Goal: Task Accomplishment & Management: Manage account settings

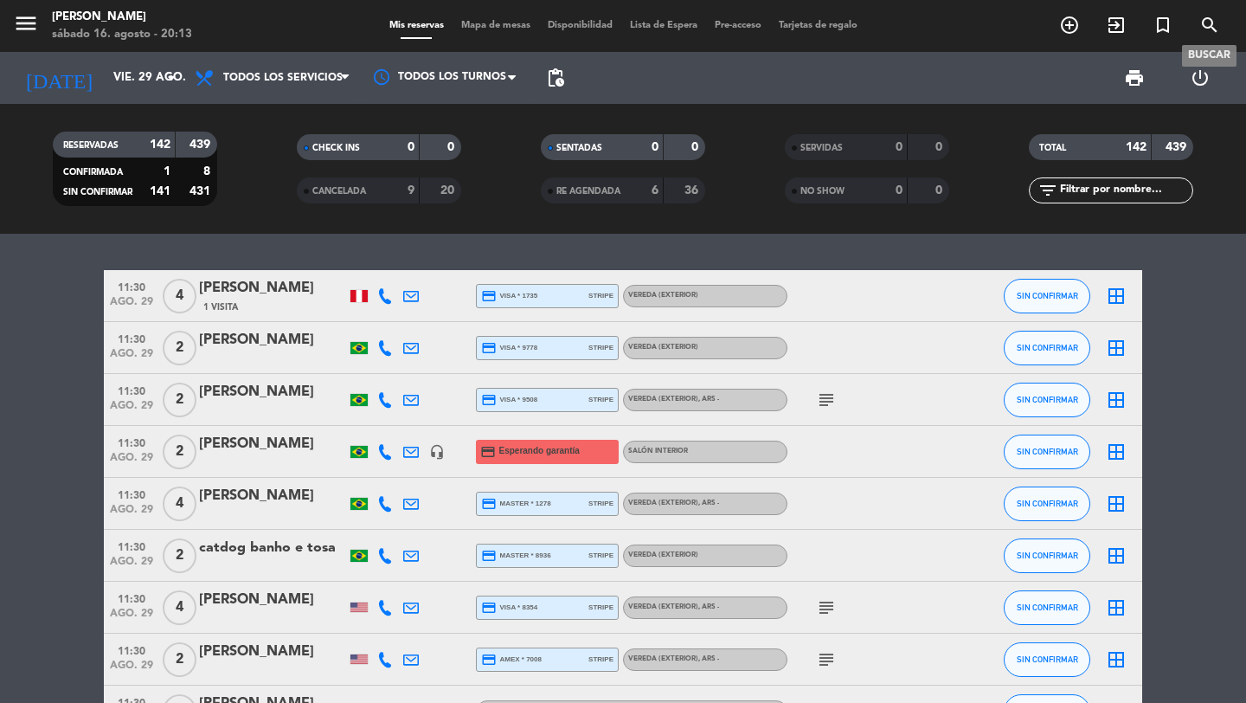
click at [1211, 22] on icon "search" at bounding box center [1209, 25] width 21 height 21
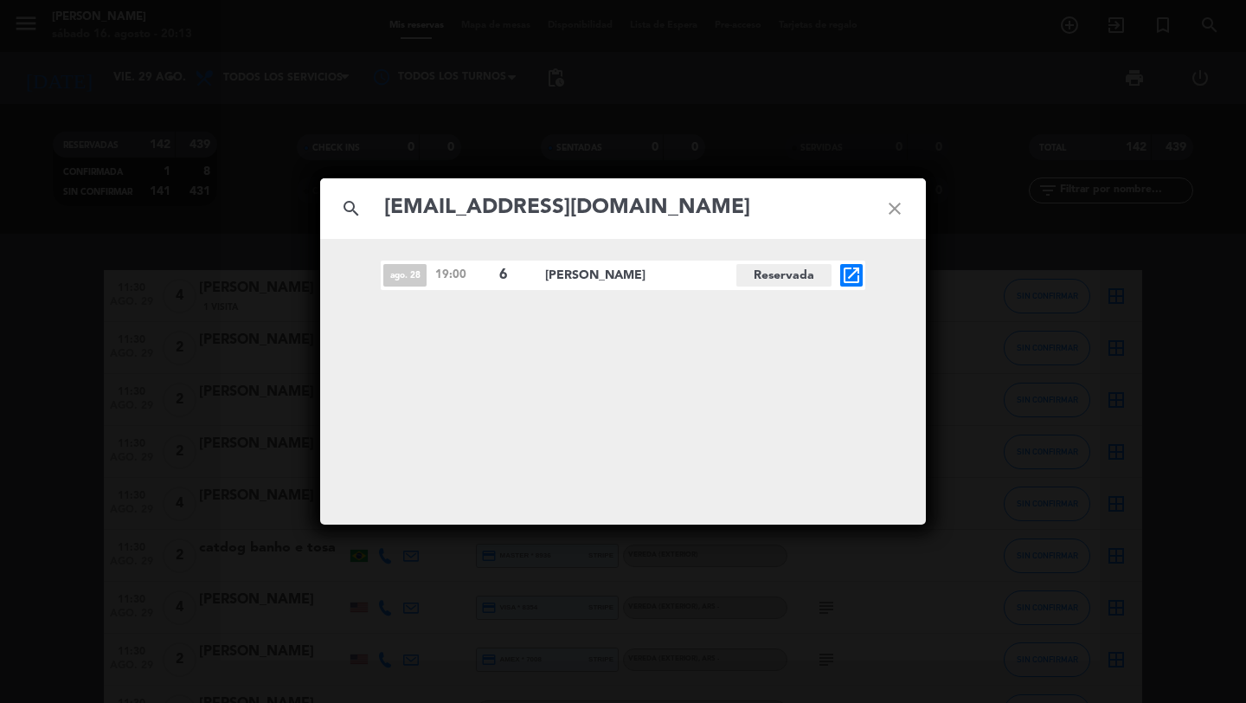
type input "[EMAIL_ADDRESS][DOMAIN_NAME]"
click at [237, 292] on div "search [EMAIL_ADDRESS][DOMAIN_NAME] close ago. 28 19:00 6 [PERSON_NAME] Reserva…" at bounding box center [623, 351] width 1246 height 703
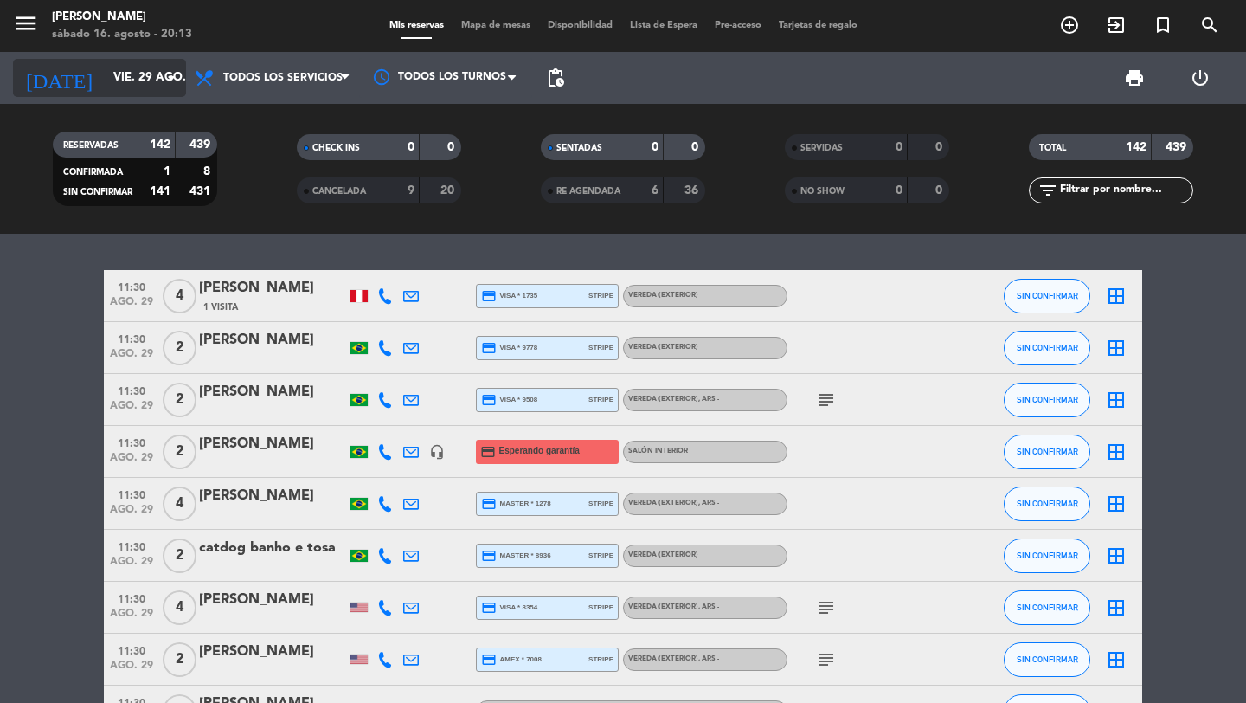
click at [164, 74] on icon "arrow_drop_down" at bounding box center [171, 77] width 21 height 21
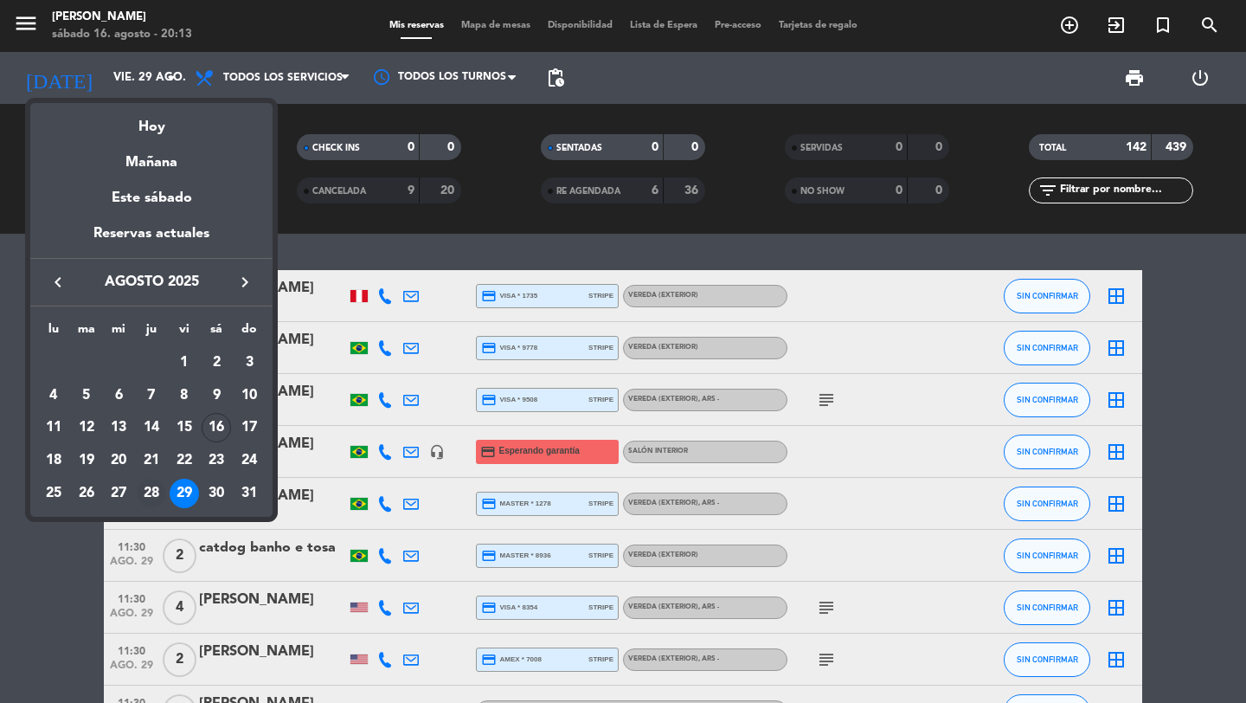
click at [151, 487] on div "28" at bounding box center [151, 493] width 29 height 29
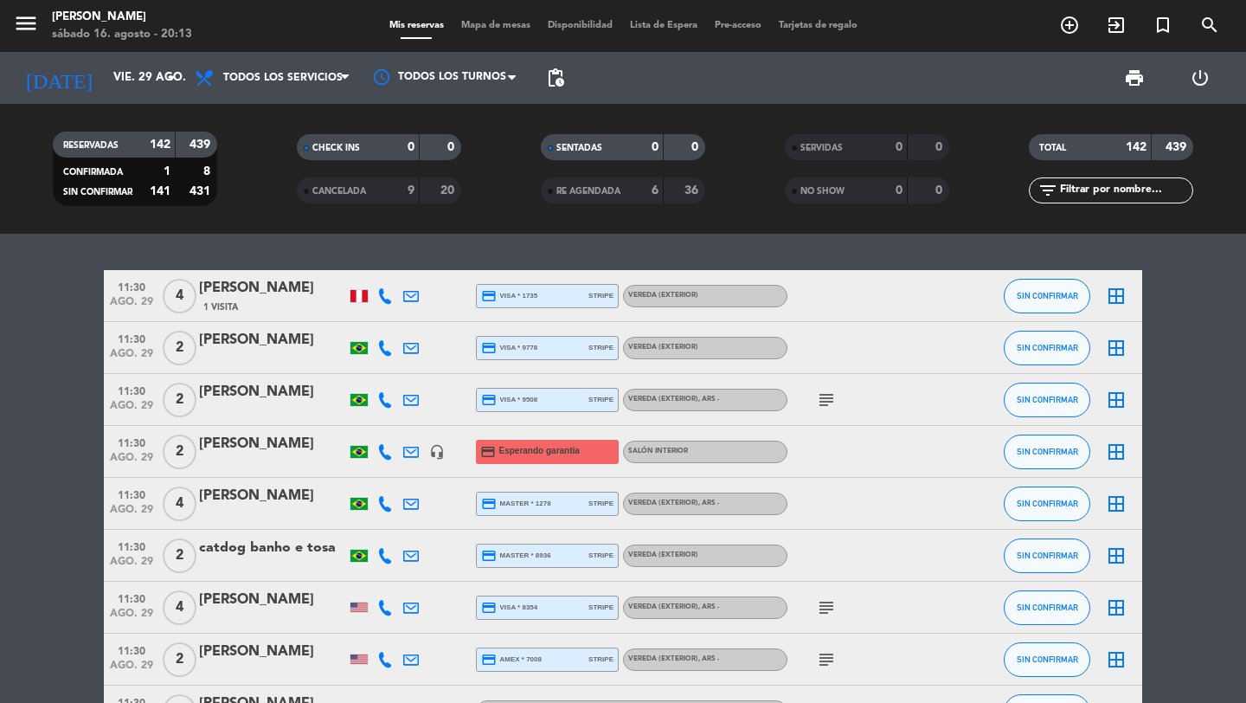
type input "jue. 28 ago."
click at [547, 88] on span "pending_actions" at bounding box center [555, 78] width 35 height 35
click at [562, 75] on span "pending_actions" at bounding box center [555, 77] width 21 height 21
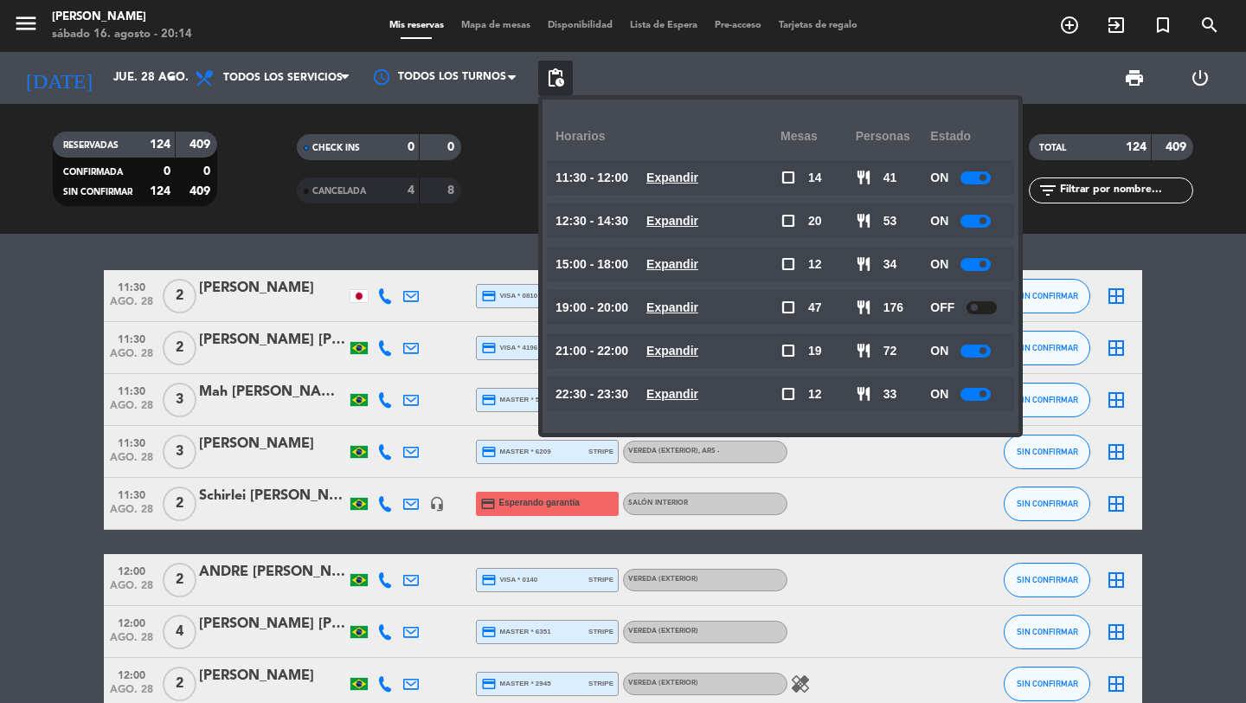
click at [561, 75] on span "pending_actions" at bounding box center [555, 77] width 21 height 21
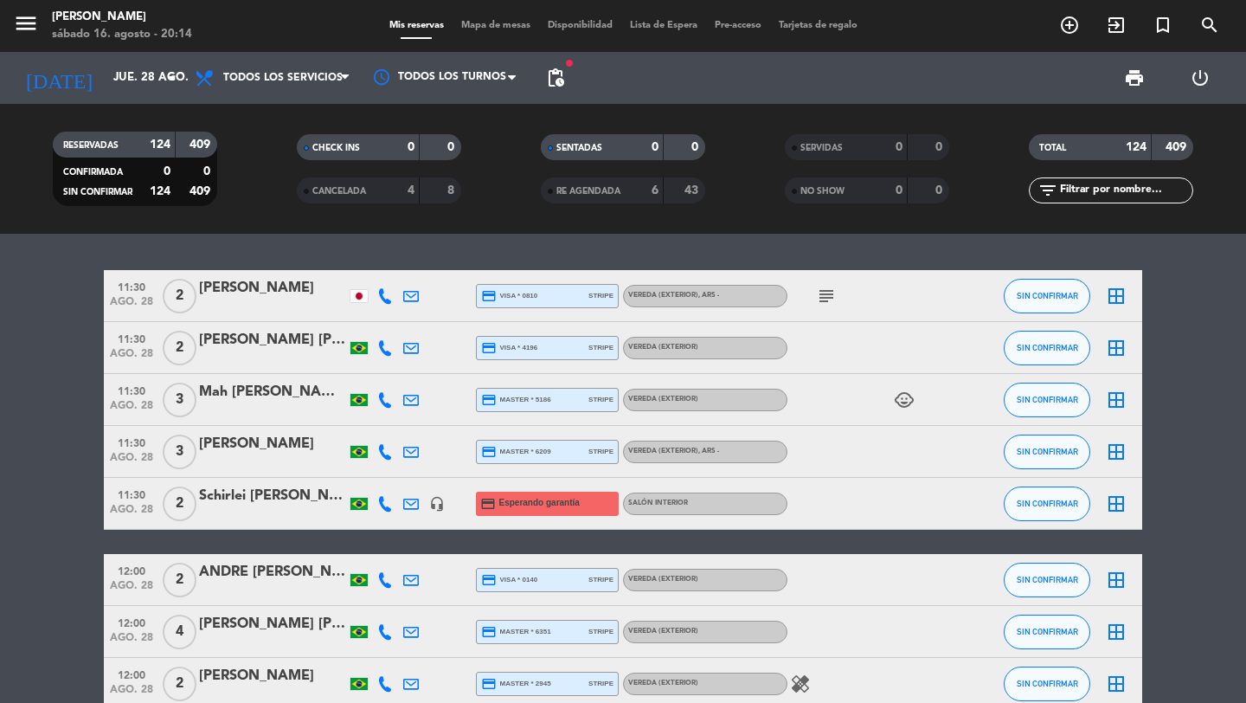
click at [561, 75] on span "pending_actions" at bounding box center [555, 77] width 21 height 21
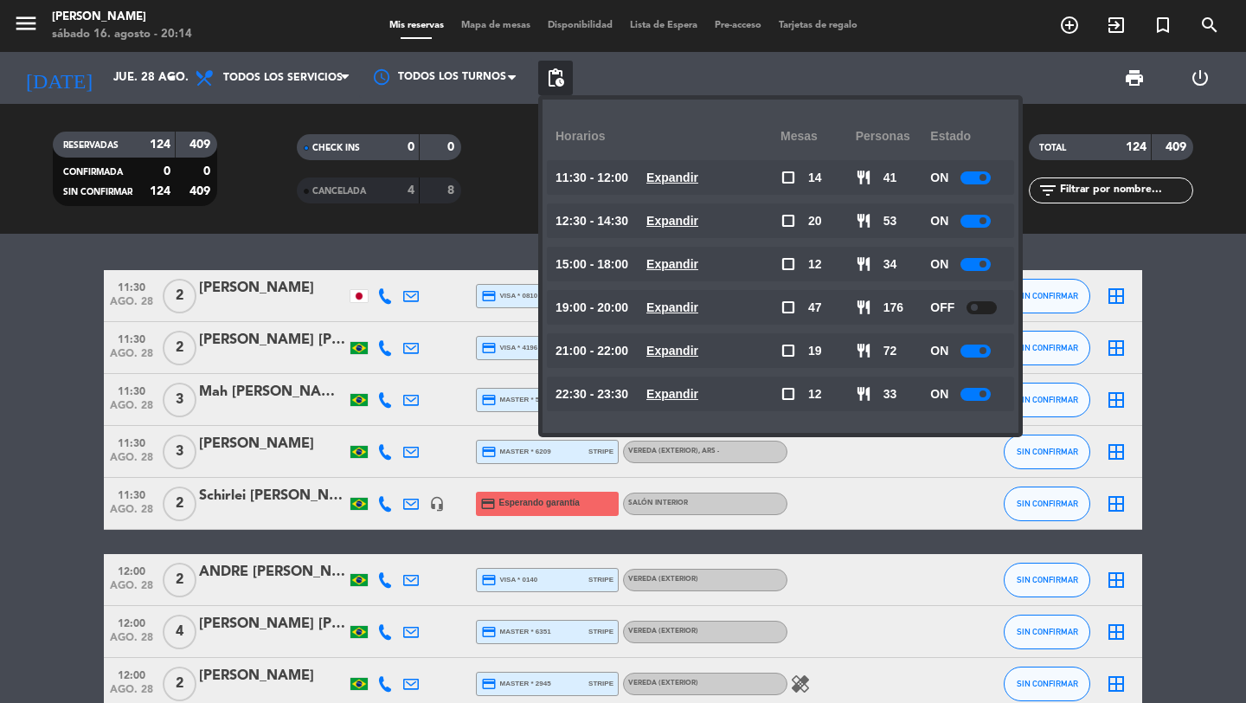
click at [1204, 44] on div "menu [PERSON_NAME] 16. [PERSON_NAME] - 20:14 Mis reservas Mapa de mesas Disponi…" at bounding box center [623, 26] width 1246 height 52
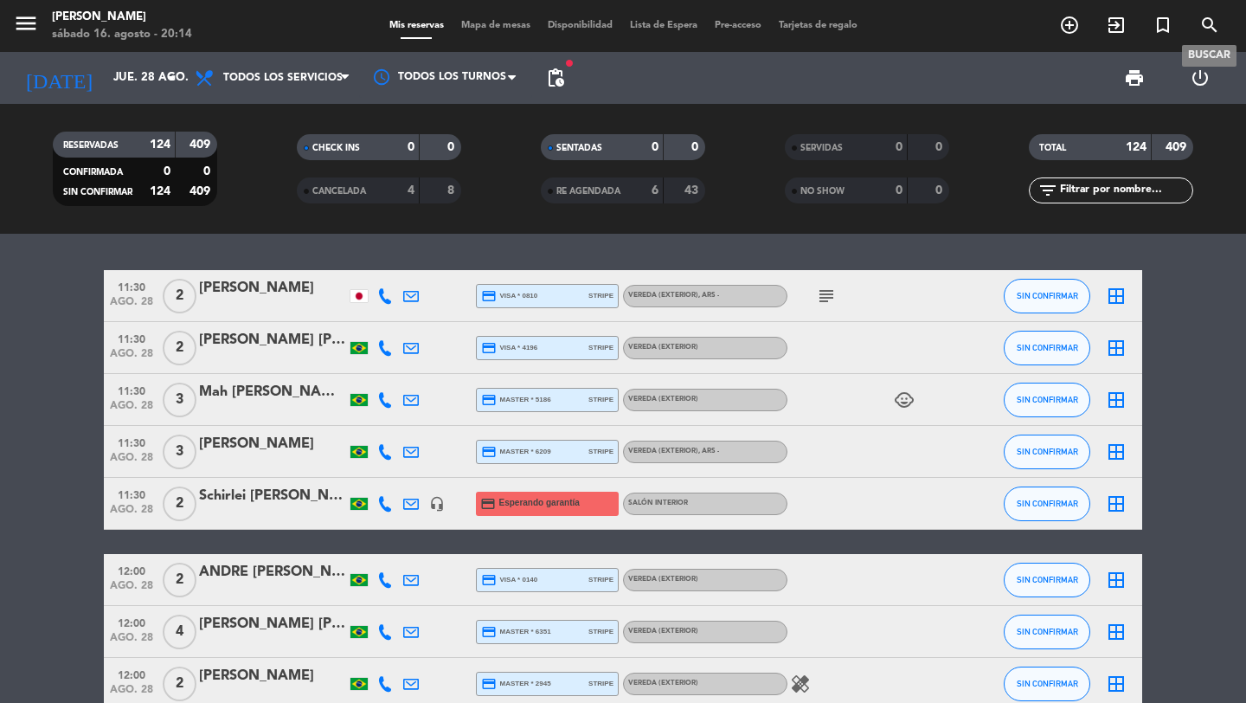
click at [1204, 34] on icon "search" at bounding box center [1209, 25] width 21 height 21
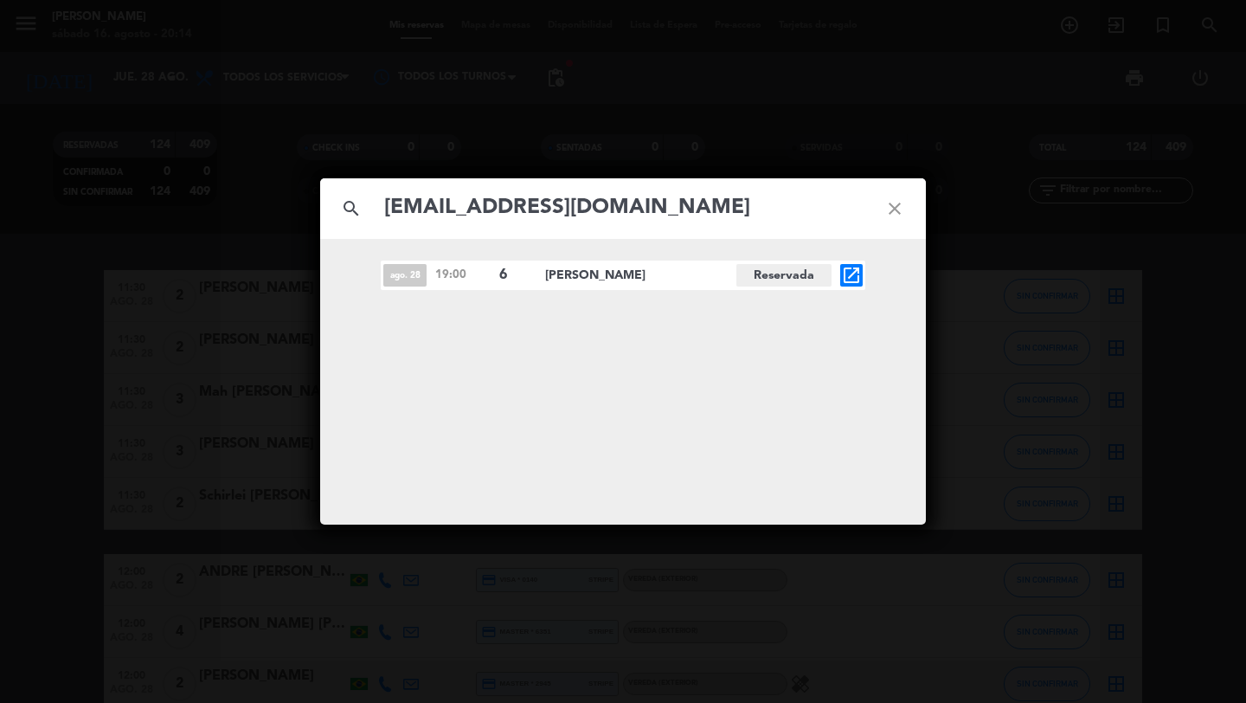
type input "[EMAIL_ADDRESS][DOMAIN_NAME]"
click at [845, 273] on icon "open_in_new" at bounding box center [851, 275] width 21 height 21
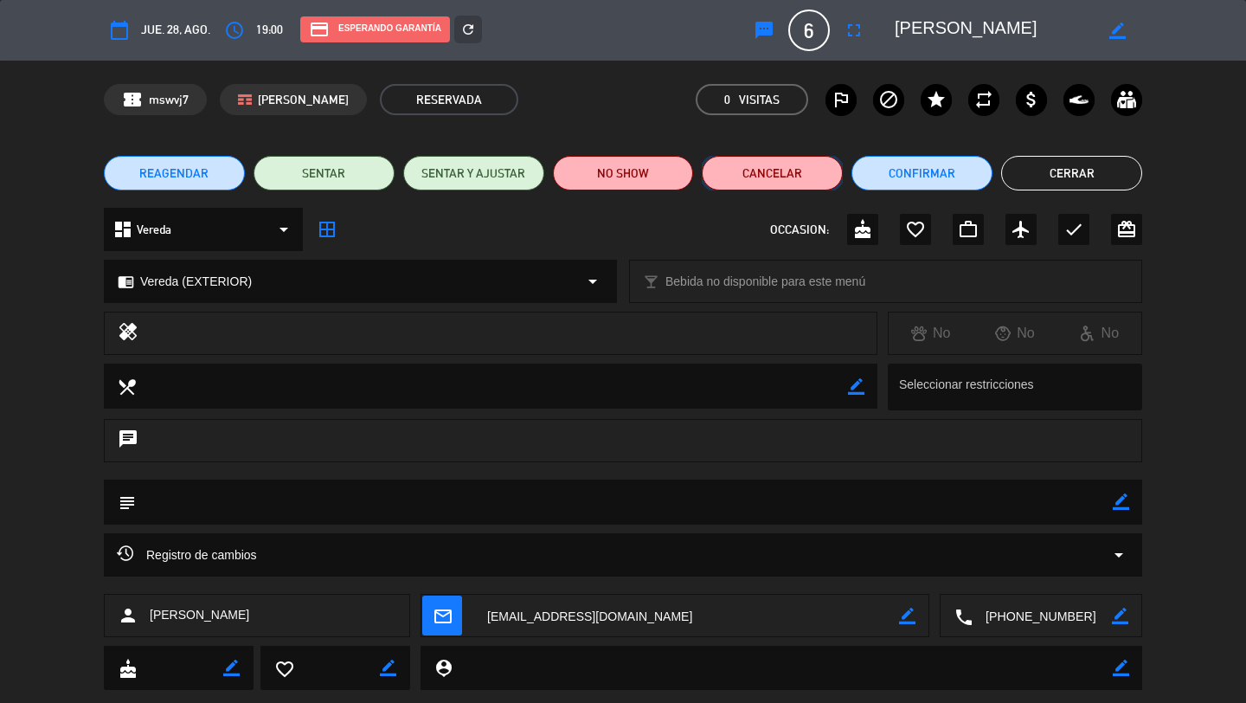
click at [767, 163] on button "Cancelar" at bounding box center [772, 173] width 141 height 35
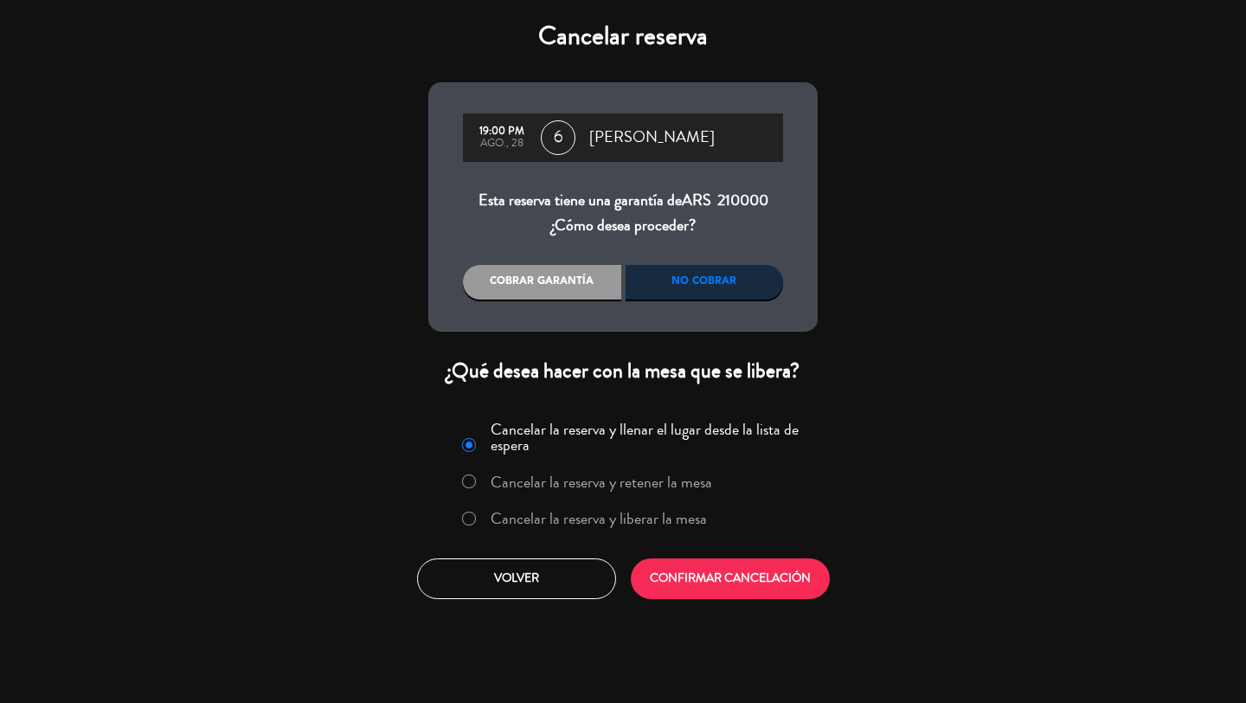
click at [607, 513] on label "Cancelar la reserva y liberar la mesa" at bounding box center [599, 519] width 216 height 16
click at [668, 570] on button "CONFIRMAR CANCELACIÓN" at bounding box center [730, 578] width 199 height 41
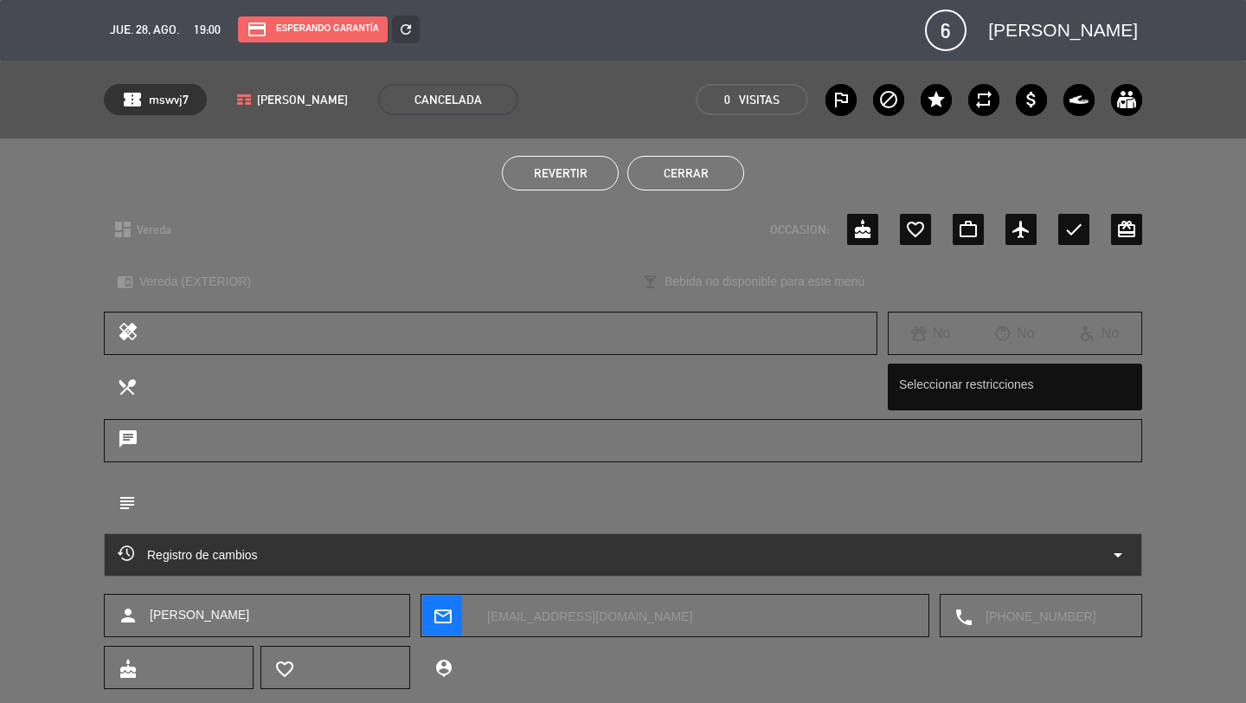
click at [705, 193] on div "Revertir Cerrar" at bounding box center [623, 172] width 1246 height 69
click at [703, 180] on button "Cerrar" at bounding box center [685, 173] width 117 height 35
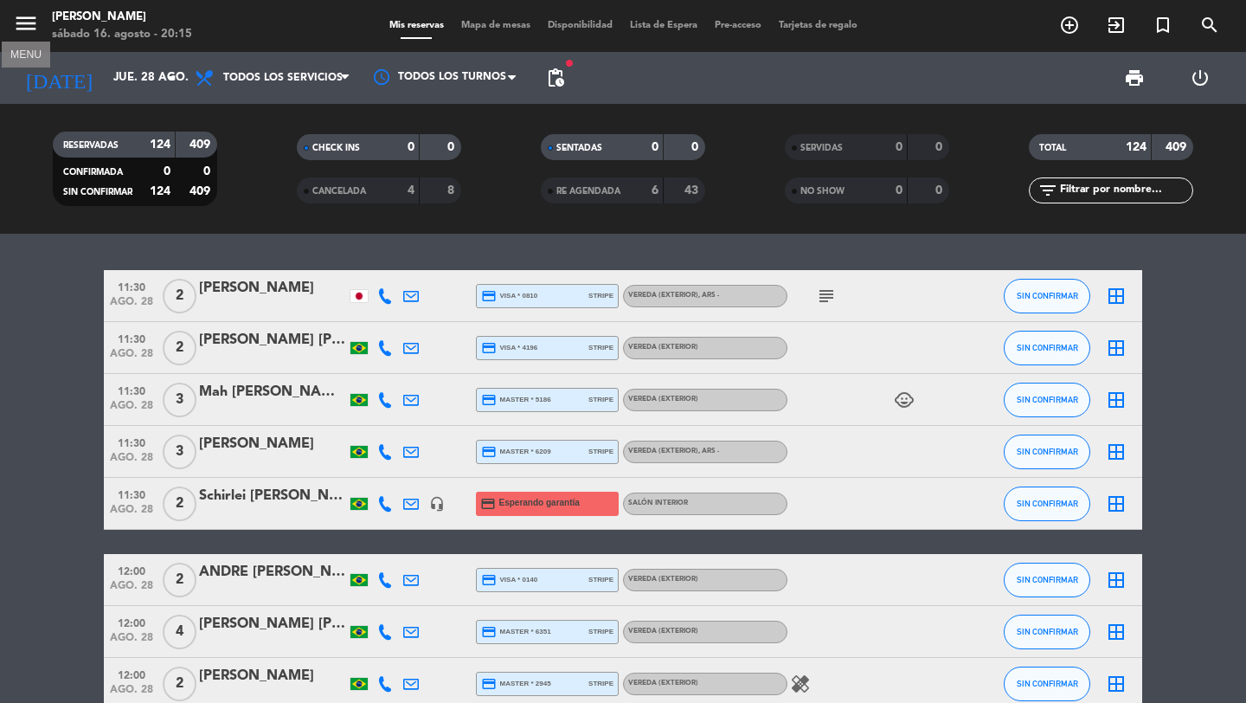
click at [31, 27] on icon "menu" at bounding box center [26, 23] width 26 height 26
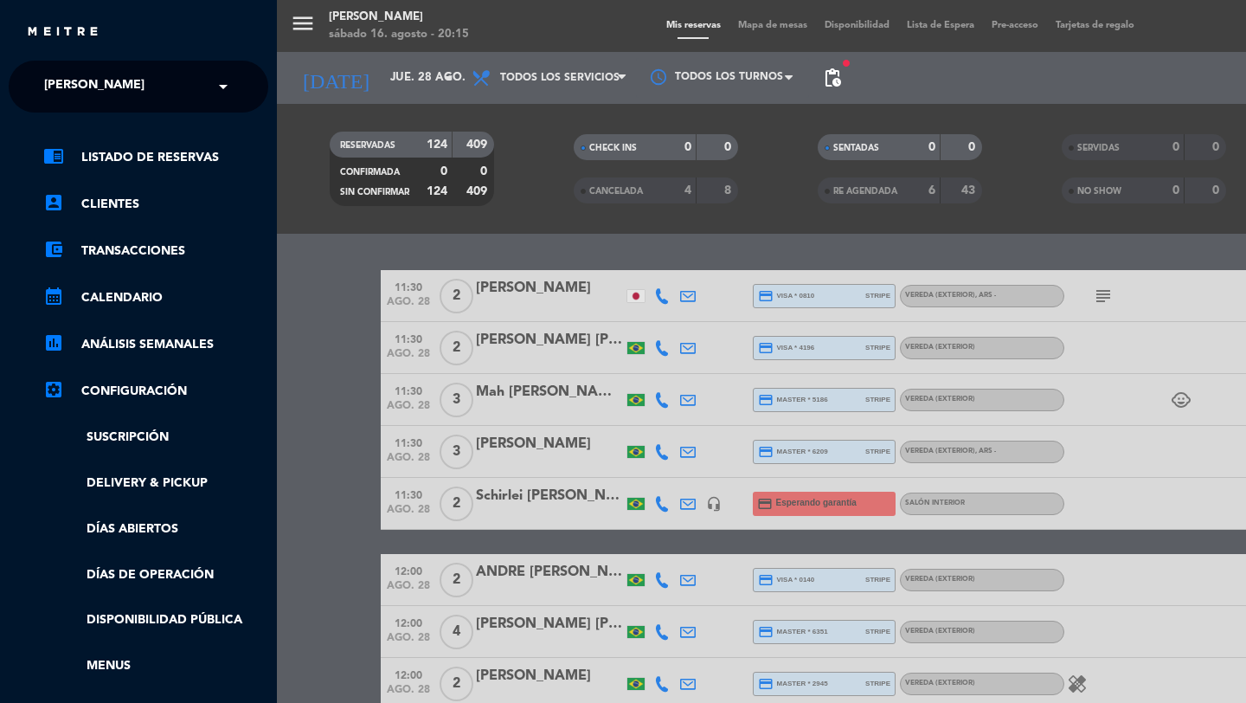
click at [103, 96] on span "[PERSON_NAME]" at bounding box center [94, 86] width 100 height 36
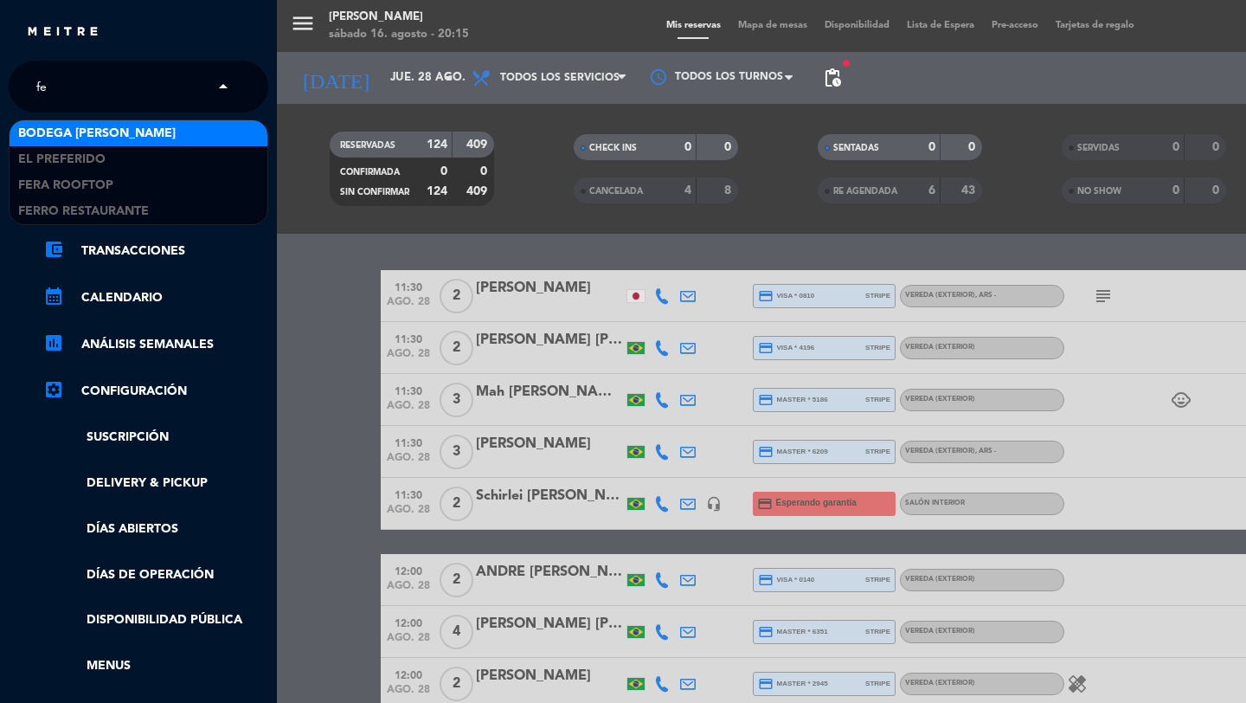
type input "f"
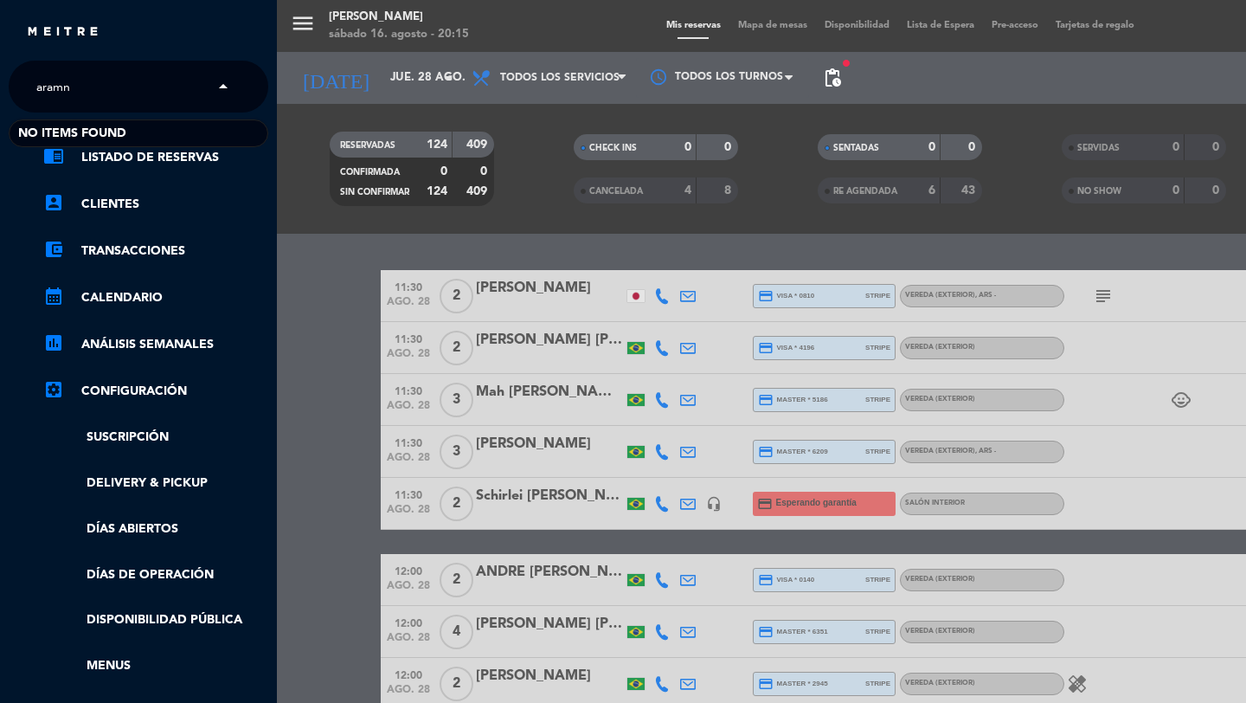
type input "[PERSON_NAME]"
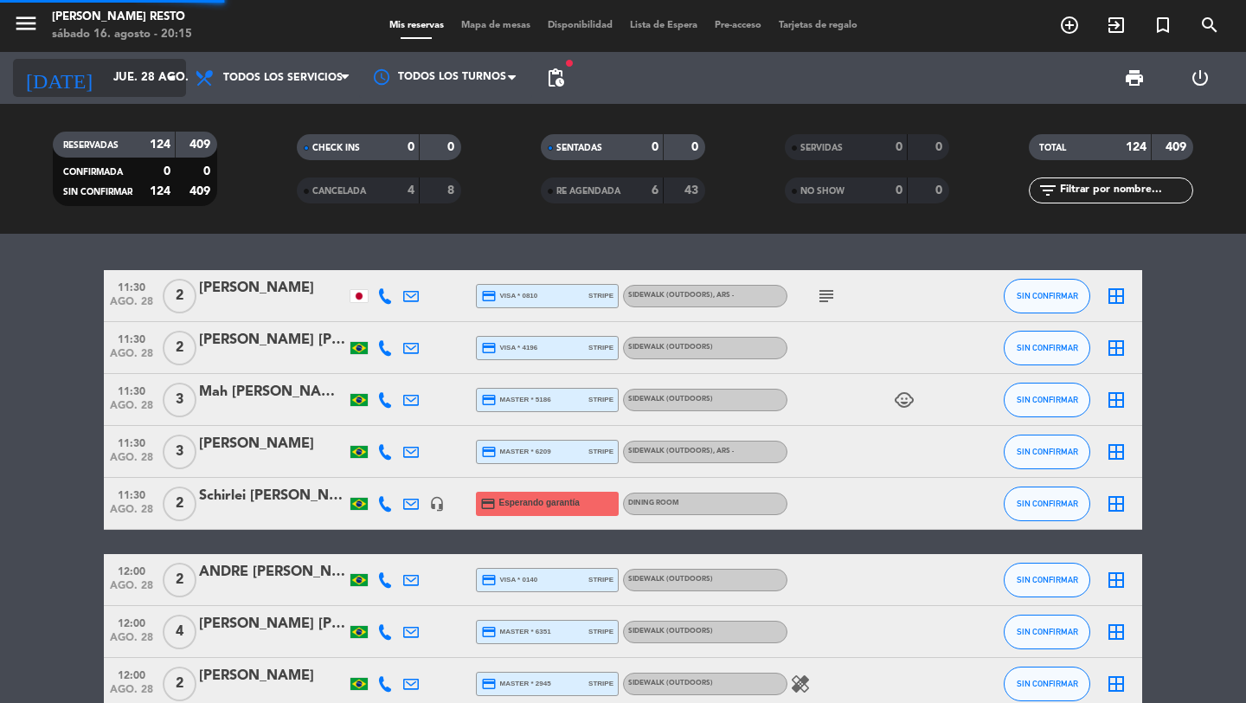
click at [159, 87] on input "jue. 28 ago." at bounding box center [181, 77] width 152 height 31
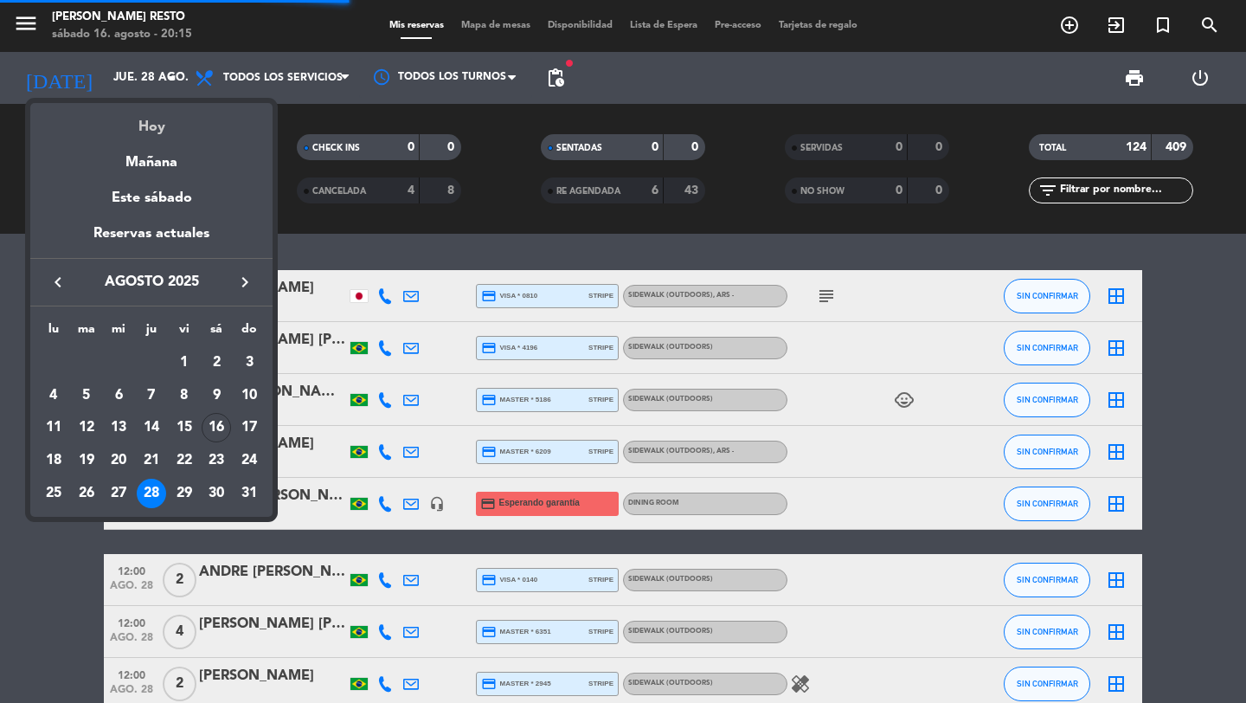
click at [159, 112] on div "Hoy" at bounding box center [151, 120] width 242 height 35
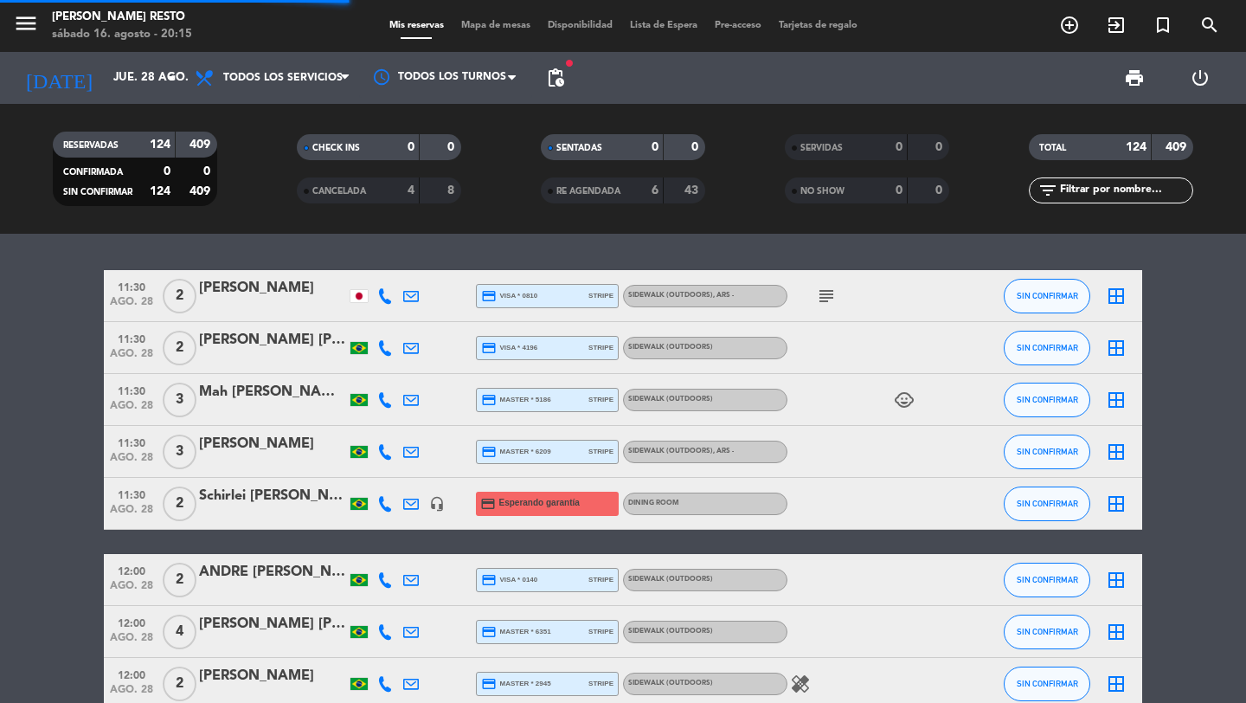
type input "sáb. 16 ago."
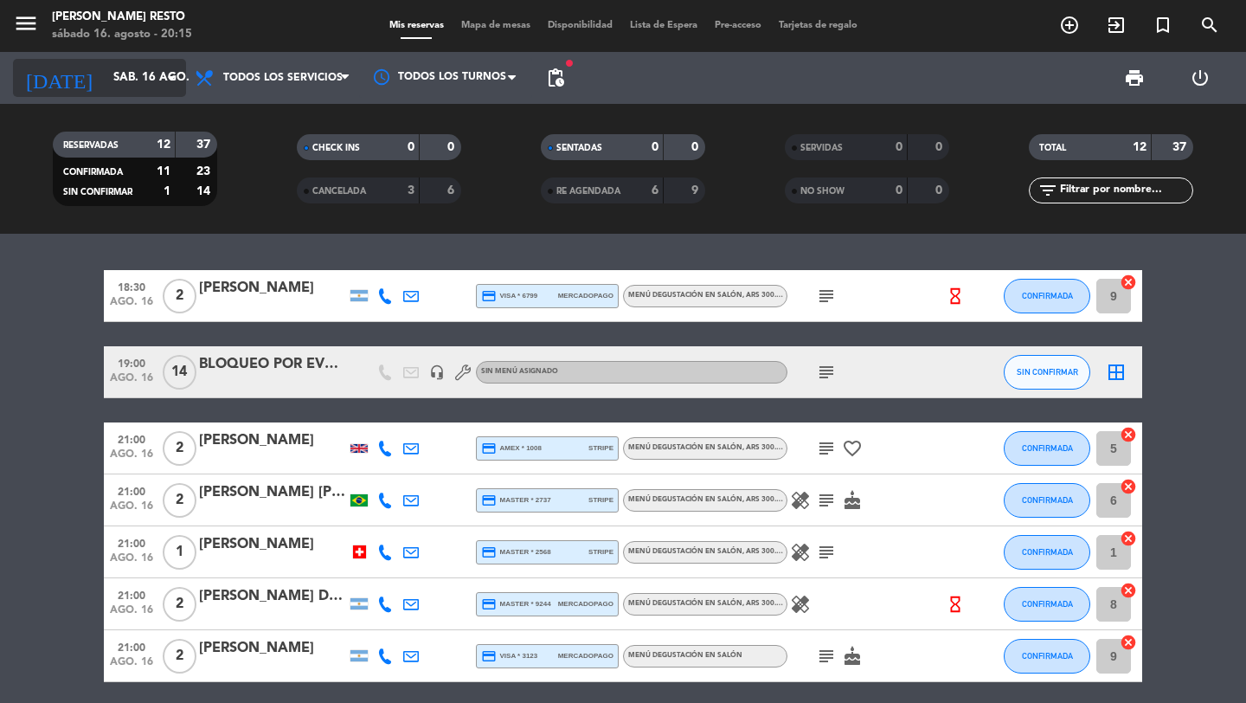
click at [162, 78] on icon "arrow_drop_down" at bounding box center [171, 77] width 21 height 21
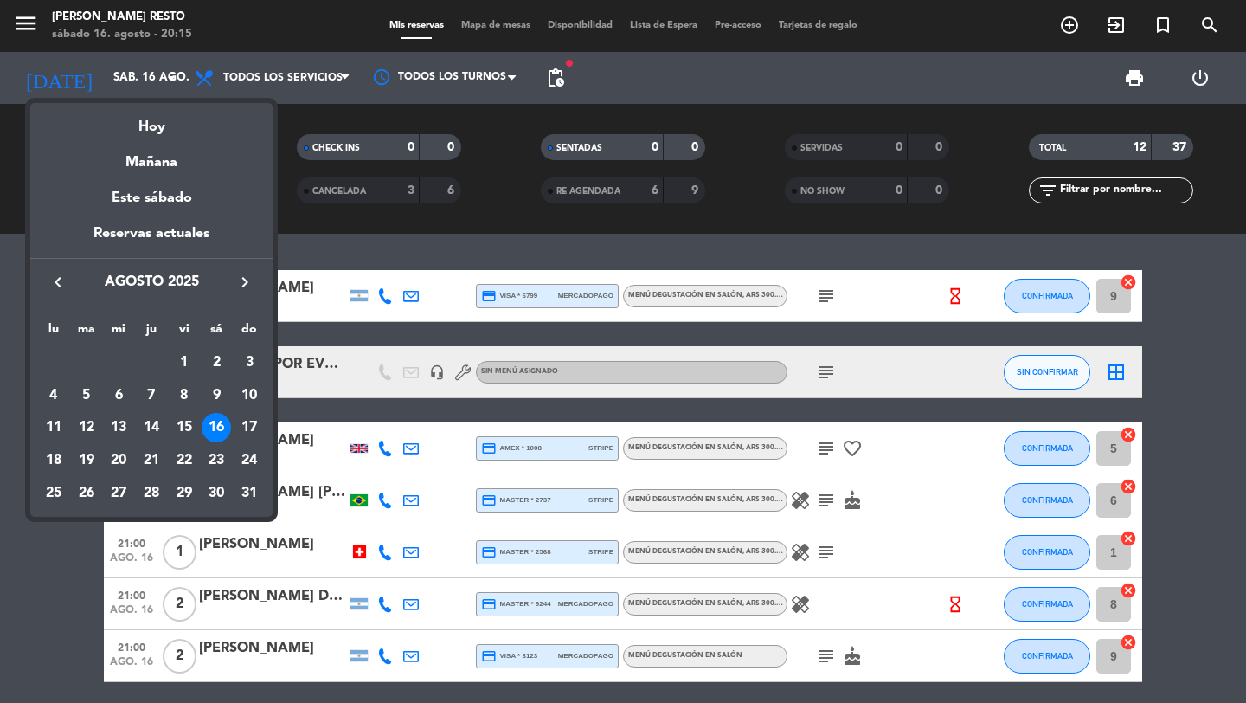
click at [1215, 27] on div at bounding box center [623, 351] width 1246 height 703
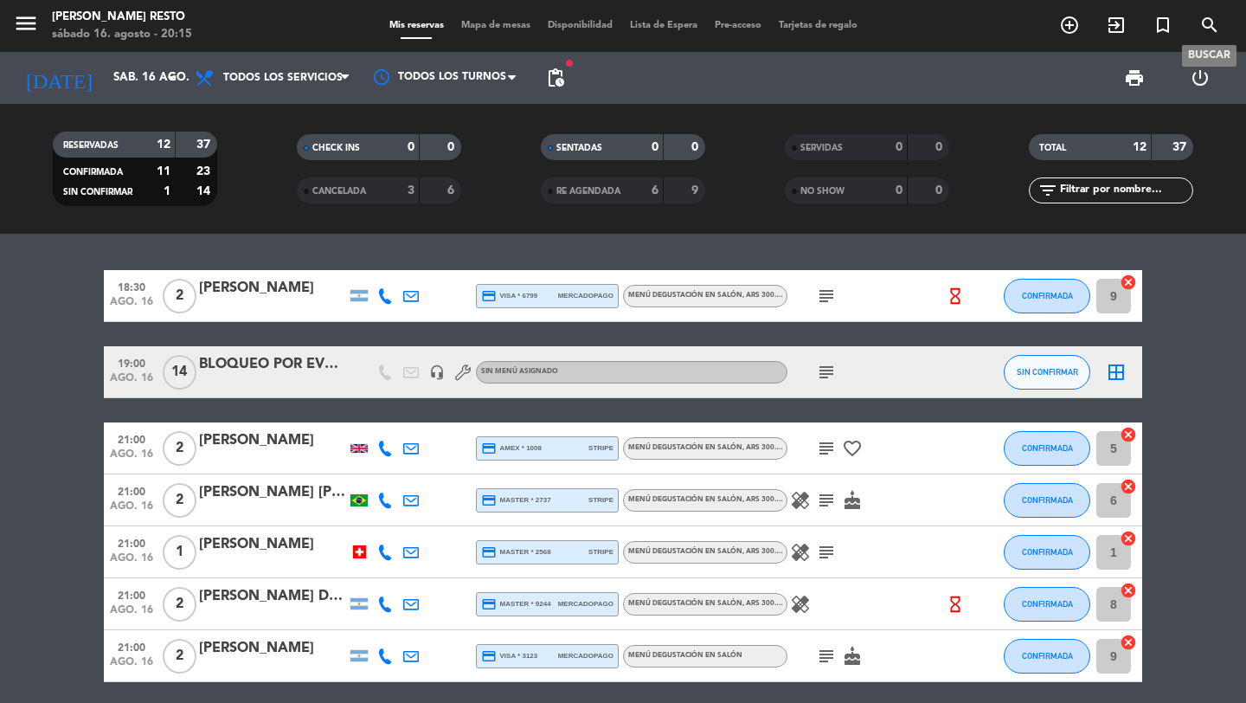
click at [1214, 27] on icon "search" at bounding box center [1209, 25] width 21 height 21
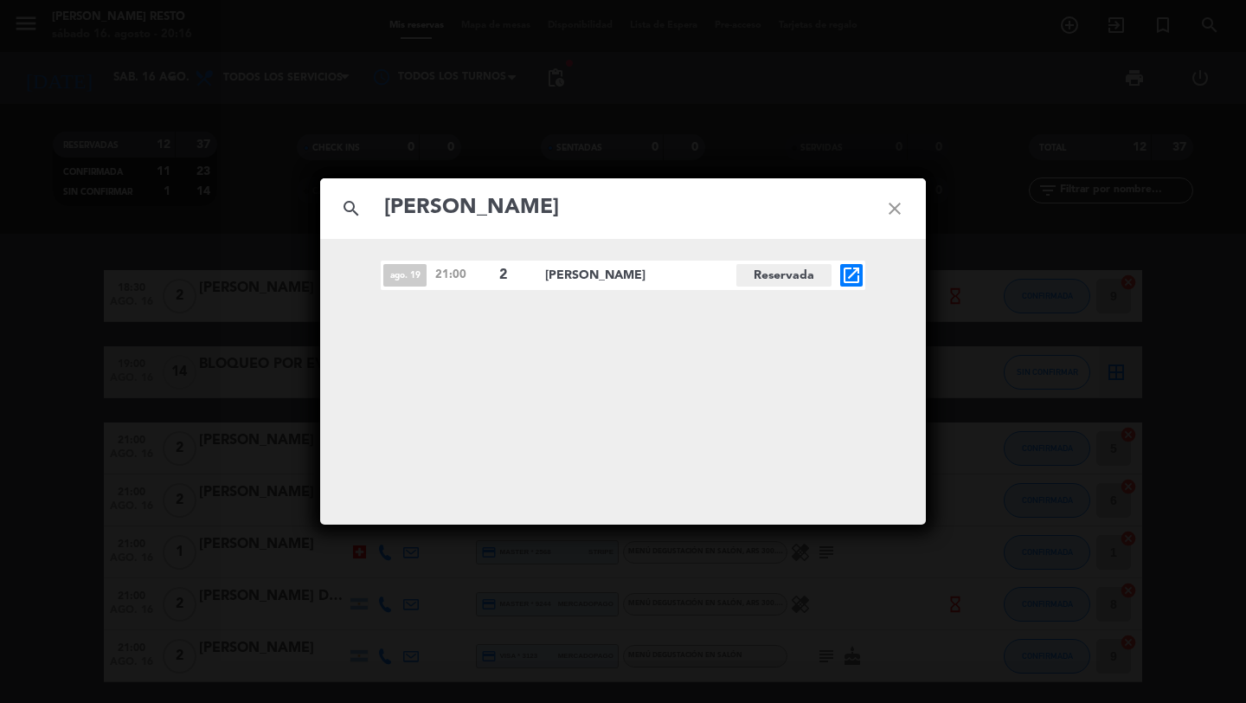
type input "[PERSON_NAME]"
click at [853, 275] on icon "open_in_new" at bounding box center [851, 275] width 21 height 21
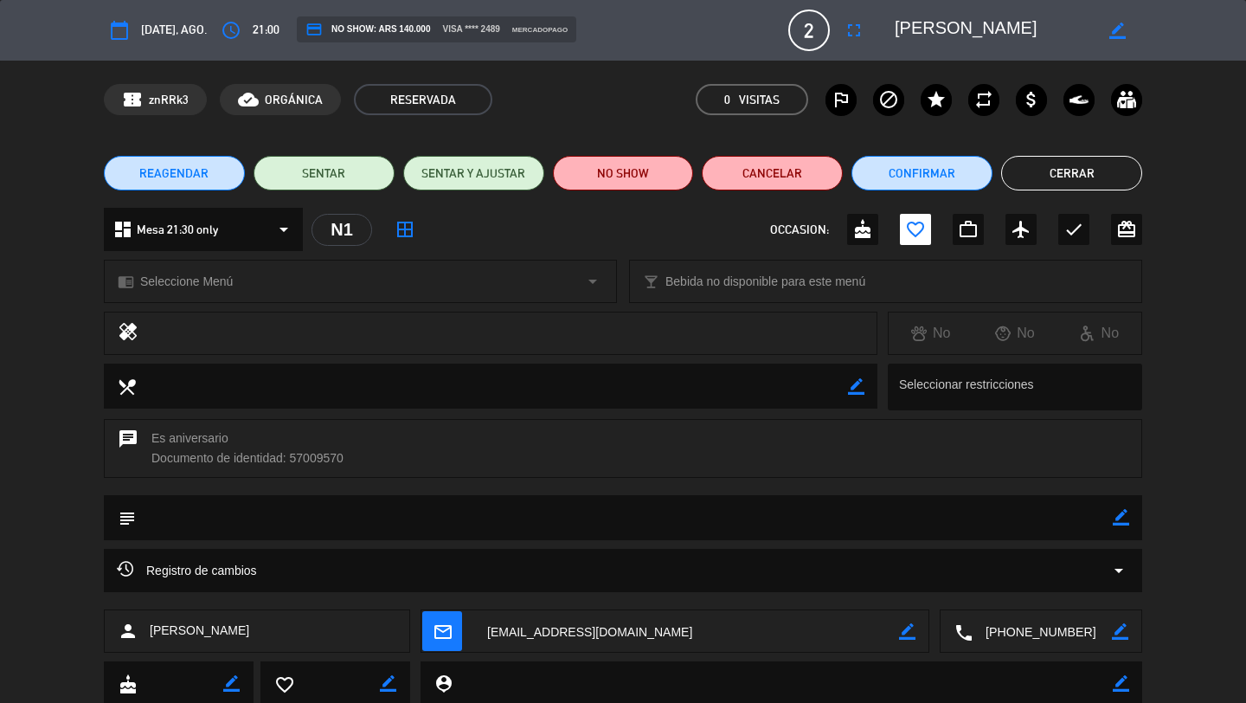
click at [928, 575] on div "Registro de cambios arrow_drop_down" at bounding box center [623, 570] width 1012 height 21
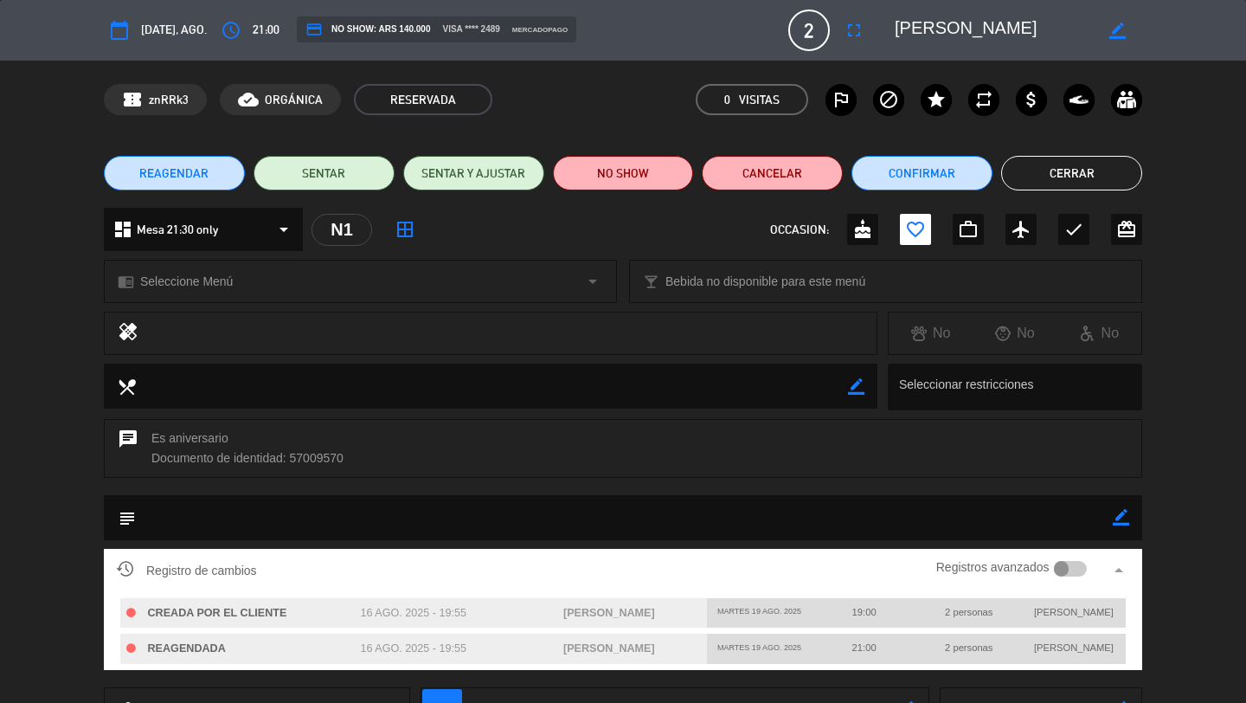
click at [1083, 564] on div at bounding box center [1071, 569] width 34 height 16
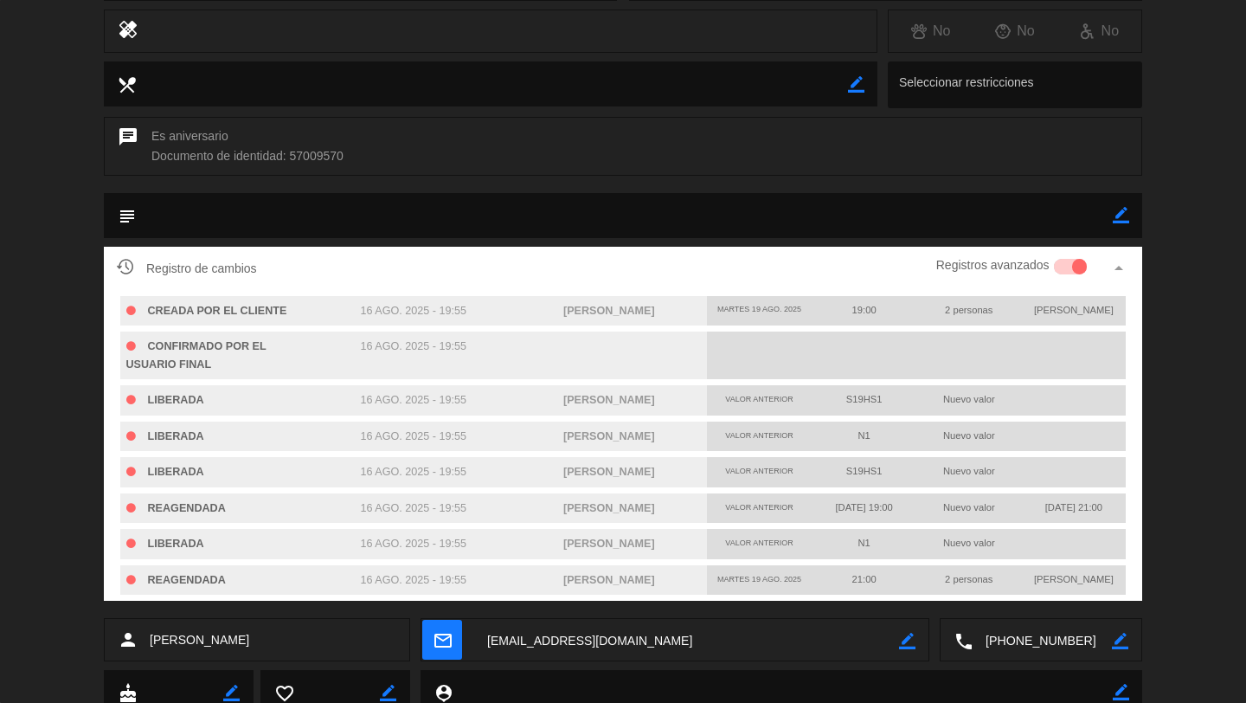
scroll to position [308, 0]
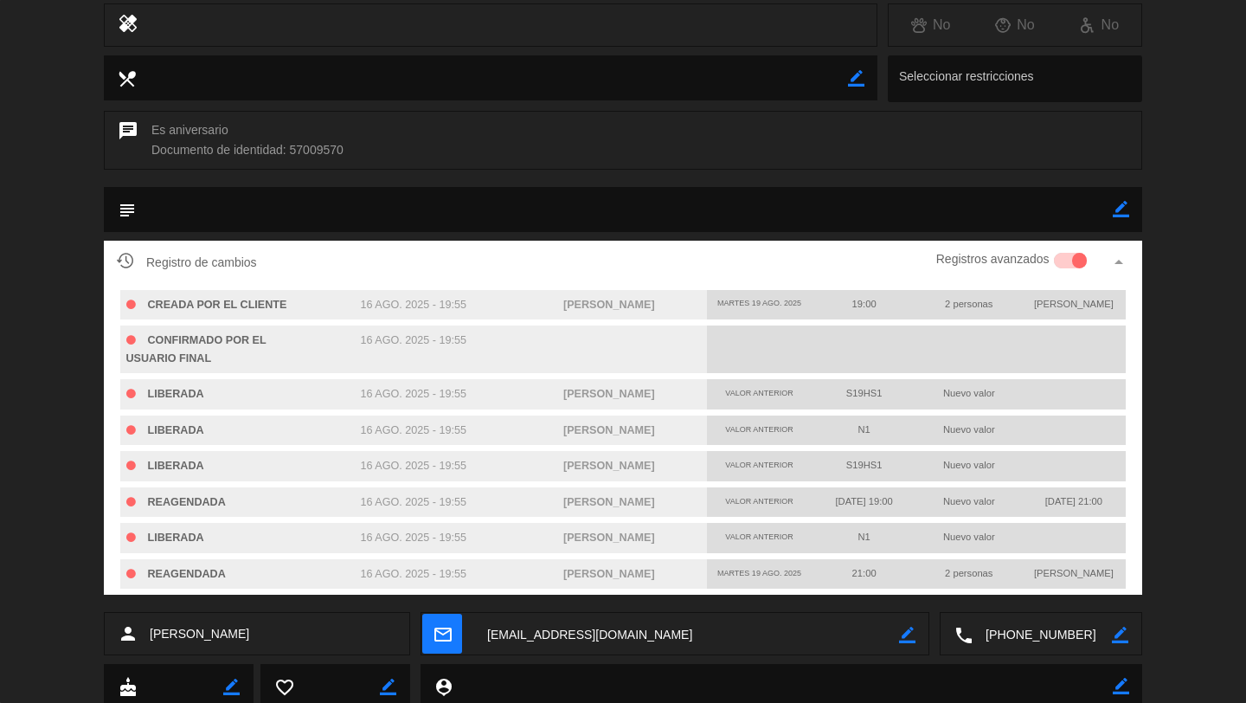
click at [1183, 434] on div "Registro de cambios Registros avanzados arrow_drop_up CREADA POR EL CLIENTE 16 …" at bounding box center [623, 427] width 1246 height 372
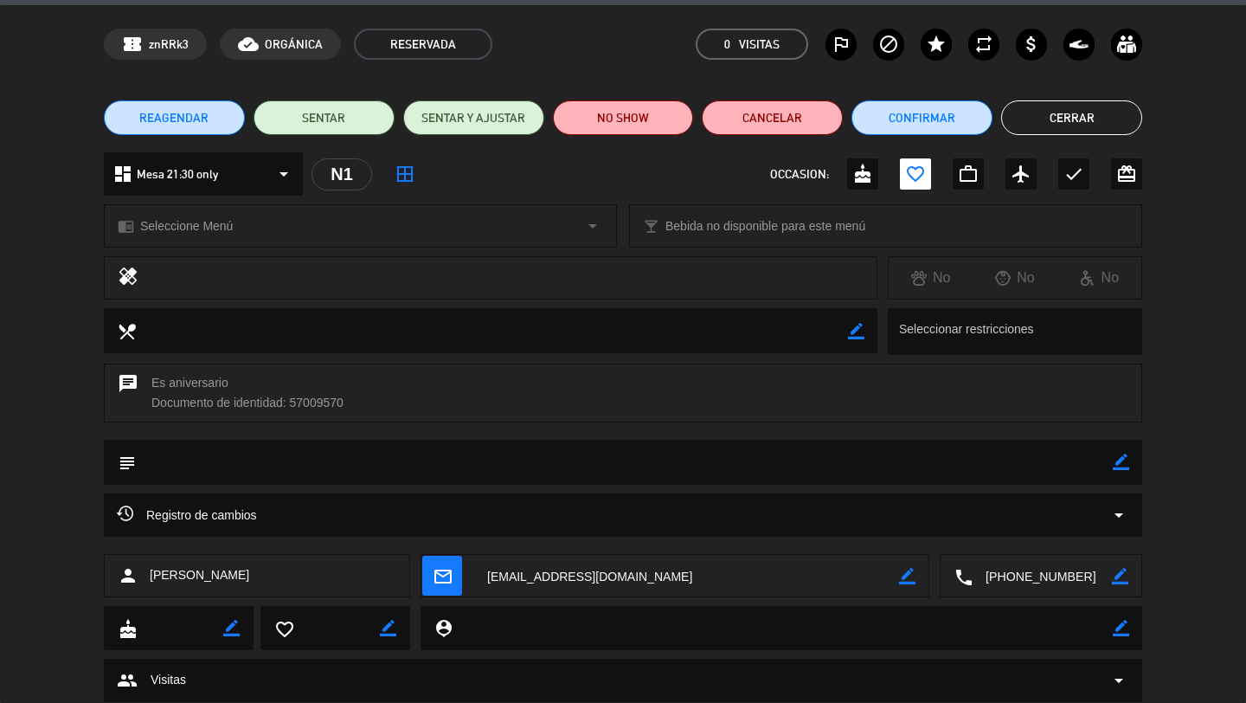
scroll to position [0, 0]
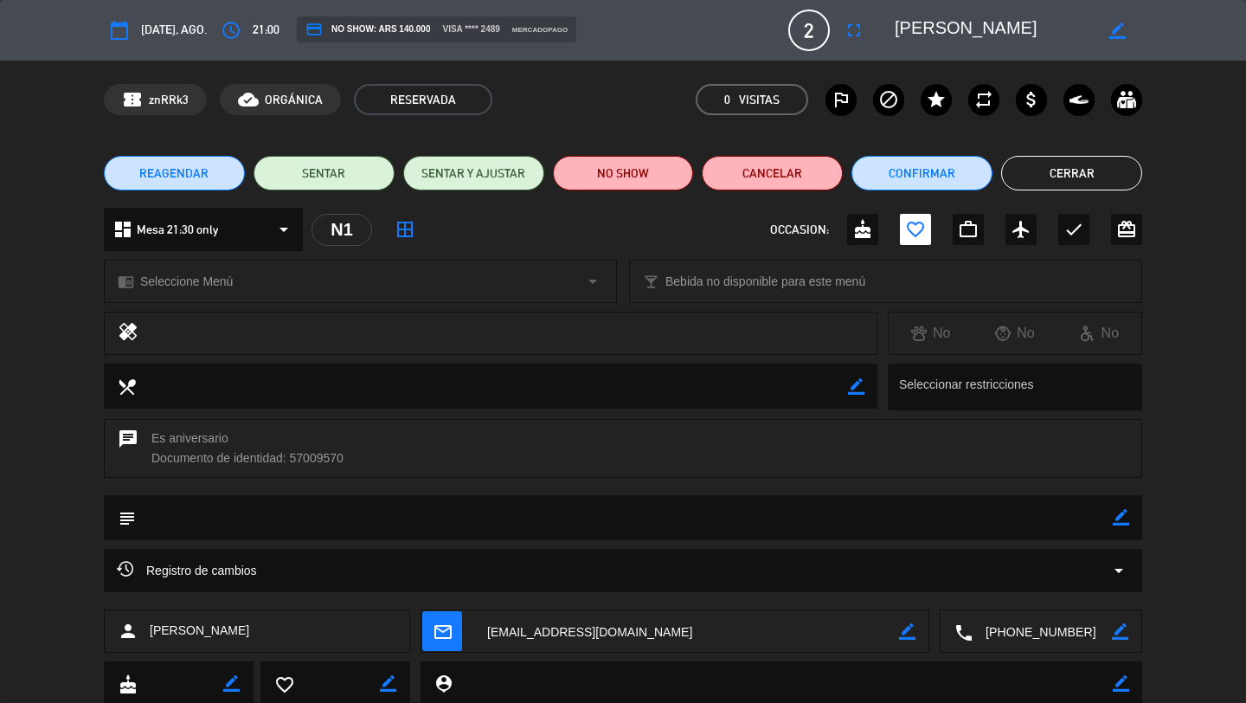
click at [1075, 170] on button "Cerrar" at bounding box center [1071, 173] width 141 height 35
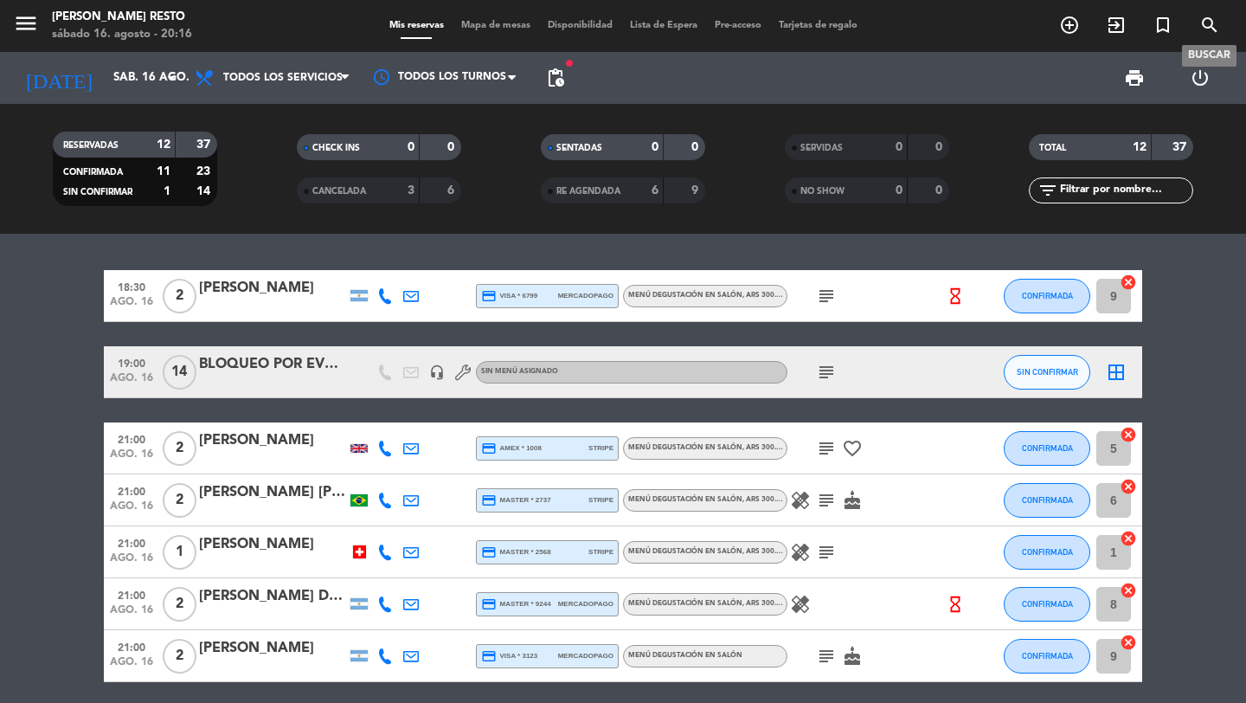
click at [1212, 29] on icon "search" at bounding box center [1209, 25] width 21 height 21
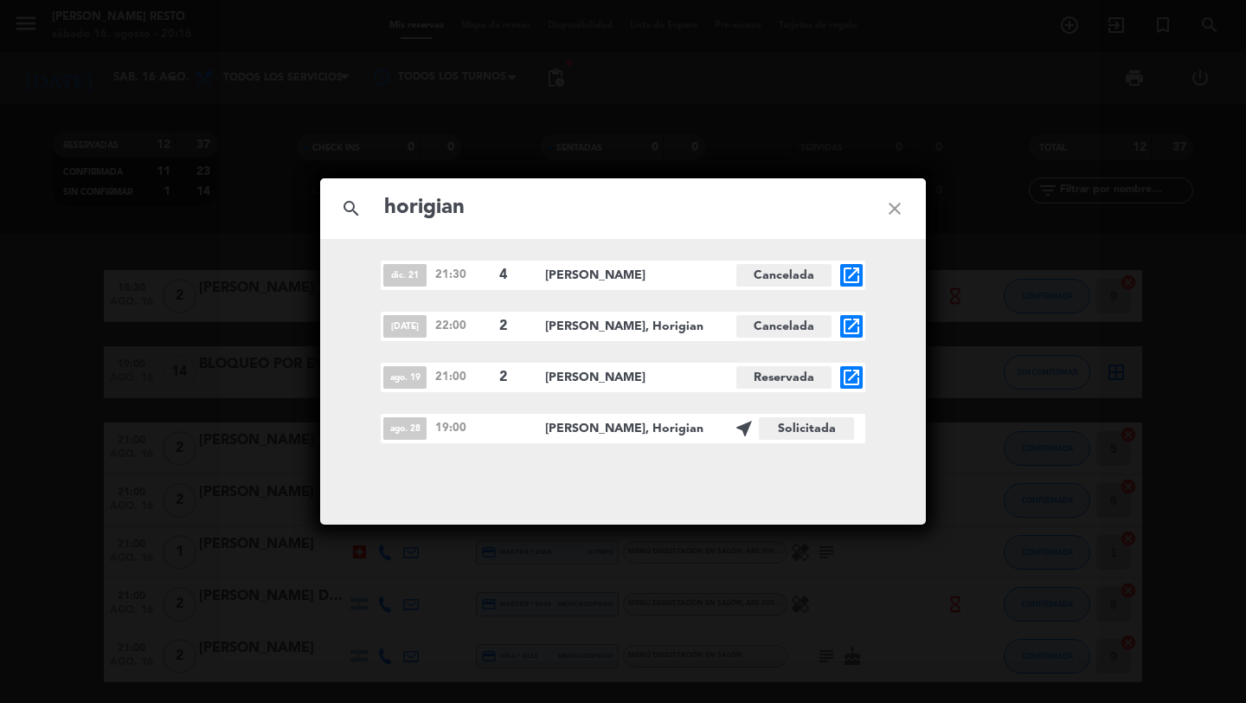
type input "horigian"
click at [1040, 39] on div "search horigian close dic. 21 21:30 4 [PERSON_NAME] Cancelada open_in_new [DATE…" at bounding box center [623, 351] width 1246 height 703
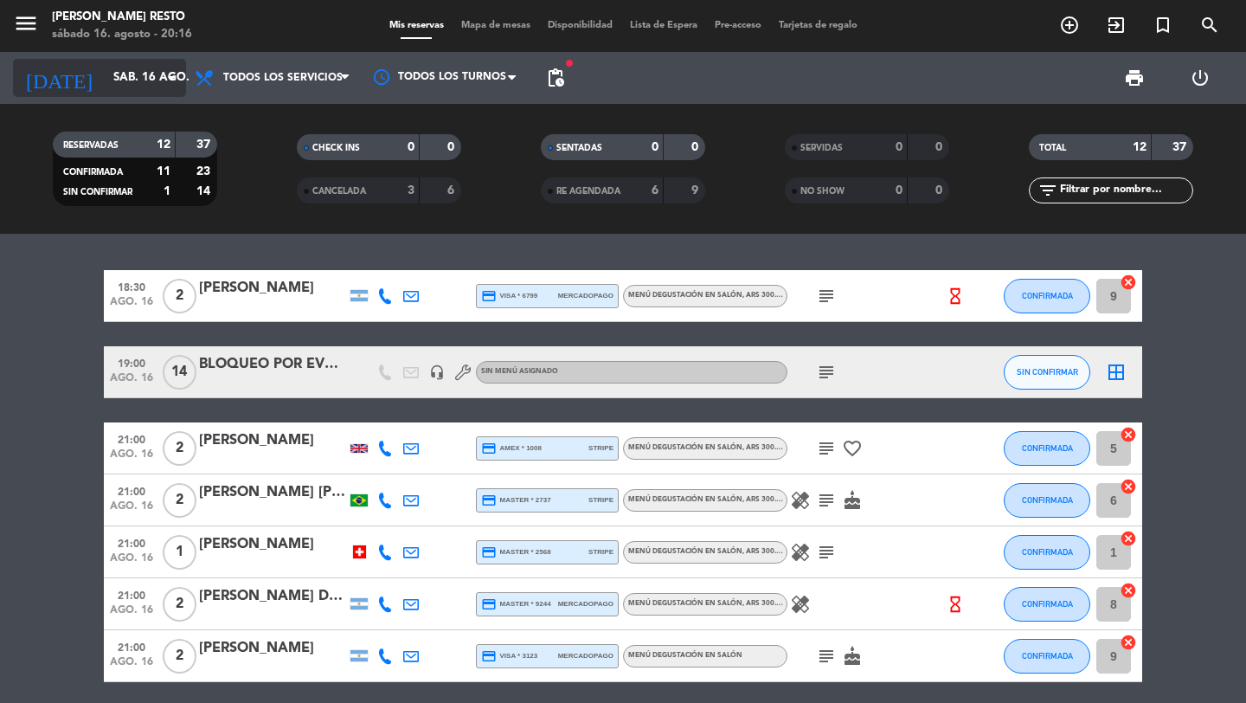
click at [161, 69] on icon "arrow_drop_down" at bounding box center [171, 77] width 21 height 21
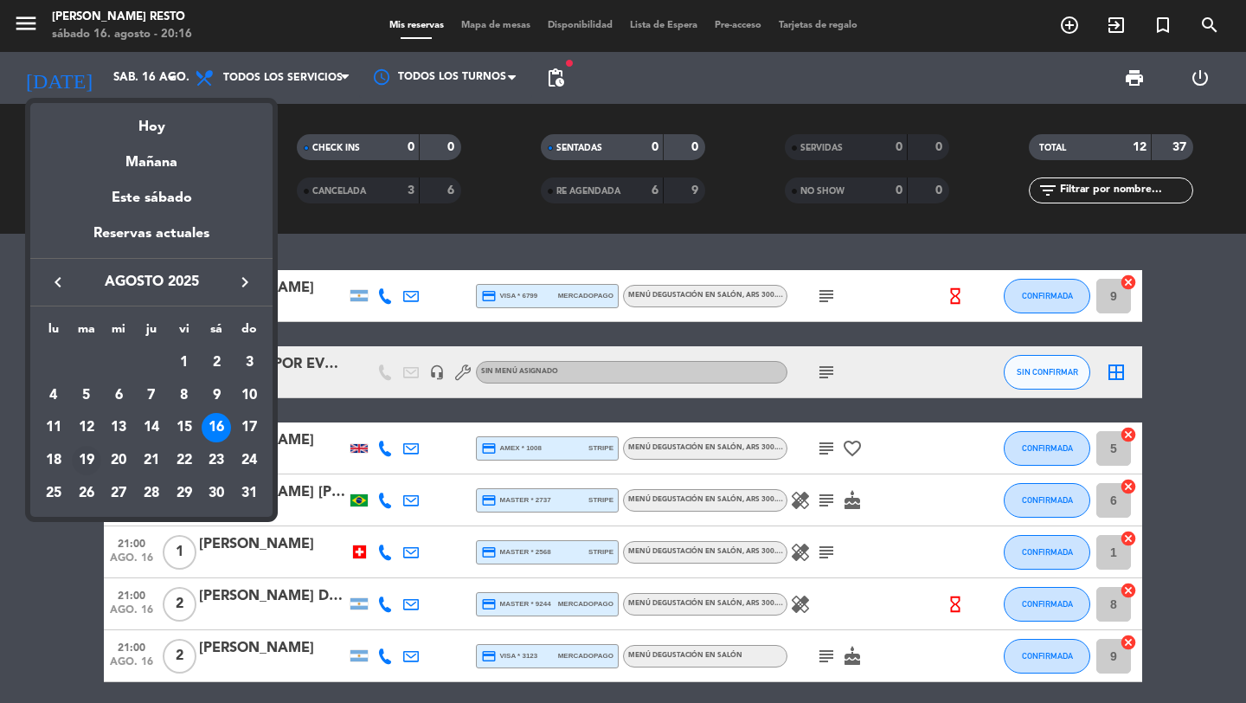
click at [83, 459] on div "19" at bounding box center [86, 460] width 29 height 29
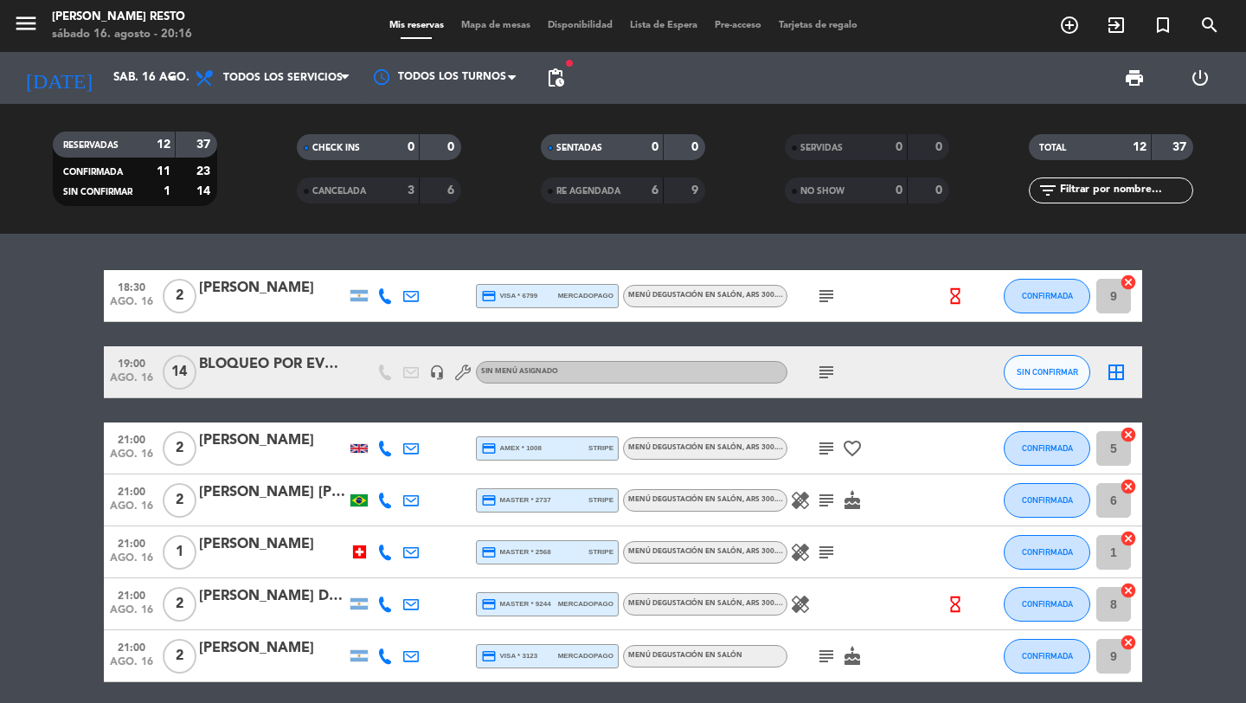
type input "[DATE] ago."
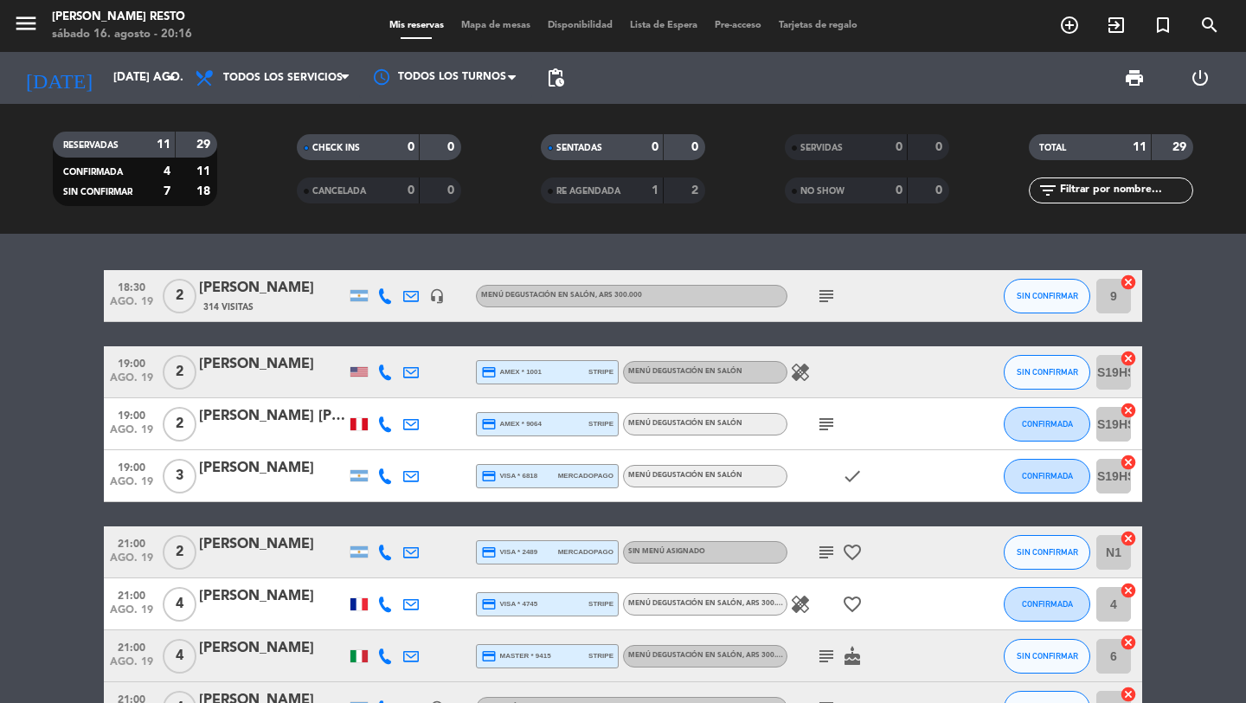
click at [404, 299] on icon at bounding box center [411, 296] width 16 height 16
click at [829, 295] on icon "subject" at bounding box center [826, 296] width 21 height 21
click at [14, 31] on icon "menu" at bounding box center [26, 23] width 26 height 26
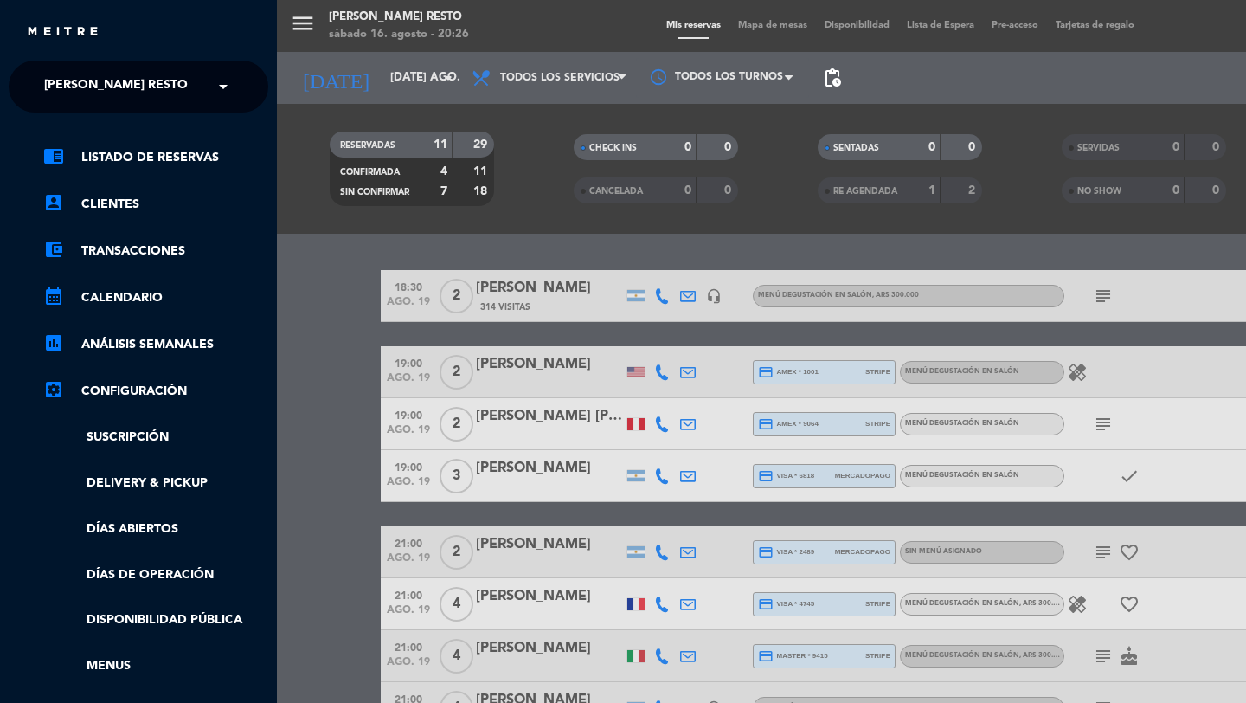
click at [97, 84] on span "[PERSON_NAME] Resto" at bounding box center [116, 86] width 144 height 36
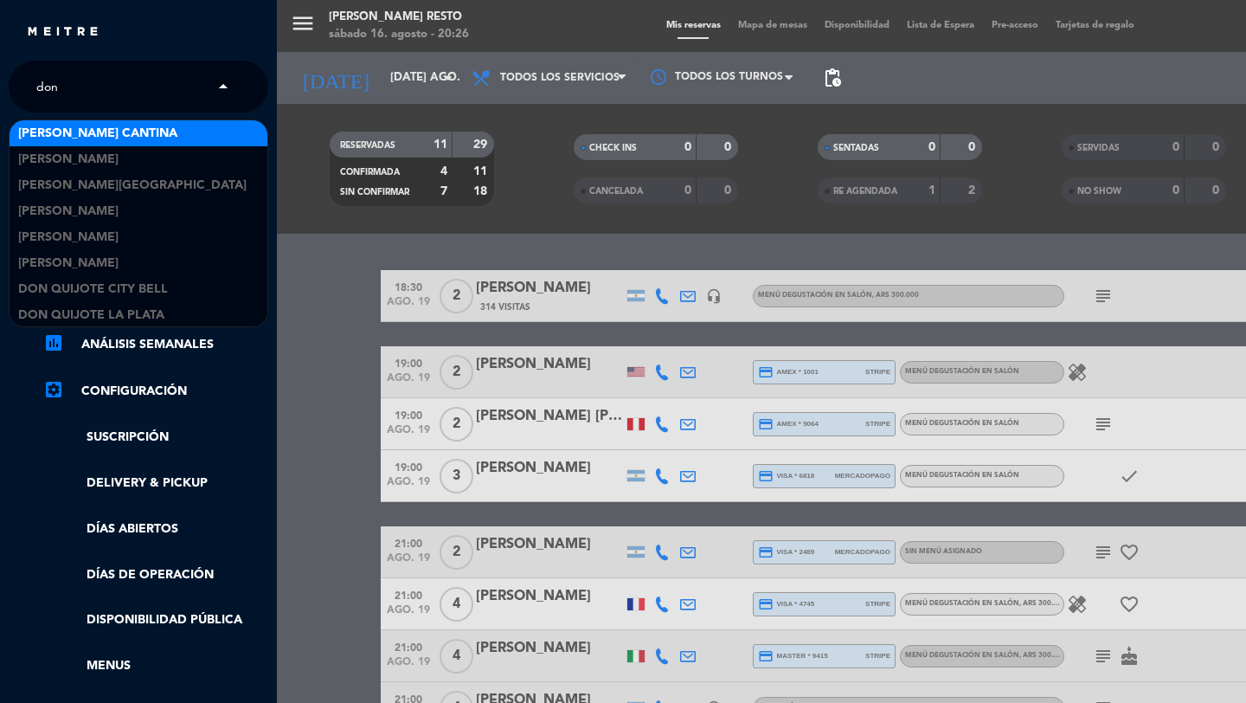
type input "don"
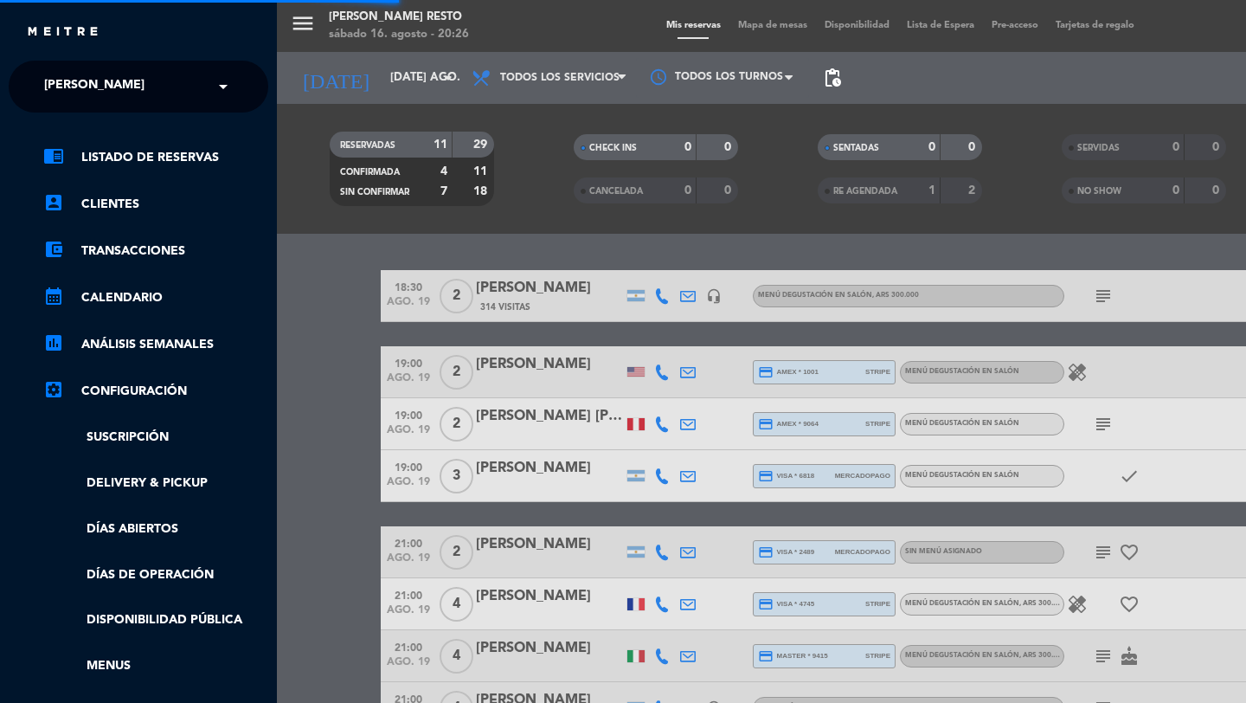
click at [143, 83] on div "close × Don Diablo × chrome_reader_mode Listado de Reservas account_box Cliente…" at bounding box center [623, 351] width 1246 height 703
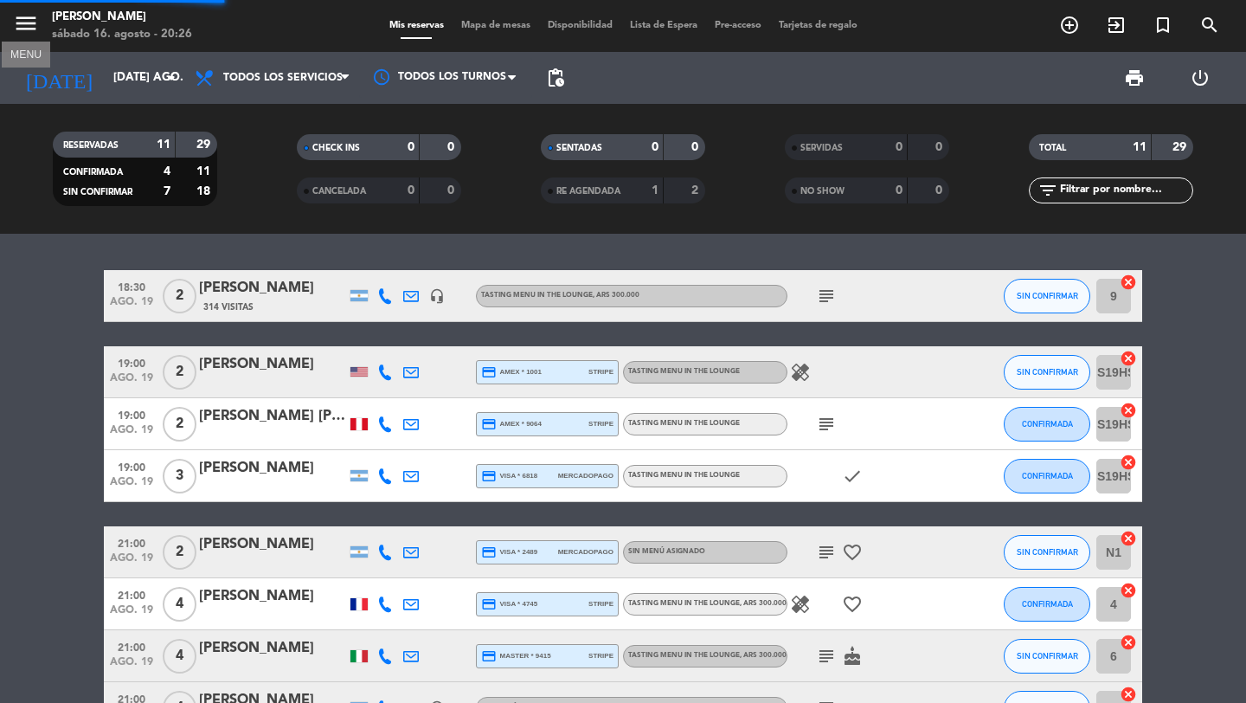
click at [23, 14] on icon "menu" at bounding box center [26, 23] width 26 height 26
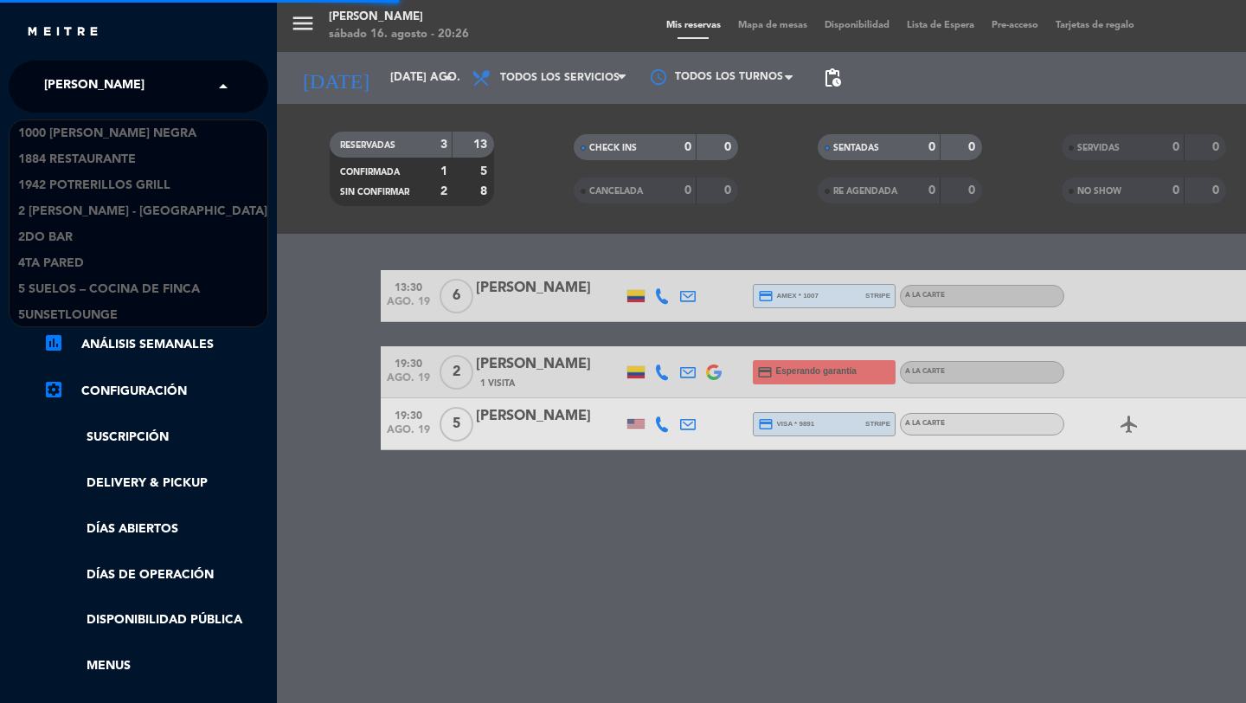
click at [124, 92] on div "× [PERSON_NAME]" at bounding box center [103, 86] width 133 height 36
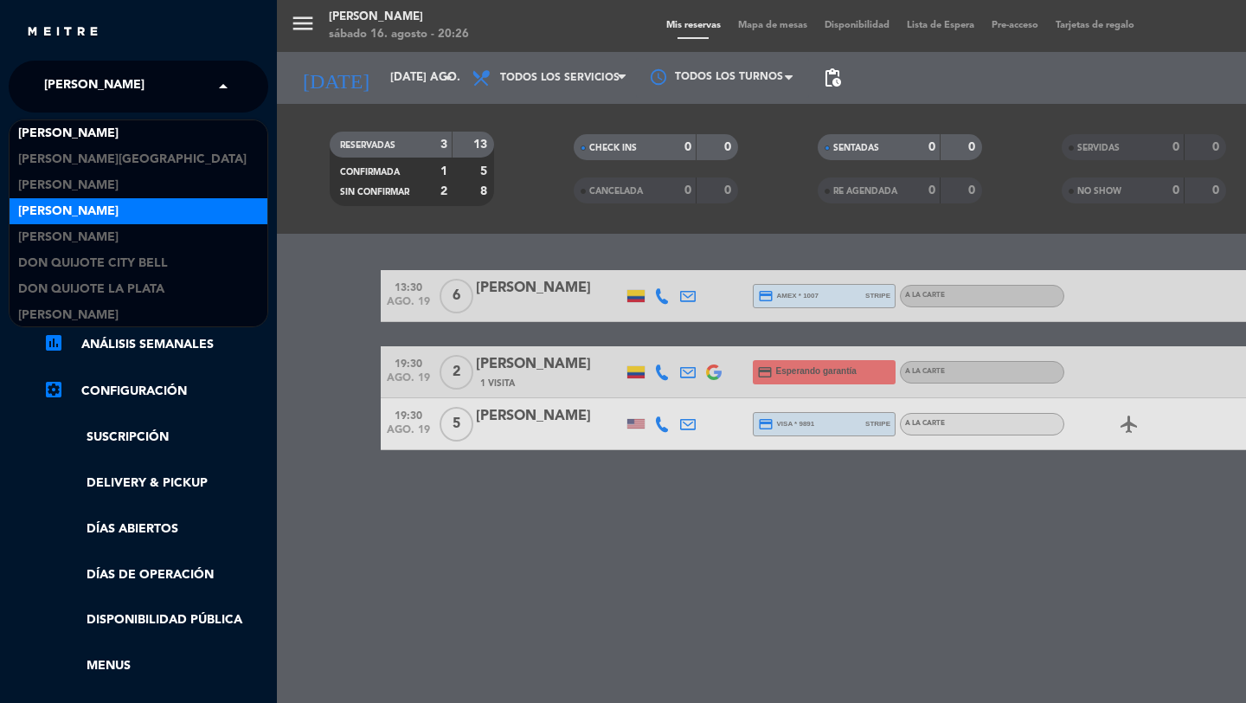
click at [95, 209] on div "[PERSON_NAME]" at bounding box center [139, 211] width 258 height 26
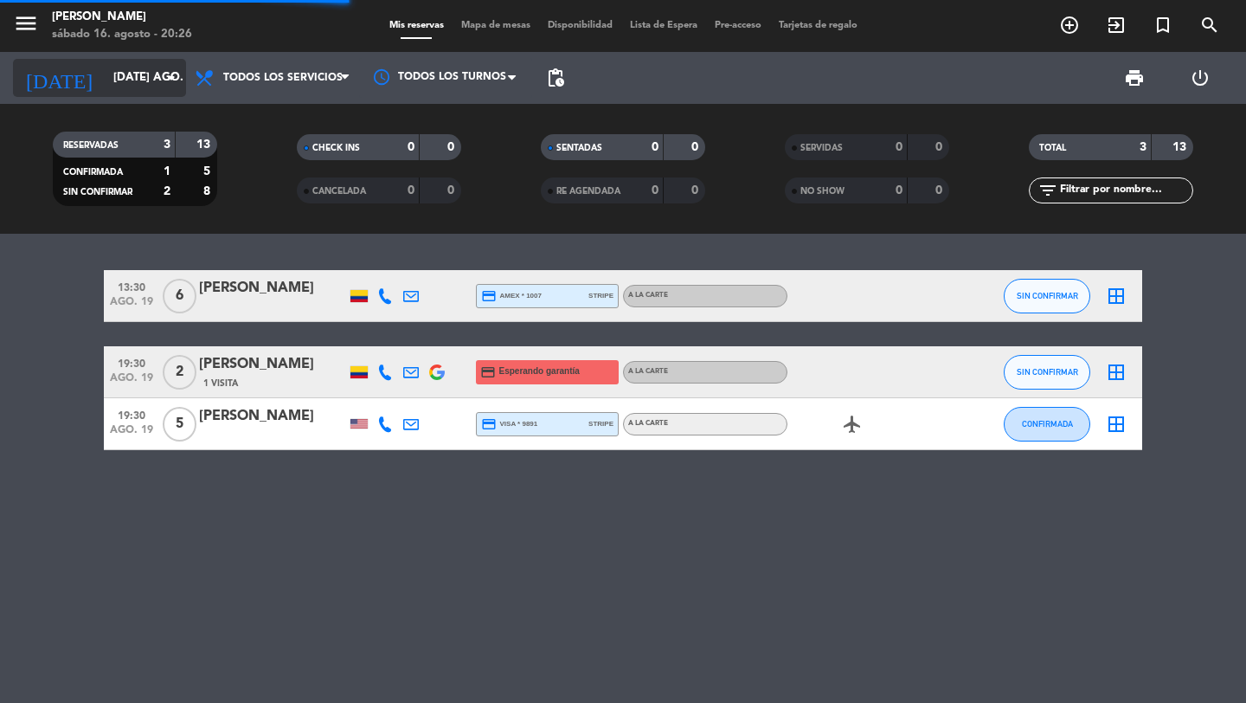
click at [145, 88] on input "[DATE] ago." at bounding box center [181, 77] width 152 height 31
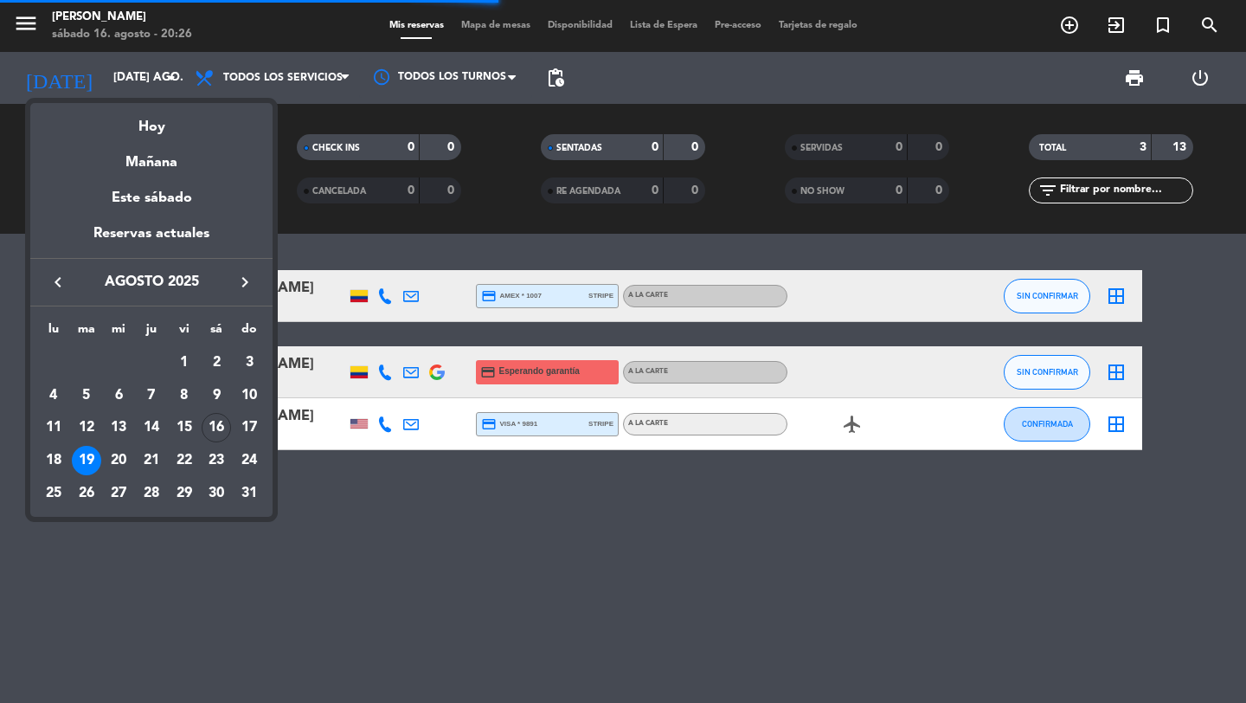
click at [241, 279] on icon "keyboard_arrow_right" at bounding box center [244, 282] width 21 height 21
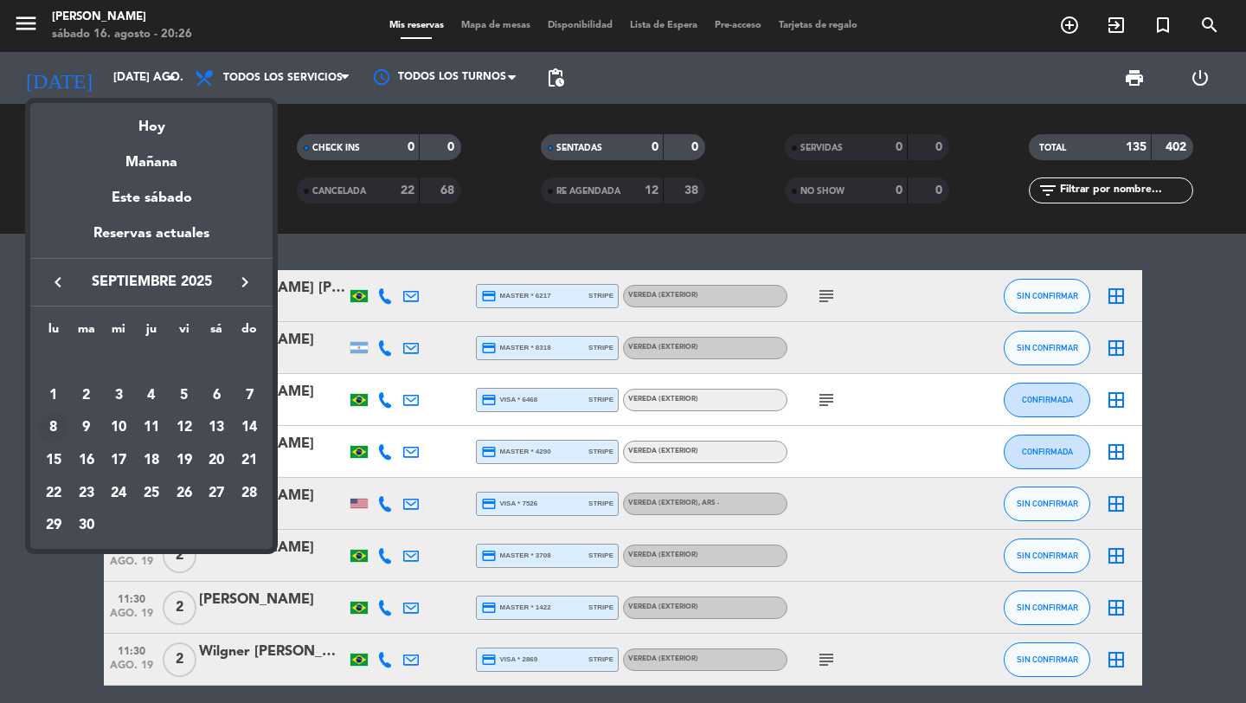
click at [54, 427] on div "8" at bounding box center [53, 427] width 29 height 29
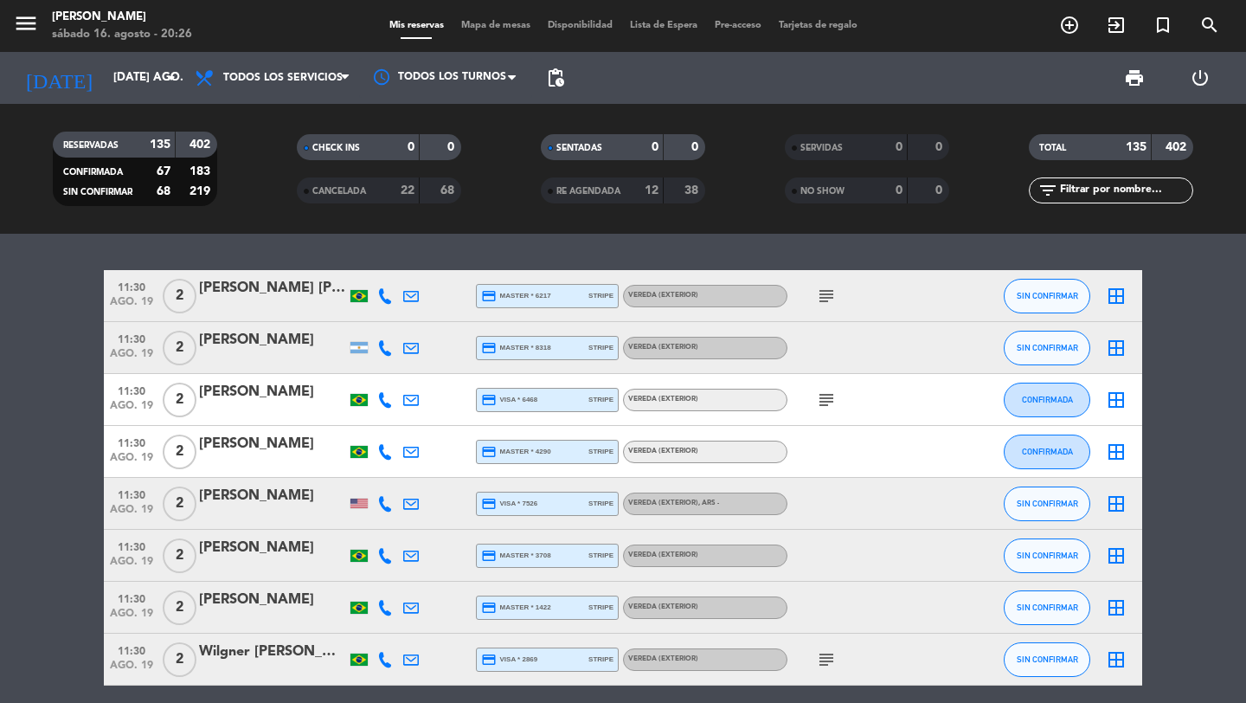
type input "lun. [DATE]"
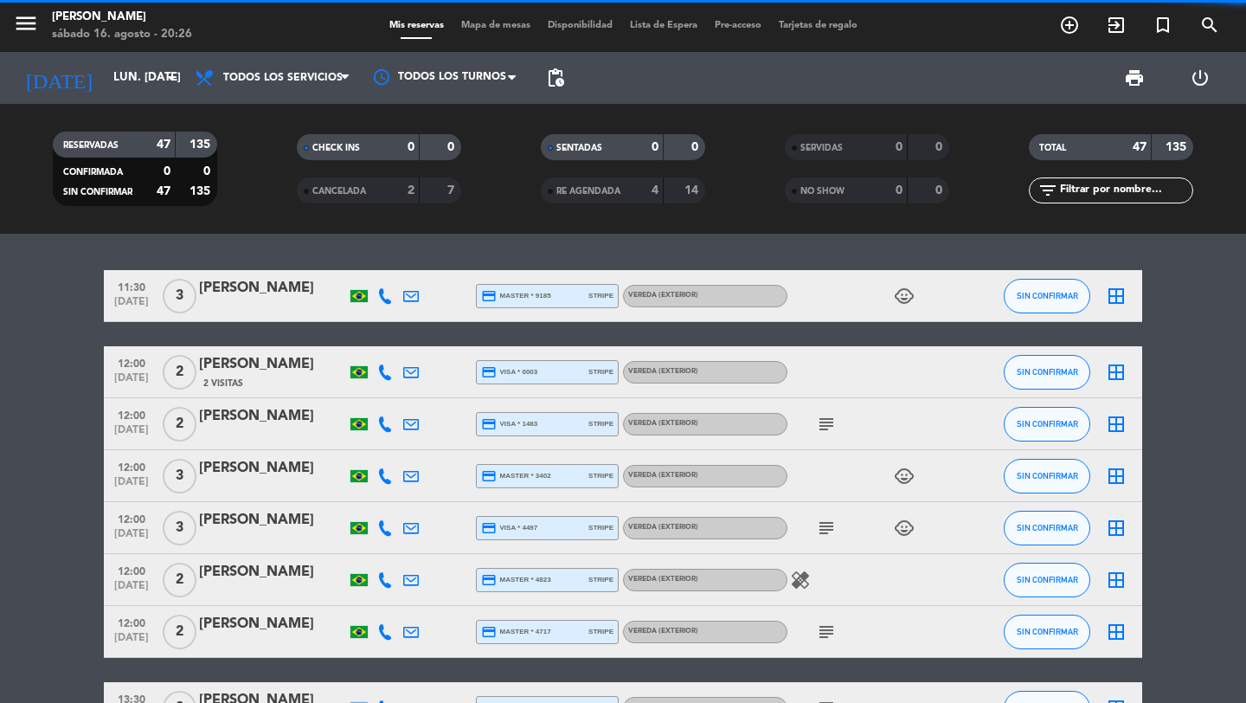
click at [547, 84] on span "pending_actions" at bounding box center [555, 77] width 21 height 21
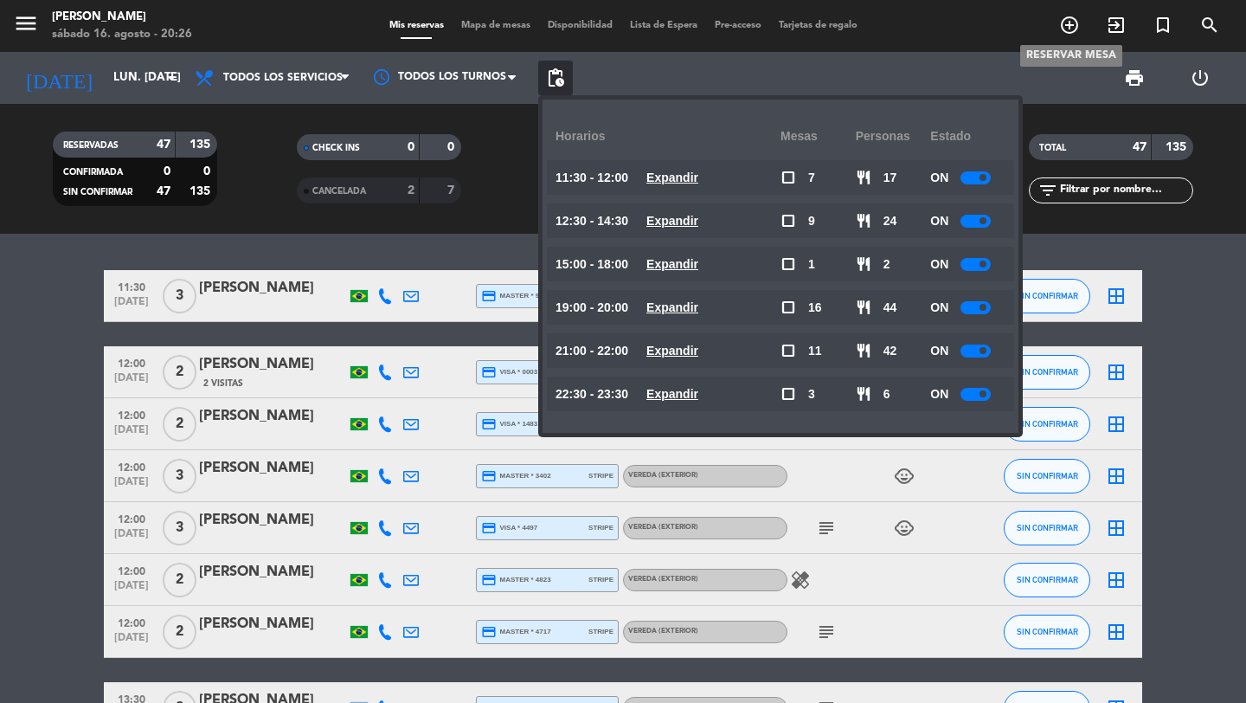
click at [1076, 30] on icon "add_circle_outline" at bounding box center [1069, 25] width 21 height 21
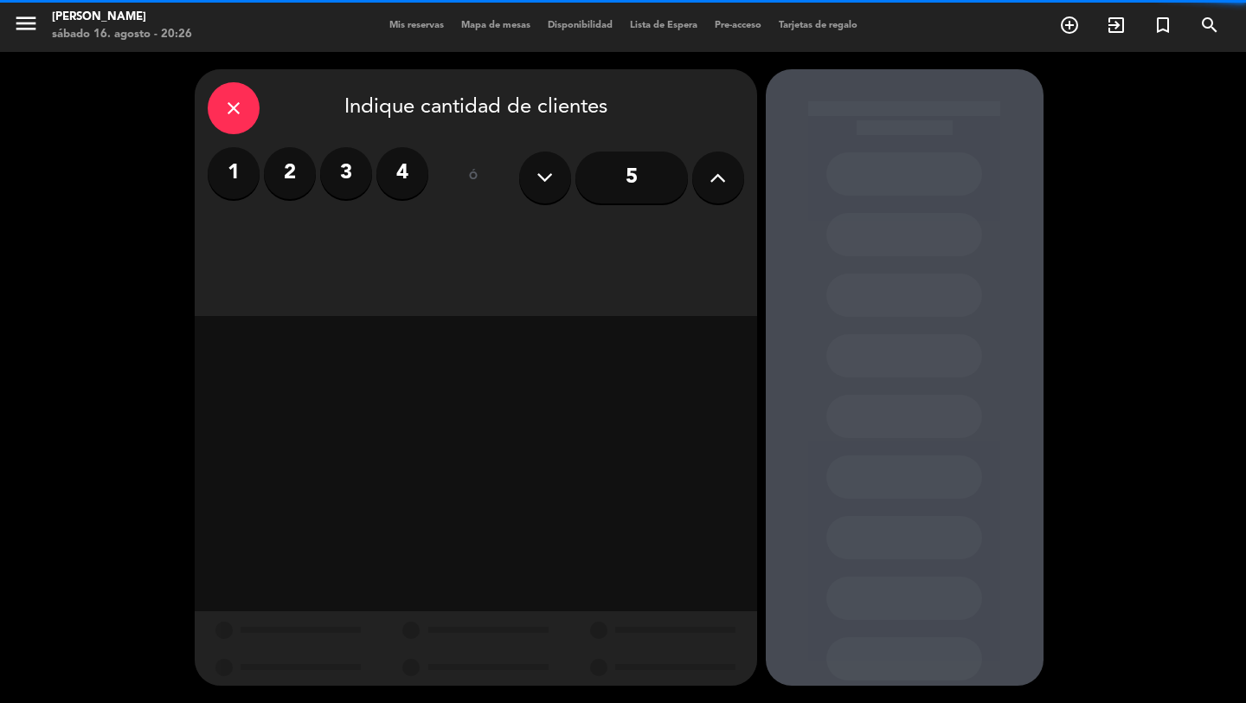
click at [729, 179] on button at bounding box center [718, 177] width 52 height 52
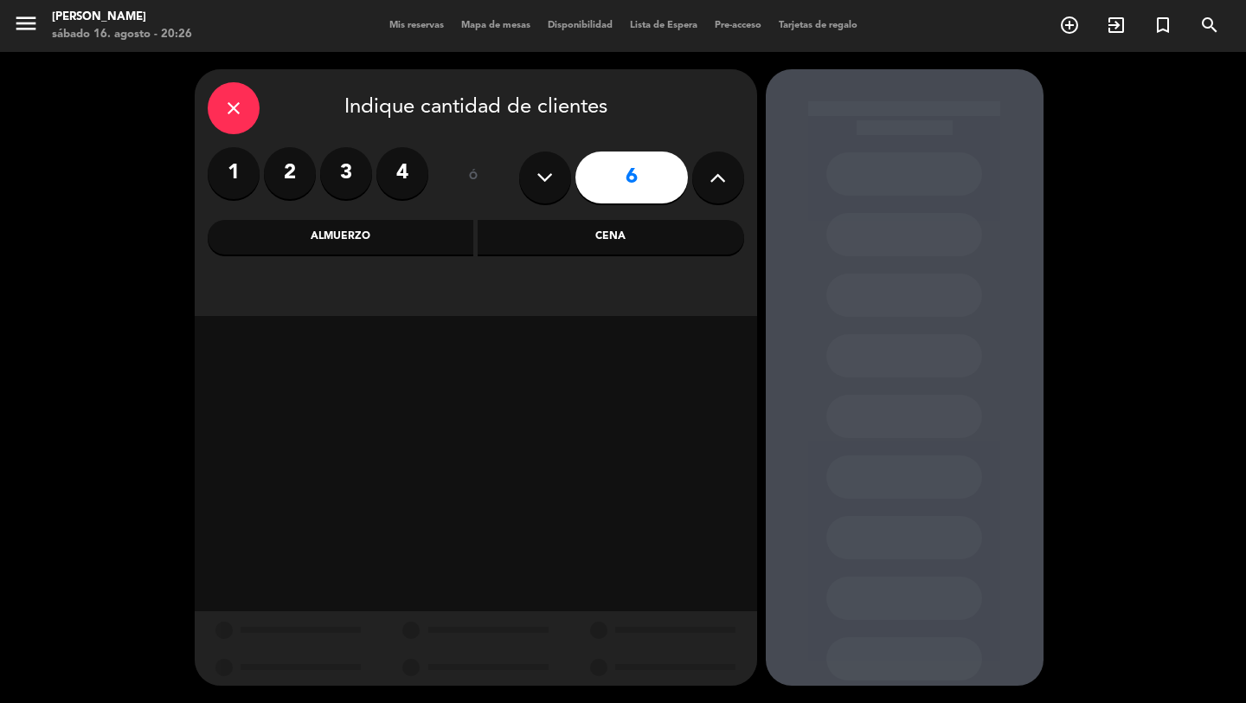
click at [502, 231] on div "Cena" at bounding box center [611, 237] width 267 height 35
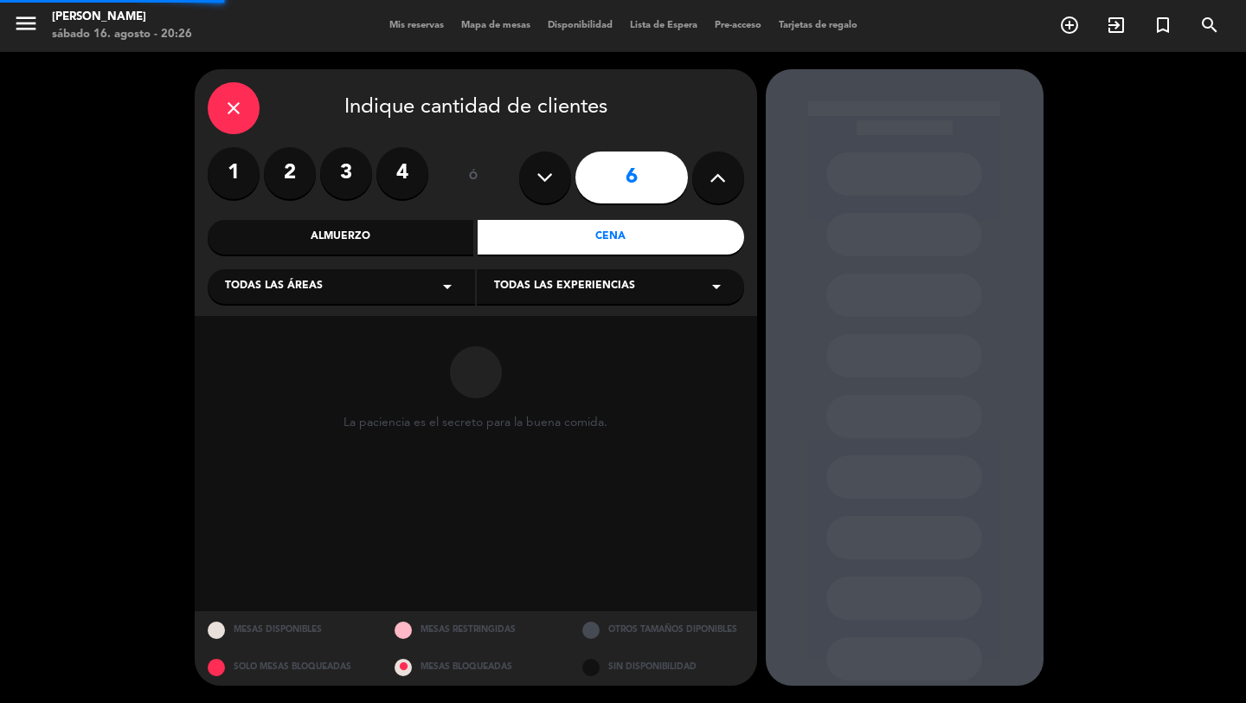
click at [414, 270] on div "Todas las áreas arrow_drop_down" at bounding box center [341, 286] width 267 height 35
click at [263, 452] on div "Vereda" at bounding box center [341, 457] width 233 height 17
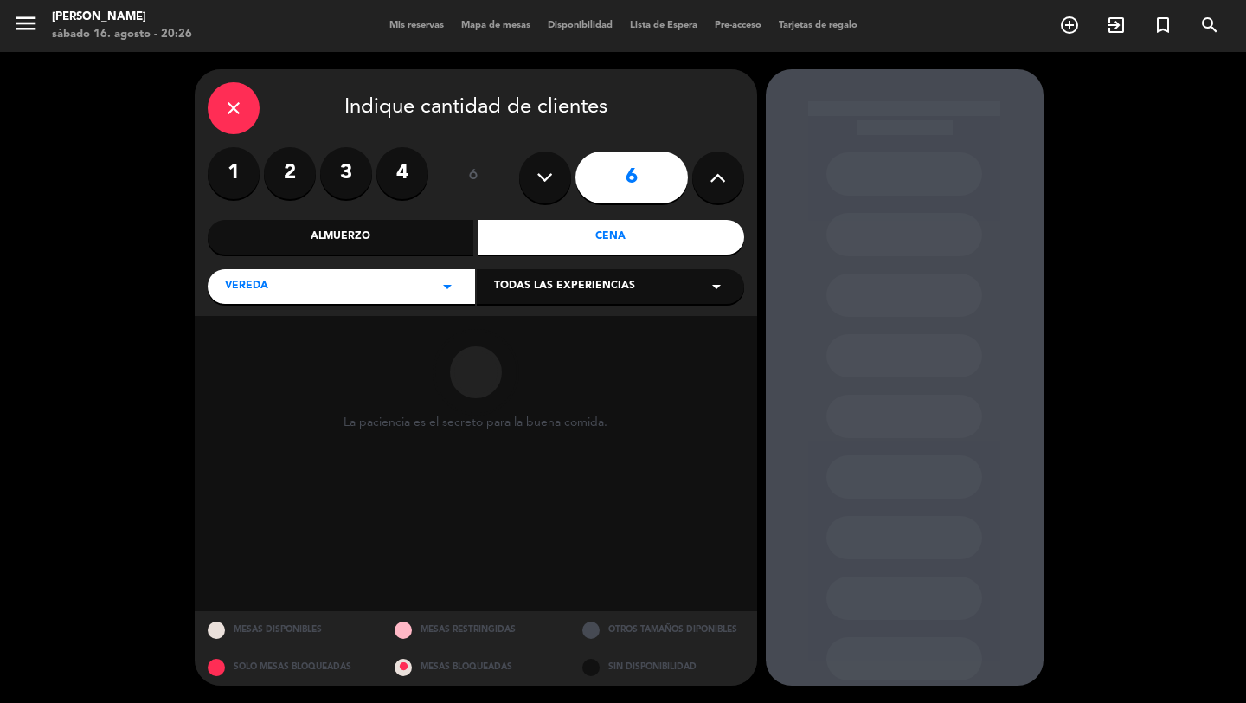
click at [499, 287] on span "Todas las experiencias" at bounding box center [564, 286] width 141 height 17
click at [499, 328] on div "Sidewalk (OUTDOORS)" at bounding box center [610, 329] width 233 height 17
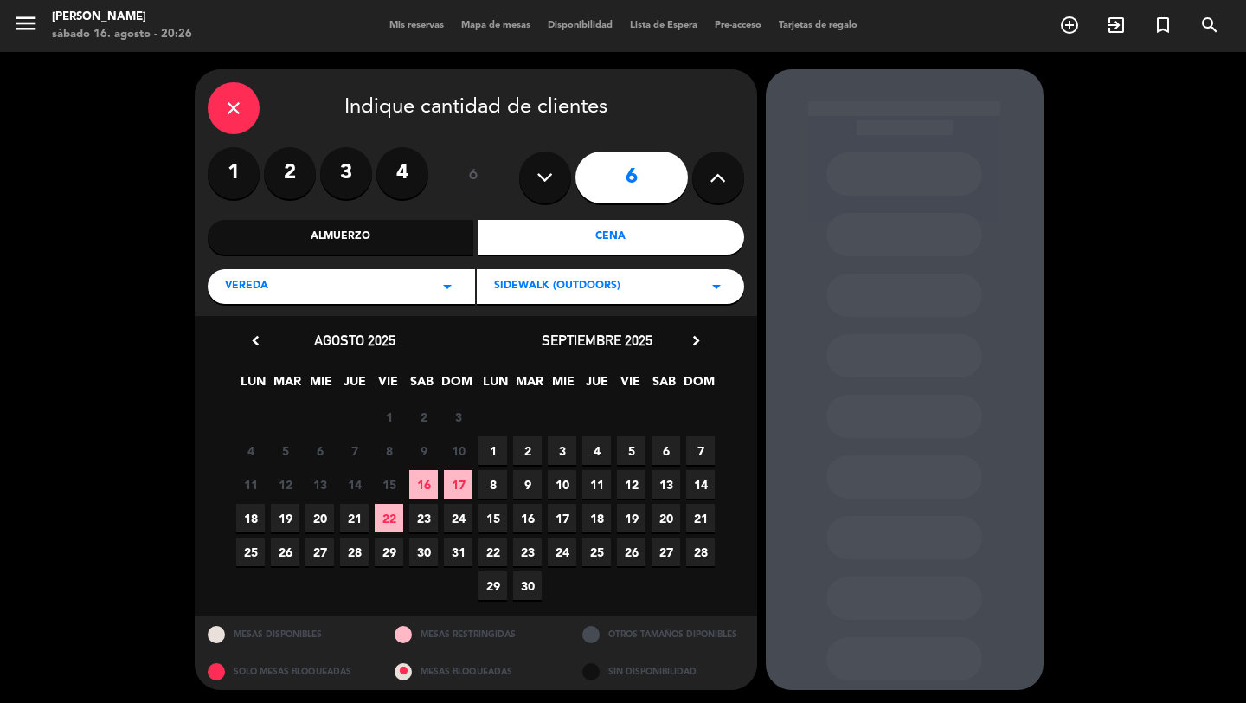
click at [499, 477] on span "8" at bounding box center [493, 484] width 29 height 29
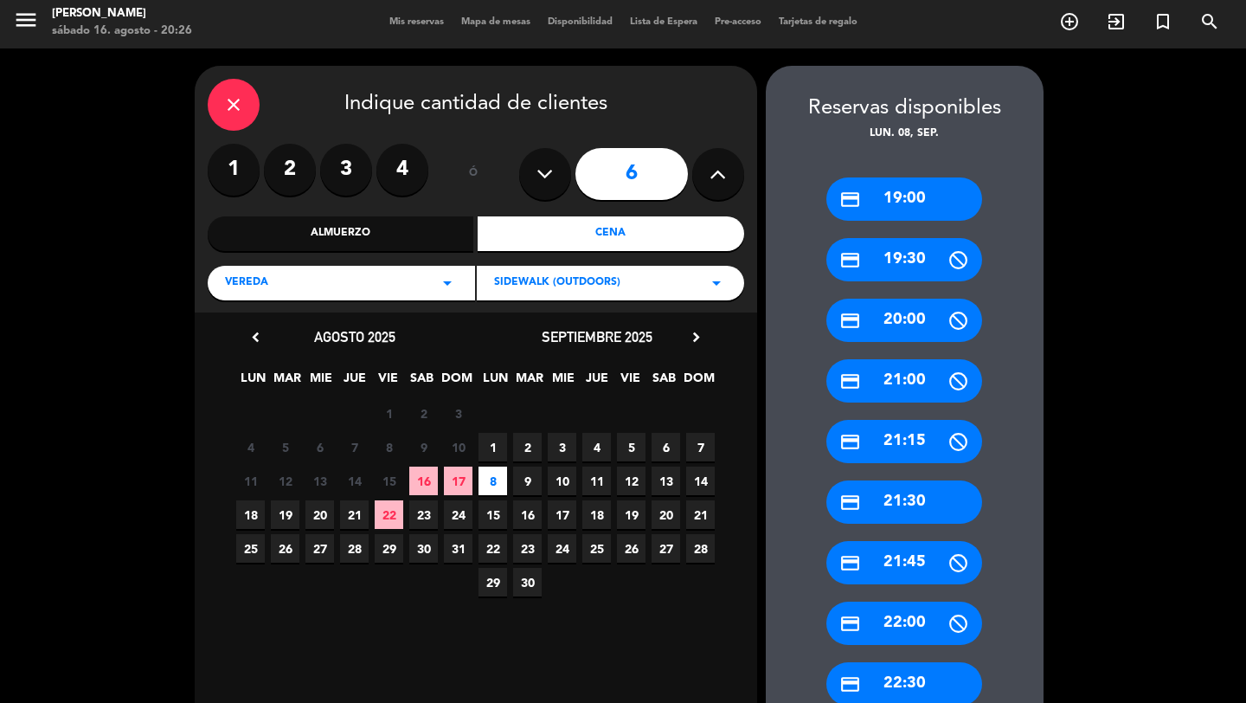
drag, startPoint x: 916, startPoint y: 198, endPoint x: 852, endPoint y: 198, distance: 64.0
click at [916, 198] on div "credit_card 19:00" at bounding box center [904, 198] width 156 height 43
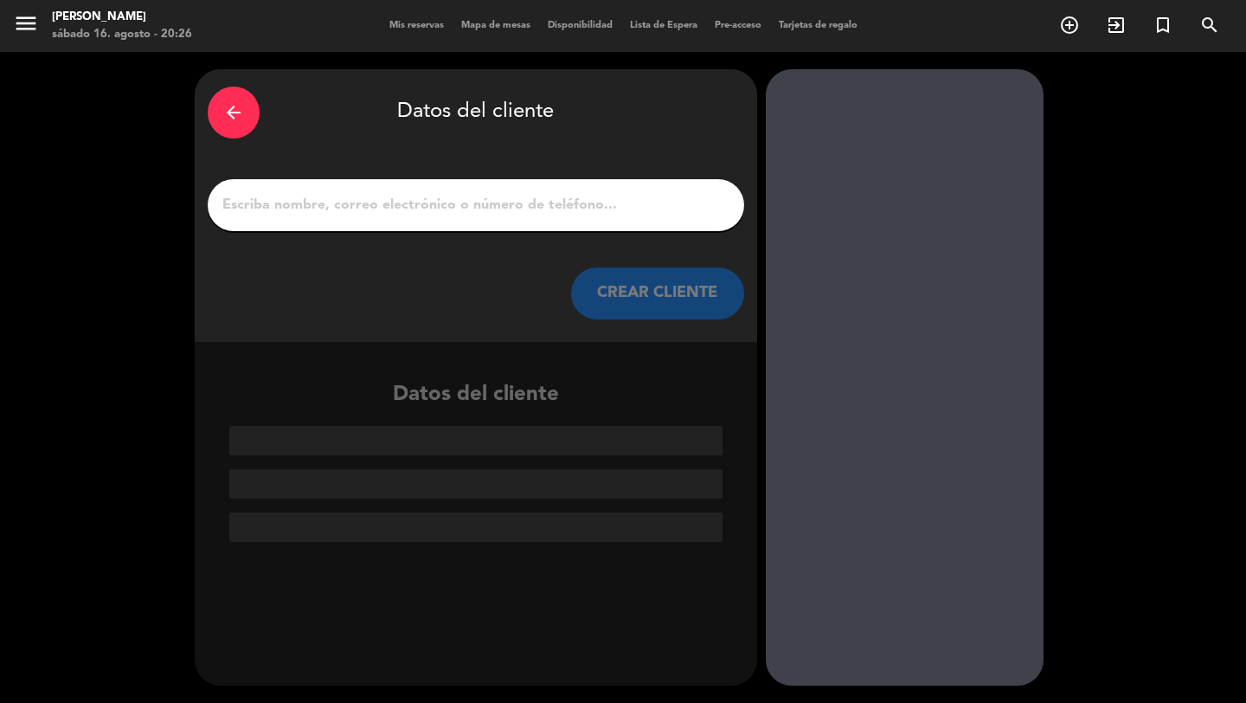
click at [684, 198] on input "1" at bounding box center [476, 205] width 511 height 24
paste input "[PERSON_NAME]"
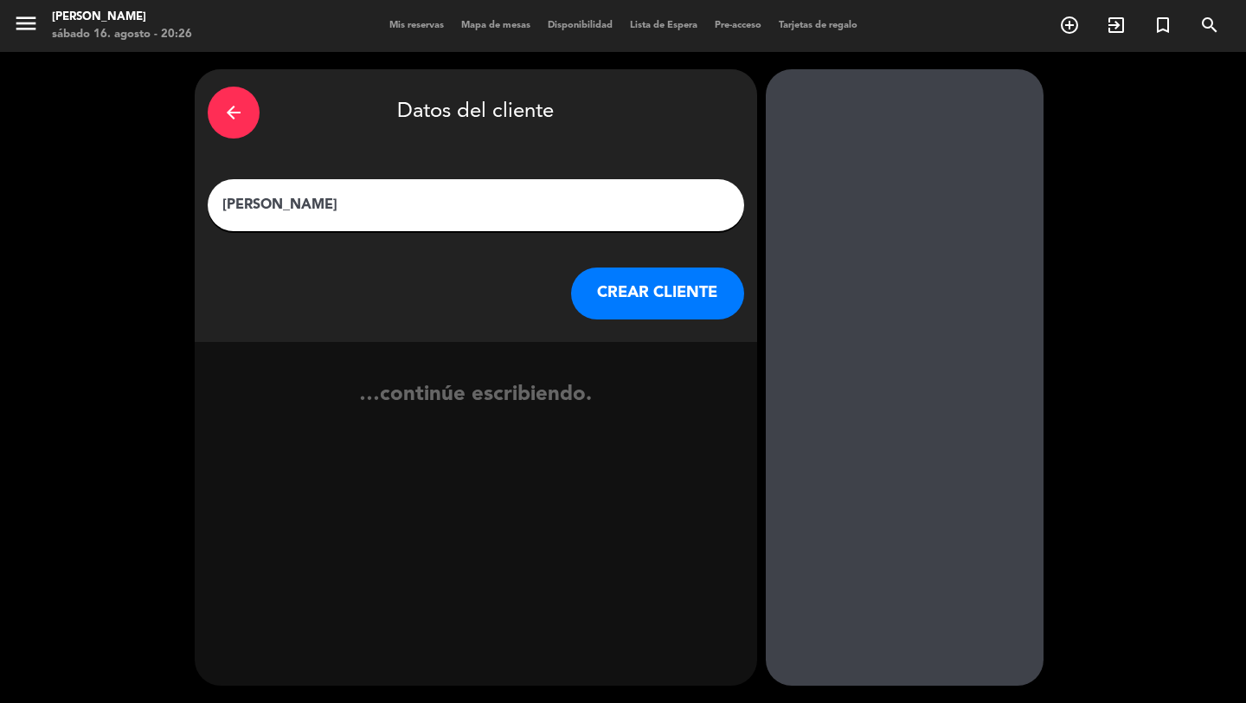
type input "[PERSON_NAME]"
click at [682, 301] on button "CREAR CLIENTE" at bounding box center [657, 293] width 173 height 52
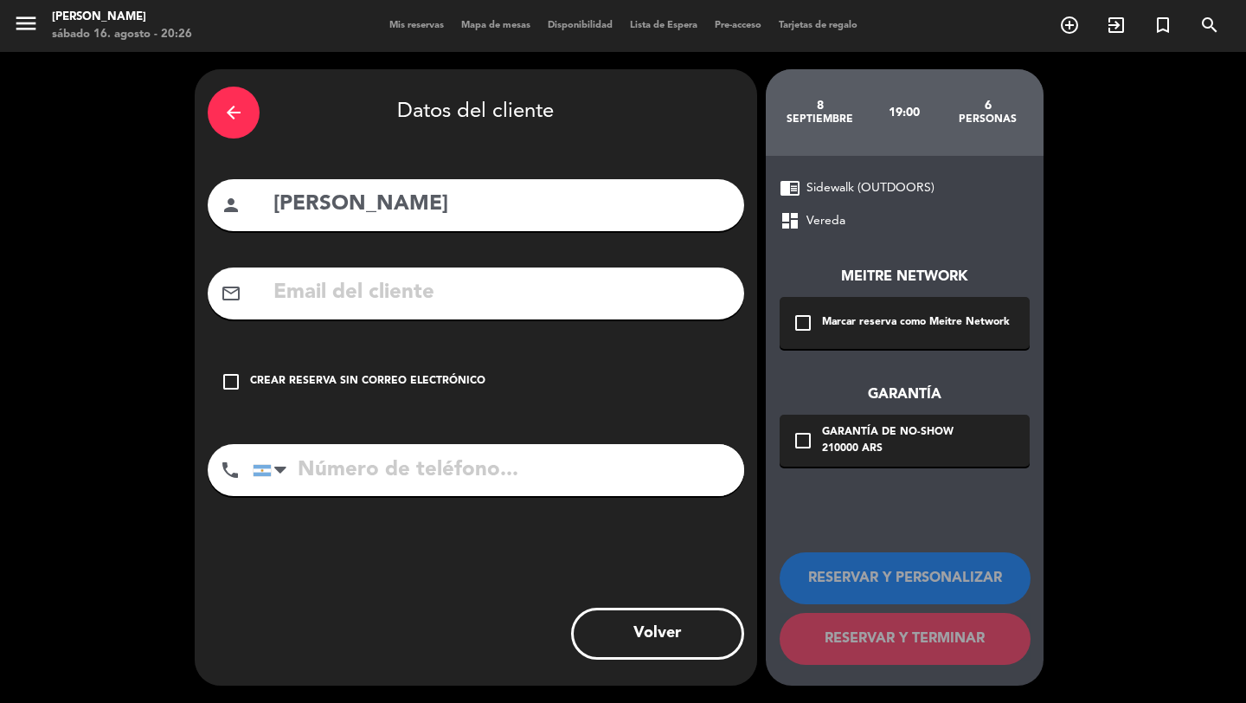
click at [859, 350] on div "Meitre Network check_box_outline_blank Marcar reserva como Meitre Network Garan…" at bounding box center [905, 348] width 250 height 235
click at [855, 324] on div "Marcar reserva como Meitre Network" at bounding box center [916, 322] width 188 height 17
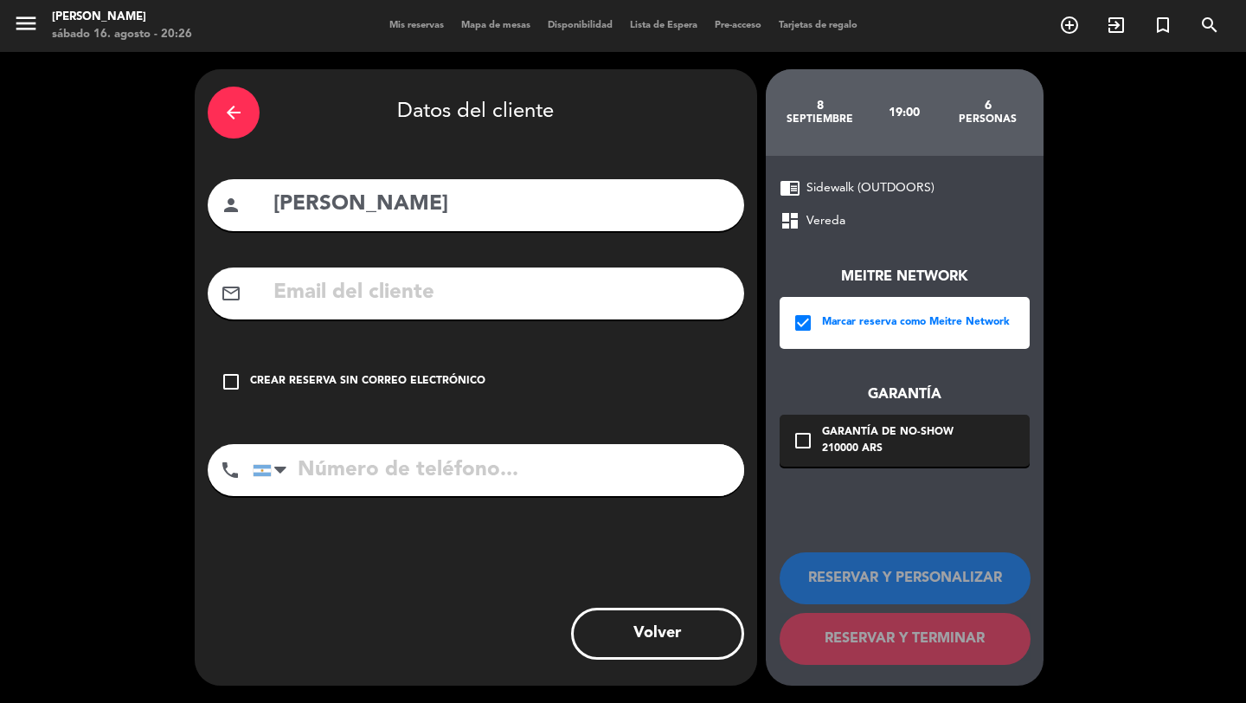
click at [858, 443] on div "210000 ARS" at bounding box center [888, 448] width 132 height 17
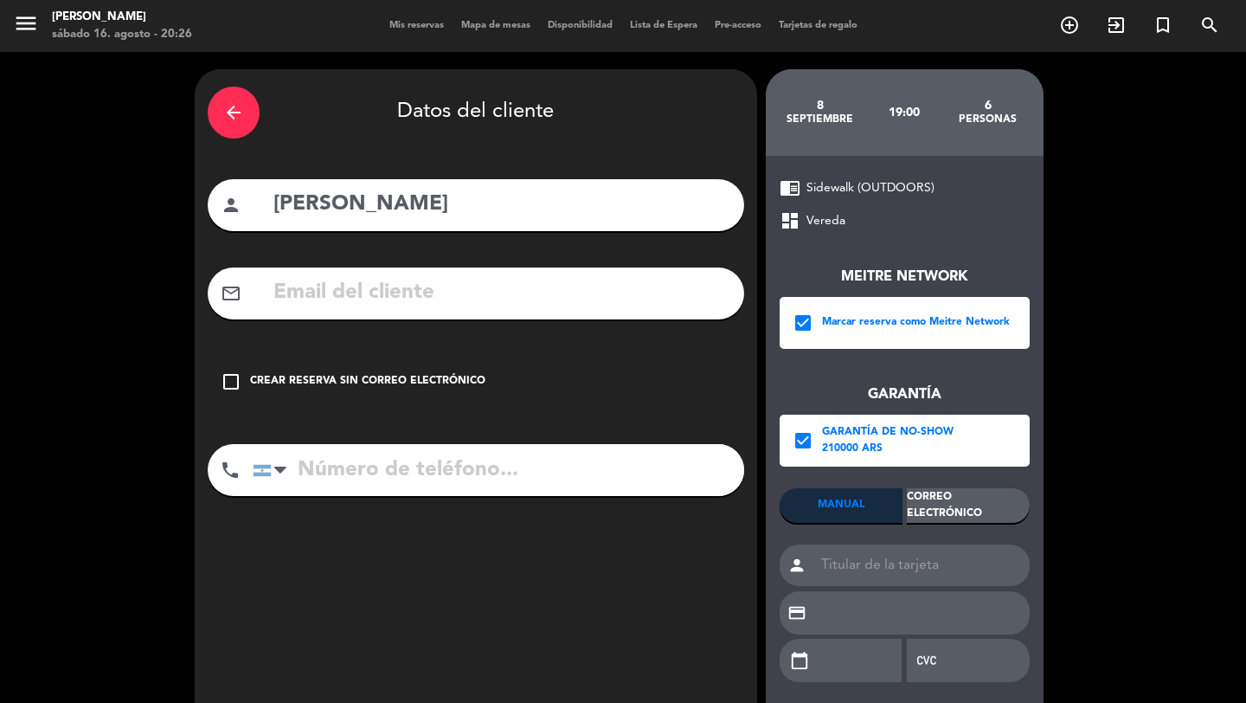
click at [947, 498] on div "Correo Electrónico" at bounding box center [968, 505] width 123 height 35
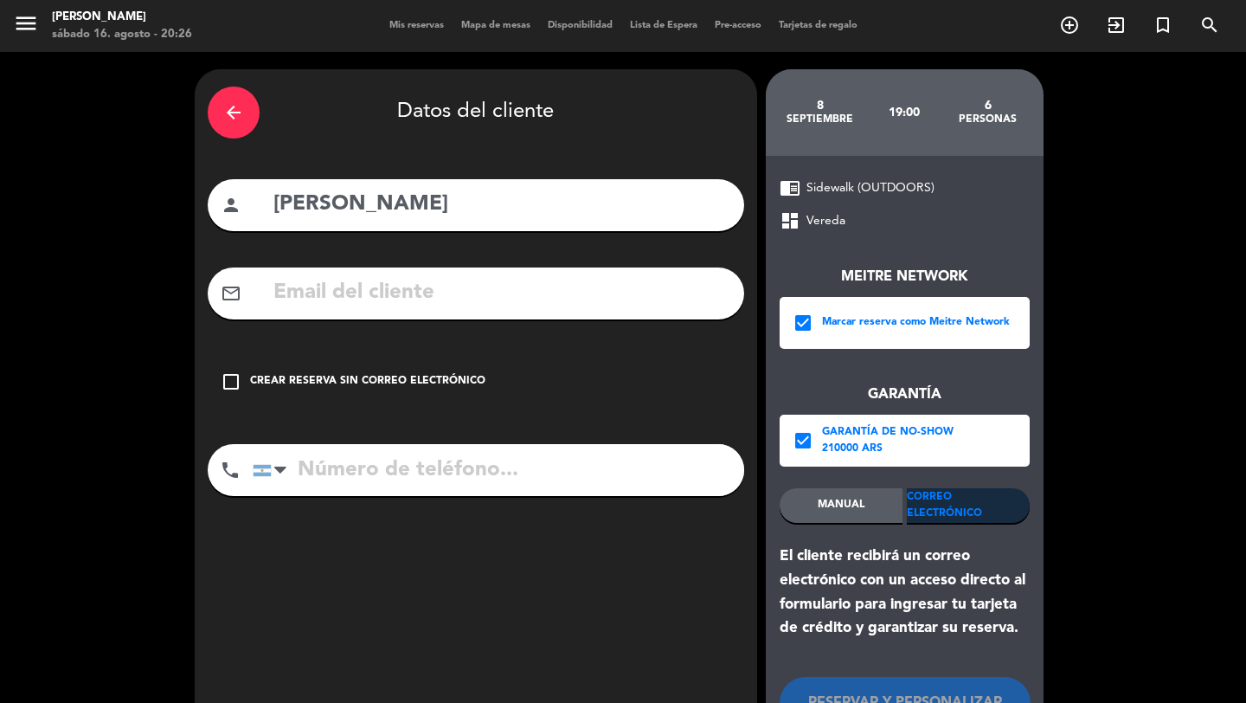
click at [667, 290] on input "text" at bounding box center [501, 292] width 459 height 35
paste input "[EMAIL_ADDRESS][DOMAIN_NAME]"
click at [561, 289] on input "text" at bounding box center [501, 292] width 459 height 35
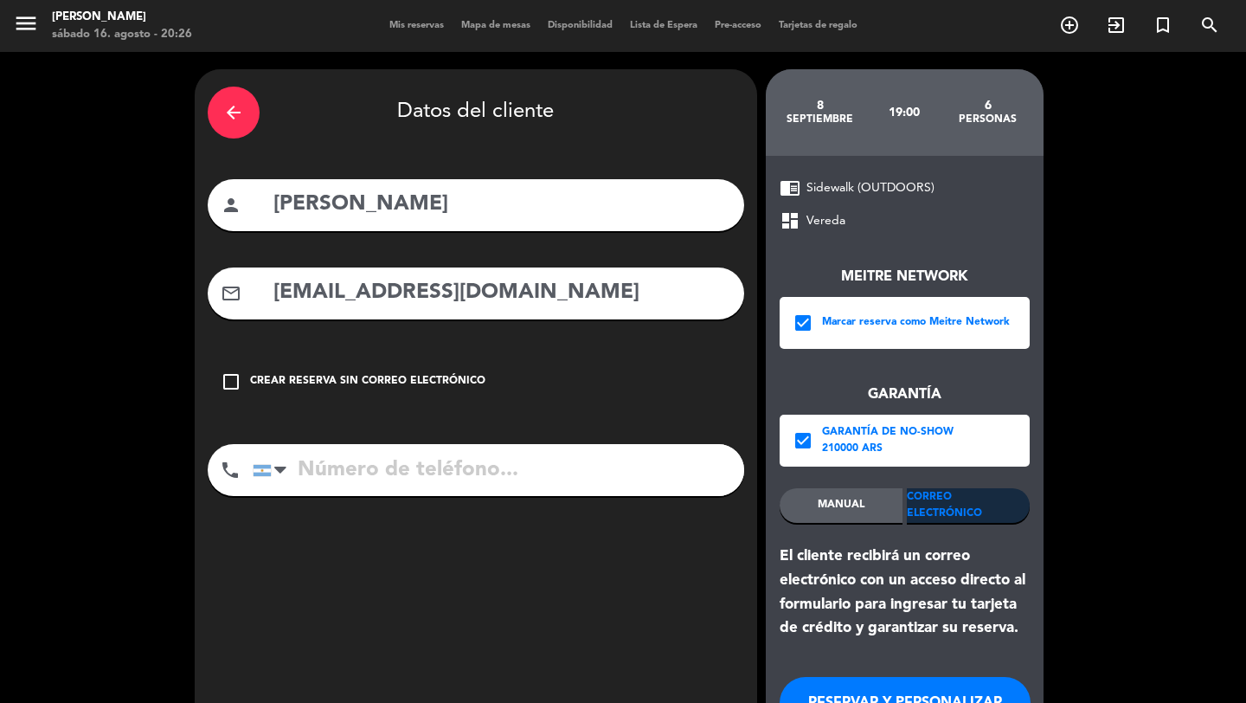
type input "[EMAIL_ADDRESS][DOMAIN_NAME]"
click at [542, 449] on input "tel" at bounding box center [498, 470] width 491 height 52
click at [423, 490] on input "tel" at bounding box center [498, 470] width 491 height 52
paste input "[PHONE_NUMBER]."
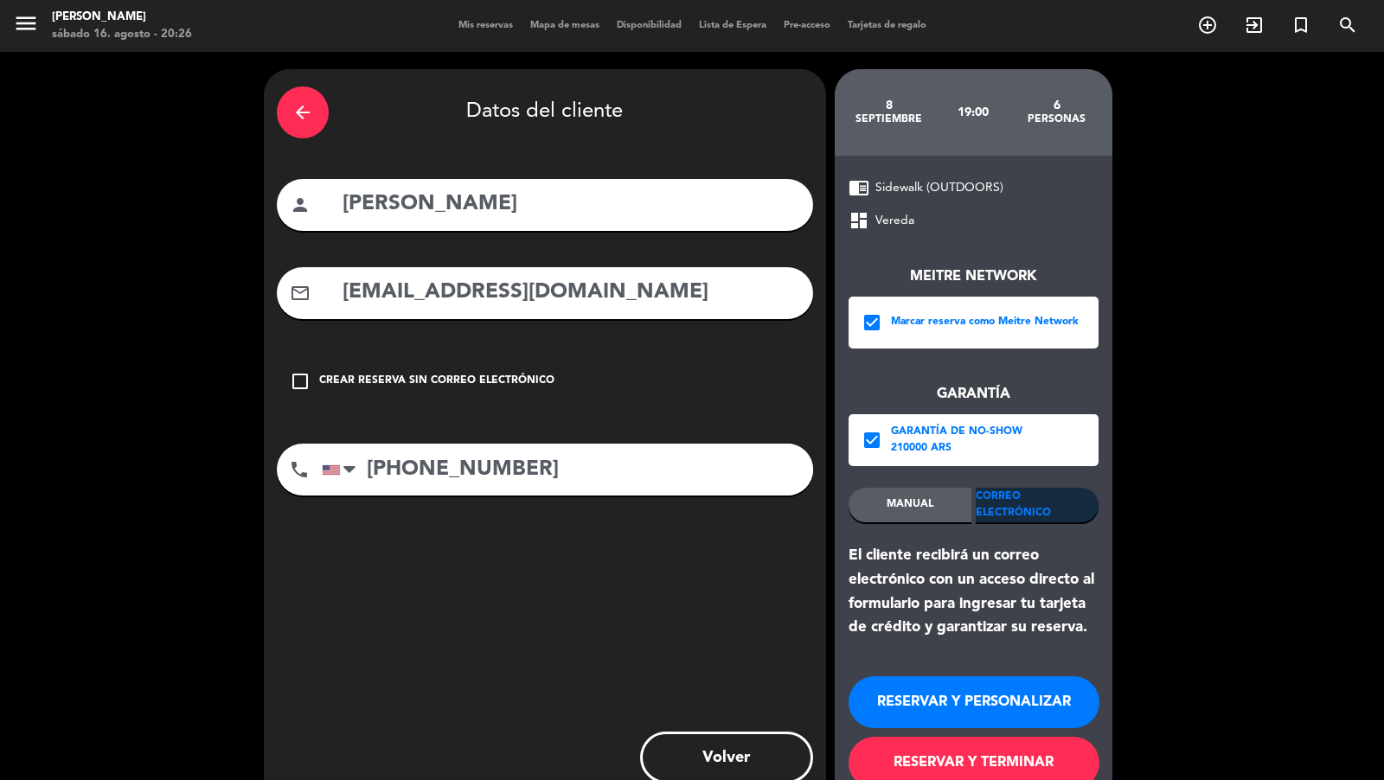
type input "[PHONE_NUMBER]"
click at [1008, 702] on button "RESERVAR Y TERMINAR" at bounding box center [974, 763] width 251 height 52
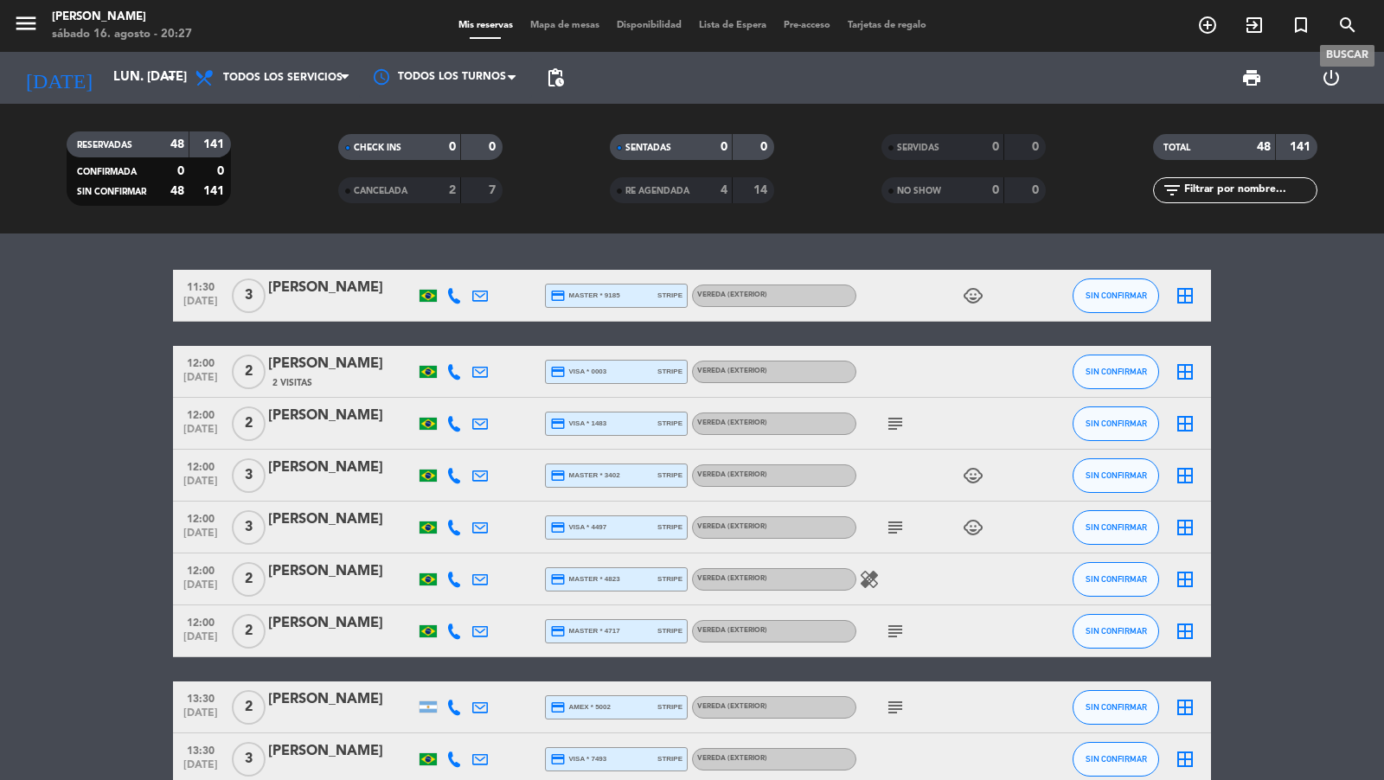
click at [1245, 31] on span "search" at bounding box center [1348, 24] width 47 height 29
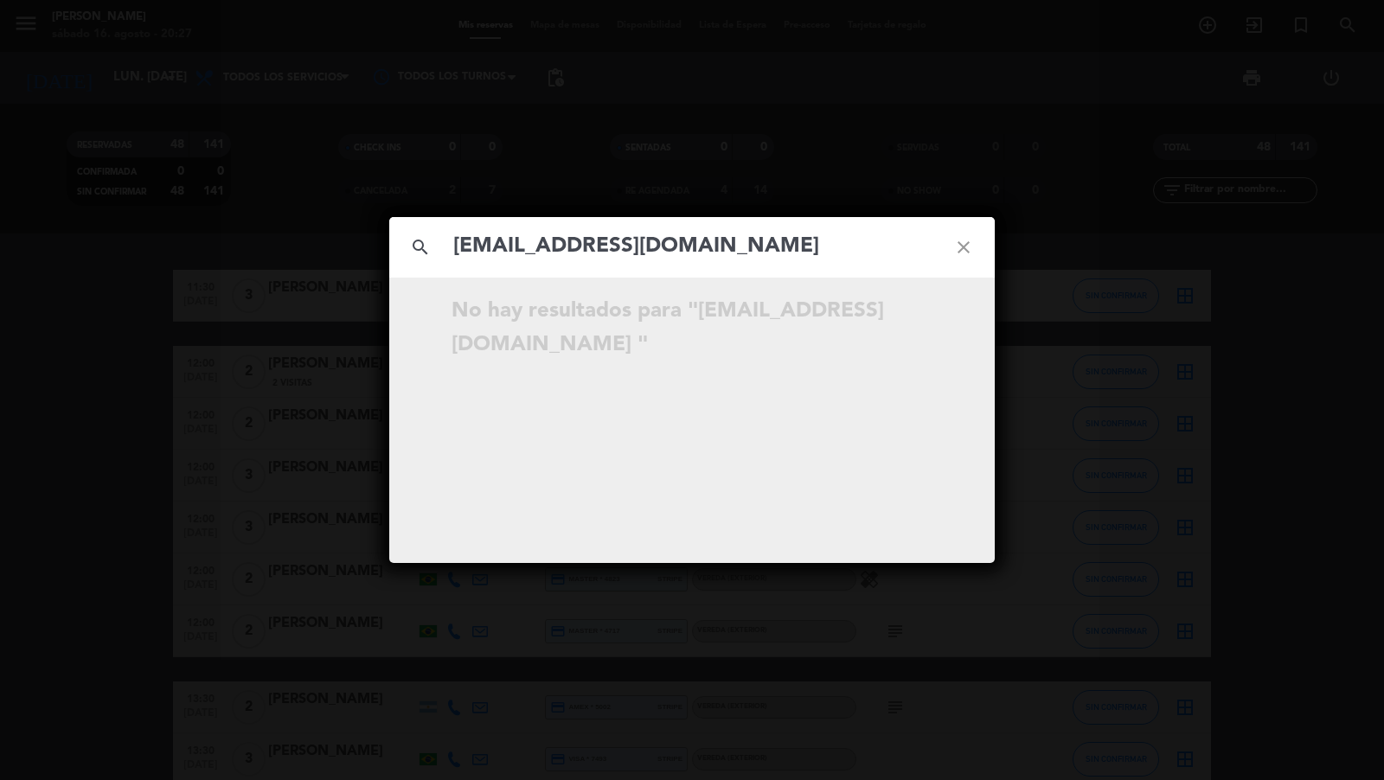
type input "[EMAIL_ADDRESS][DOMAIN_NAME]"
click at [1038, 346] on div "search [EMAIL_ADDRESS][DOMAIN_NAME] close No hay resultados para "[EMAIL_ADDRES…" at bounding box center [692, 390] width 1384 height 780
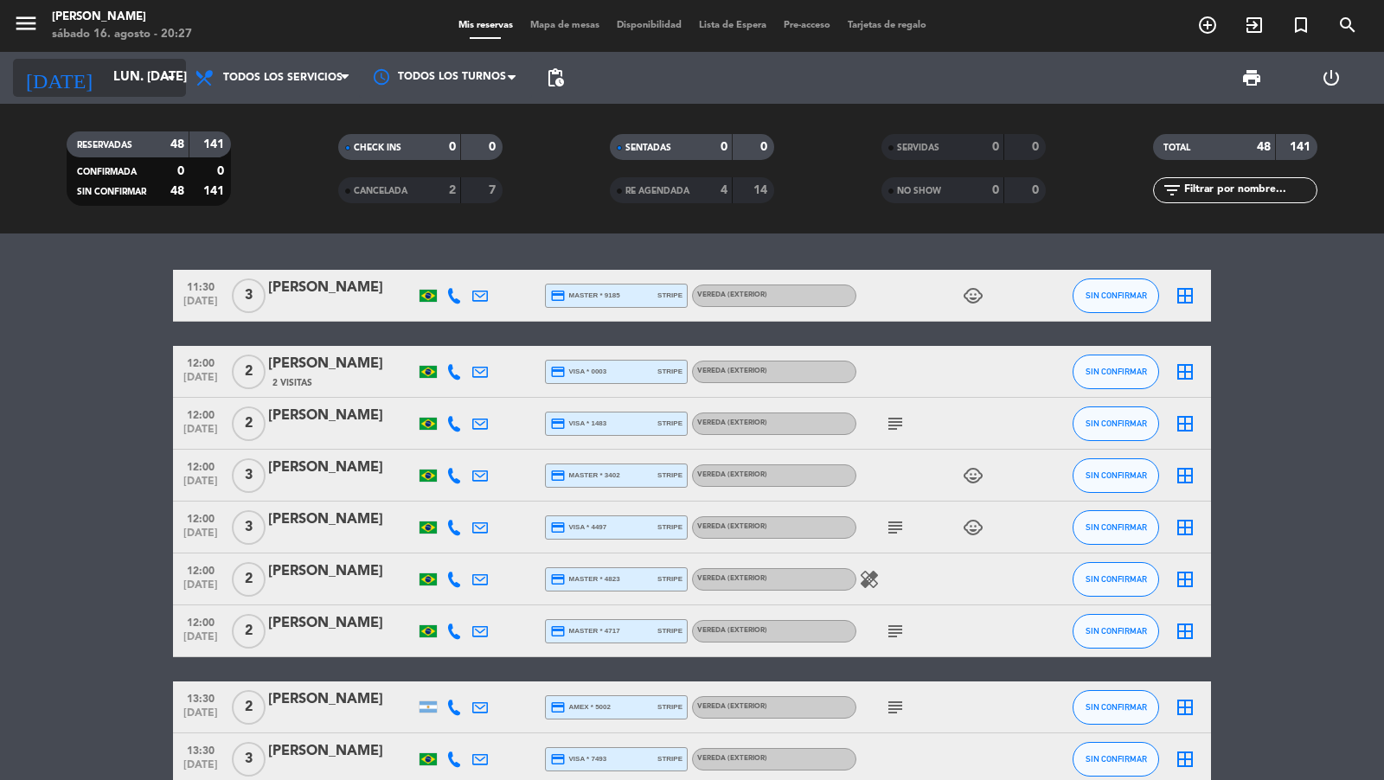
click at [162, 84] on icon "arrow_drop_down" at bounding box center [171, 77] width 21 height 21
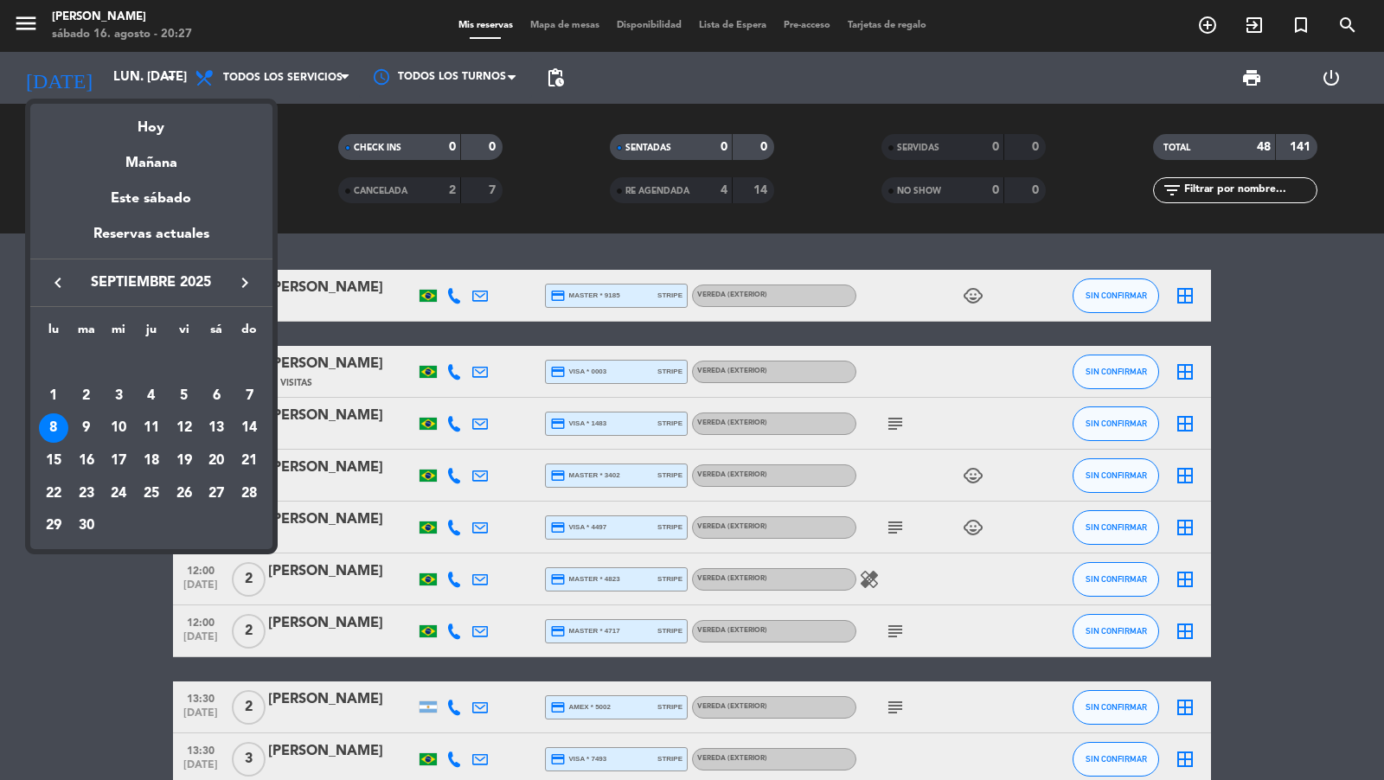
click at [251, 283] on icon "keyboard_arrow_right" at bounding box center [244, 283] width 21 height 21
click at [66, 427] on div "6" at bounding box center [53, 428] width 29 height 29
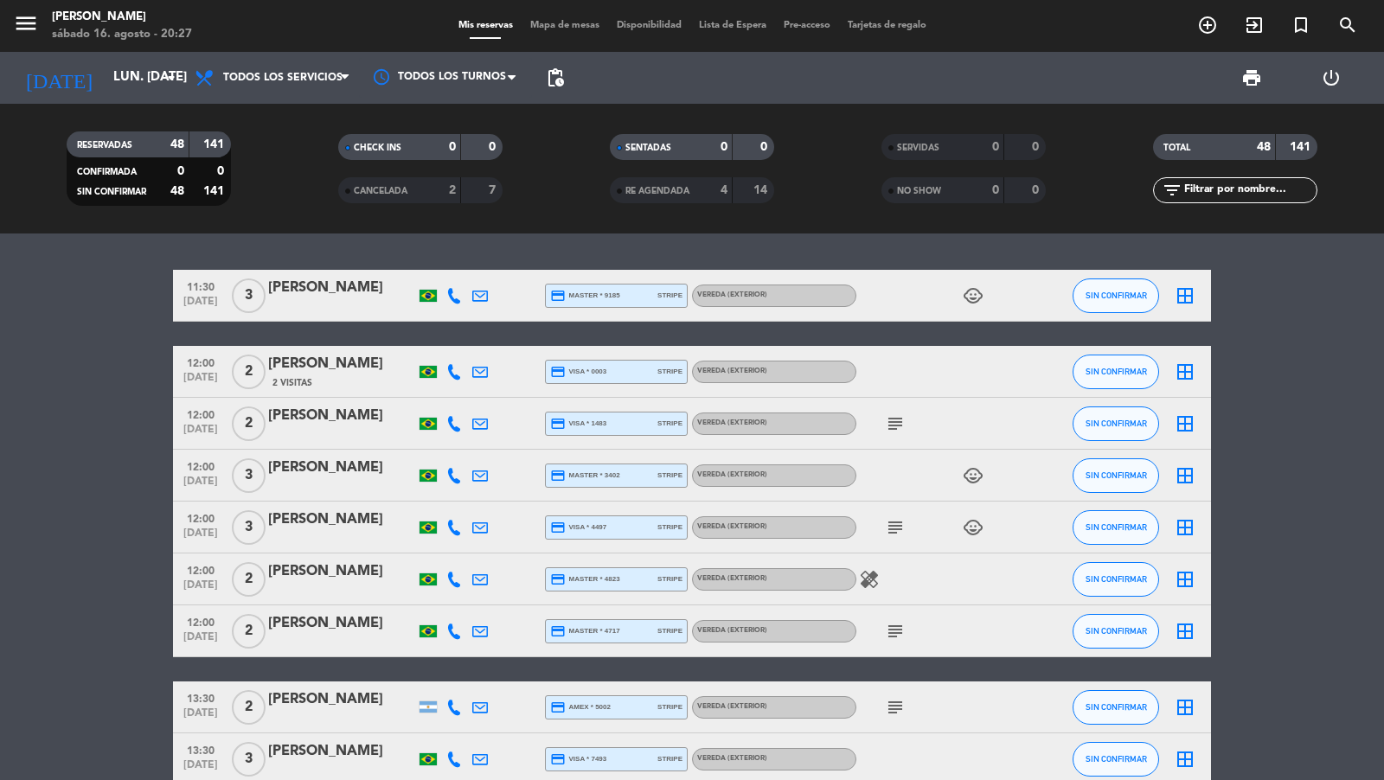
type input "lun. [DATE]"
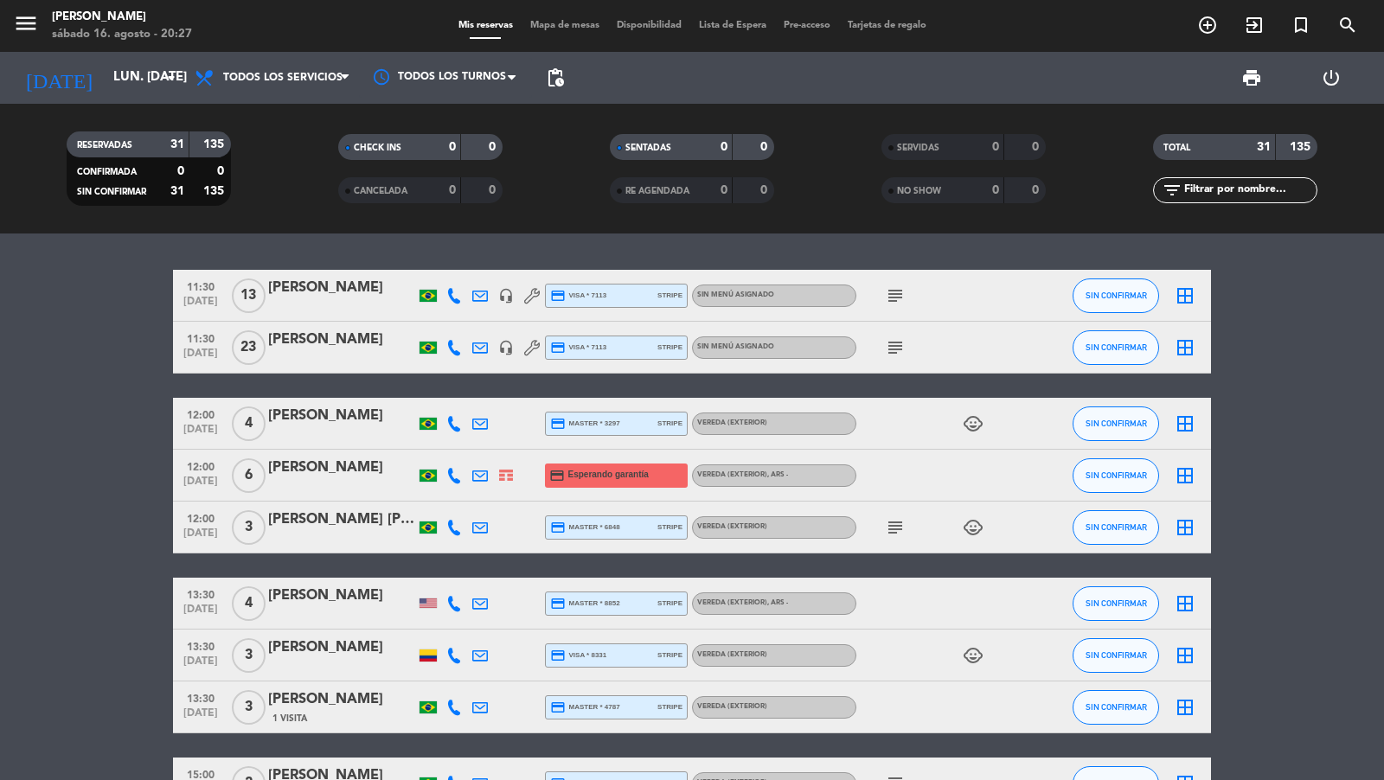
click at [478, 476] on icon at bounding box center [480, 476] width 16 height 16
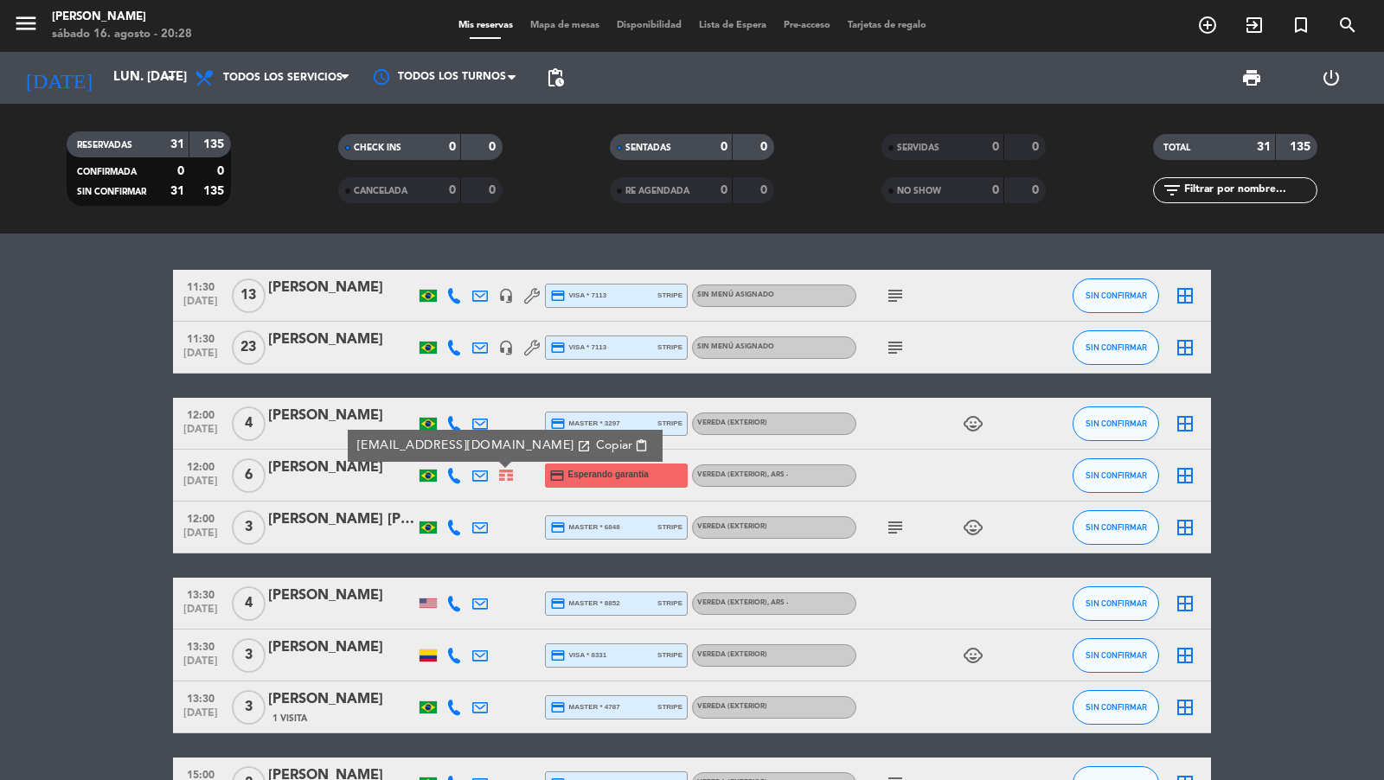
click at [326, 483] on div at bounding box center [341, 487] width 147 height 14
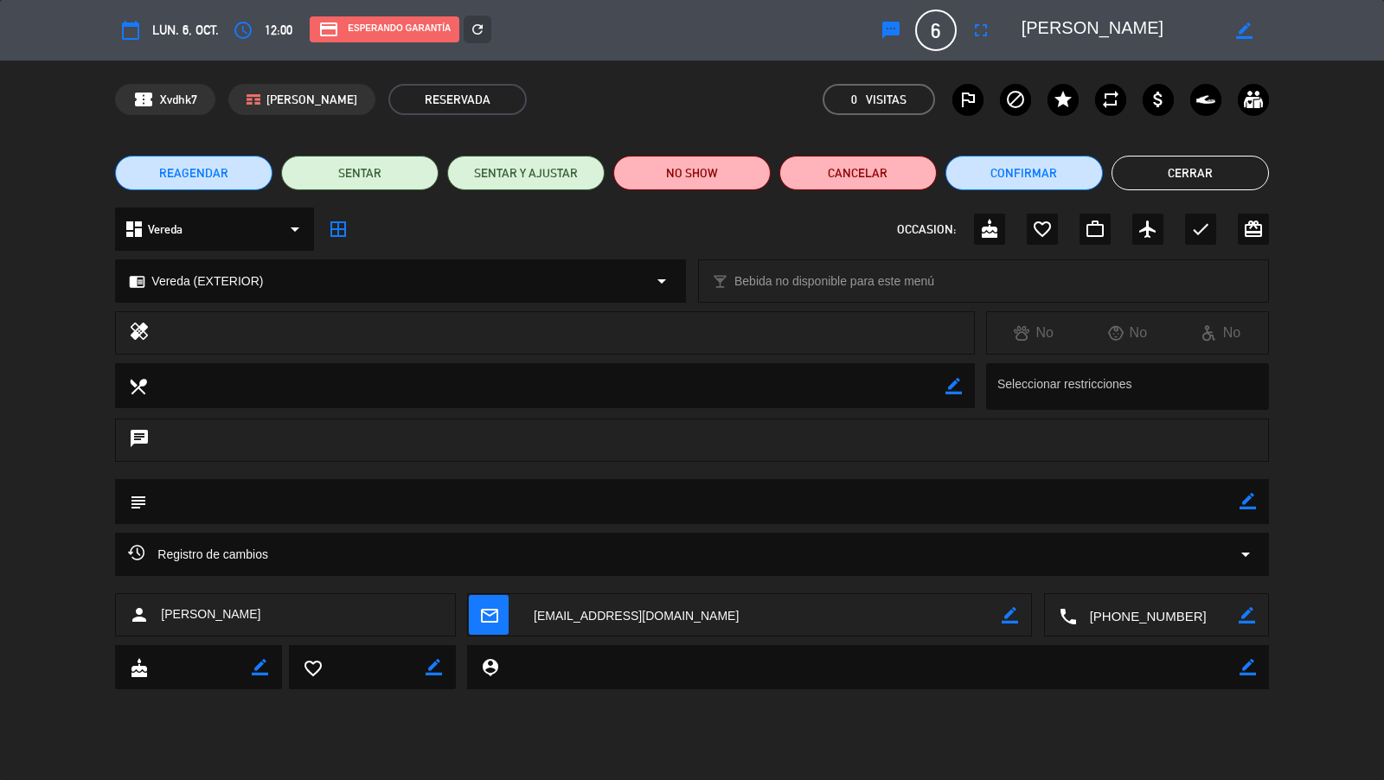
click at [1009, 613] on icon "border_color" at bounding box center [1010, 615] width 16 height 16
drag, startPoint x: 933, startPoint y: 613, endPoint x: 522, endPoint y: 619, distance: 411.1
click at [522, 619] on textarea at bounding box center [761, 615] width 481 height 43
paste textarea "lucca.sciallis"
type textarea "[EMAIL_ADDRESS][DOMAIN_NAME]"
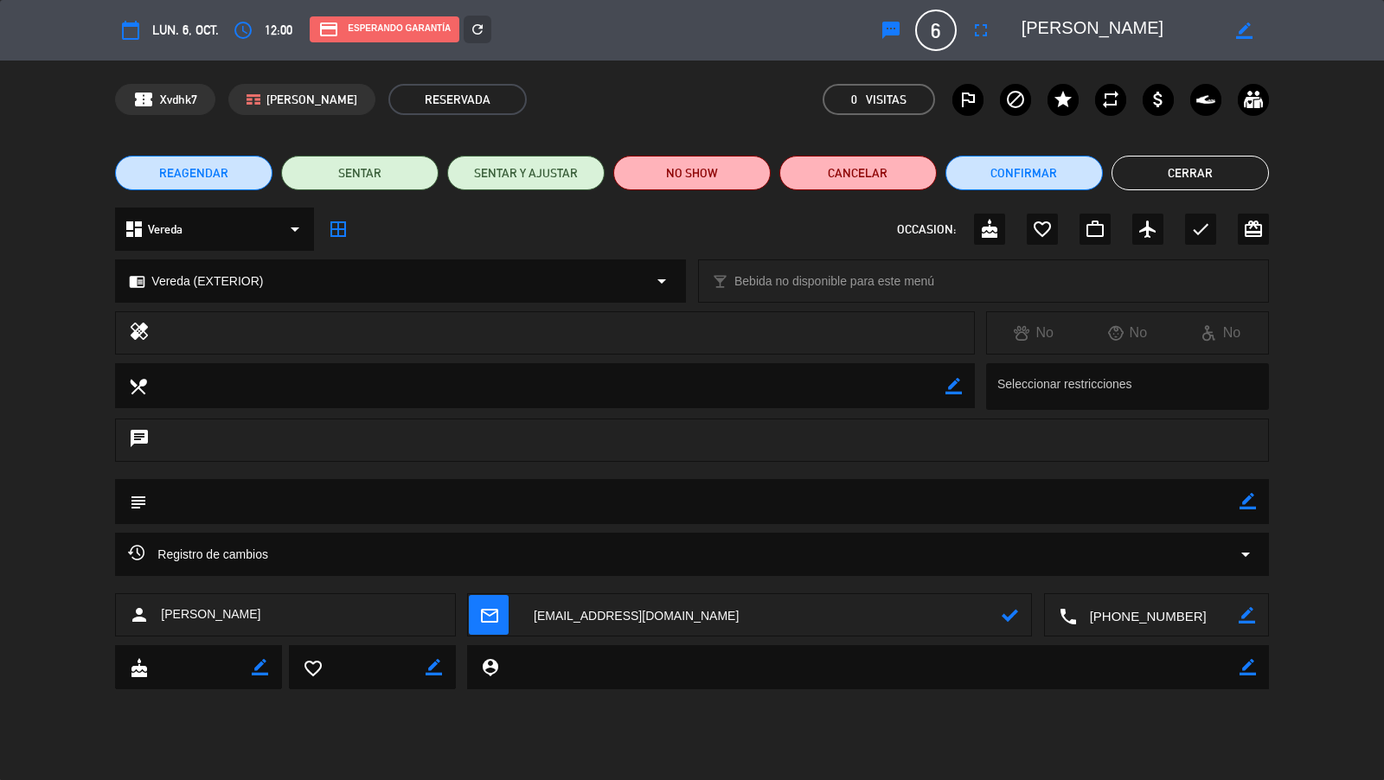
click at [1017, 618] on icon at bounding box center [1010, 615] width 16 height 16
click at [479, 25] on icon "refresh" at bounding box center [478, 30] width 16 height 16
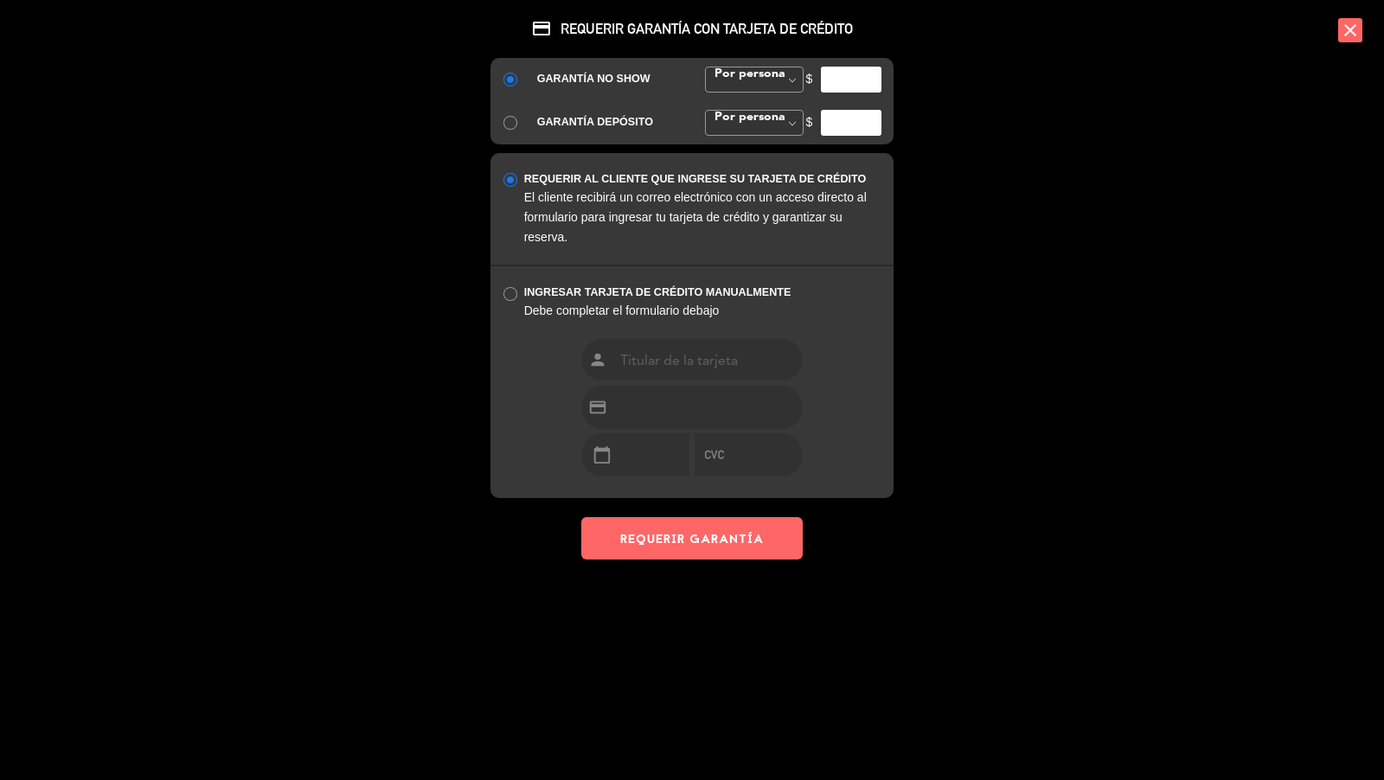
click at [861, 68] on input "number" at bounding box center [851, 80] width 61 height 26
type input "35000"
click at [731, 546] on button "REQUERIR GARANTÍA" at bounding box center [692, 538] width 222 height 42
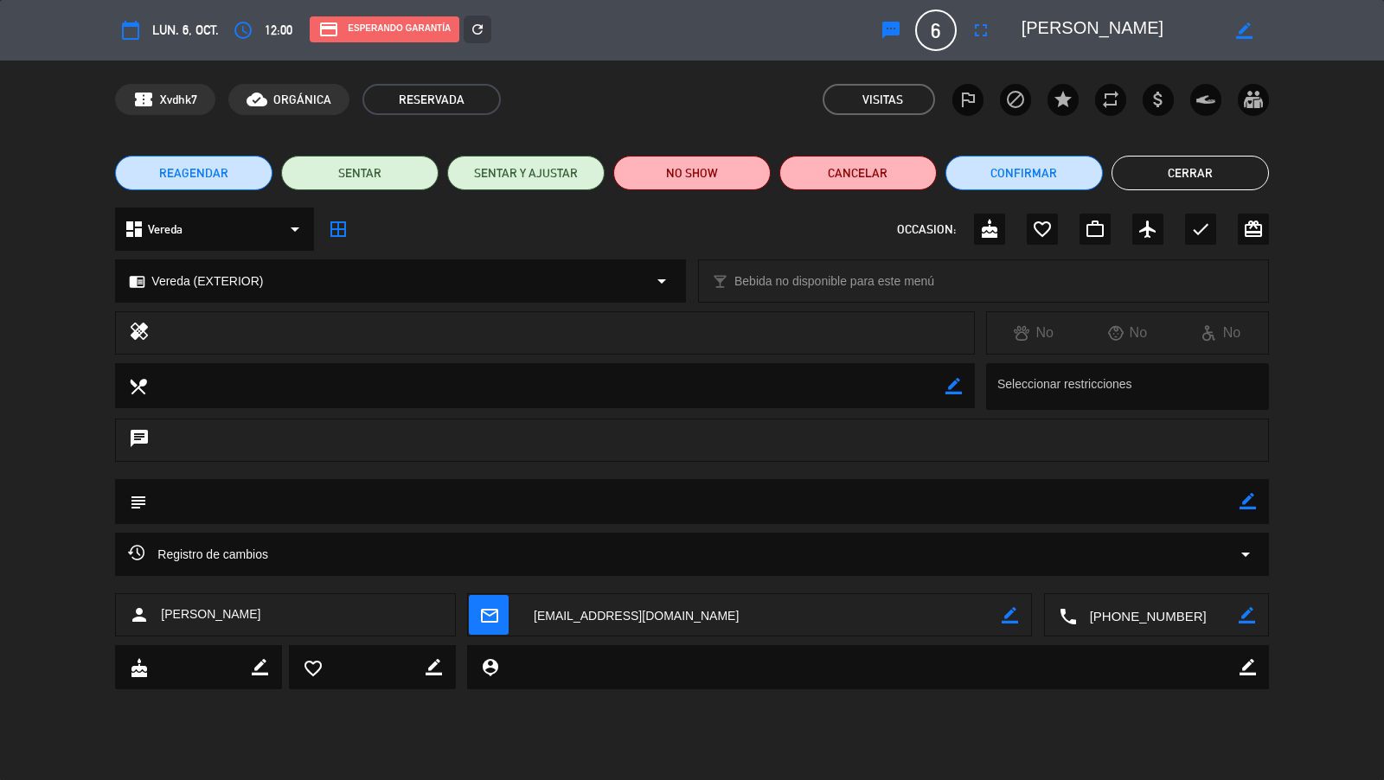
click at [1121, 175] on button "Cerrar" at bounding box center [1190, 173] width 157 height 35
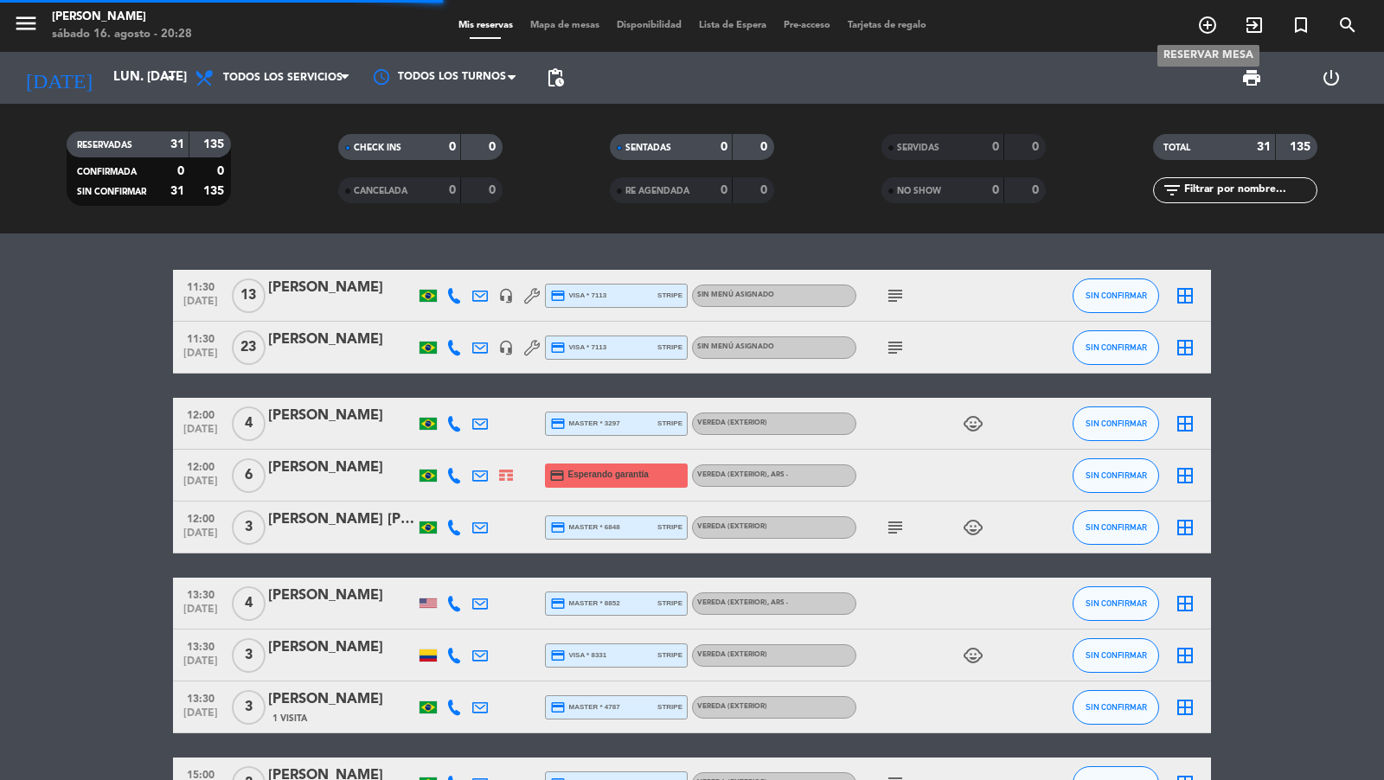
click at [1205, 23] on icon "add_circle_outline" at bounding box center [1208, 25] width 21 height 21
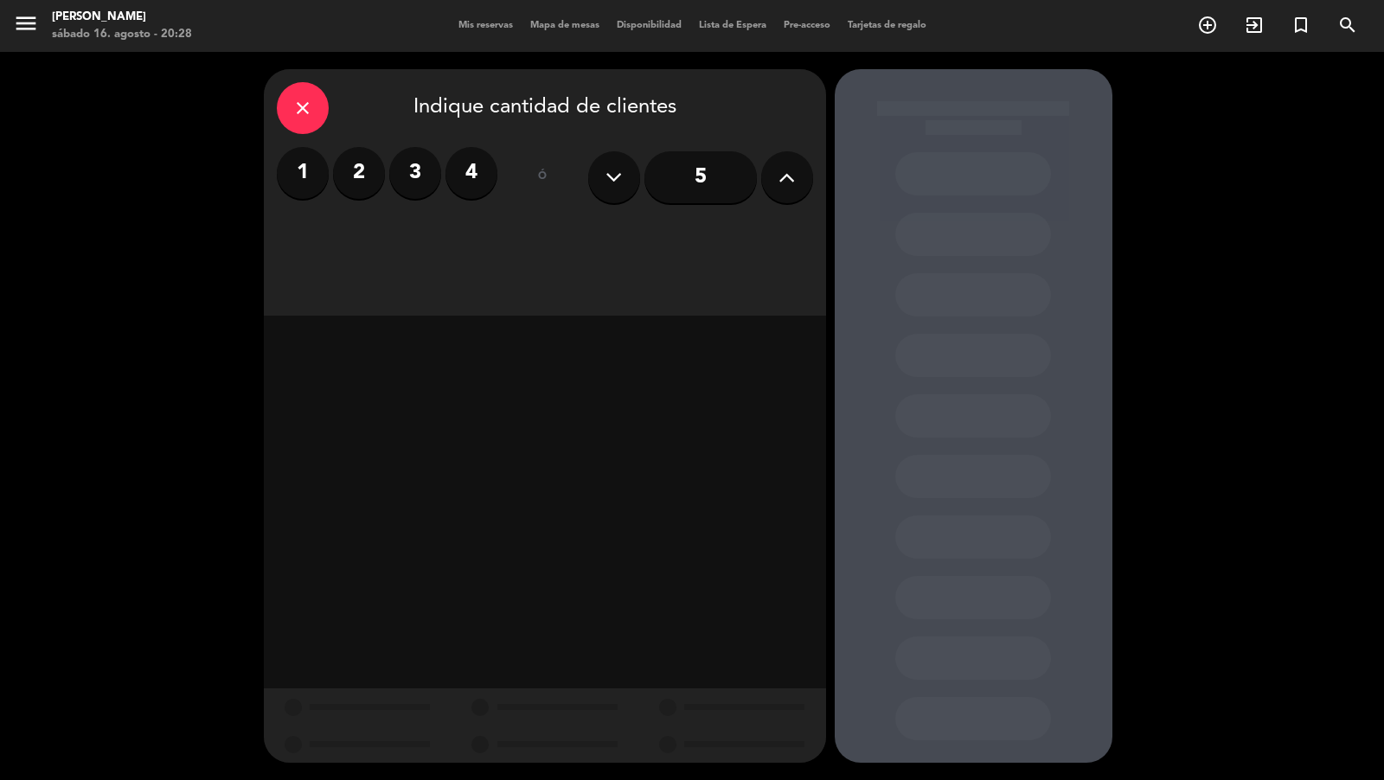
click at [728, 163] on input "5" at bounding box center [701, 177] width 112 height 52
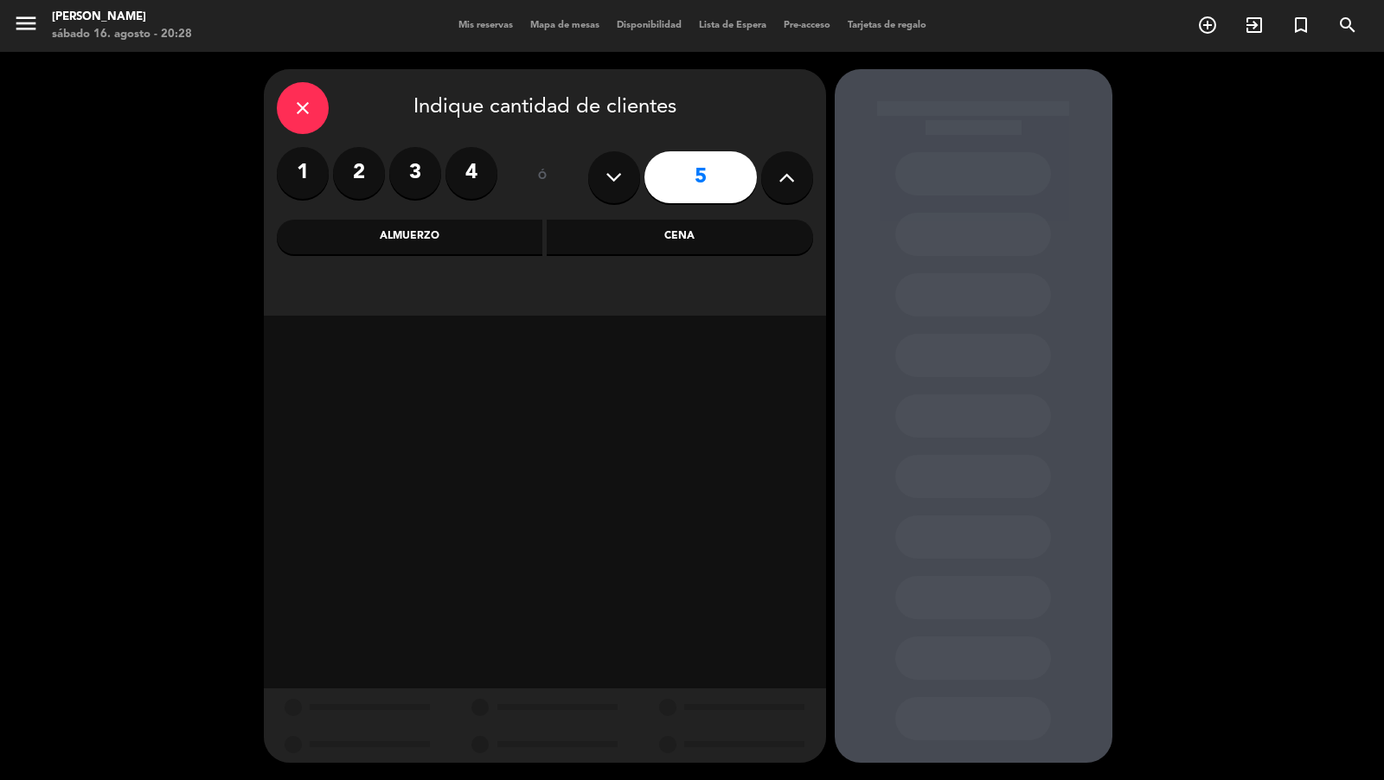
click at [664, 216] on div "close Indique cantidad de clientes 1 2 3 4 ó 5 Almuerzo Cena" at bounding box center [545, 192] width 562 height 247
click at [583, 240] on div "Cena" at bounding box center [680, 237] width 267 height 35
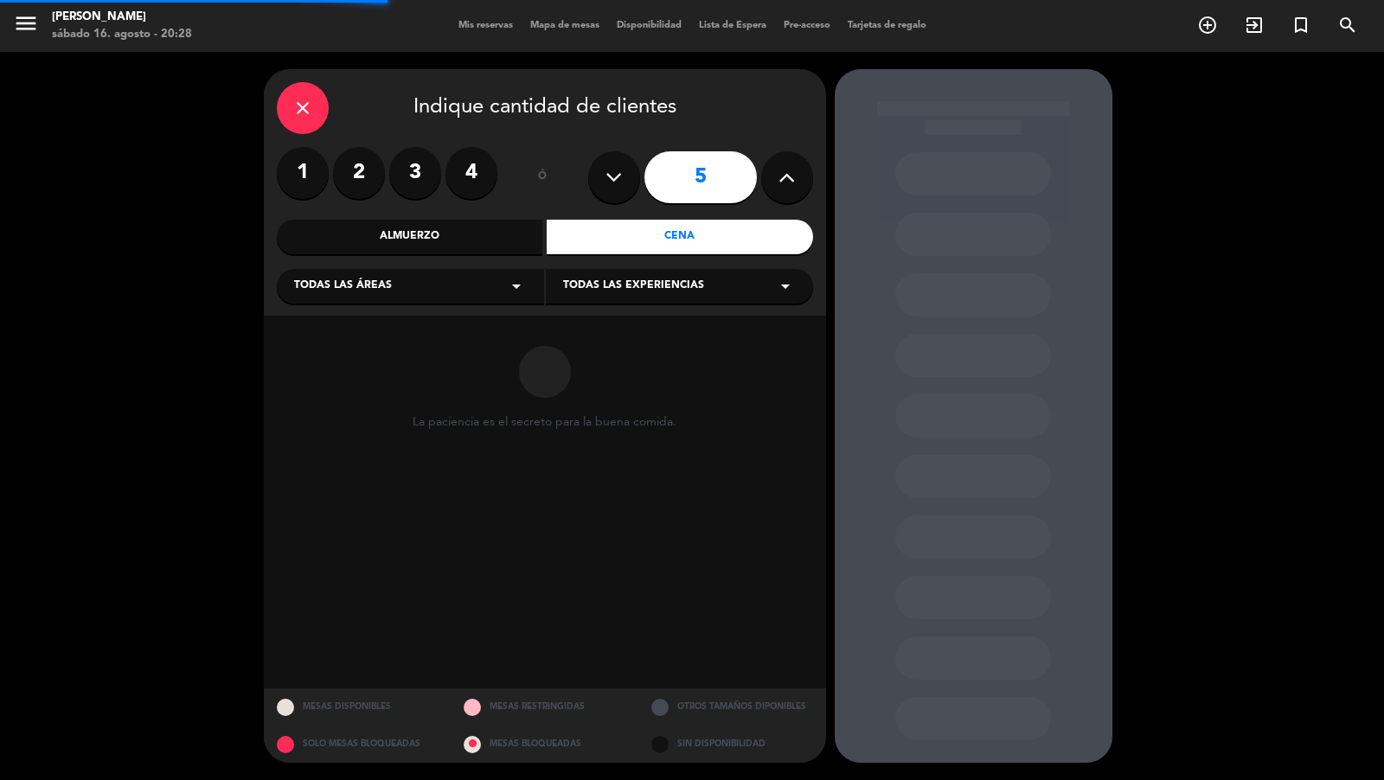
click at [477, 289] on div "Todas las áreas arrow_drop_down" at bounding box center [410, 286] width 267 height 35
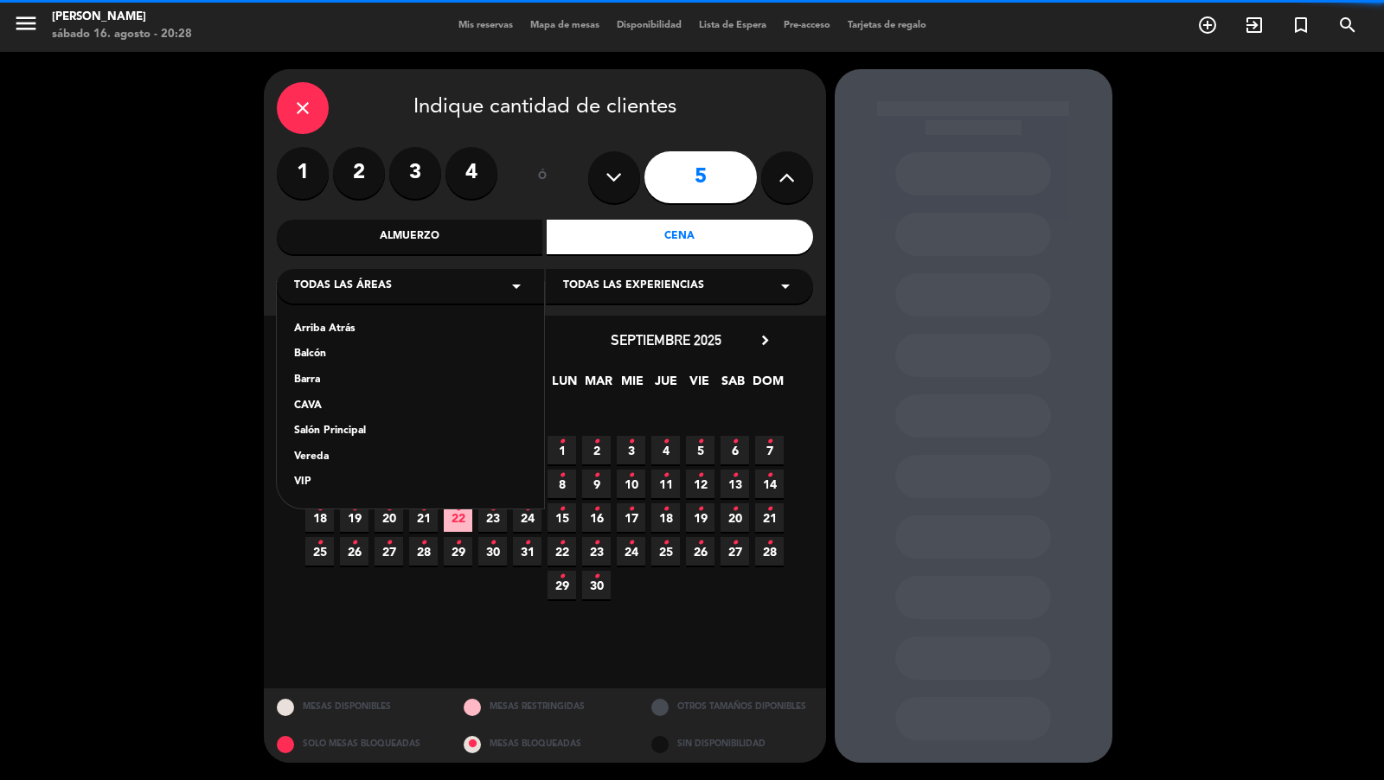
click at [350, 454] on div "Vereda" at bounding box center [410, 457] width 233 height 17
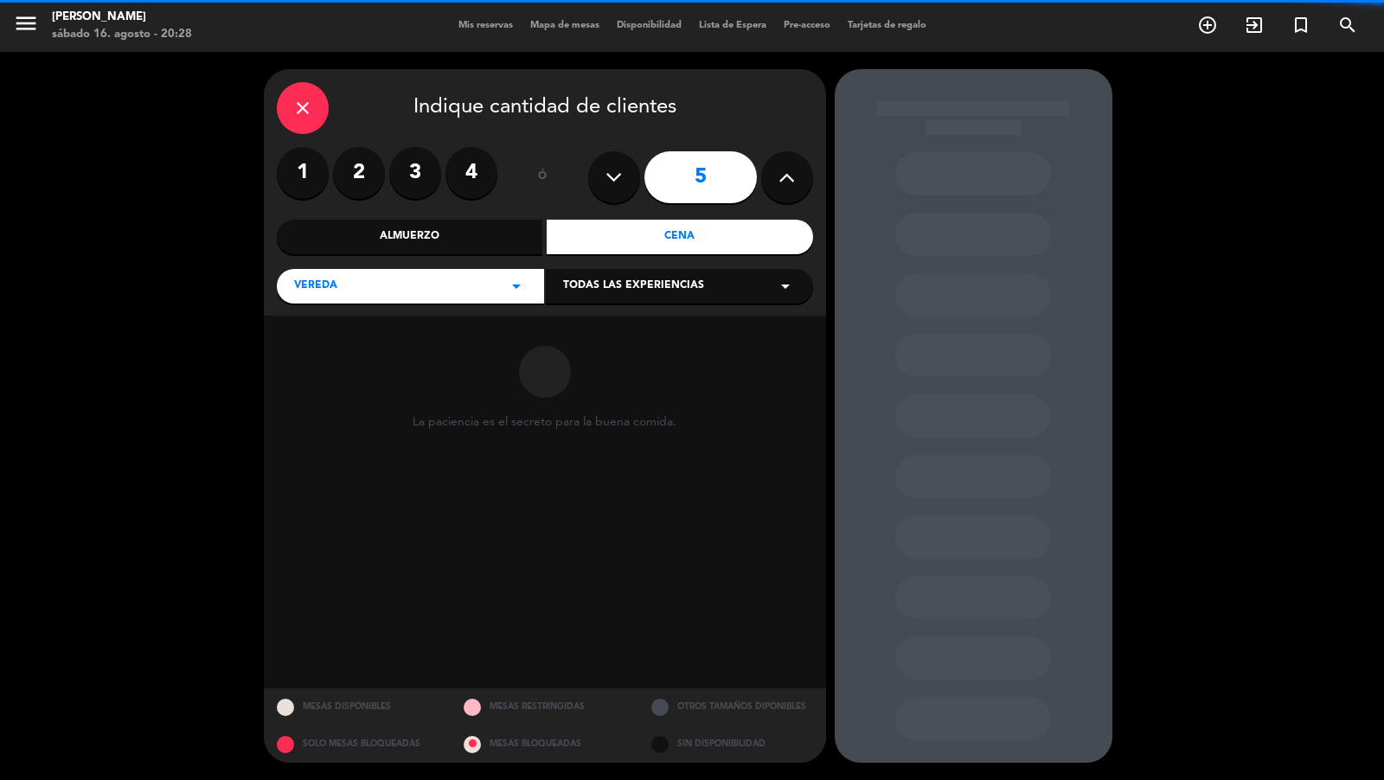
click at [572, 297] on div "Todas las experiencias arrow_drop_down" at bounding box center [679, 286] width 267 height 35
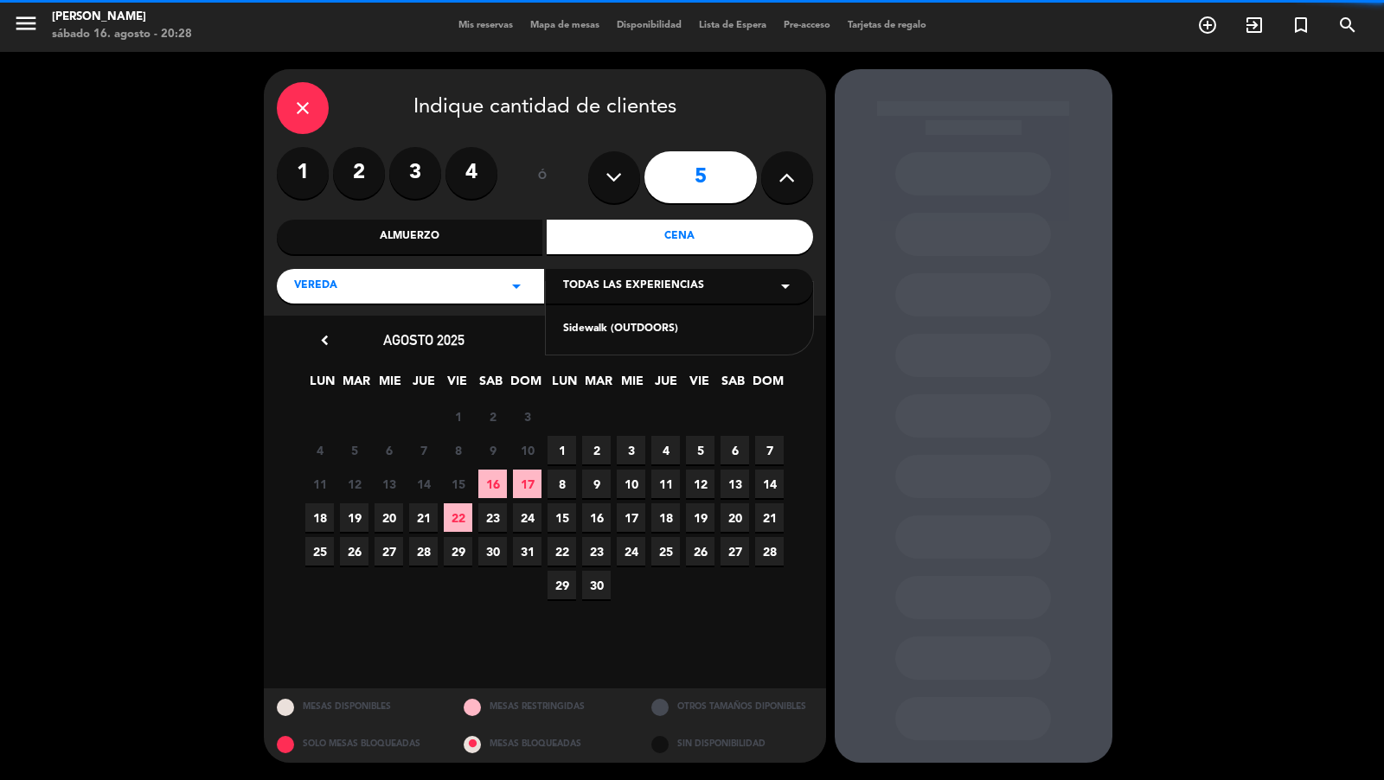
click at [571, 335] on div "Sidewalk (OUTDOORS)" at bounding box center [679, 329] width 233 height 17
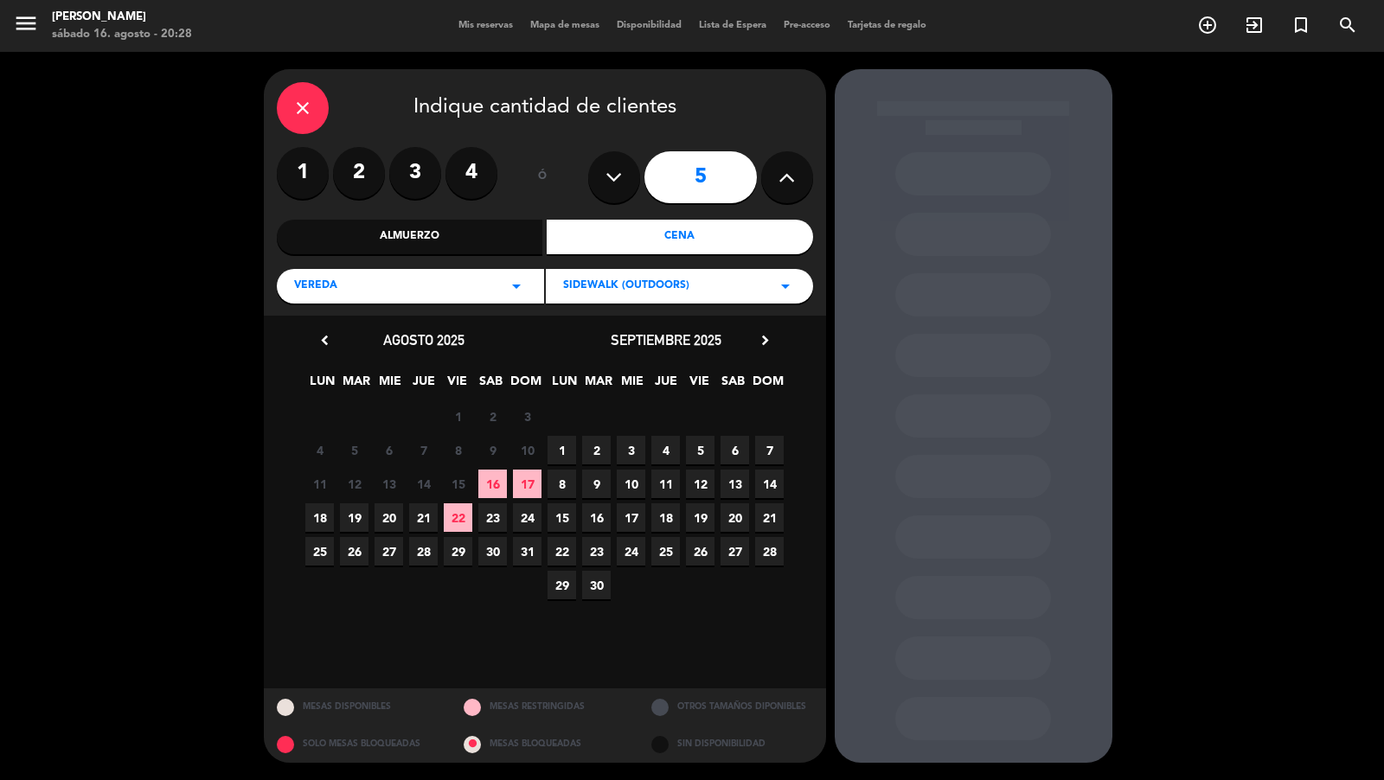
click at [638, 521] on span "17" at bounding box center [631, 518] width 29 height 29
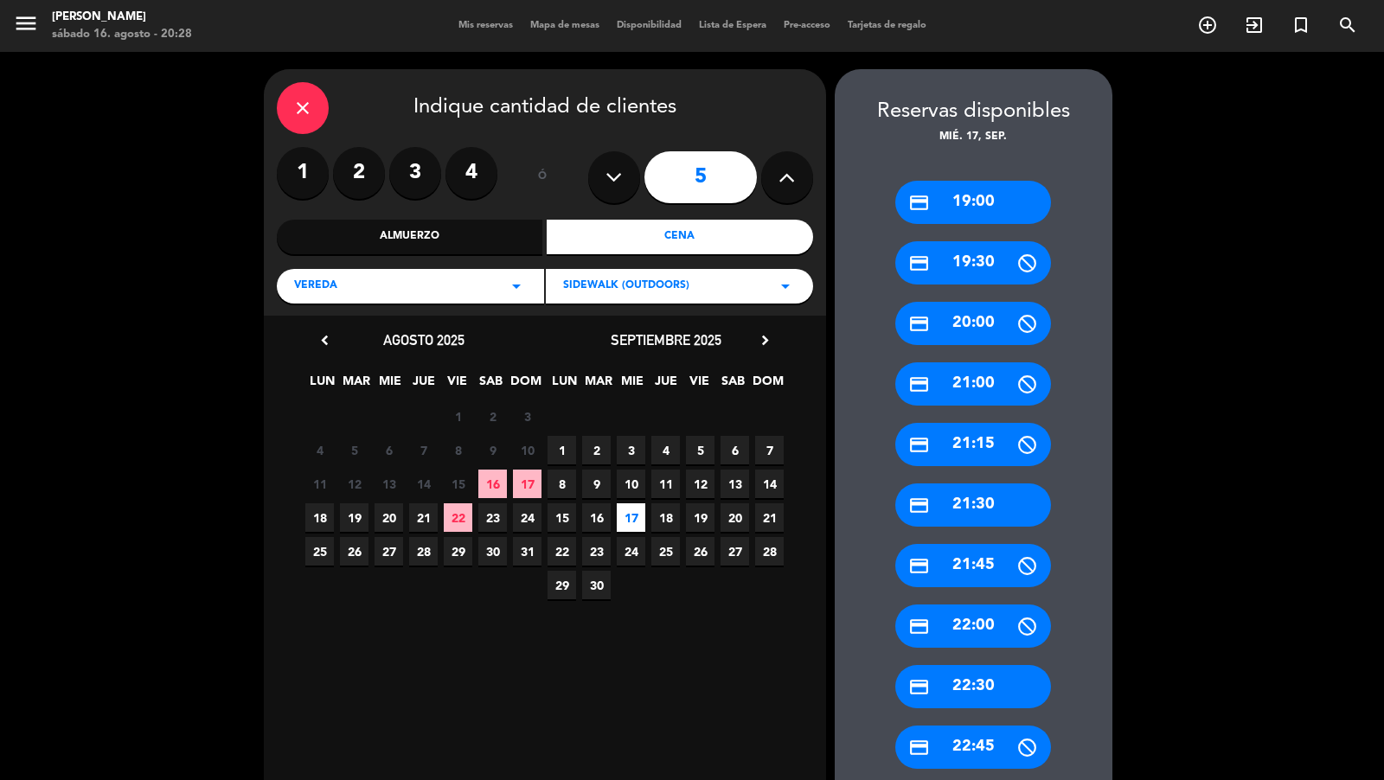
click at [993, 210] on div "credit_card 19:00" at bounding box center [974, 202] width 156 height 43
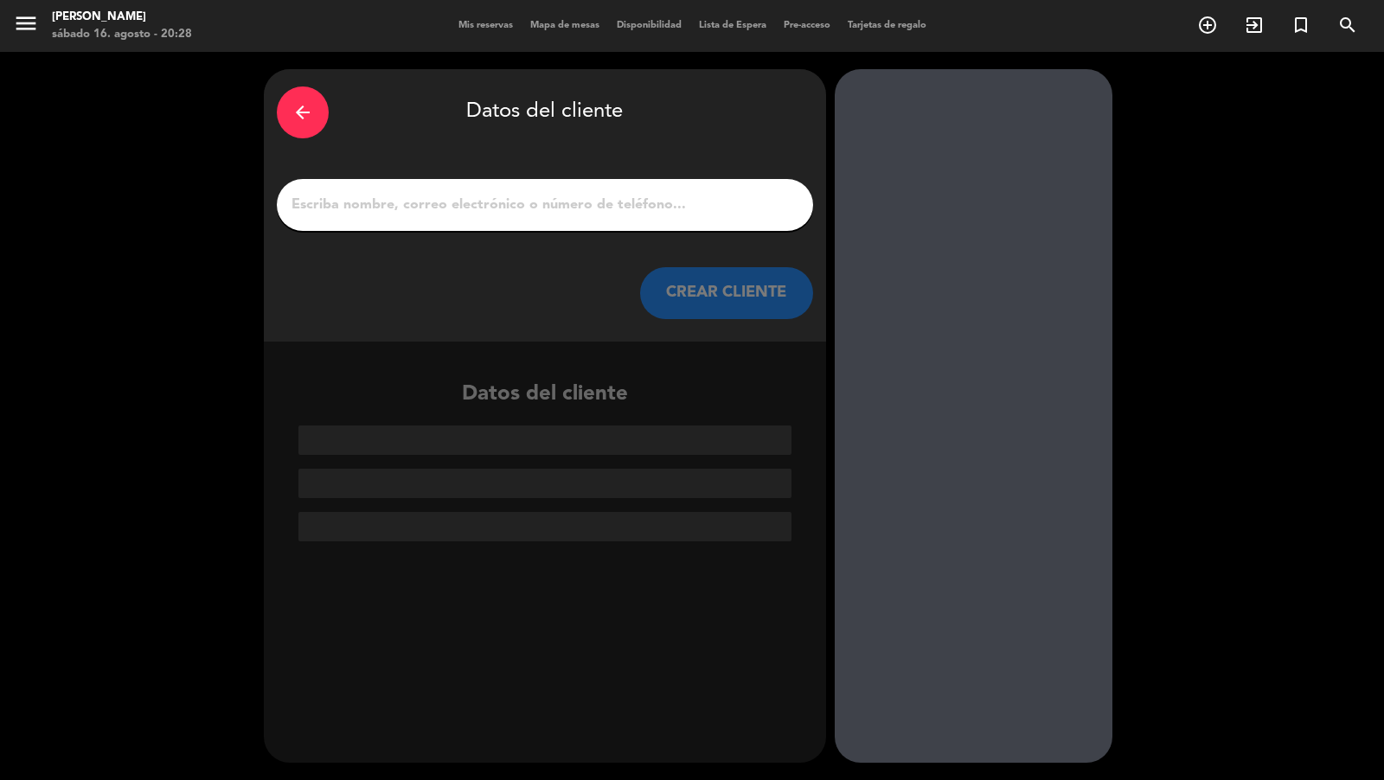
click at [741, 206] on input "1" at bounding box center [545, 205] width 511 height 24
paste input "l 17/09"
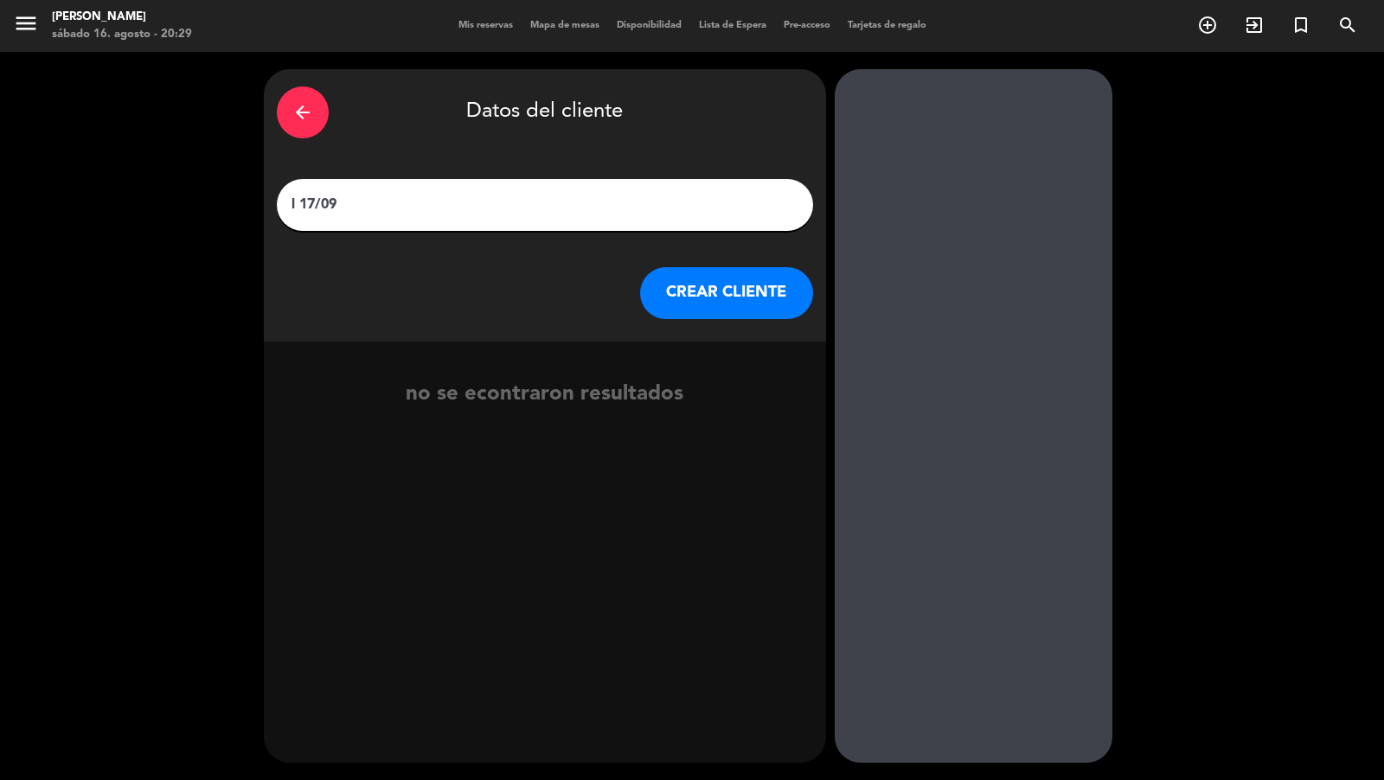
click at [503, 196] on input "l 17/09" at bounding box center [545, 205] width 511 height 24
paste input "[EMAIL_ADDRESS][DOMAIN_NAME]"
type input "[EMAIL_ADDRESS][DOMAIN_NAME]"
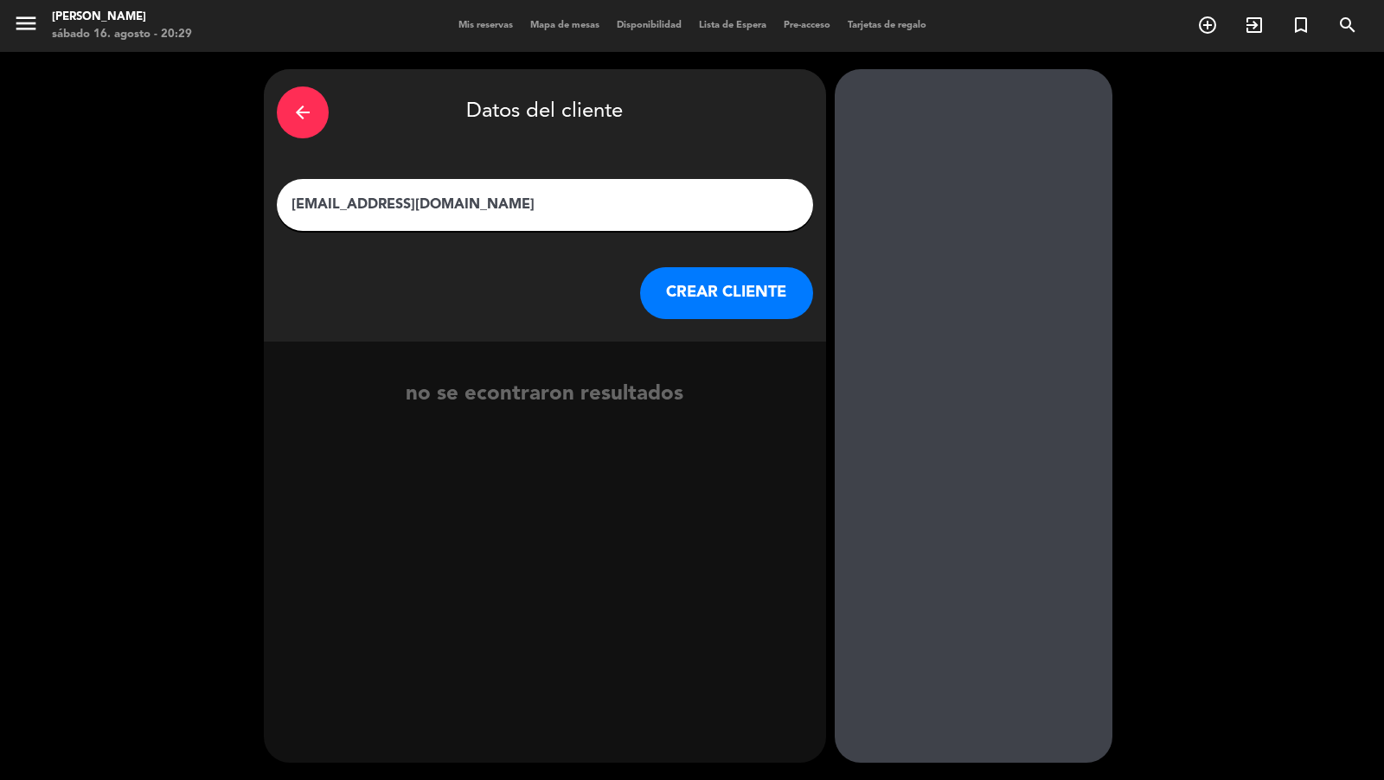
drag, startPoint x: 292, startPoint y: 204, endPoint x: 267, endPoint y: 204, distance: 24.2
click at [267, 204] on div "arrow_back Datos del cliente [EMAIL_ADDRESS][DOMAIN_NAME] CREAR CLIENTE" at bounding box center [545, 205] width 562 height 273
click at [200, 236] on div "arrow_back Datos del cliente [EMAIL_ADDRESS][DOMAIN_NAME] CREAR CLIENTE no se e…" at bounding box center [692, 416] width 1384 height 729
click at [288, 136] on div "arrow_back Datos del cliente" at bounding box center [545, 112] width 536 height 61
click at [289, 119] on div "arrow_back" at bounding box center [303, 113] width 52 height 52
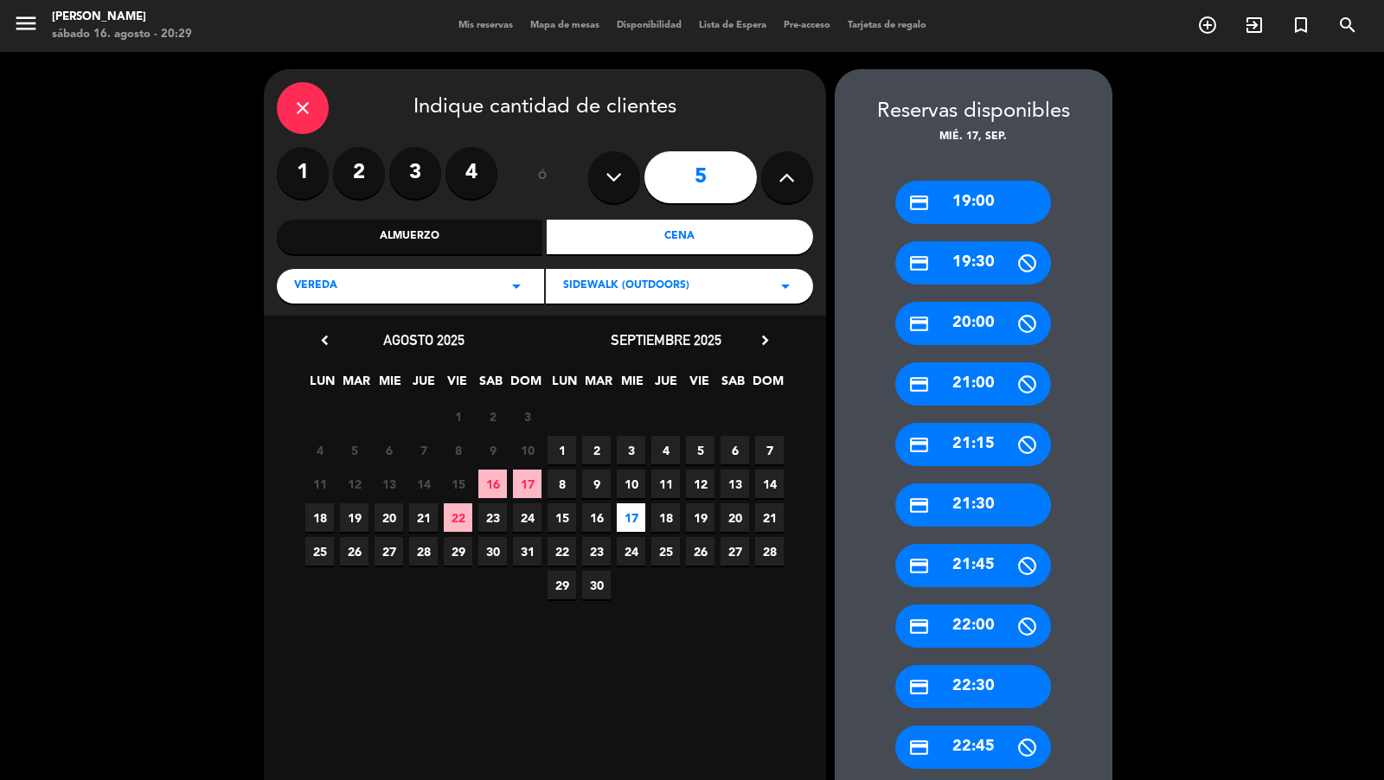
click at [305, 119] on div "close" at bounding box center [303, 108] width 52 height 52
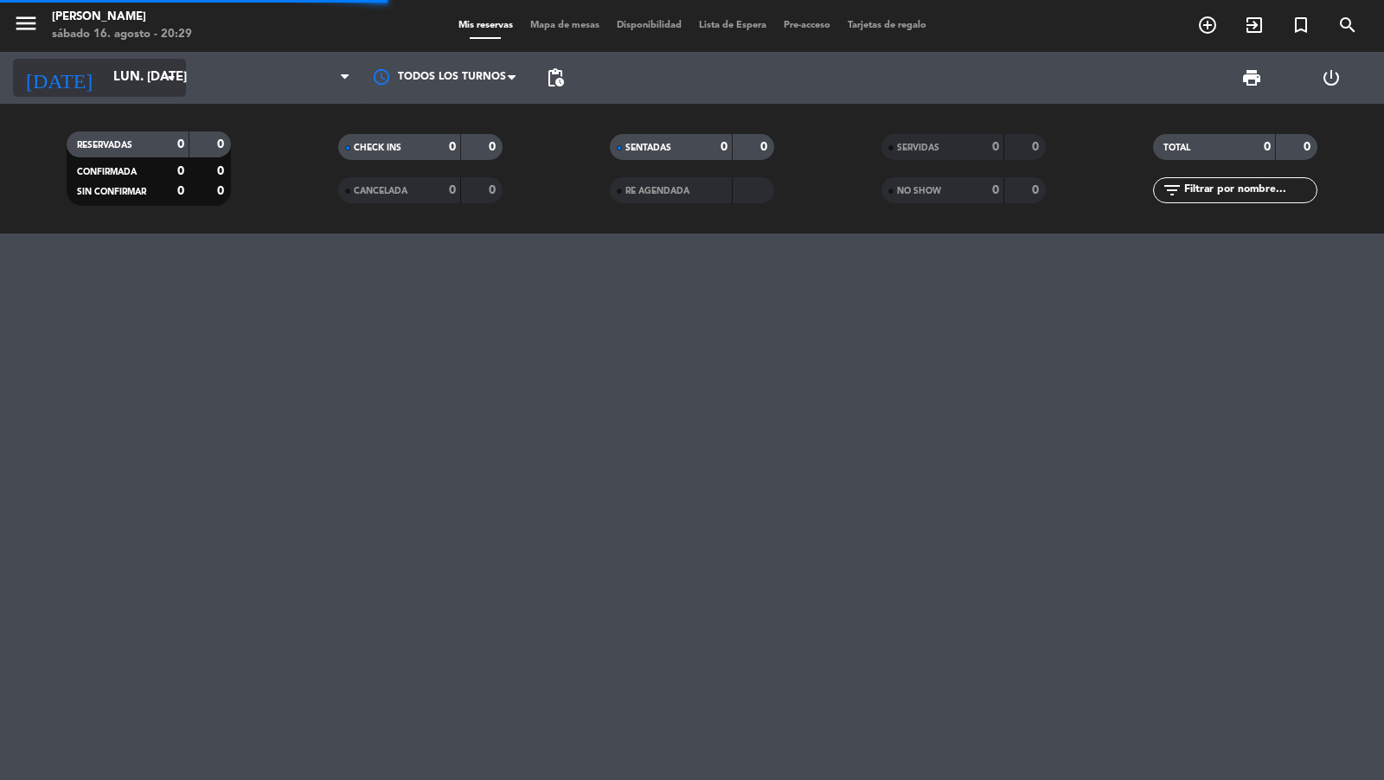
click at [128, 87] on input "lun. [DATE]" at bounding box center [188, 77] width 167 height 33
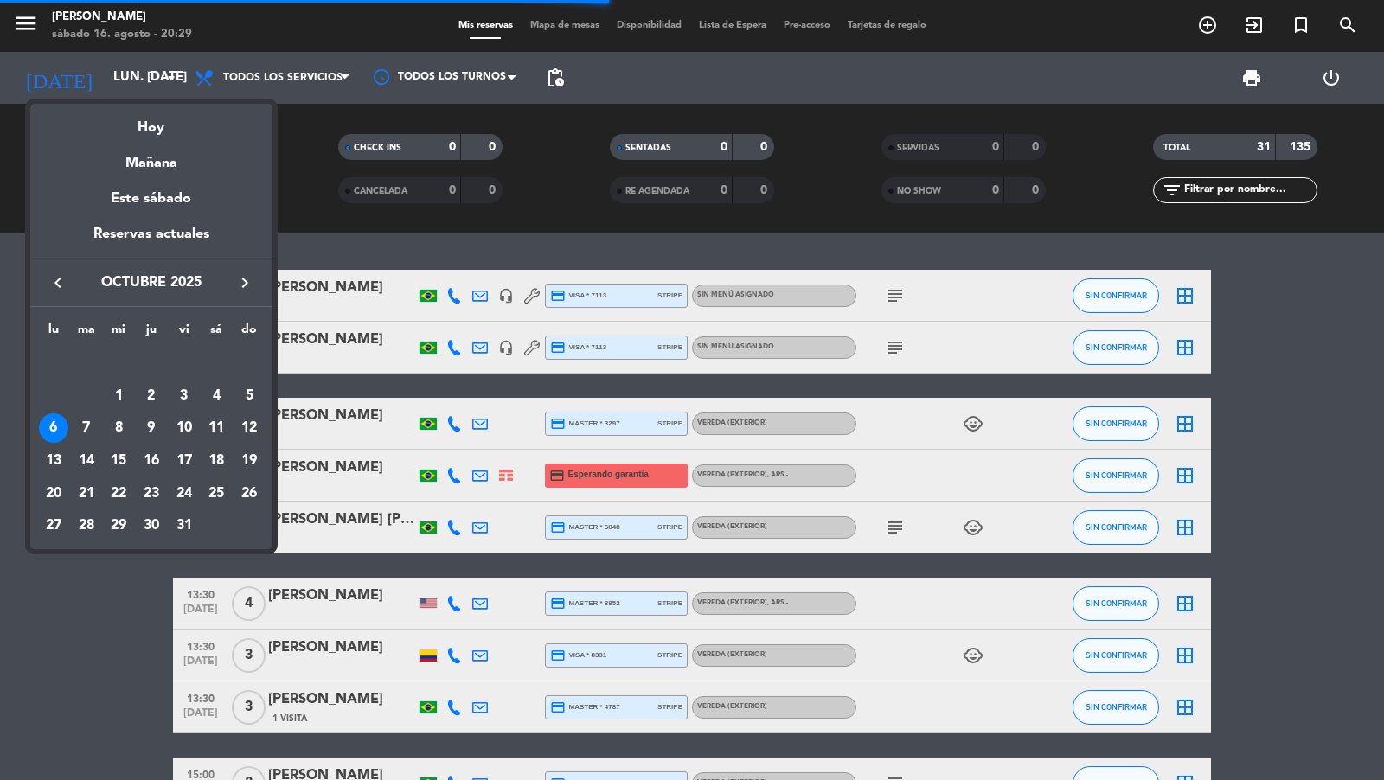
click at [54, 288] on icon "keyboard_arrow_left" at bounding box center [58, 283] width 21 height 21
click at [146, 423] on div "11" at bounding box center [151, 428] width 29 height 29
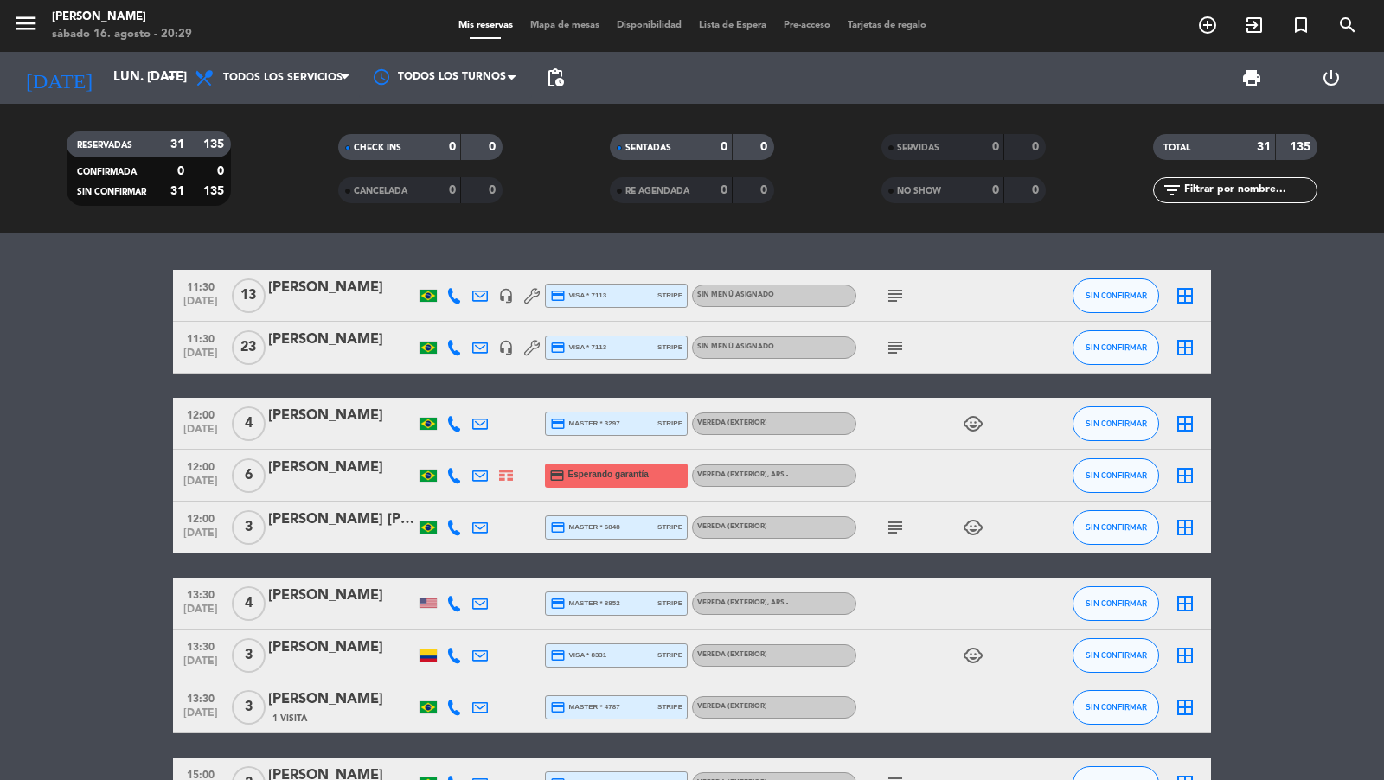
type input "[DEMOGRAPHIC_DATA] [DATE]"
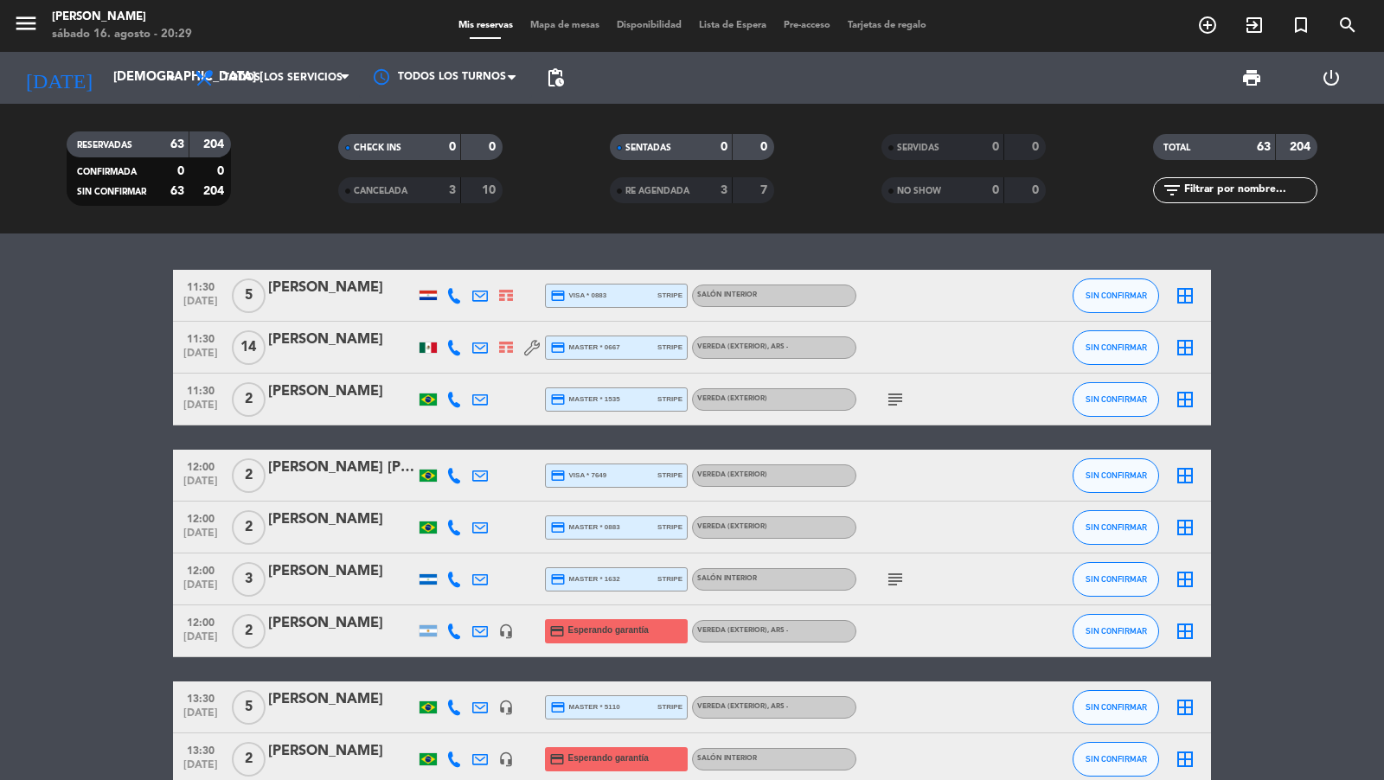
click at [1208, 189] on input "text" at bounding box center [1250, 190] width 134 height 19
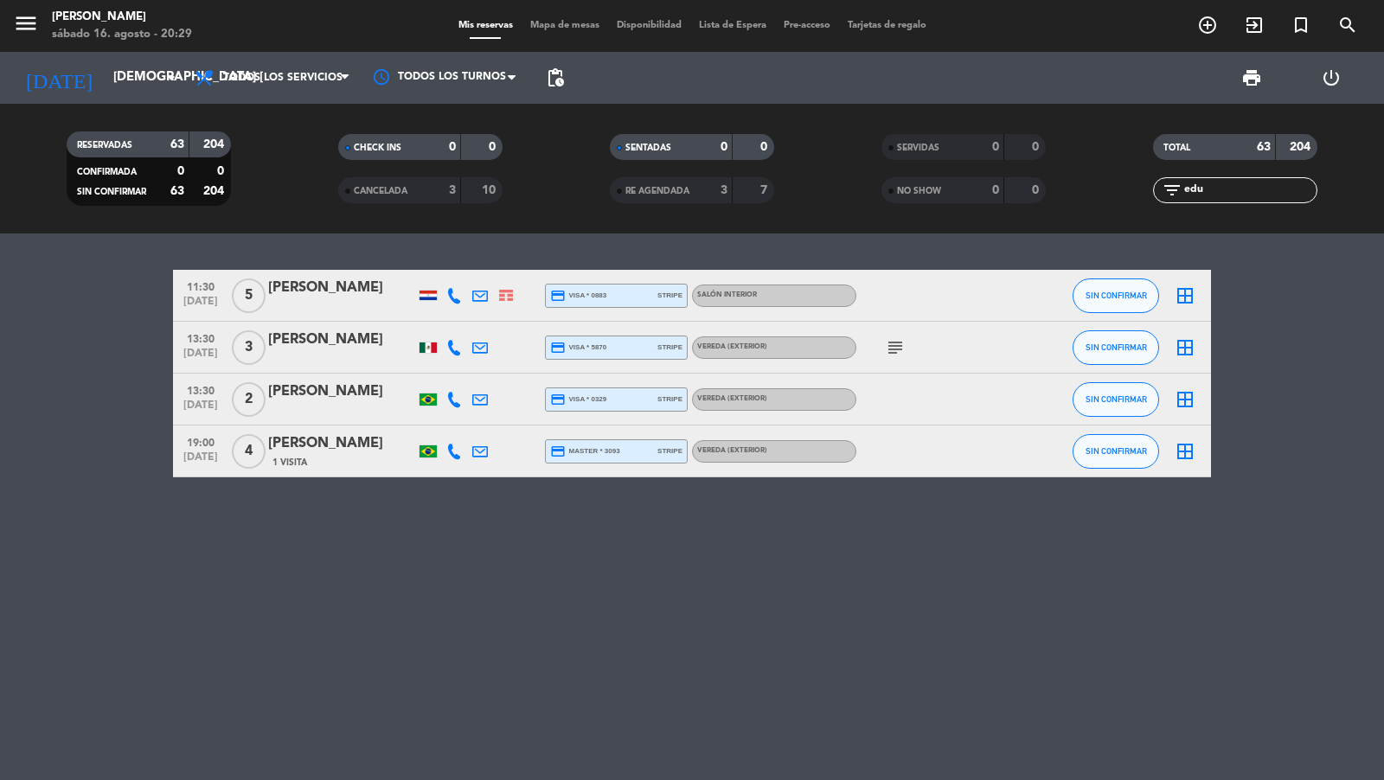
type input "edu"
click at [475, 297] on icon at bounding box center [480, 296] width 16 height 16
click at [26, 22] on icon "menu" at bounding box center [26, 23] width 26 height 26
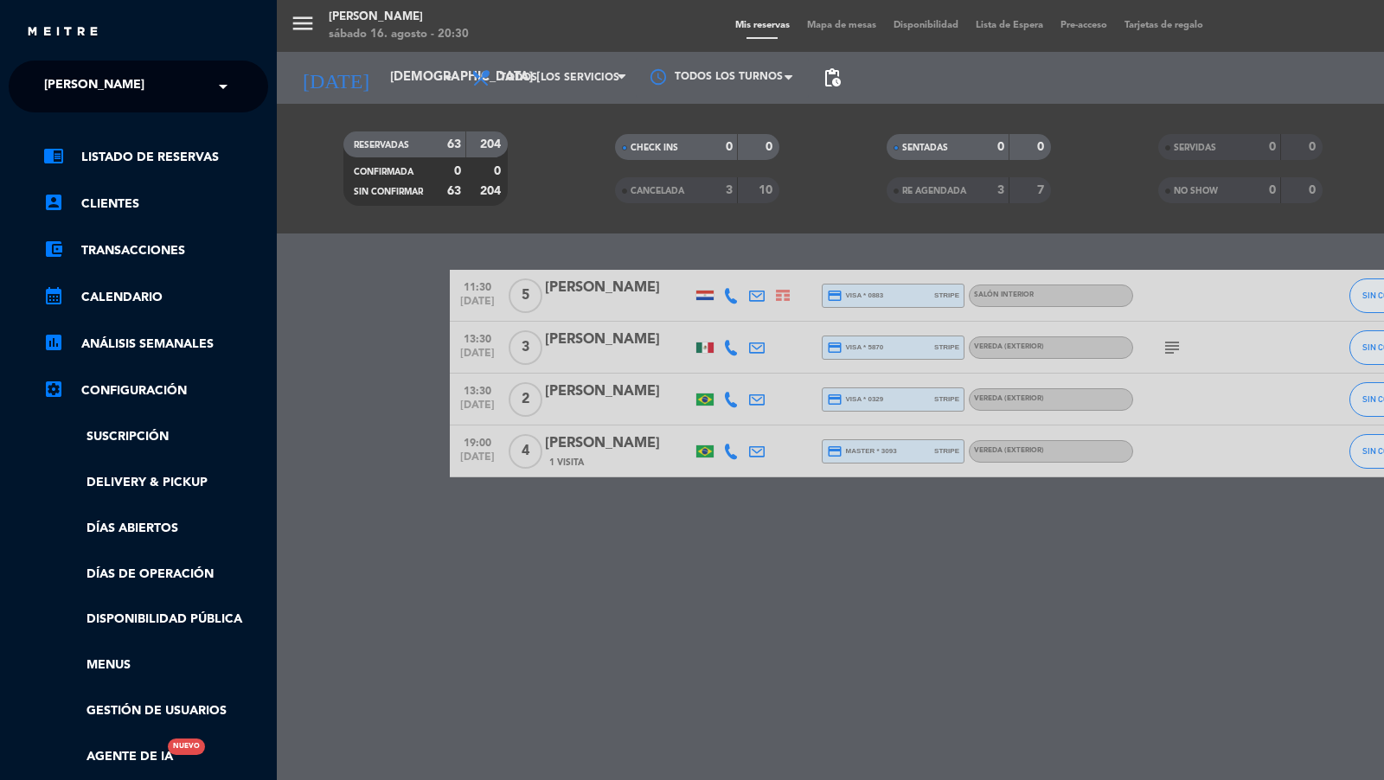
click at [111, 71] on span "[PERSON_NAME]" at bounding box center [94, 86] width 100 height 36
type input "eveli"
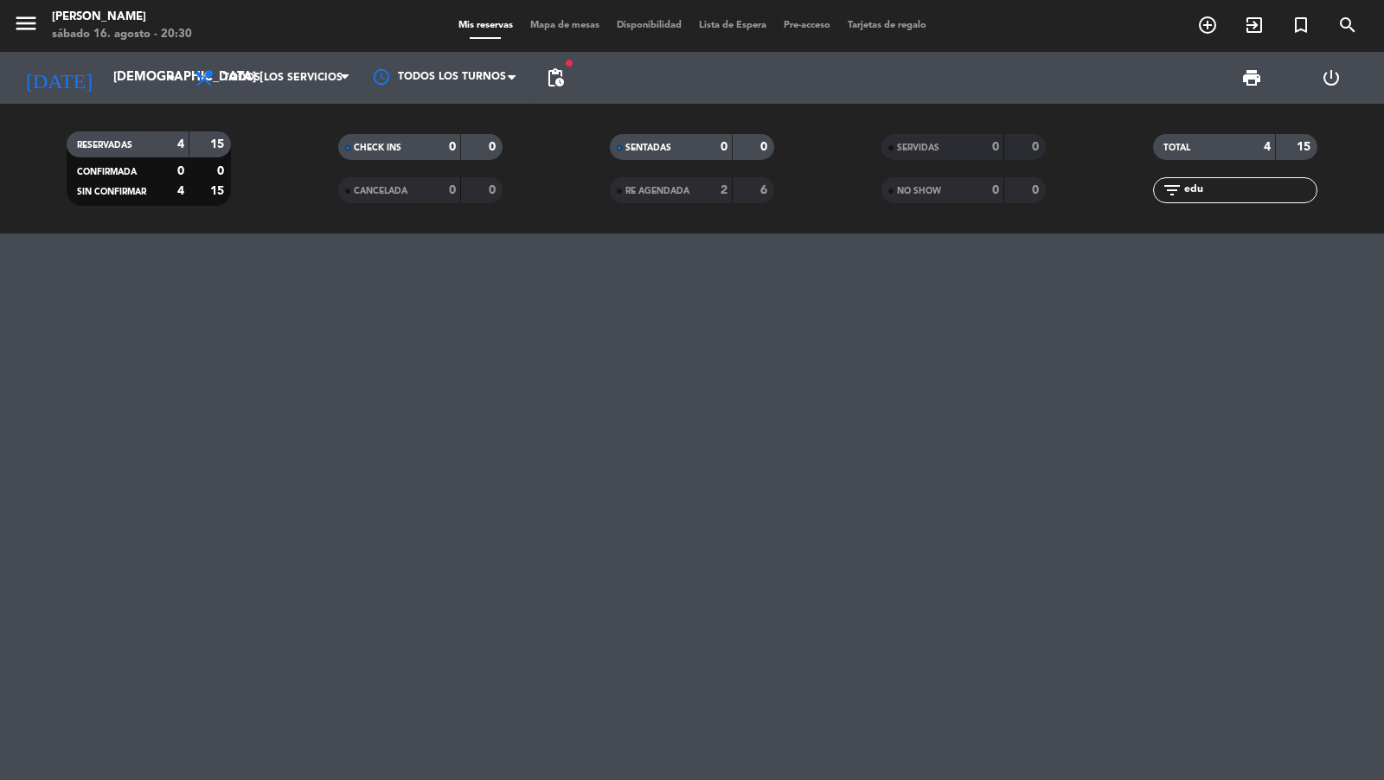
click at [523, 26] on span "Mapa de mesas" at bounding box center [565, 26] width 87 height 10
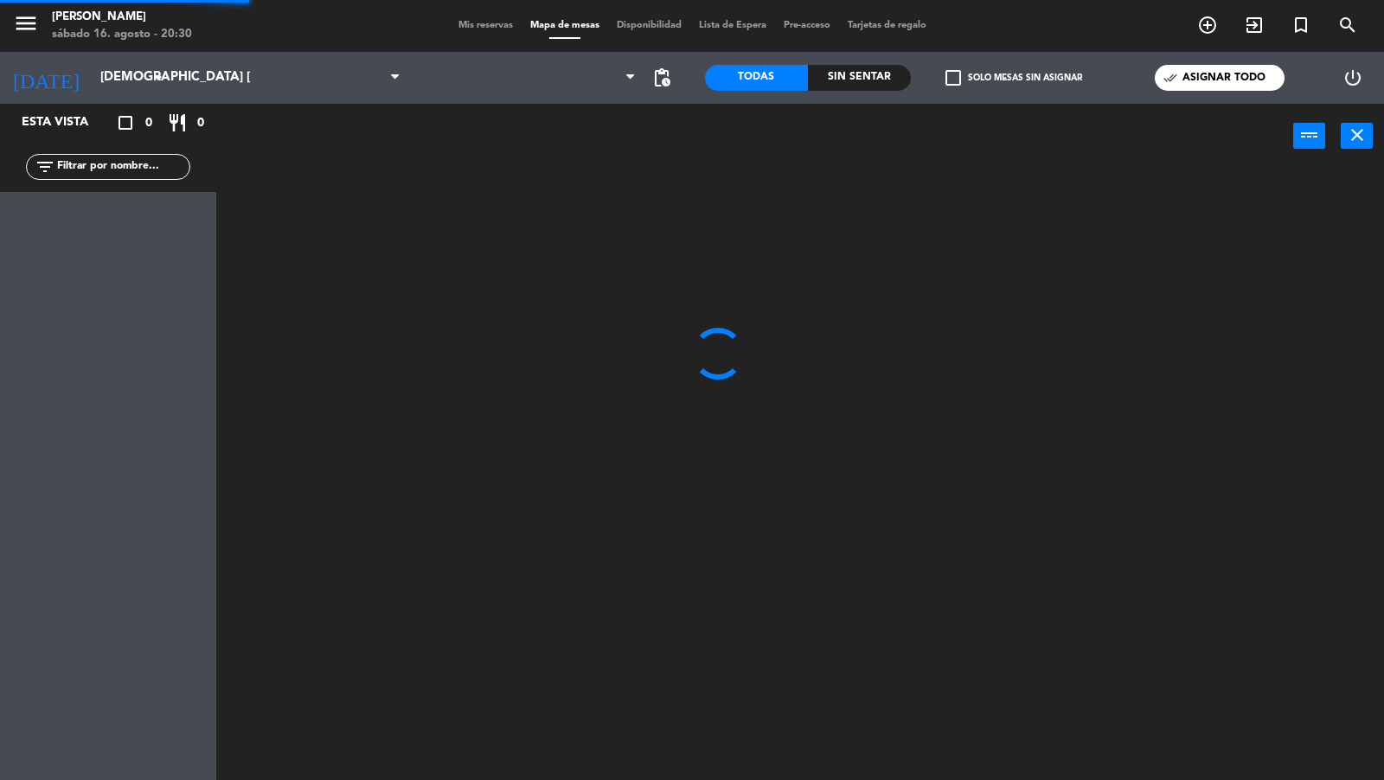
click at [485, 27] on span "Mis reservas" at bounding box center [486, 26] width 72 height 10
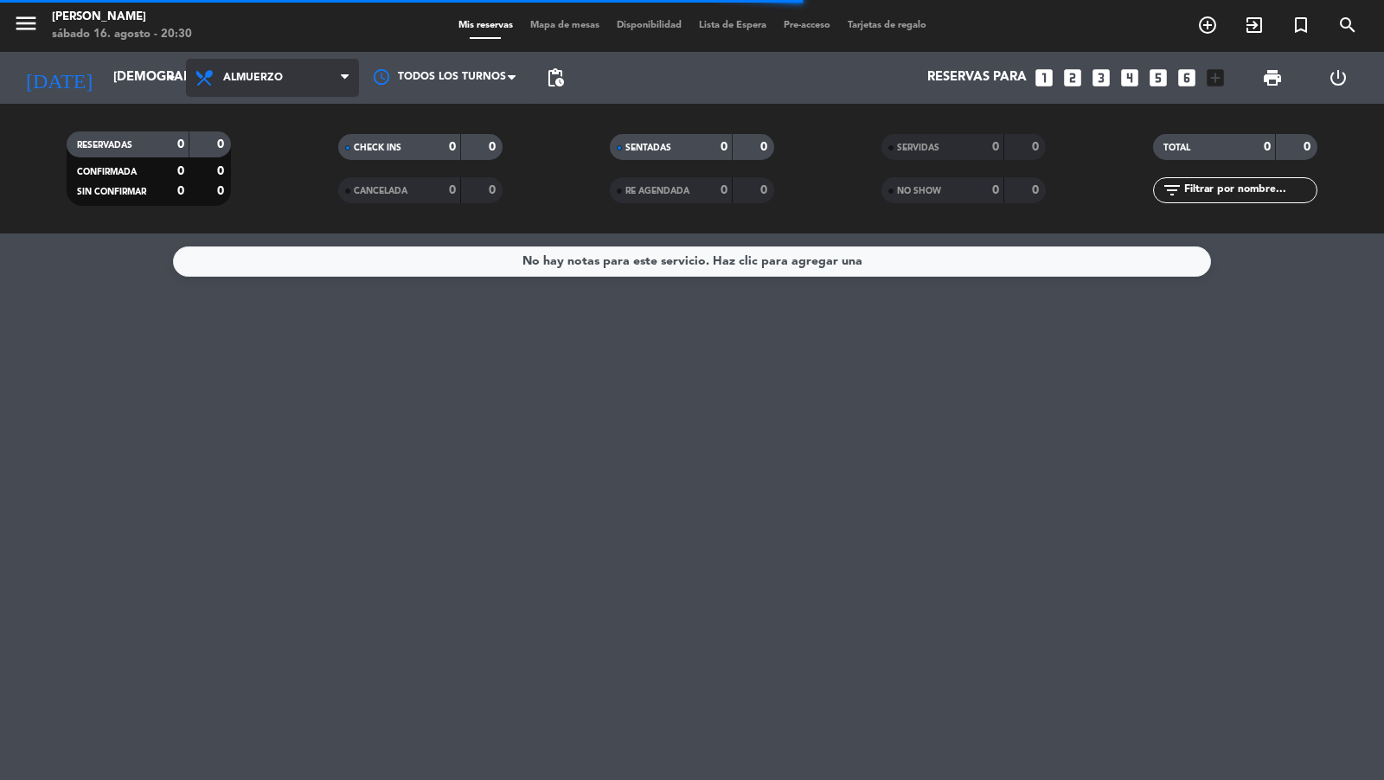
click at [255, 80] on span "Almuerzo" at bounding box center [253, 78] width 60 height 12
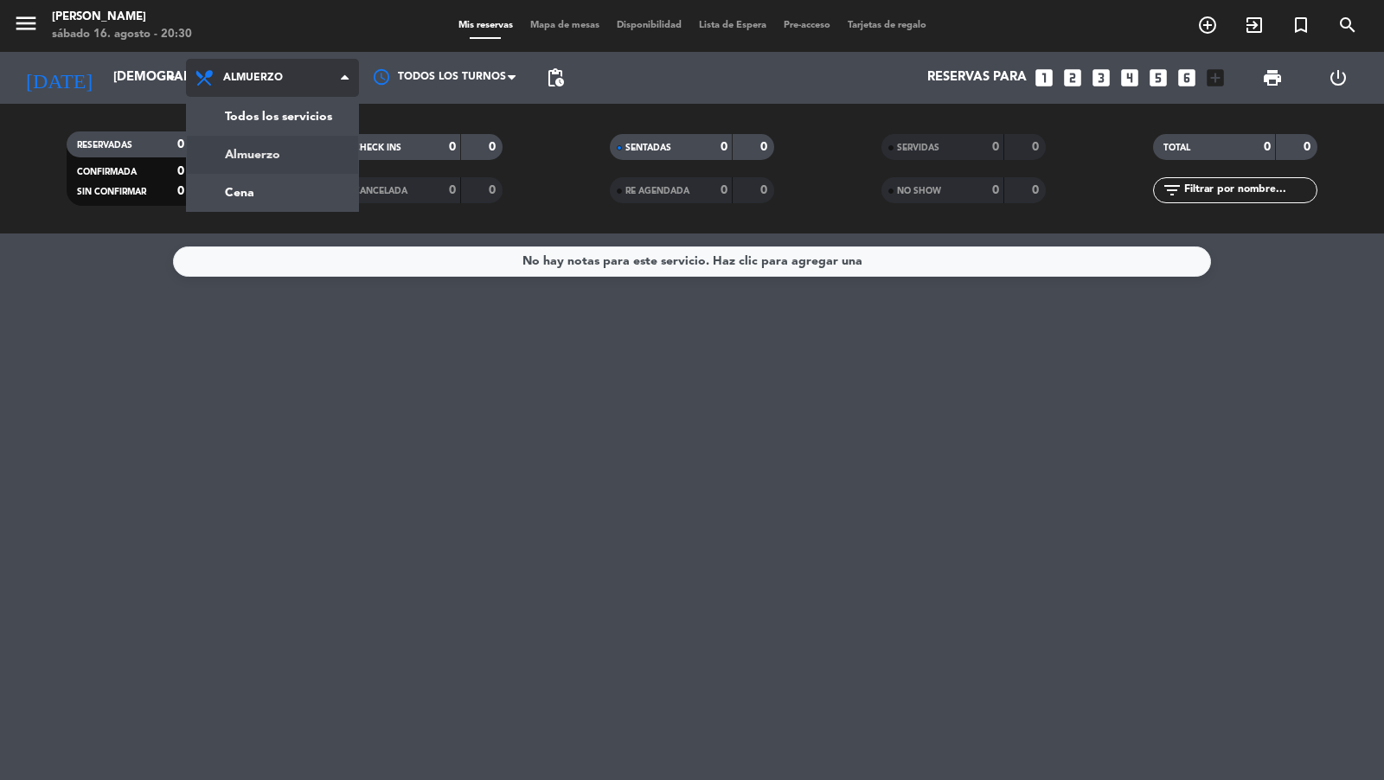
click at [255, 79] on span "Almuerzo" at bounding box center [253, 78] width 60 height 12
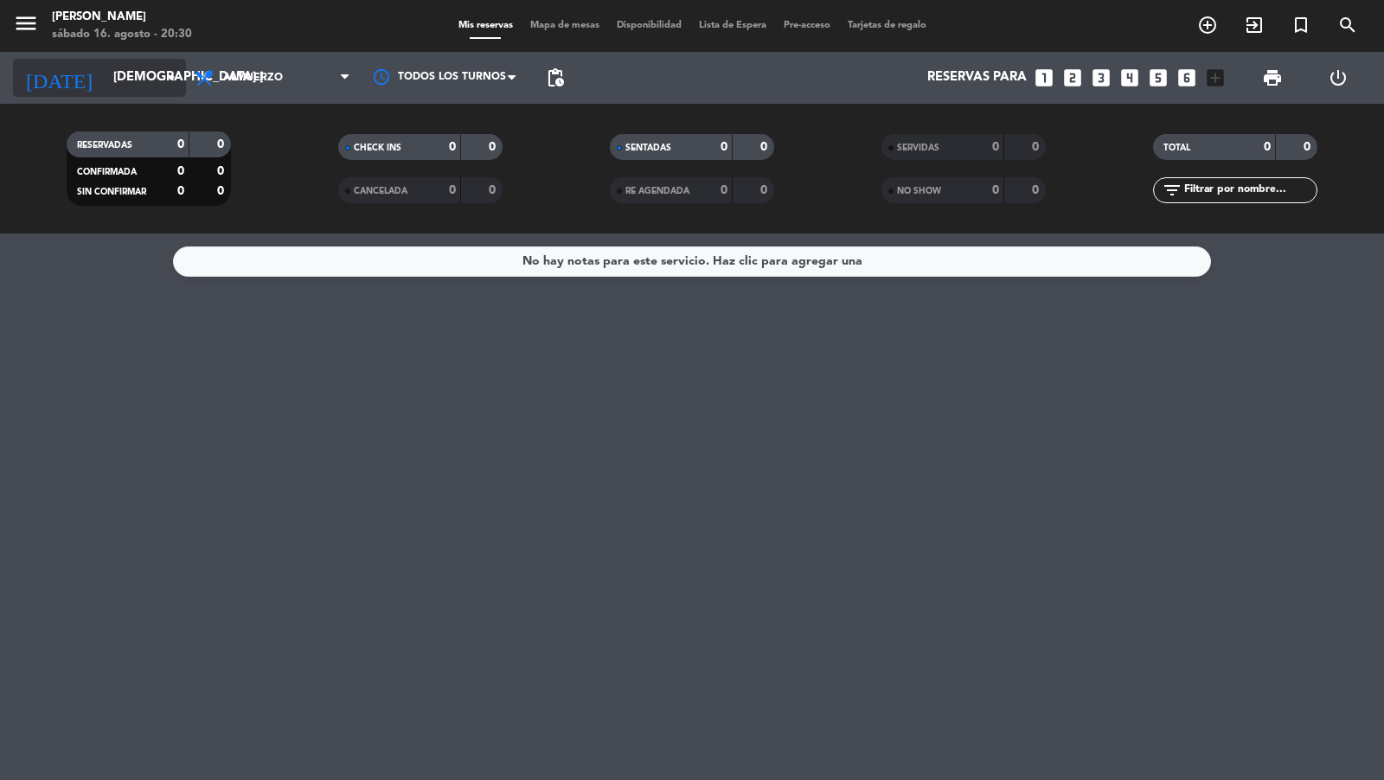
click at [147, 71] on input "[DEMOGRAPHIC_DATA] [DATE]" at bounding box center [188, 77] width 167 height 33
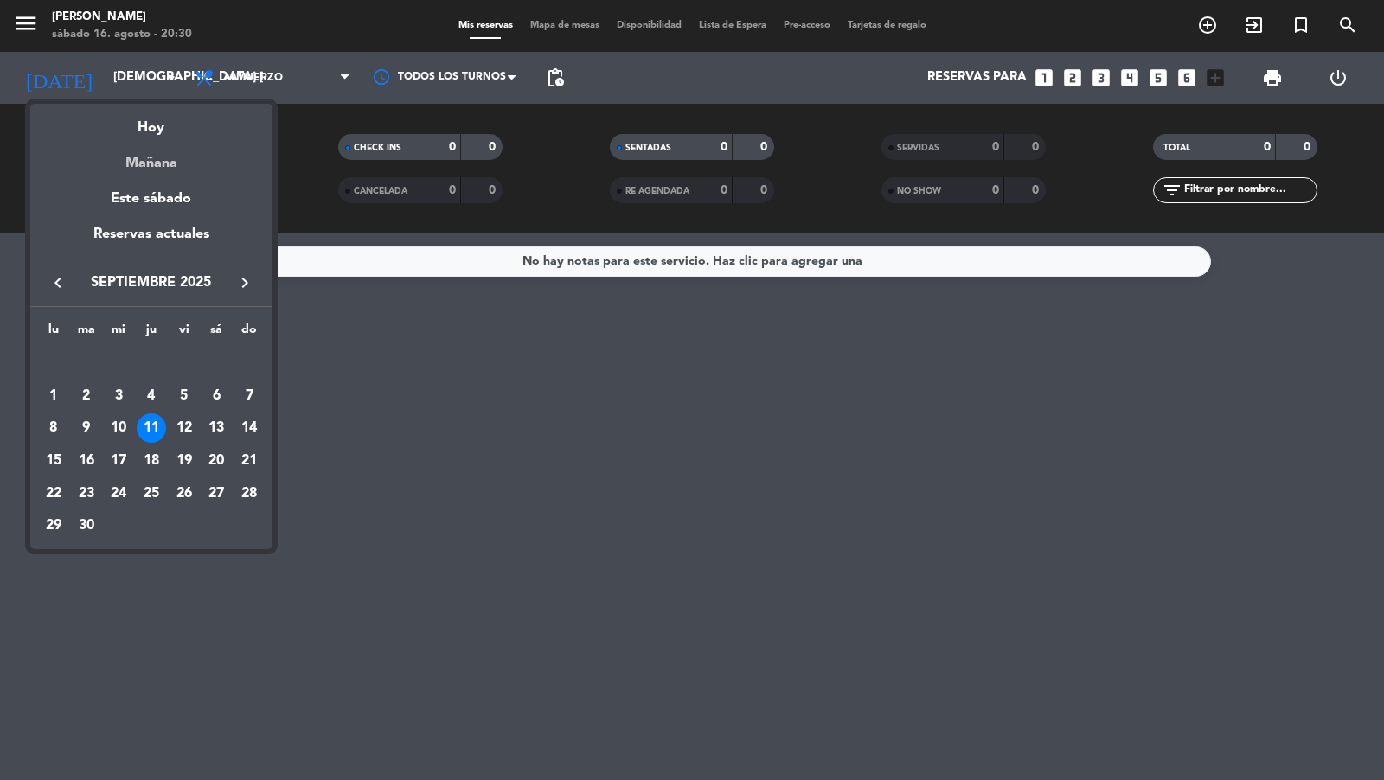
click at [154, 167] on div "Mañana" at bounding box center [151, 156] width 242 height 35
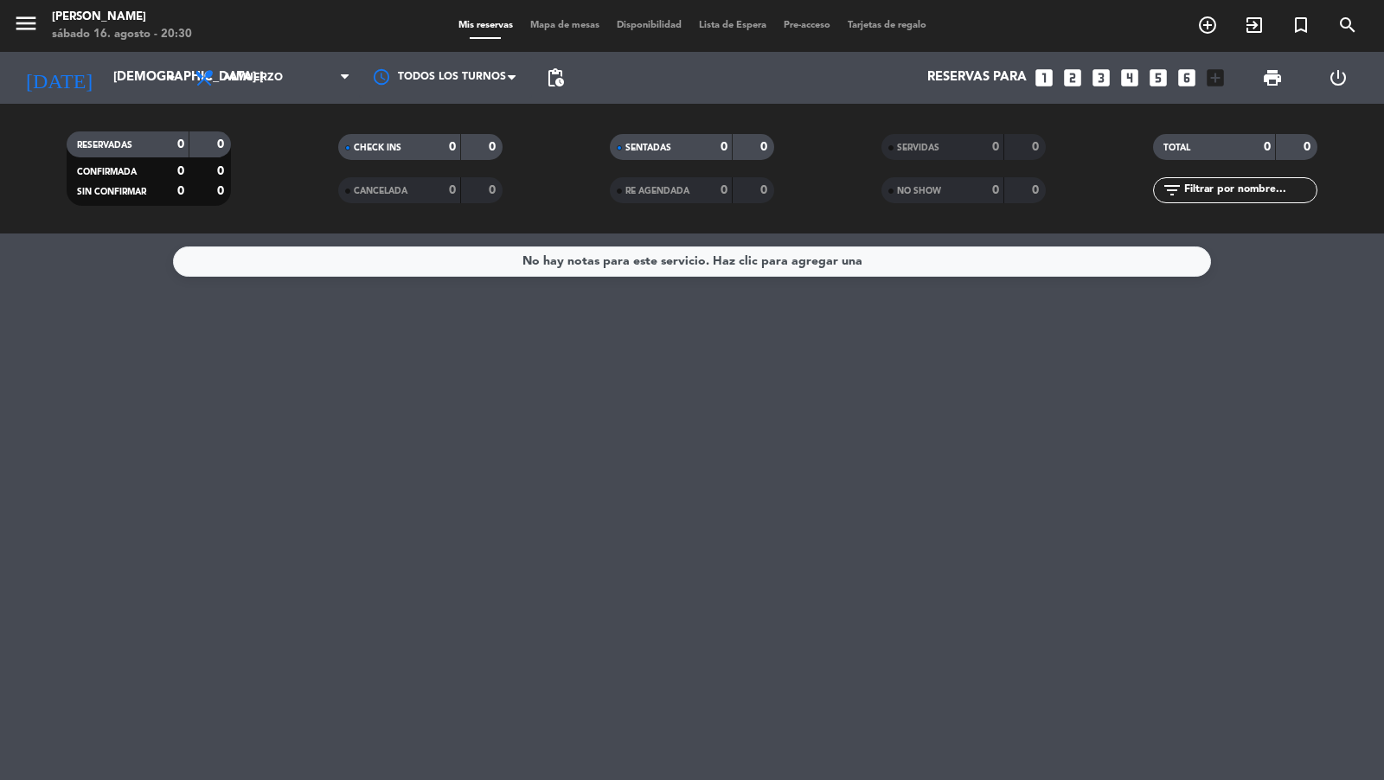
type input "dom. 17 ago."
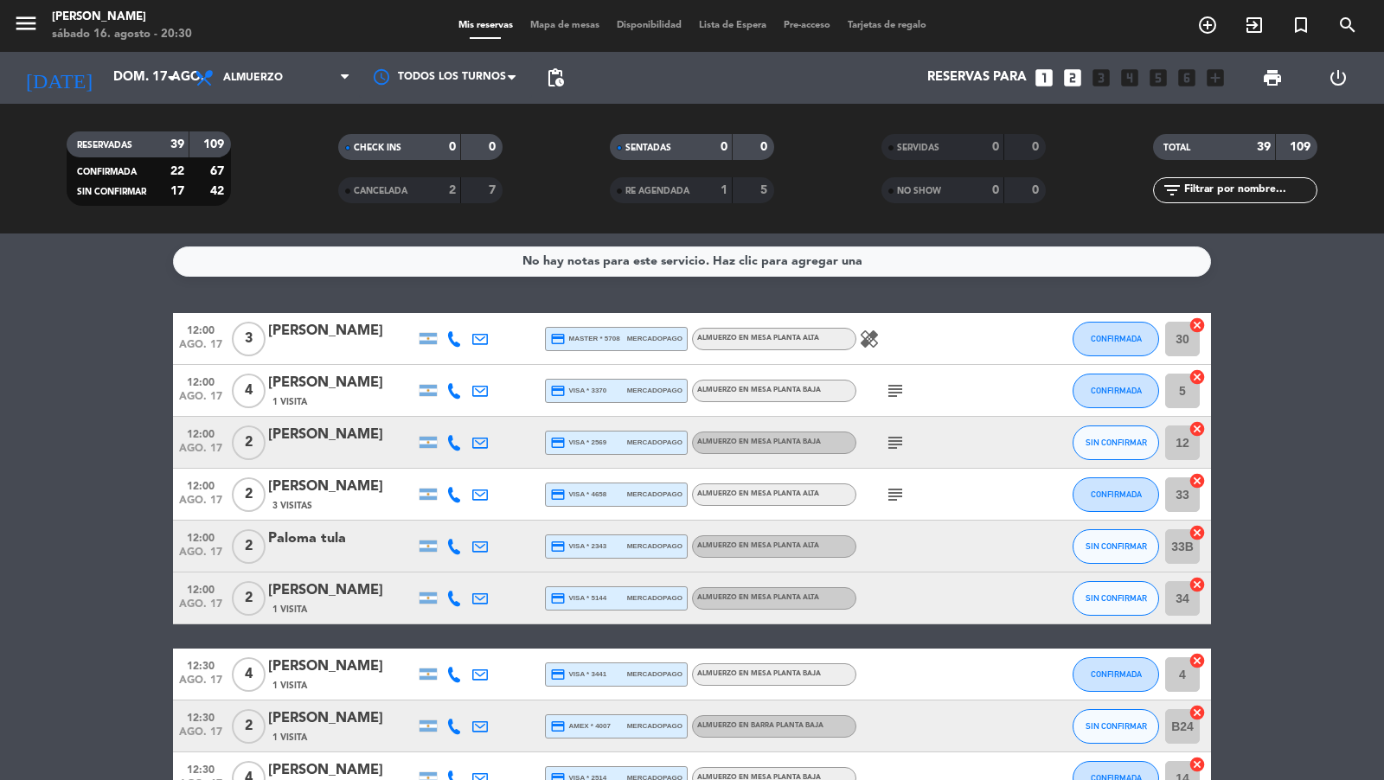
click at [569, 25] on span "Mapa de mesas" at bounding box center [565, 26] width 87 height 10
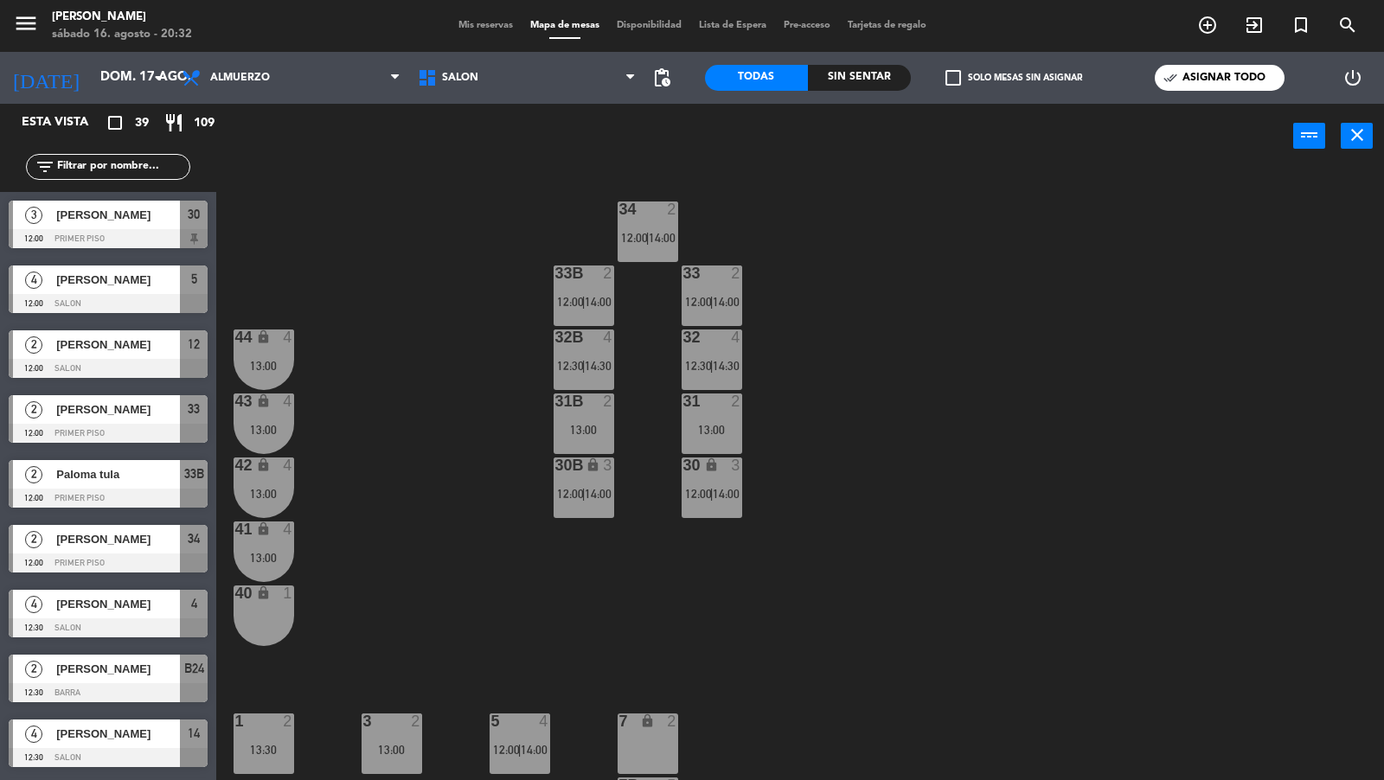
click at [671, 76] on span "pending_actions" at bounding box center [662, 77] width 21 height 21
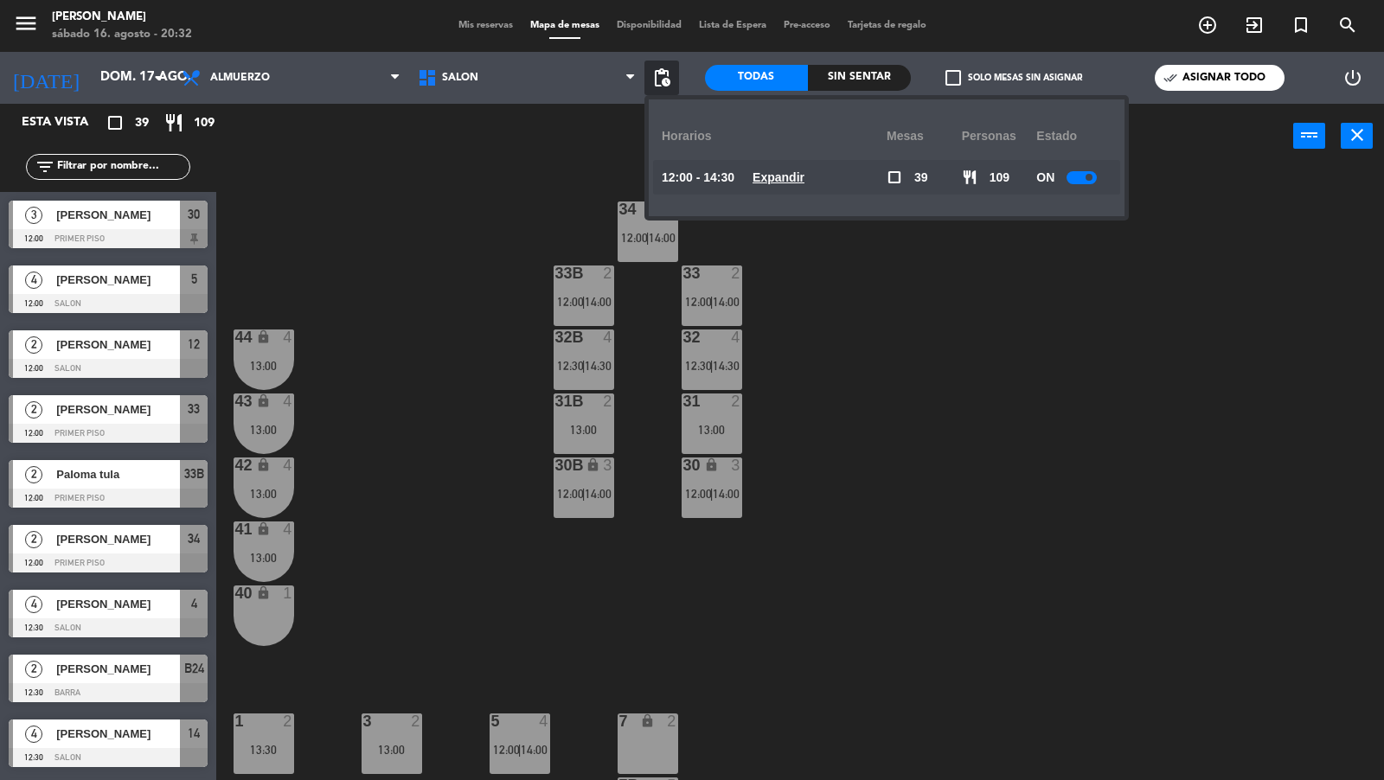
click at [671, 76] on span "pending_actions" at bounding box center [662, 77] width 21 height 21
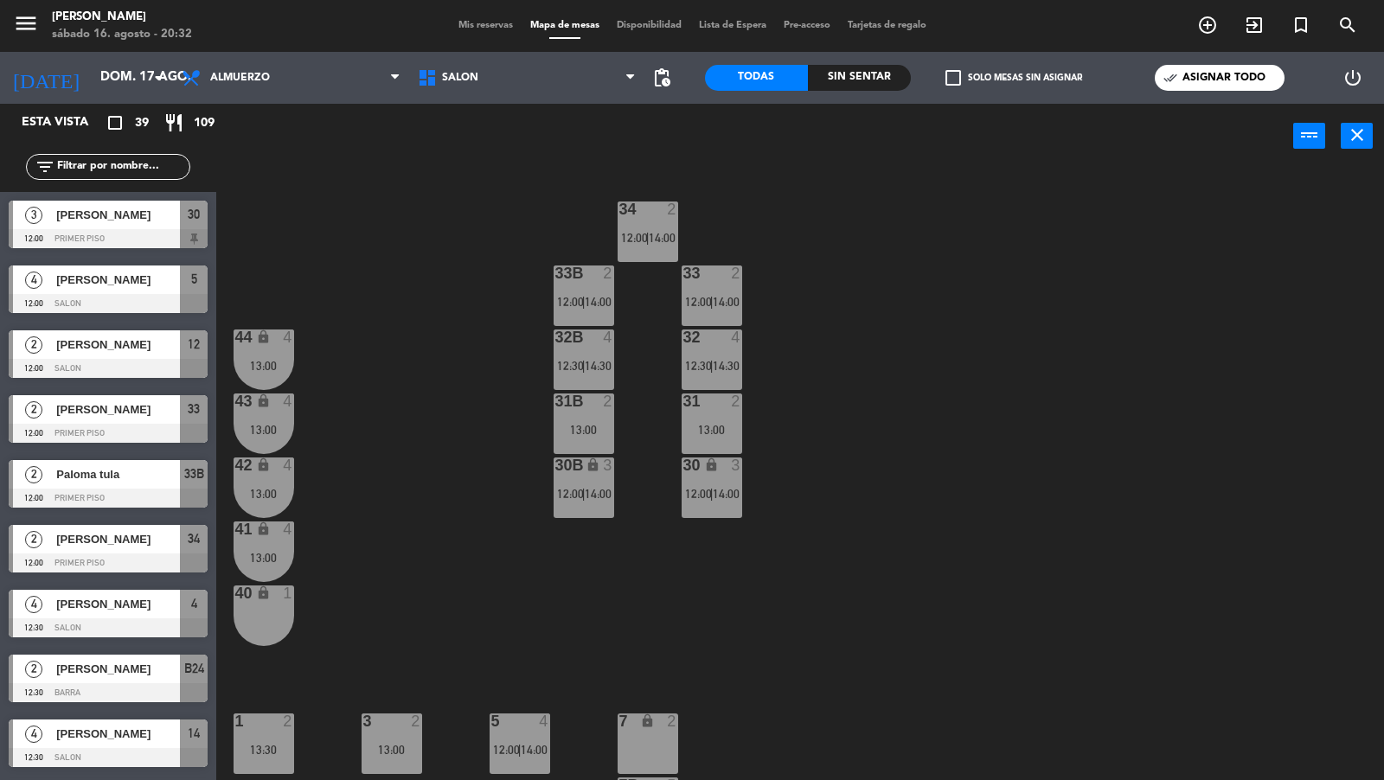
click at [671, 76] on span "pending_actions" at bounding box center [662, 77] width 21 height 21
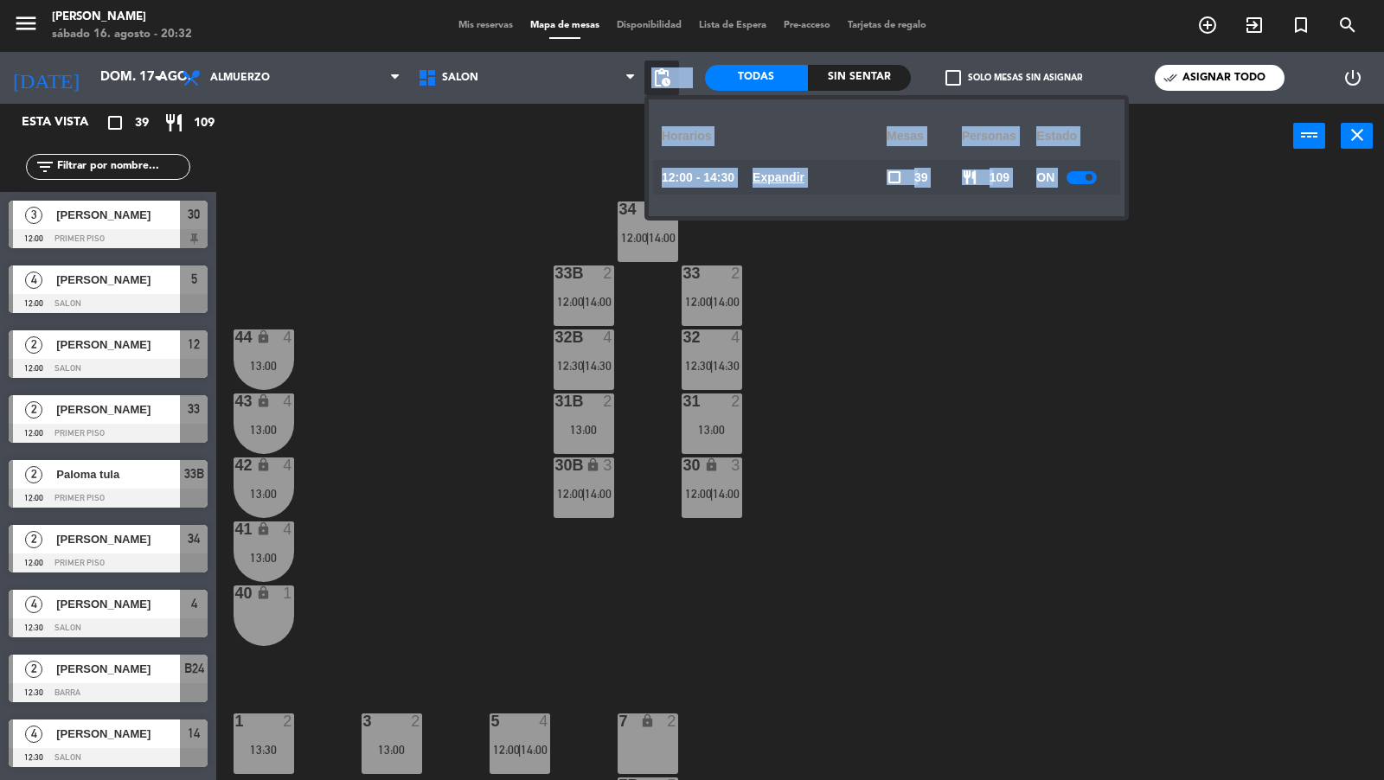
click at [769, 176] on u "Expandir" at bounding box center [779, 177] width 52 height 14
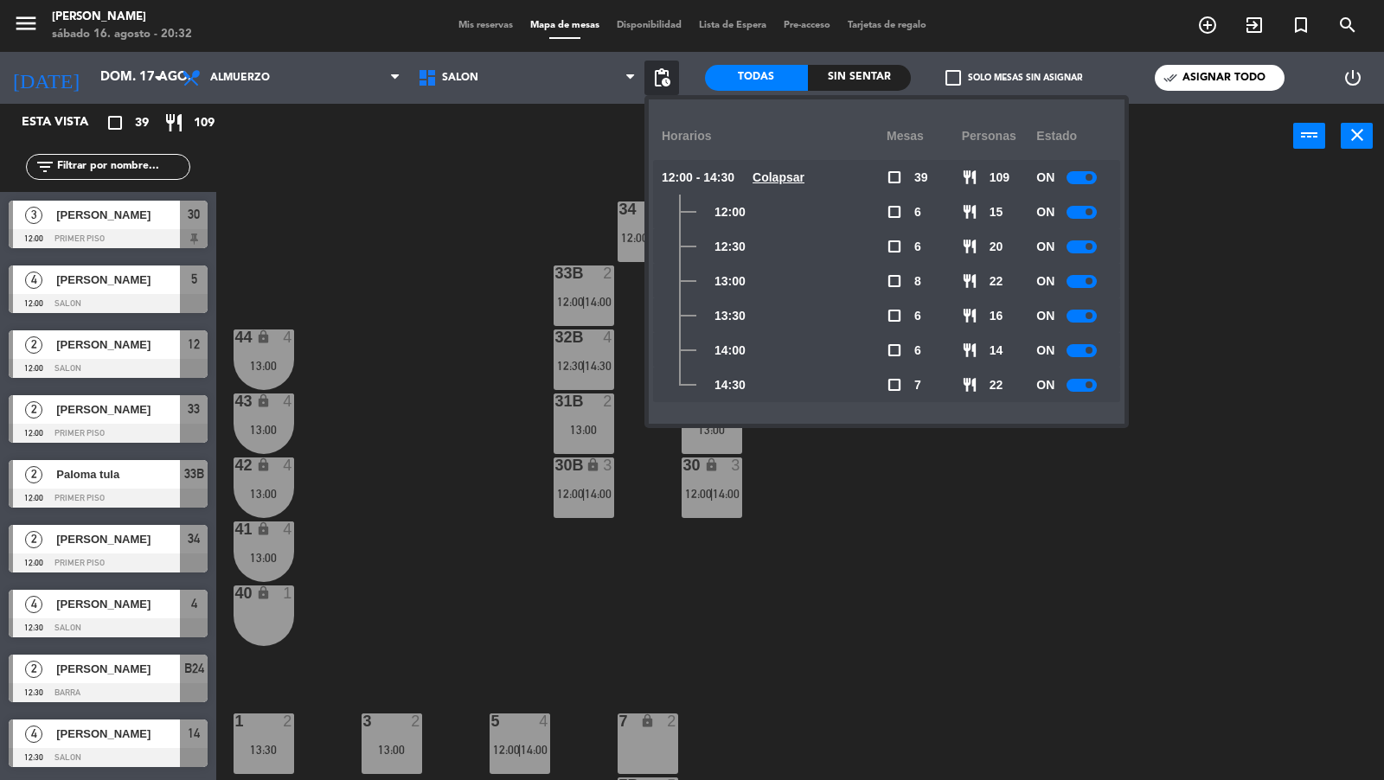
click at [892, 465] on div "34 2 12:00 | 14:00 33B 2 12:00 | 14:00 33 2 12:00 | 14:00 44 lock 4 13:00 32B 4…" at bounding box center [807, 476] width 1154 height 612
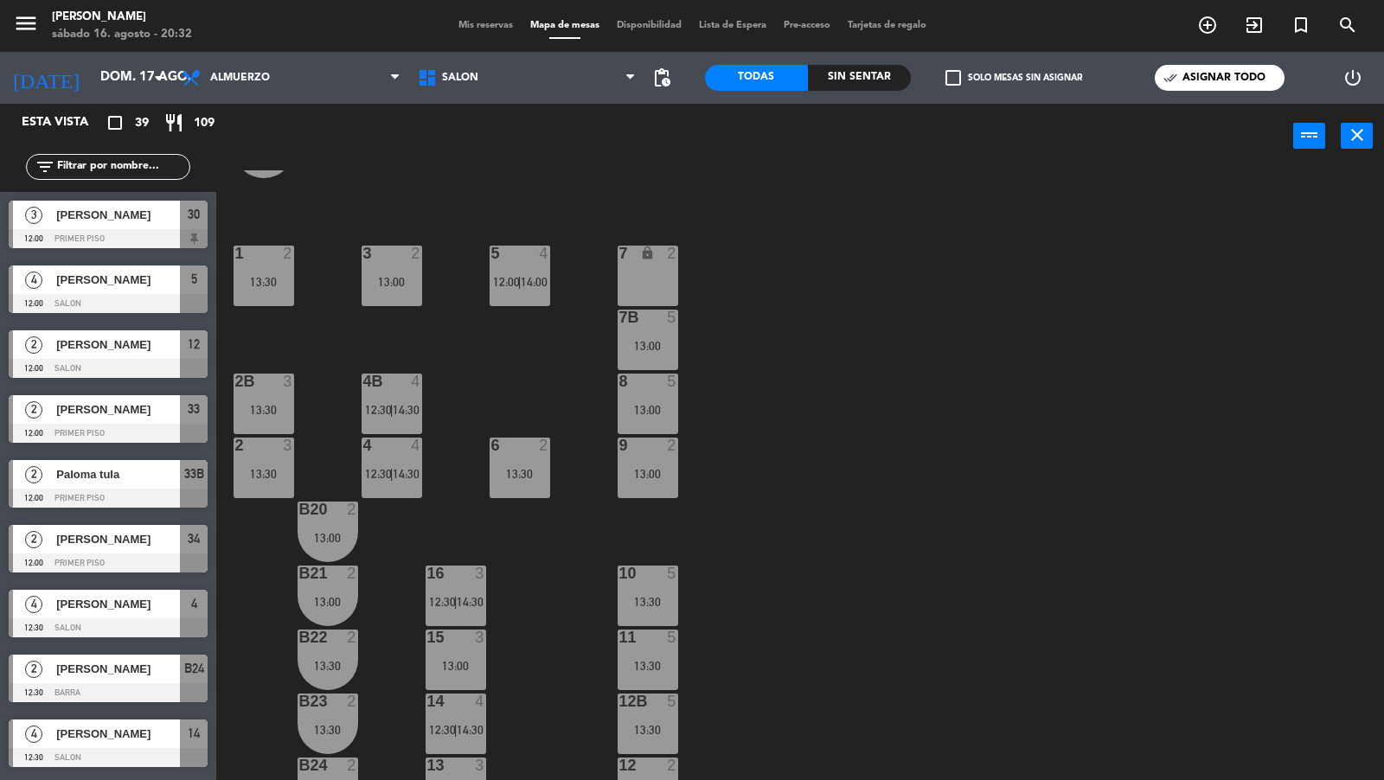
scroll to position [471, 0]
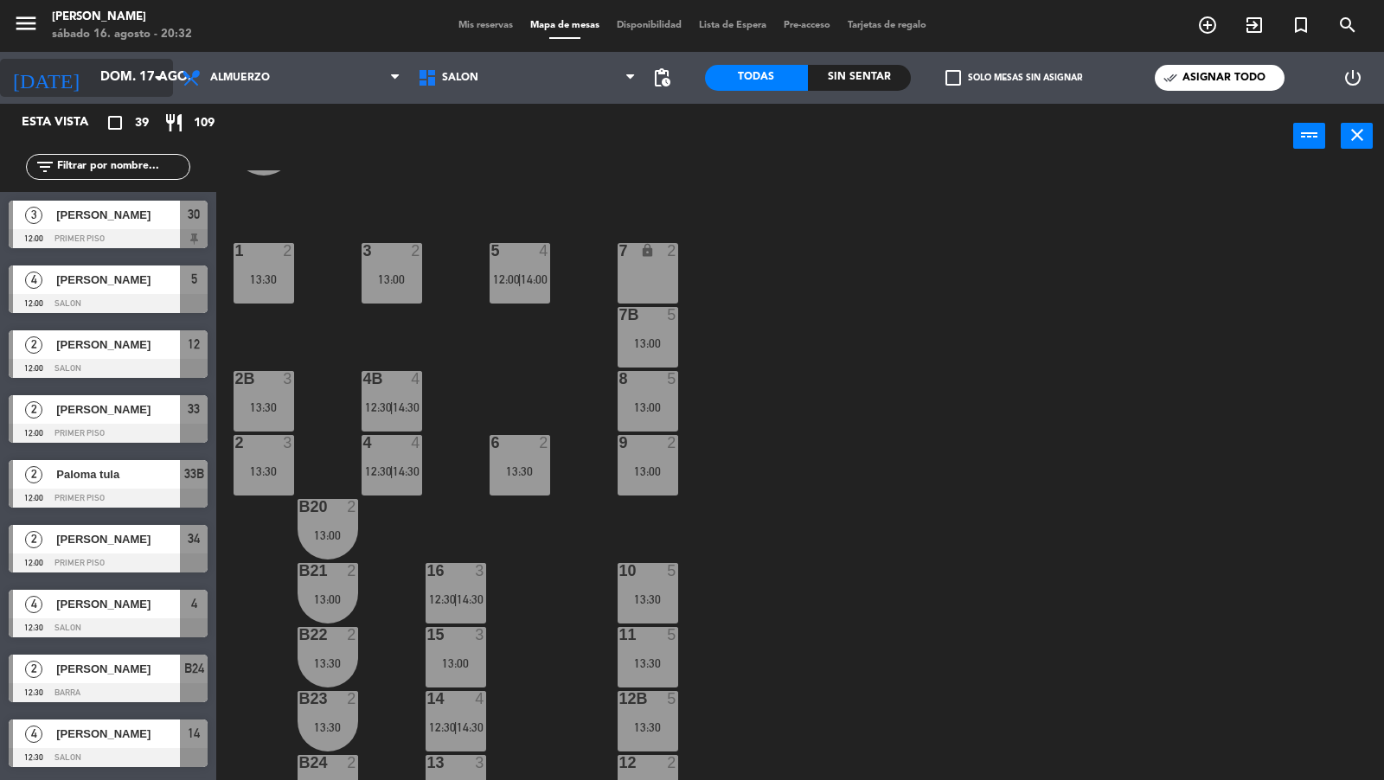
click at [157, 80] on icon "arrow_drop_down" at bounding box center [158, 77] width 21 height 21
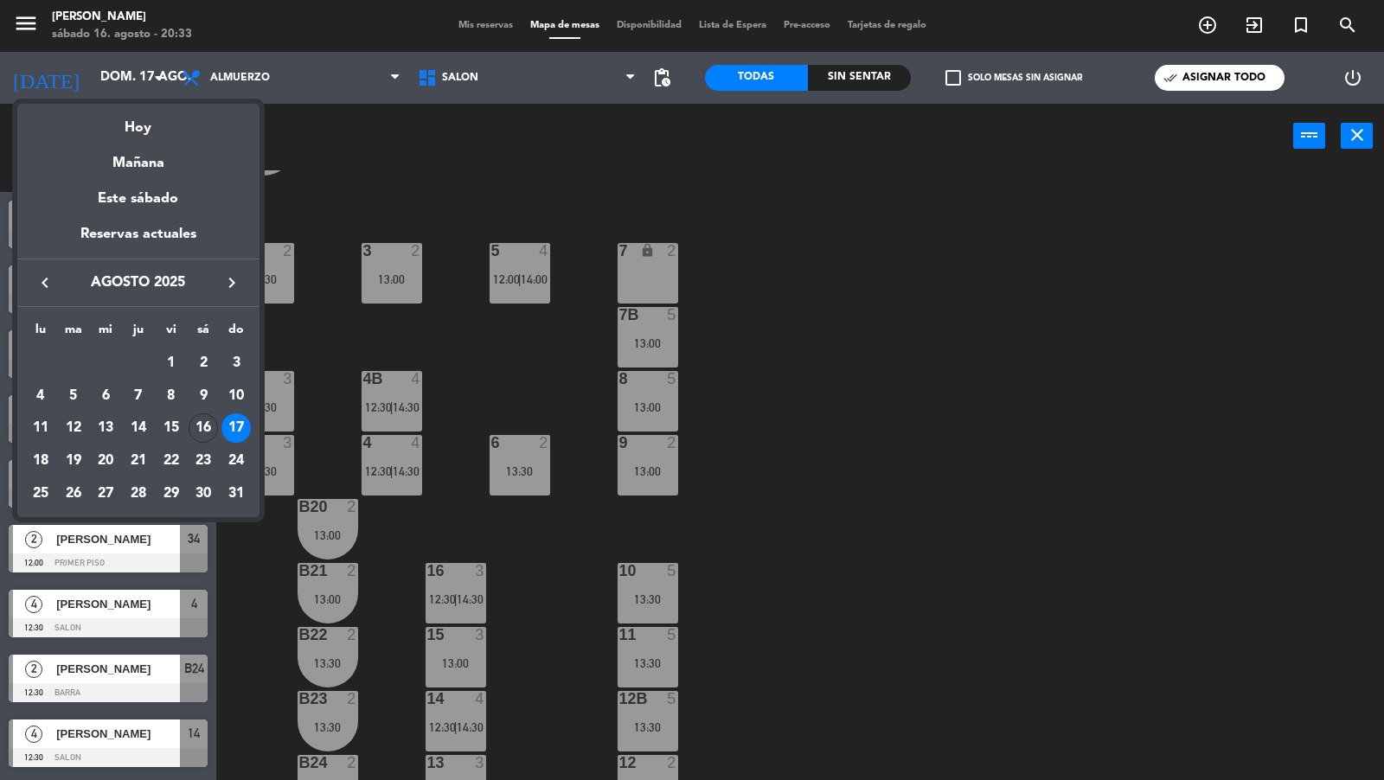
click at [761, 494] on div at bounding box center [692, 390] width 1384 height 780
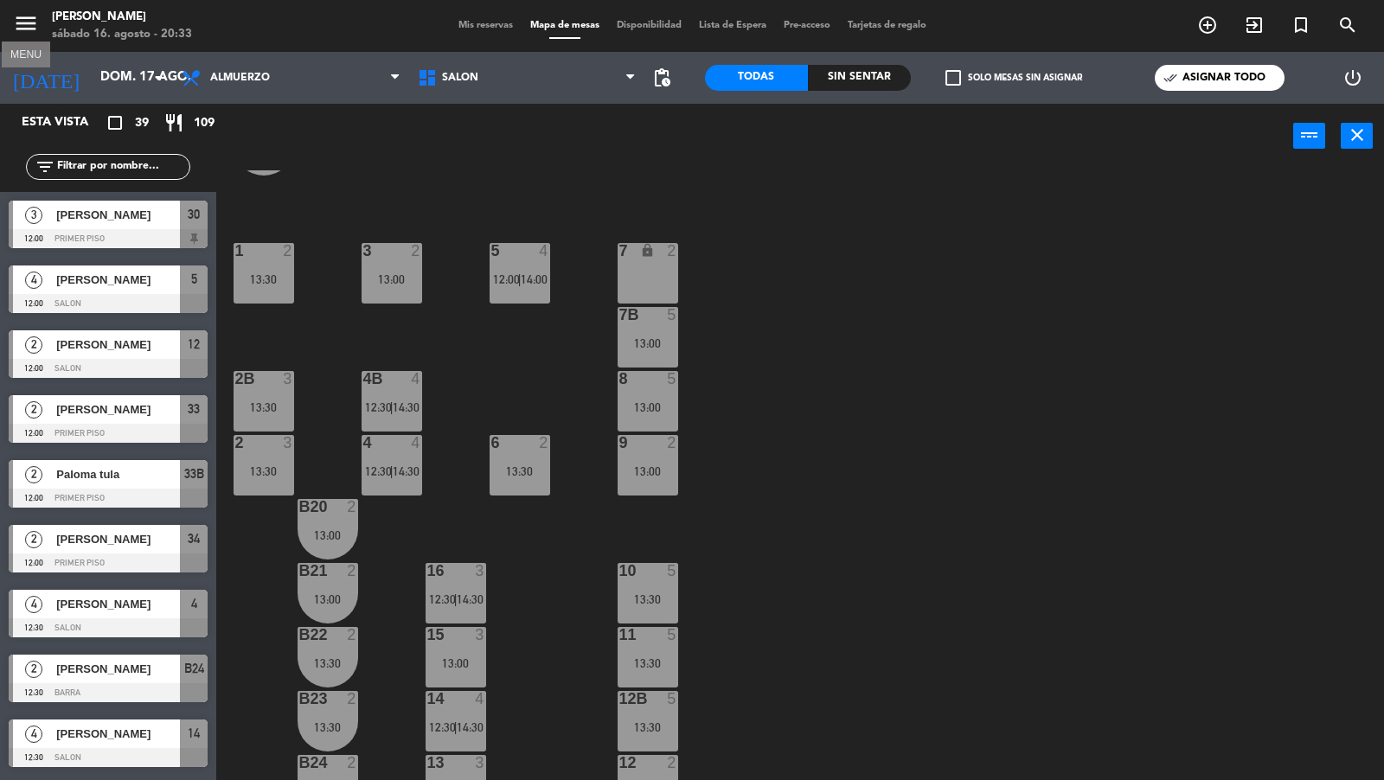
click at [29, 24] on icon "menu" at bounding box center [26, 23] width 26 height 26
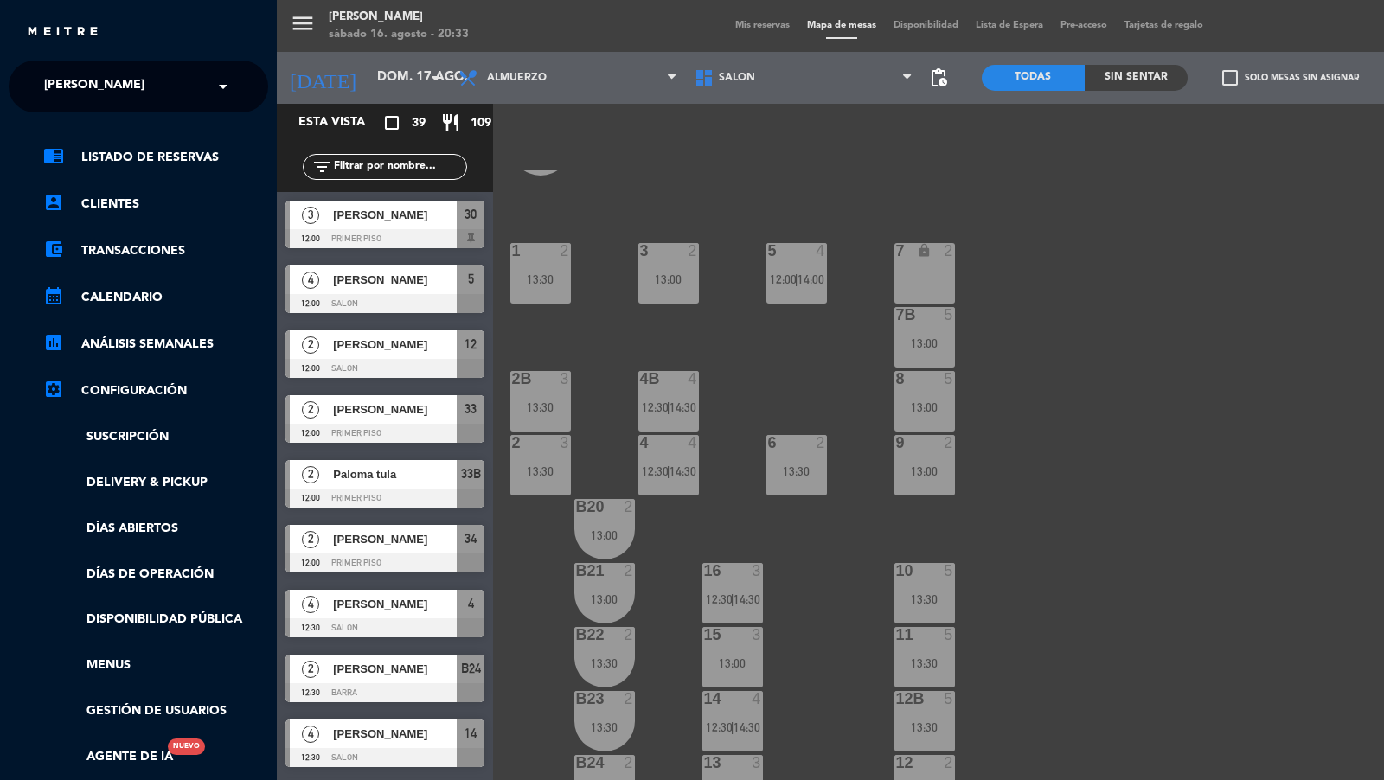
click at [112, 69] on input "text" at bounding box center [140, 87] width 211 height 38
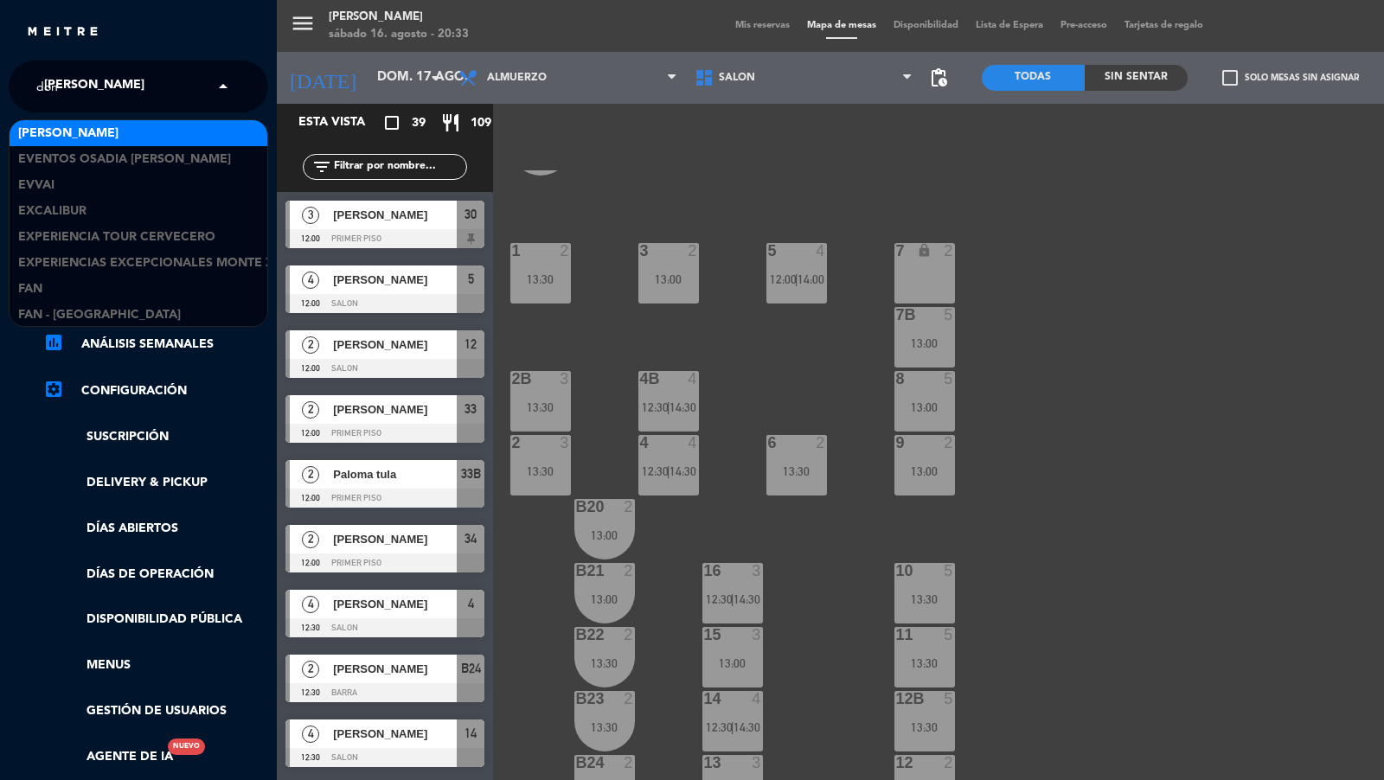
scroll to position [27, 0]
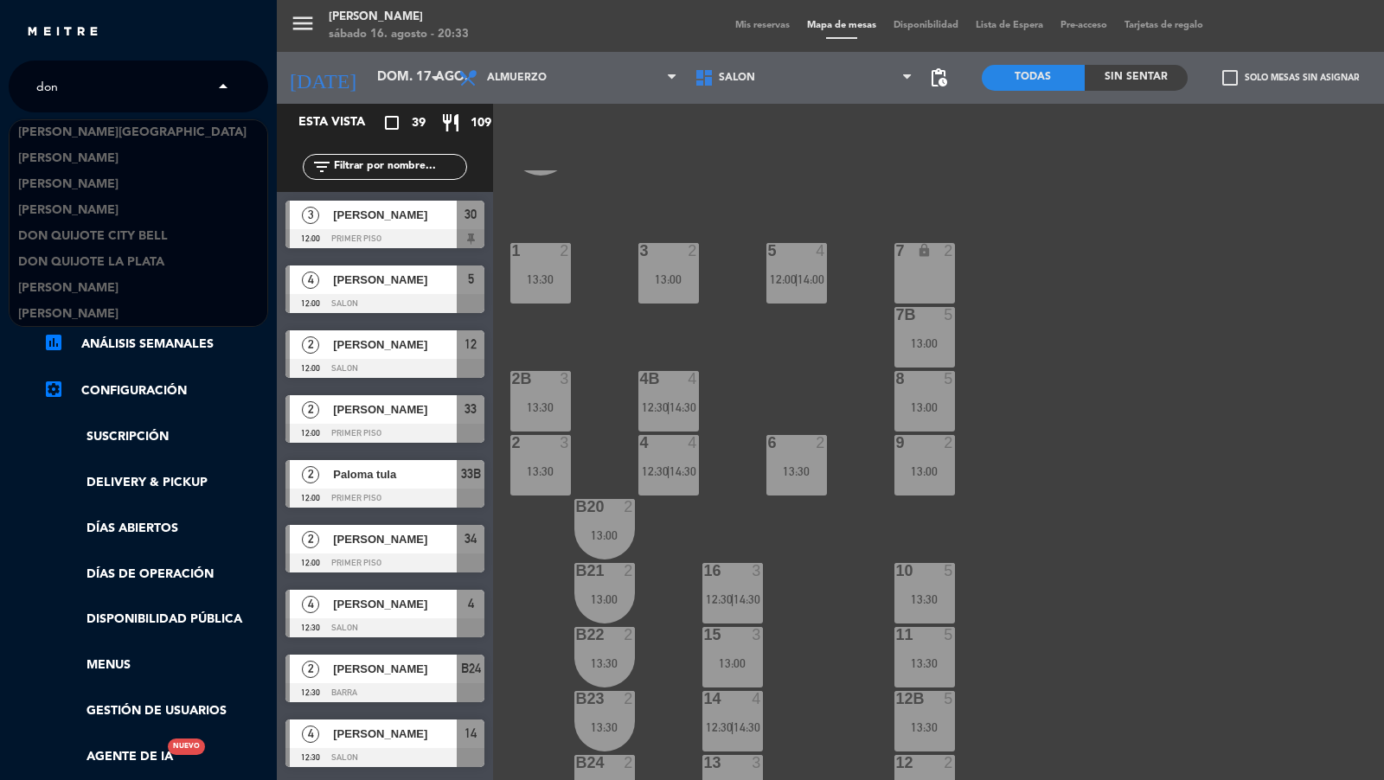
type input "don j"
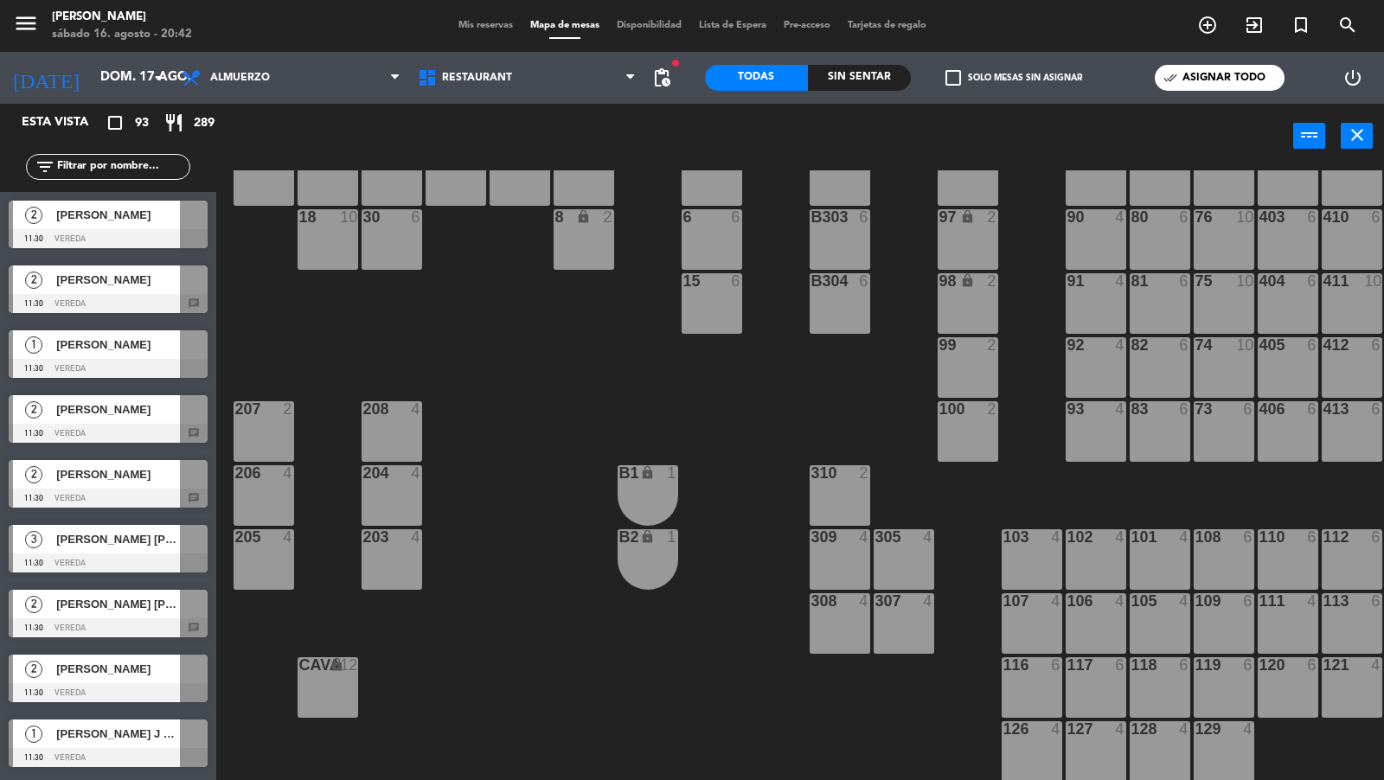
scroll to position [193, 0]
click at [10, 13] on div "menu MENU [PERSON_NAME] 16. [PERSON_NAME] - 20:42" at bounding box center [173, 26] width 346 height 41
click at [37, 30] on icon "menu" at bounding box center [26, 23] width 26 height 26
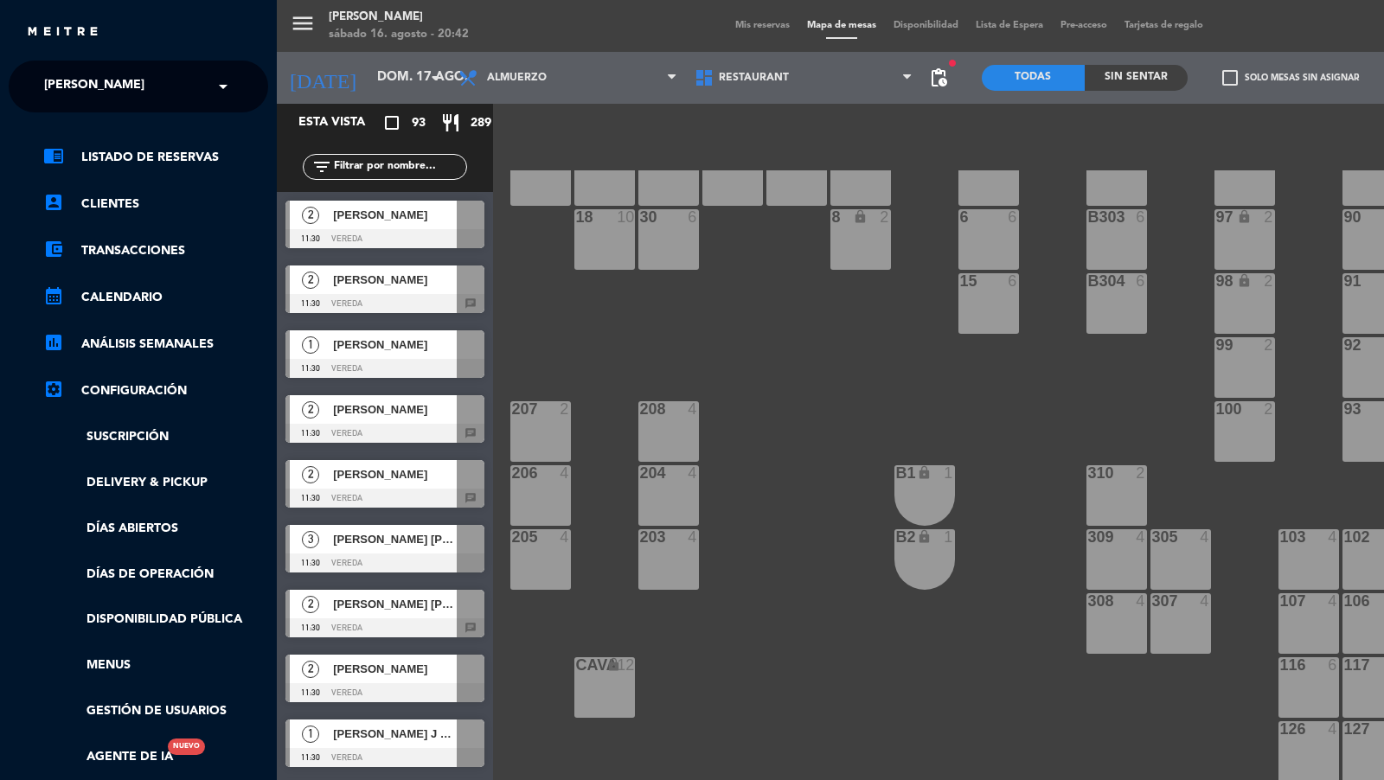
click at [126, 90] on div "× [PERSON_NAME]" at bounding box center [103, 86] width 133 height 36
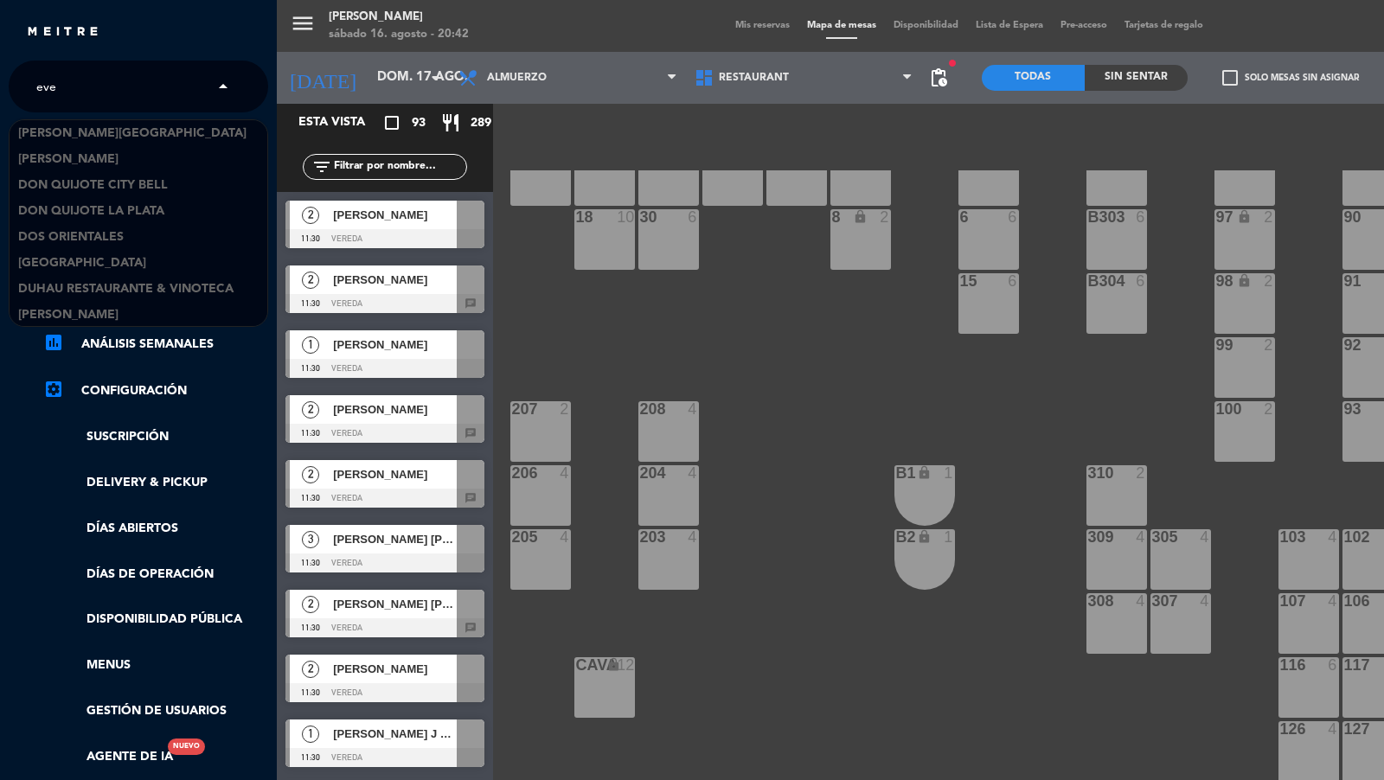
scroll to position [0, 0]
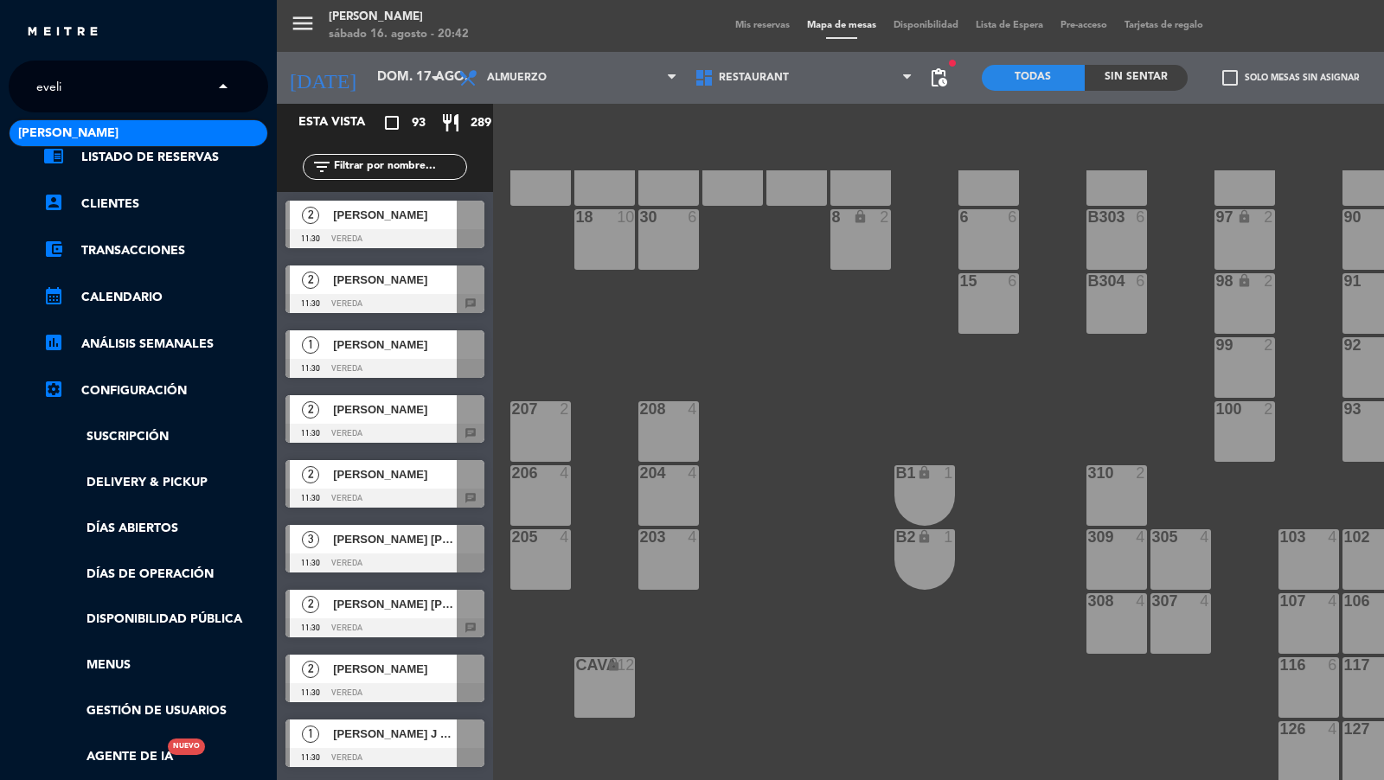
type input "[PERSON_NAME]"
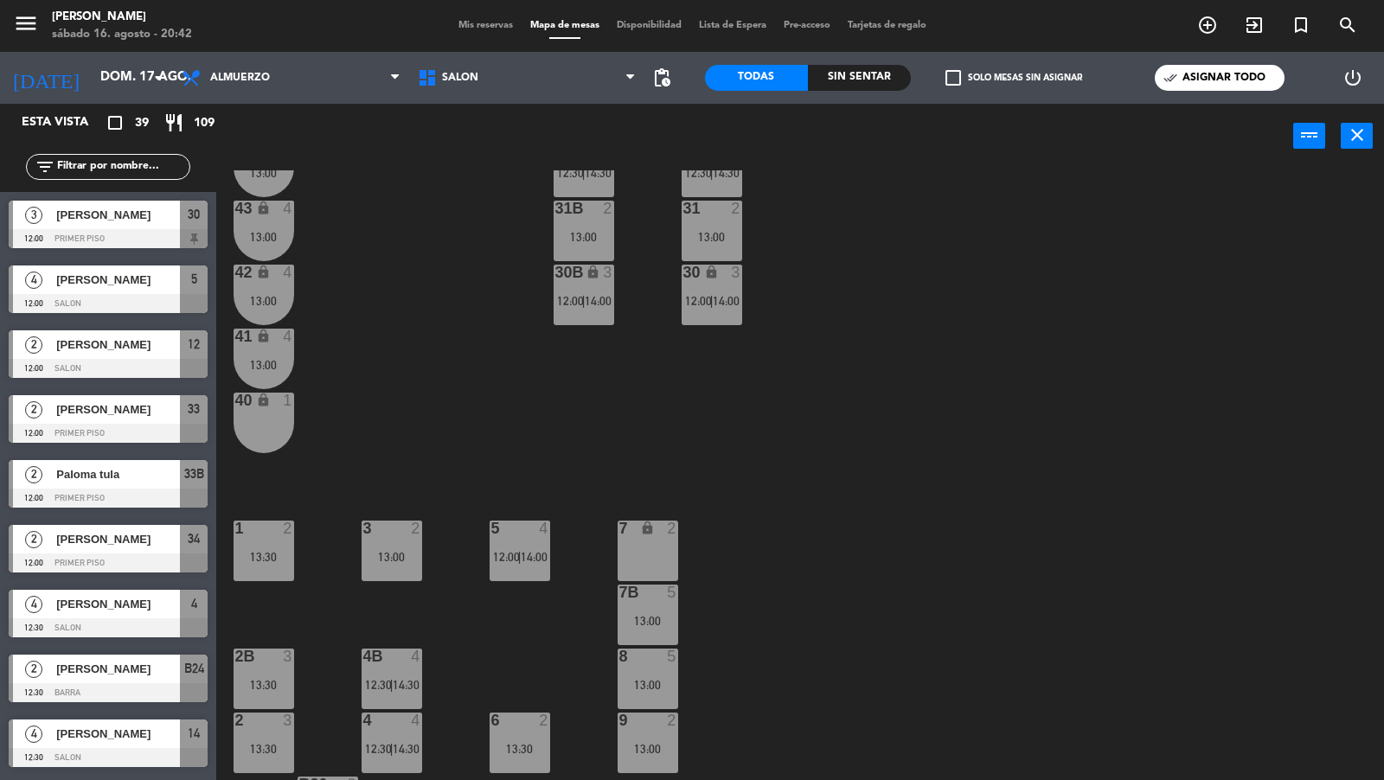
click at [170, 170] on input "text" at bounding box center [122, 166] width 134 height 19
paste input "[PERSON_NAME]"
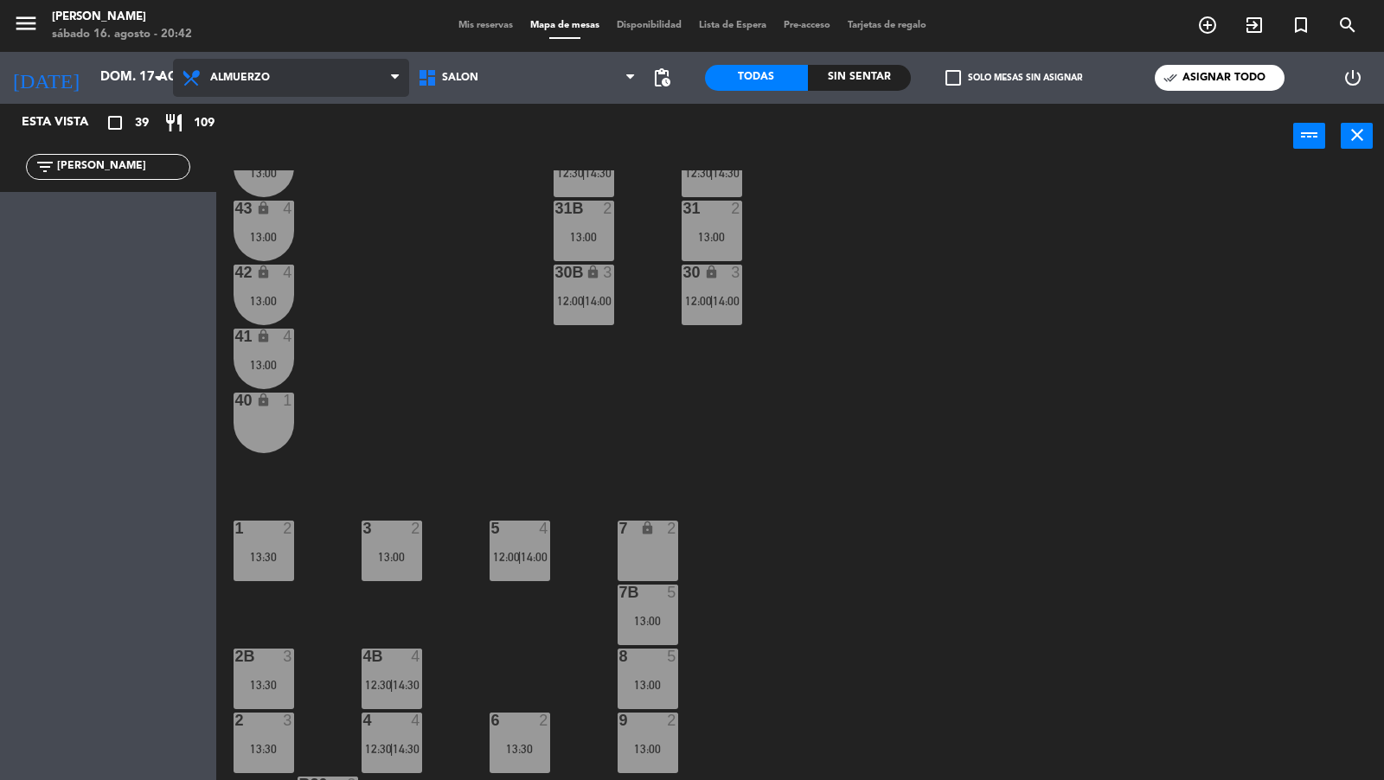
type input "[PERSON_NAME]"
click at [308, 95] on span "Almuerzo" at bounding box center [291, 78] width 236 height 38
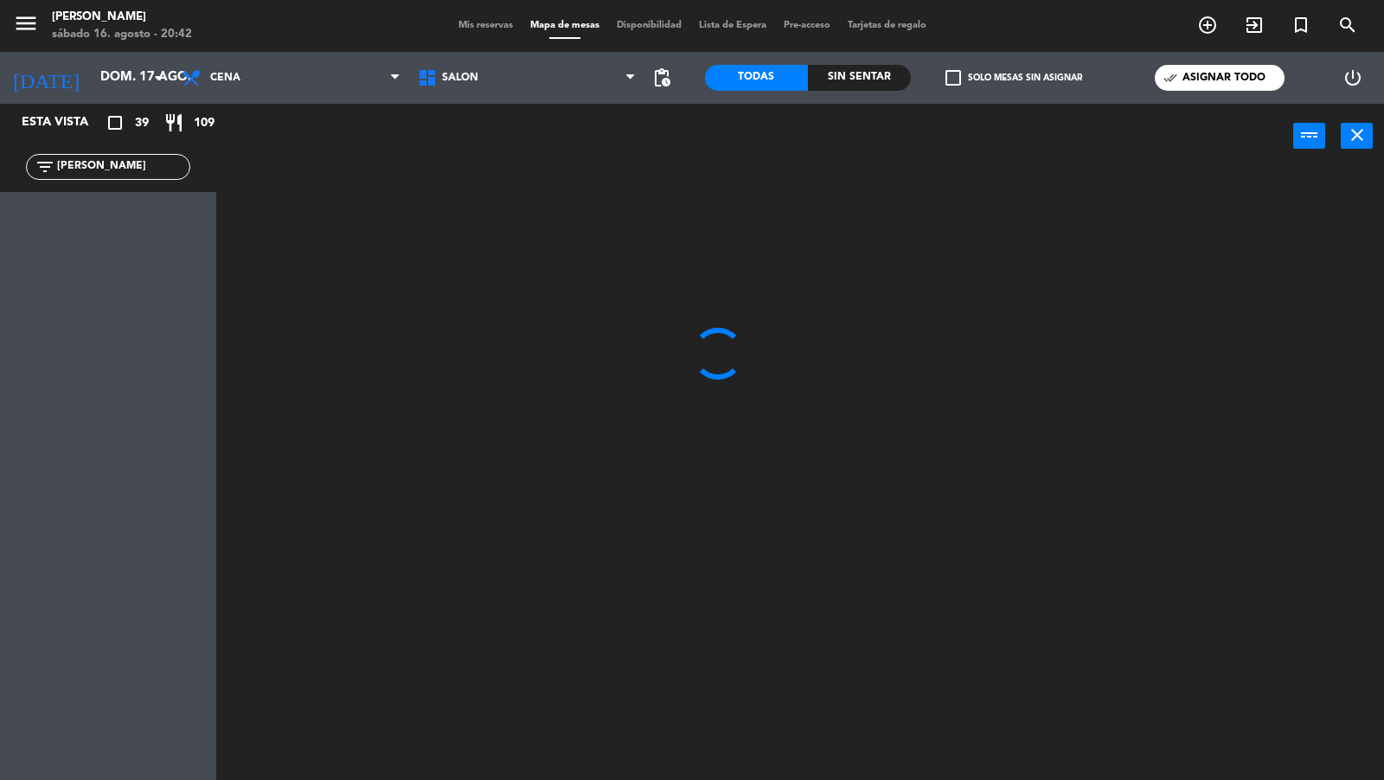
click at [308, 150] on ng-component "menu [PERSON_NAME] 16. [PERSON_NAME] - 20:42 Mis reservas Mapa de mesas Disponi…" at bounding box center [692, 391] width 1384 height 782
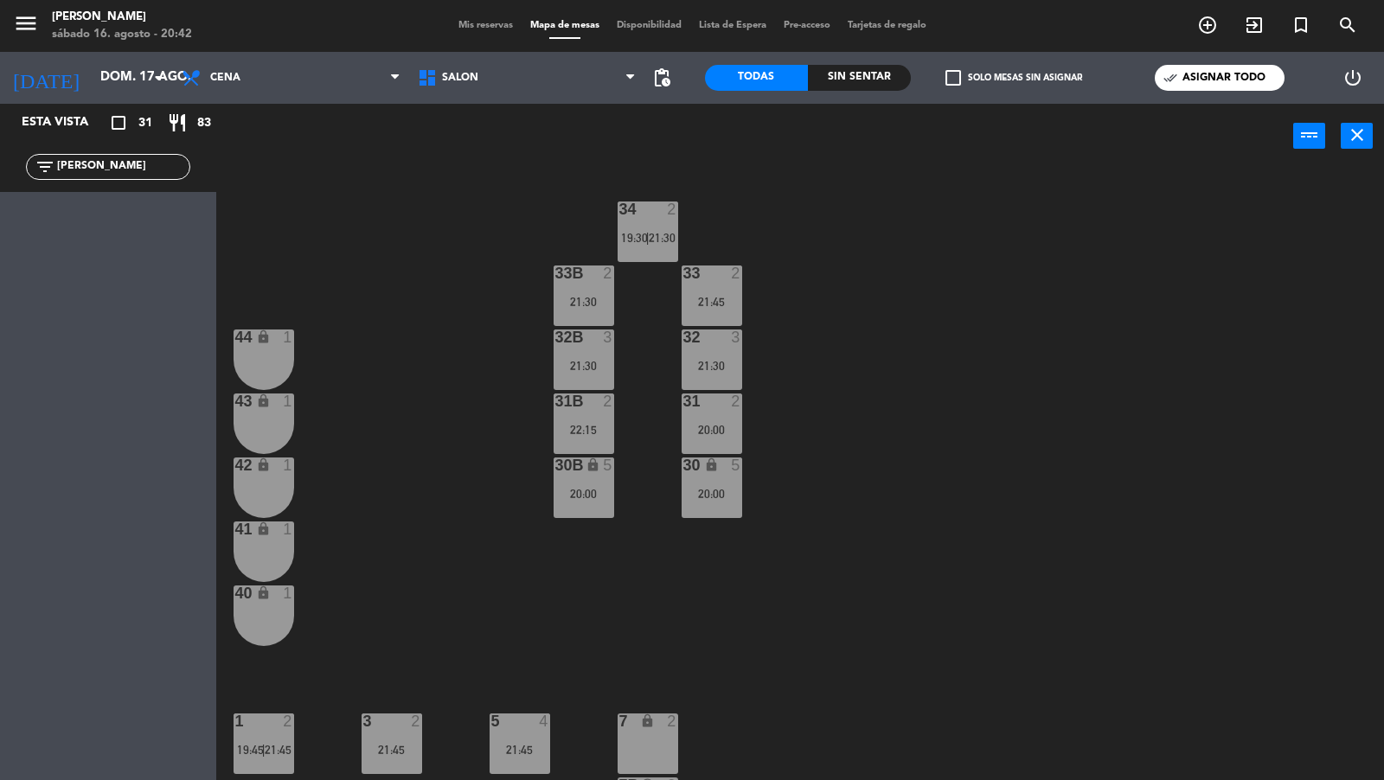
click at [488, 28] on span "Mis reservas" at bounding box center [486, 26] width 72 height 10
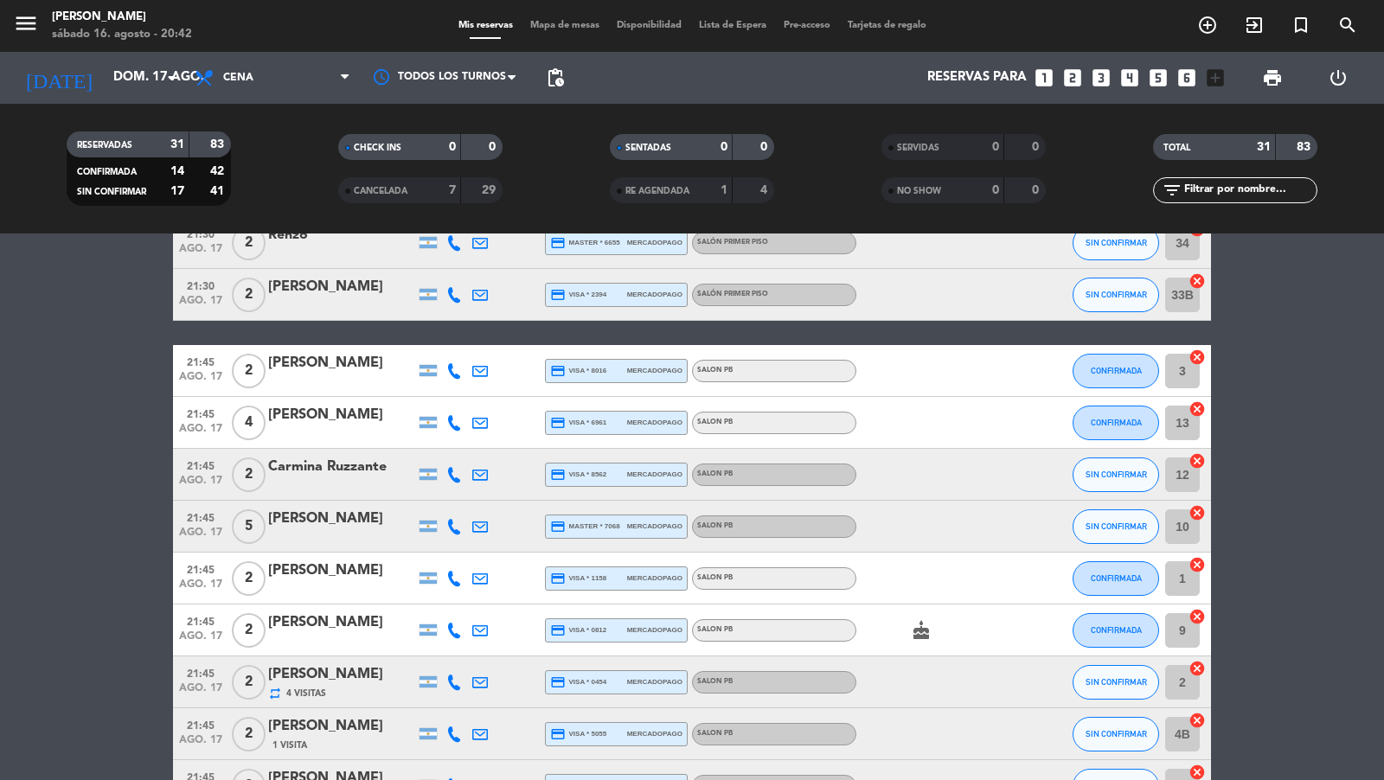
scroll to position [948, 0]
click at [1210, 190] on input "text" at bounding box center [1250, 190] width 134 height 19
paste input "XFubU8"
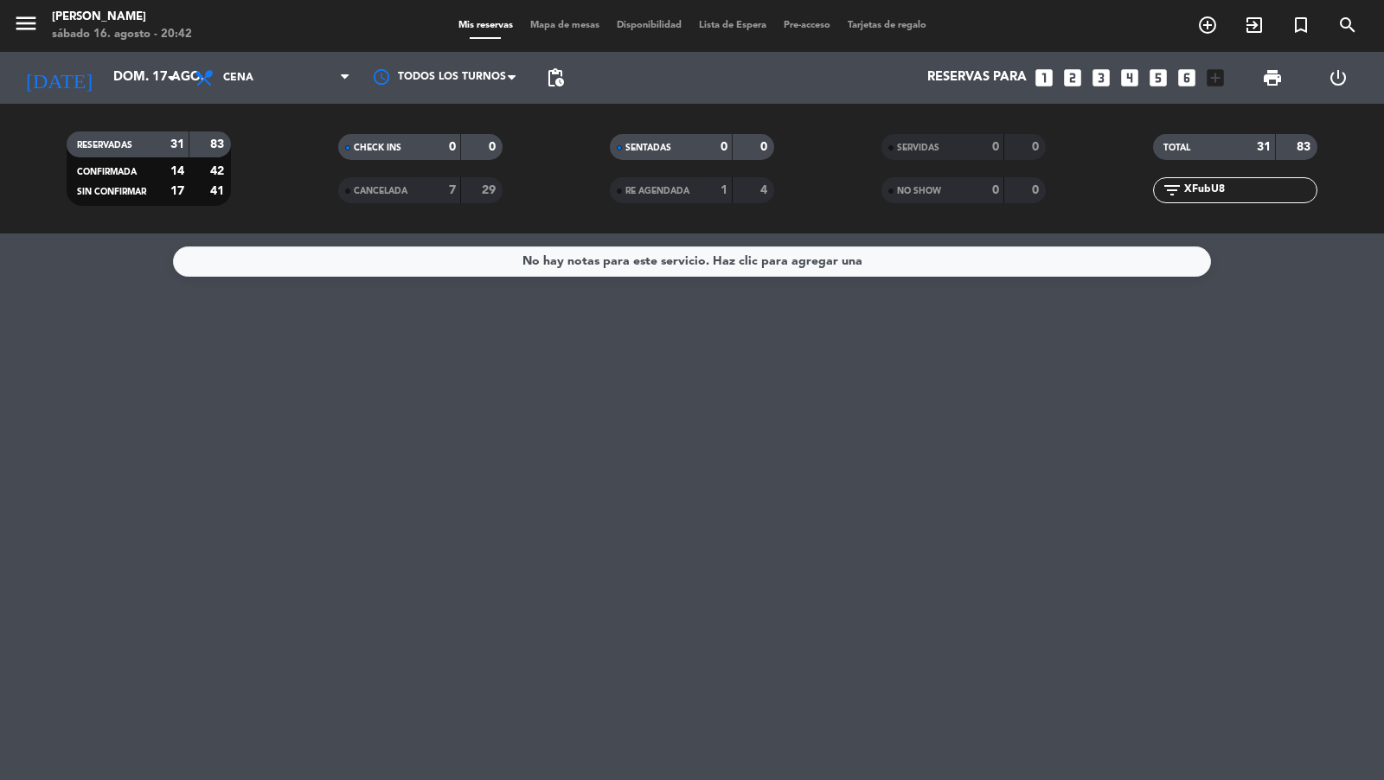
scroll to position [0, 0]
type input "XFubU8"
click at [1245, 22] on icon "search" at bounding box center [1348, 25] width 21 height 21
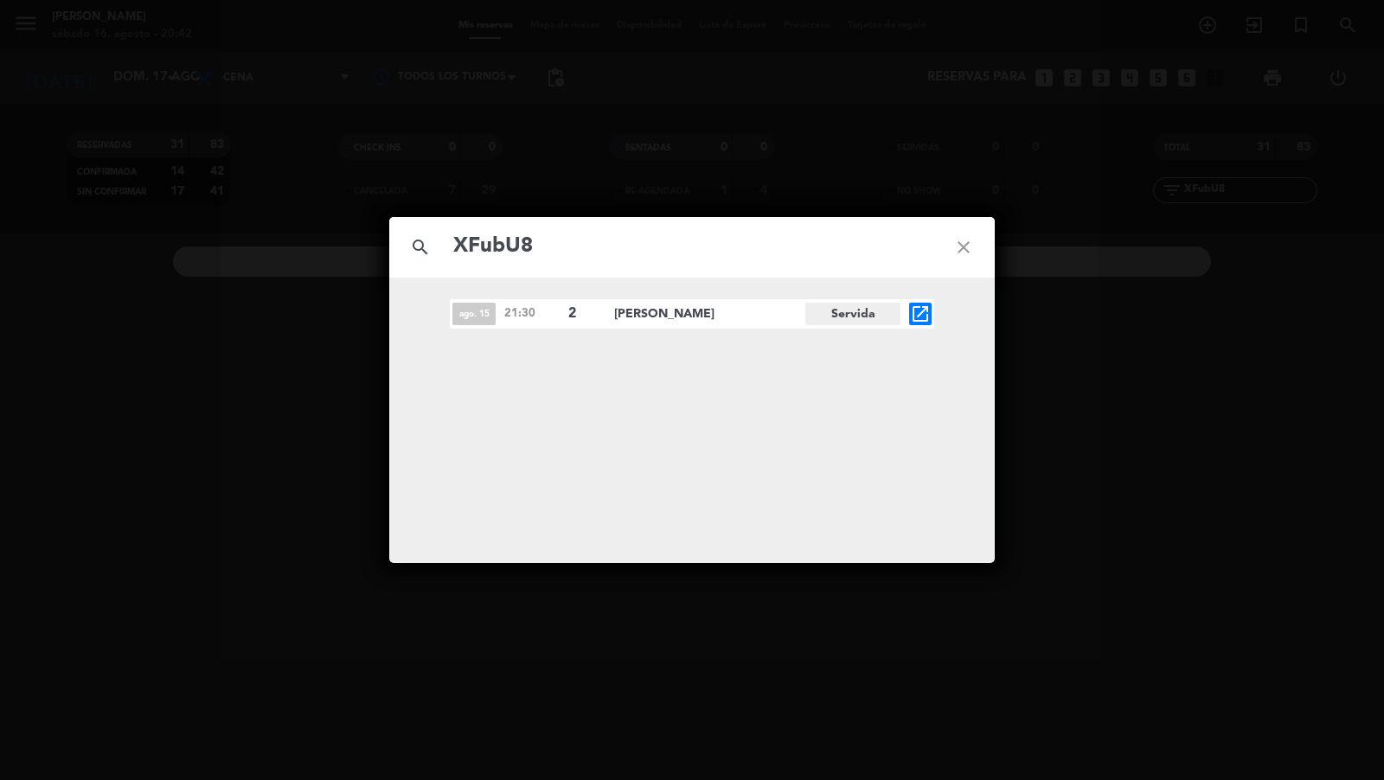
type input "XFubU8"
click at [1069, 369] on div "search XFubU8 close ago. 15 21:30 2 [PERSON_NAME] Servida open_in_new" at bounding box center [692, 390] width 1384 height 780
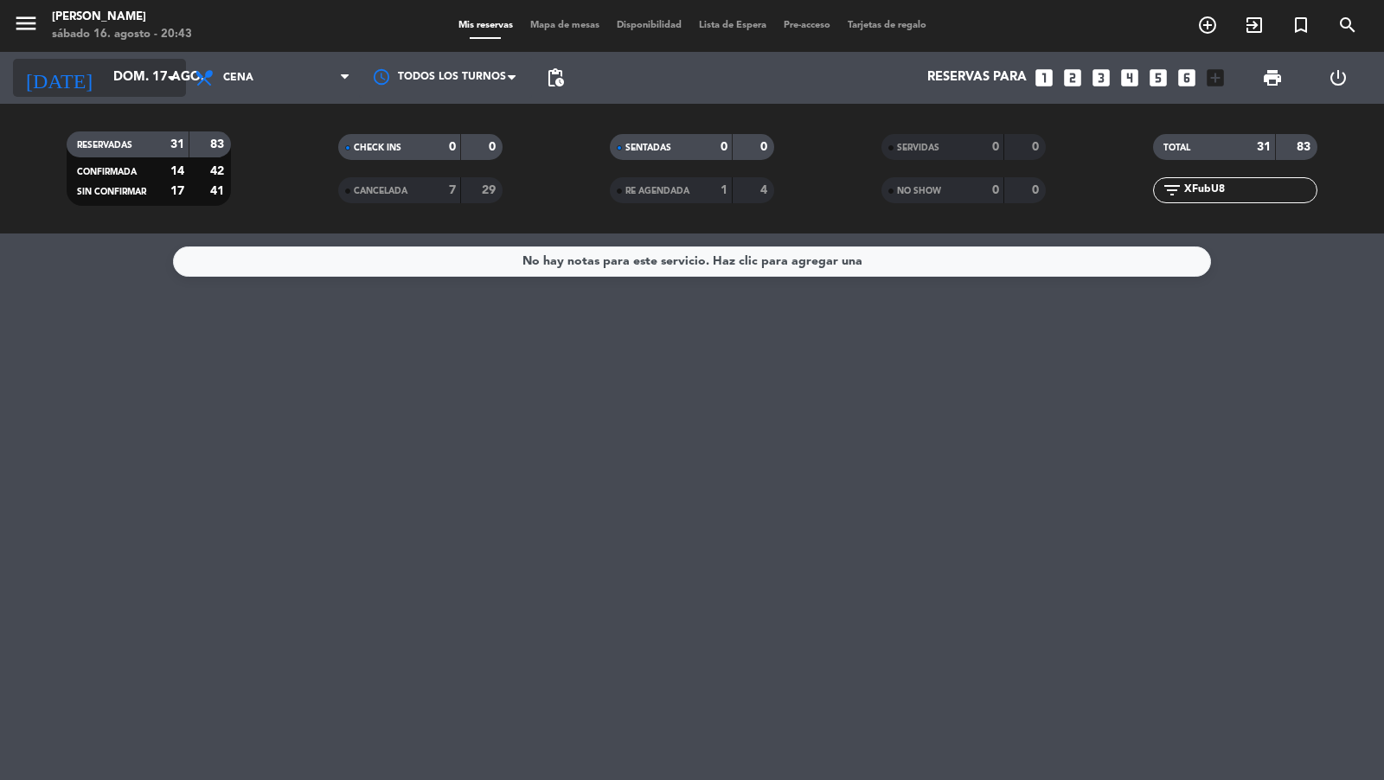
click at [143, 73] on input "dom. 17 ago." at bounding box center [188, 77] width 167 height 33
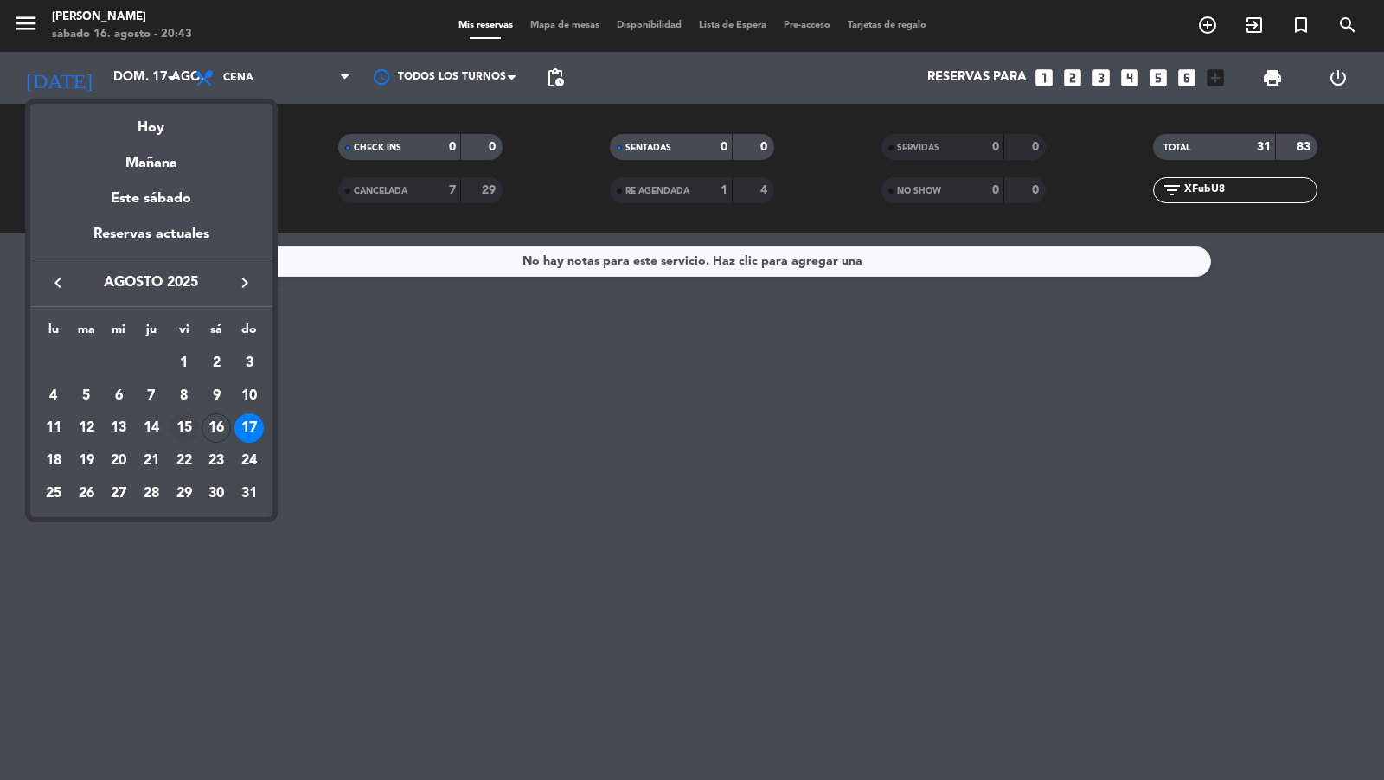
click at [188, 424] on div "15" at bounding box center [184, 428] width 29 height 29
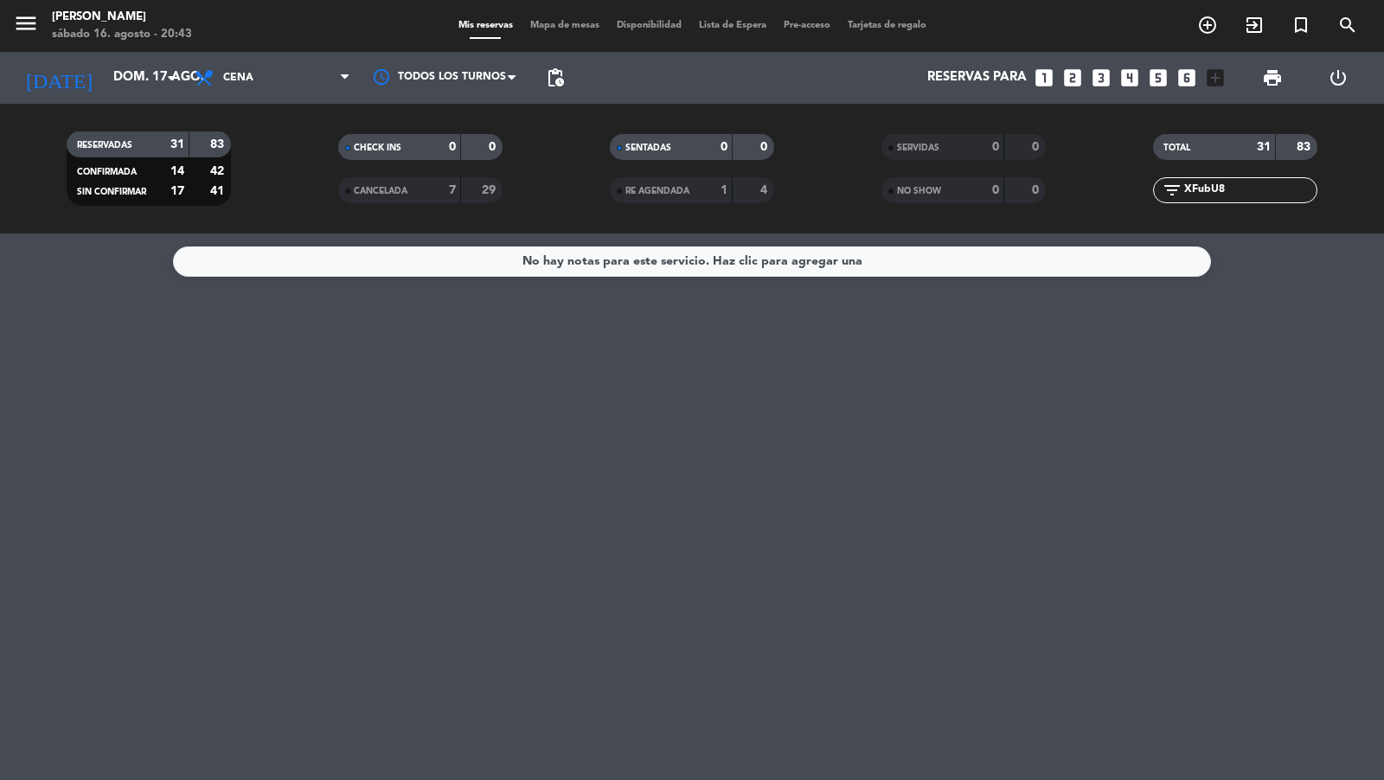
type input "vie. 15 ago."
click at [1237, 189] on input "XFubU8" at bounding box center [1250, 190] width 134 height 19
type input "f"
click at [556, 34] on div "menu [PERSON_NAME] 16. [PERSON_NAME] - 20:43 Mis reservas Mapa de mesas Disponi…" at bounding box center [692, 26] width 1384 height 52
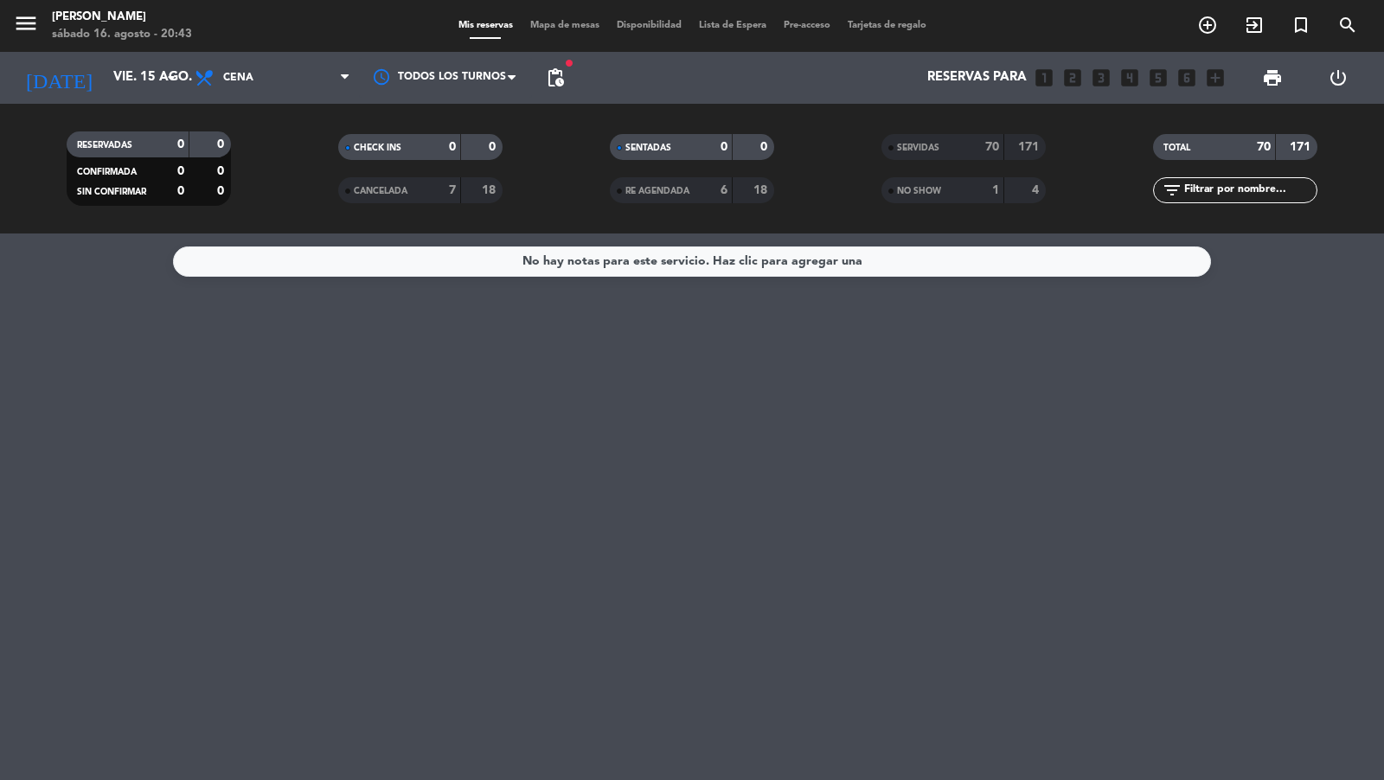
click at [524, 29] on span "Mapa de mesas" at bounding box center [565, 26] width 87 height 10
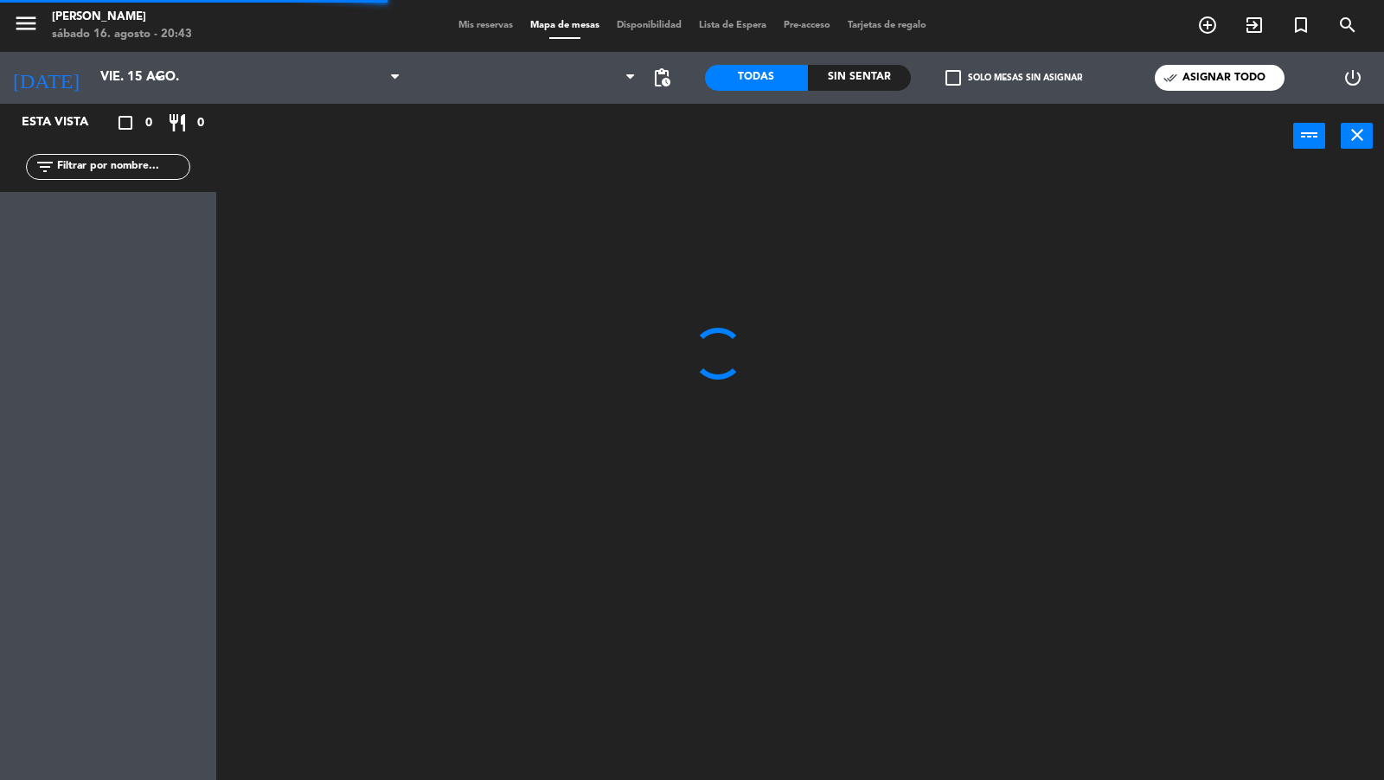
click at [489, 25] on span "Mis reservas" at bounding box center [486, 26] width 72 height 10
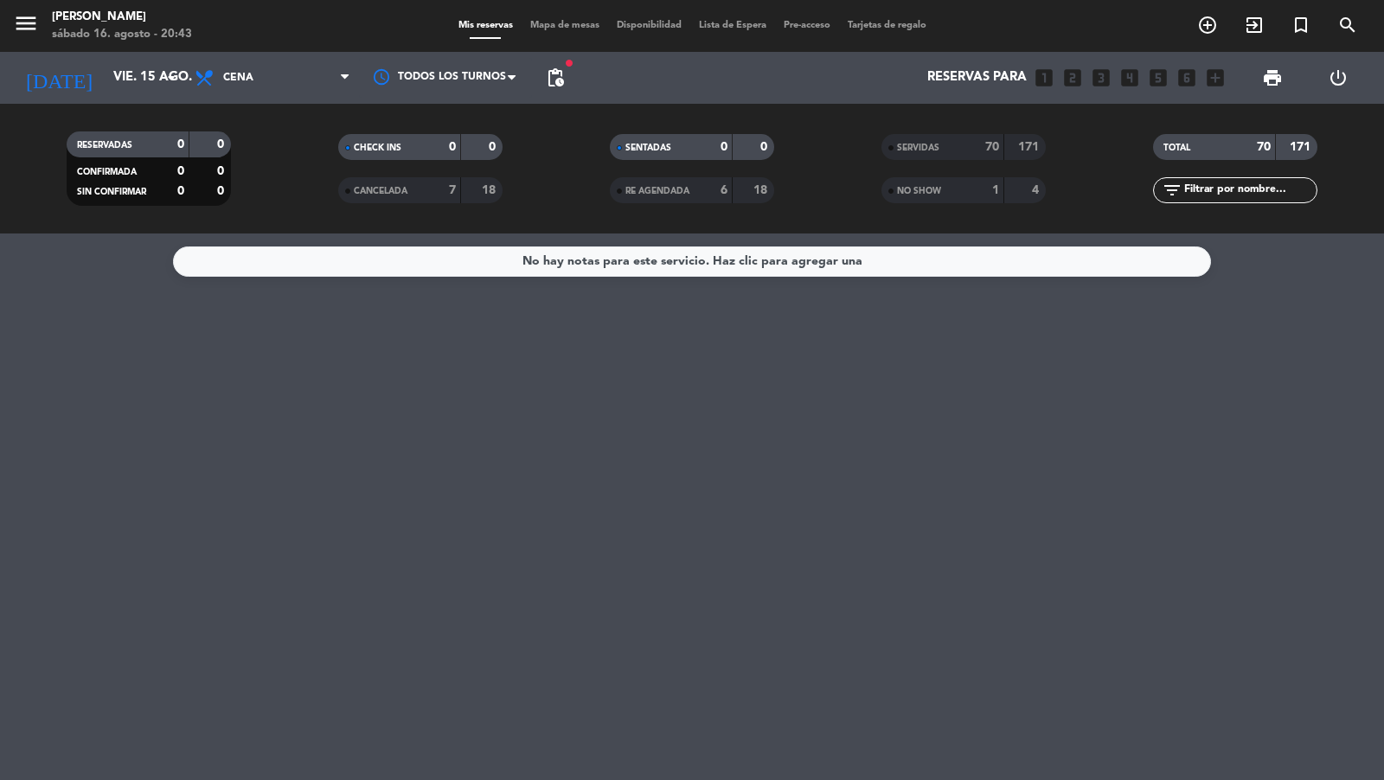
click at [913, 151] on span "SERVIDAS" at bounding box center [918, 148] width 42 height 9
click at [479, 189] on div "18" at bounding box center [482, 191] width 33 height 20
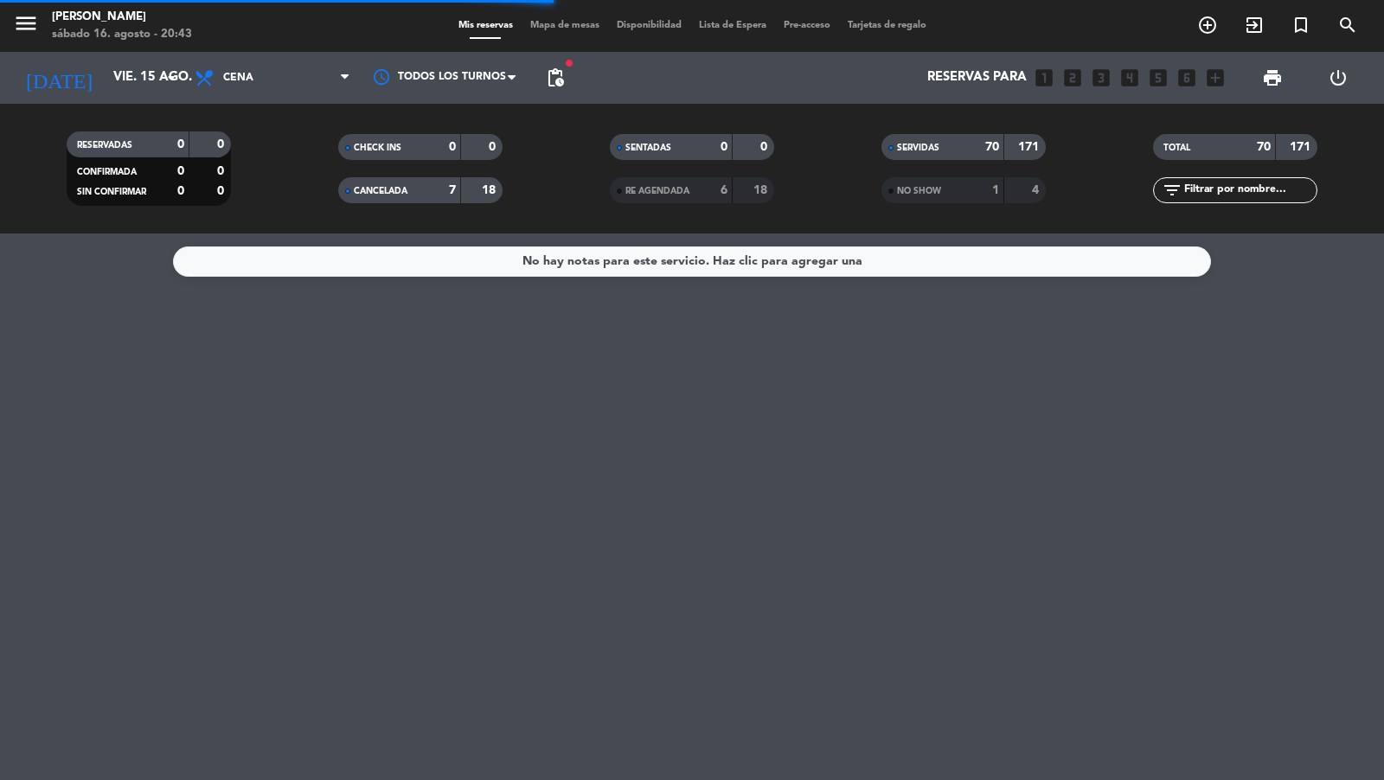
click at [482, 189] on strong "18" at bounding box center [490, 190] width 17 height 12
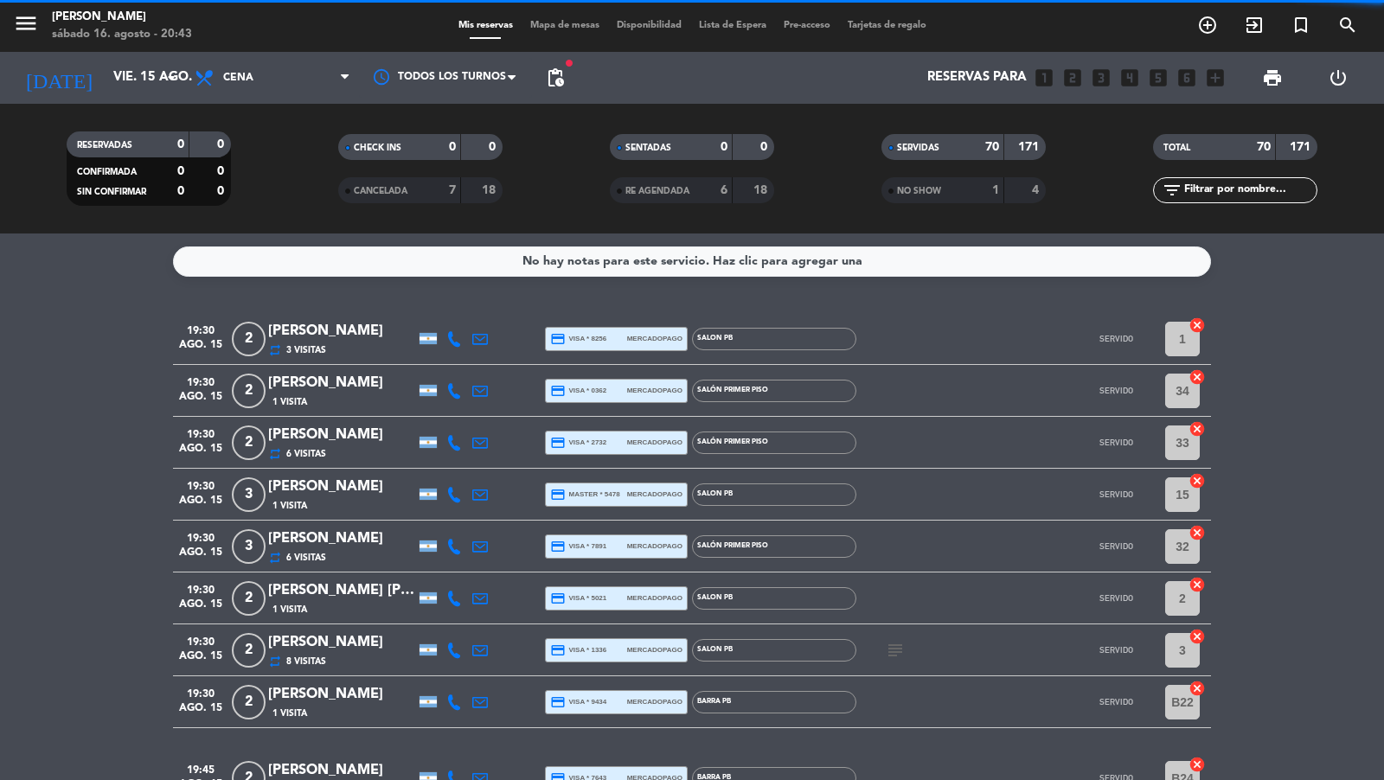
click at [1219, 181] on input "text" at bounding box center [1250, 190] width 134 height 19
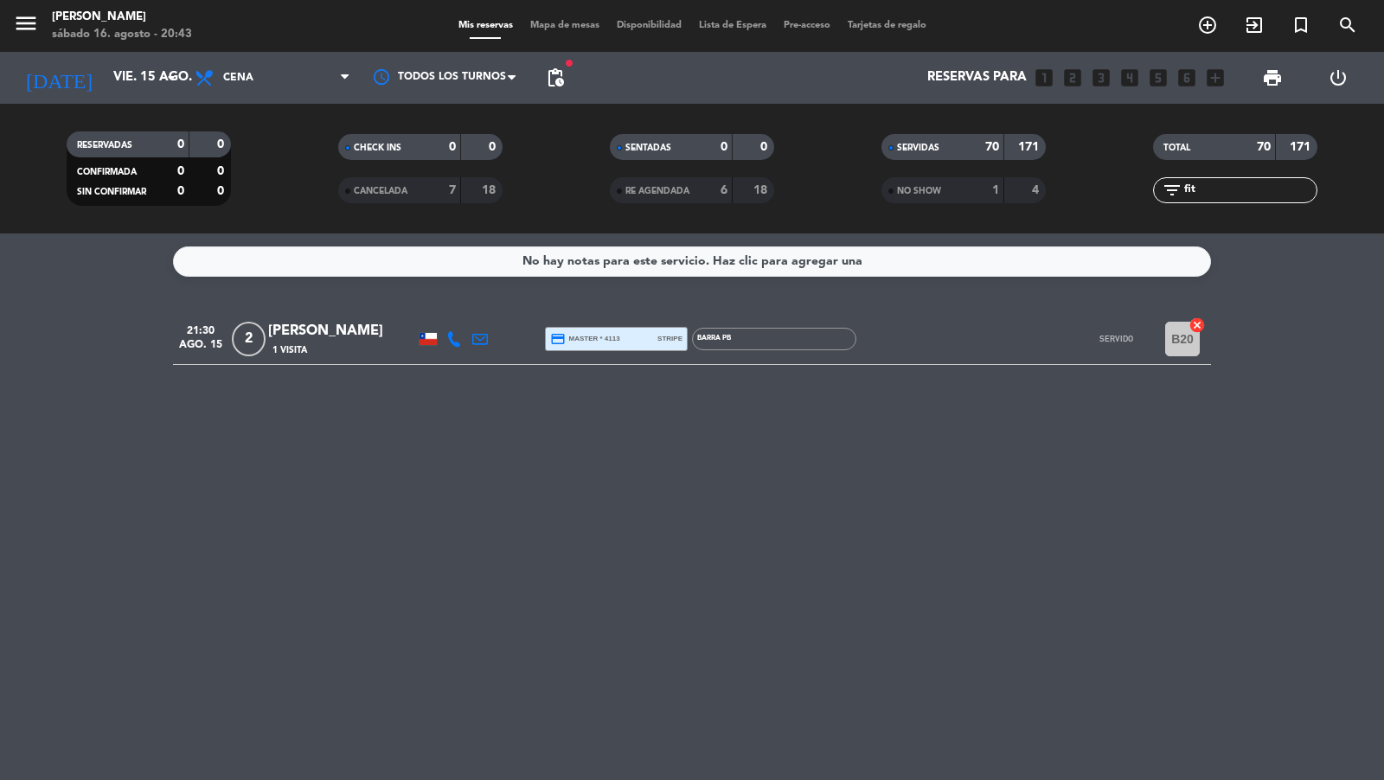
type input "fit"
click at [484, 334] on icon at bounding box center [480, 339] width 16 height 16
click at [1214, 196] on input "fit" at bounding box center [1250, 190] width 134 height 19
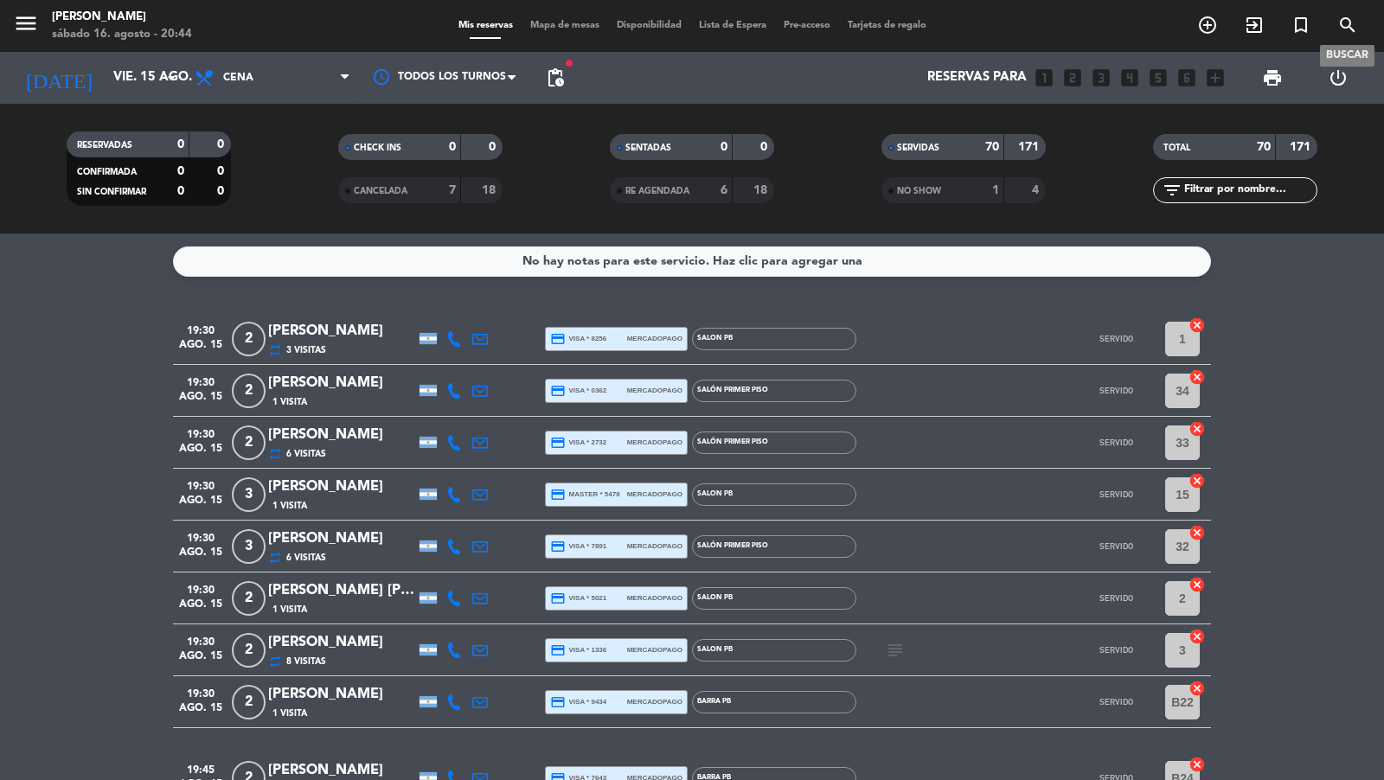
click at [1245, 25] on icon "search" at bounding box center [1348, 25] width 21 height 21
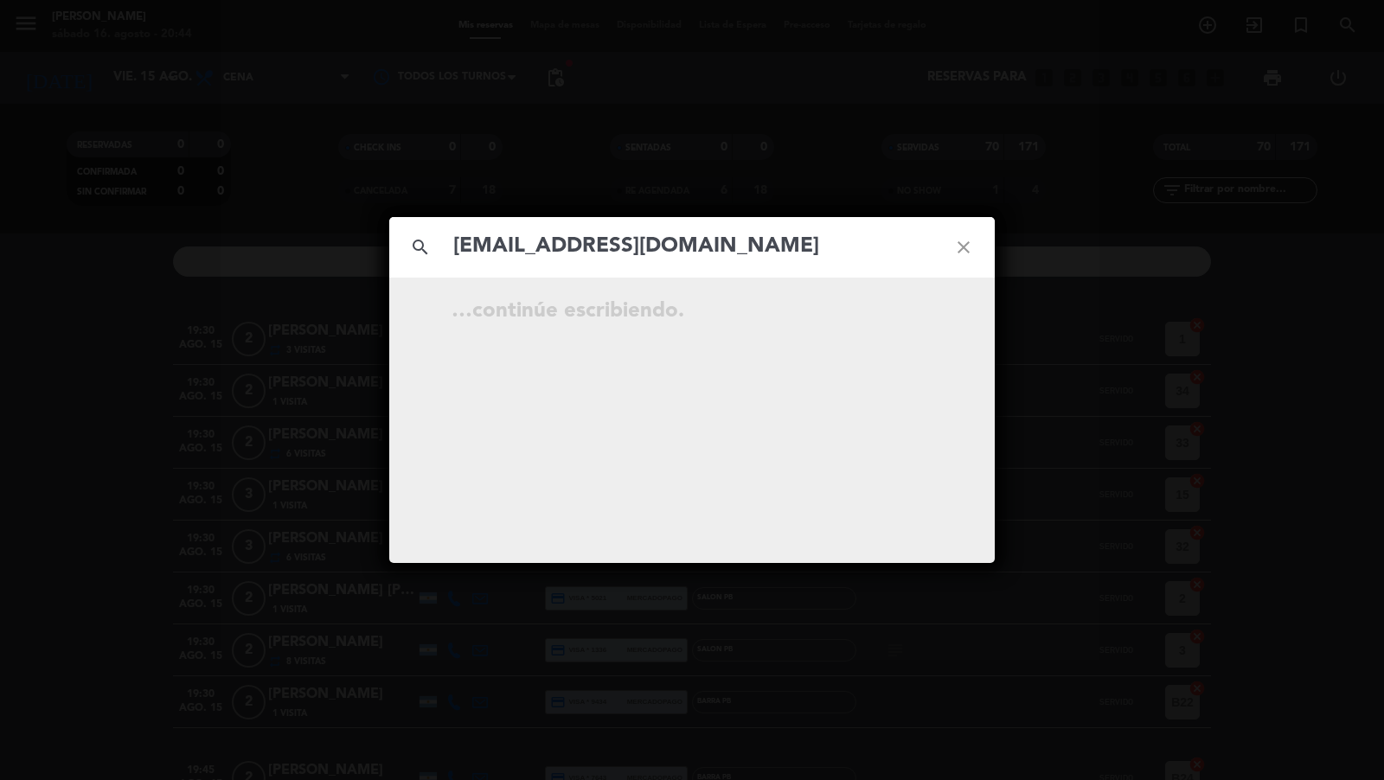
type input "[EMAIL_ADDRESS][DOMAIN_NAME]"
click at [1245, 25] on div "search [EMAIL_ADDRESS][DOMAIN_NAME] close …continúe escribiendo." at bounding box center [692, 390] width 1384 height 780
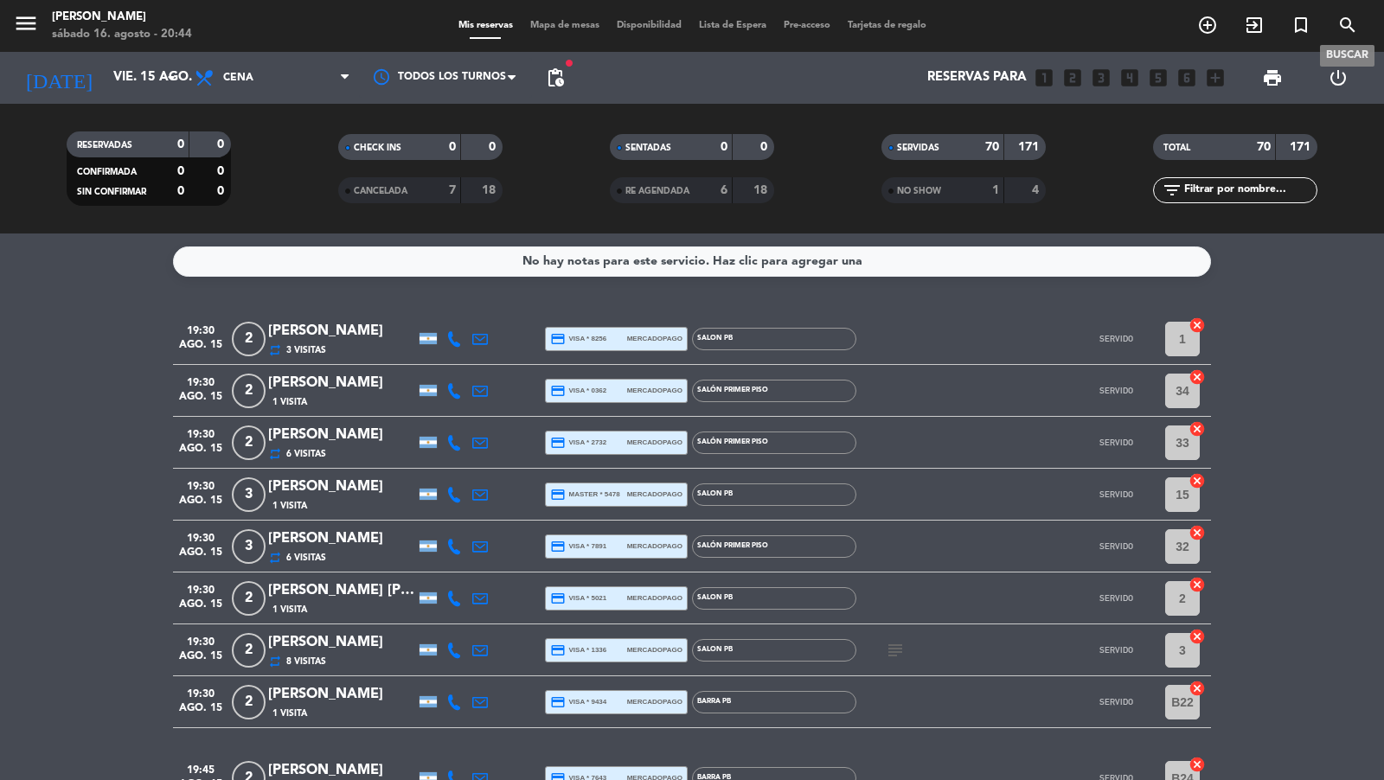
click at [1245, 27] on icon "search" at bounding box center [1348, 25] width 21 height 21
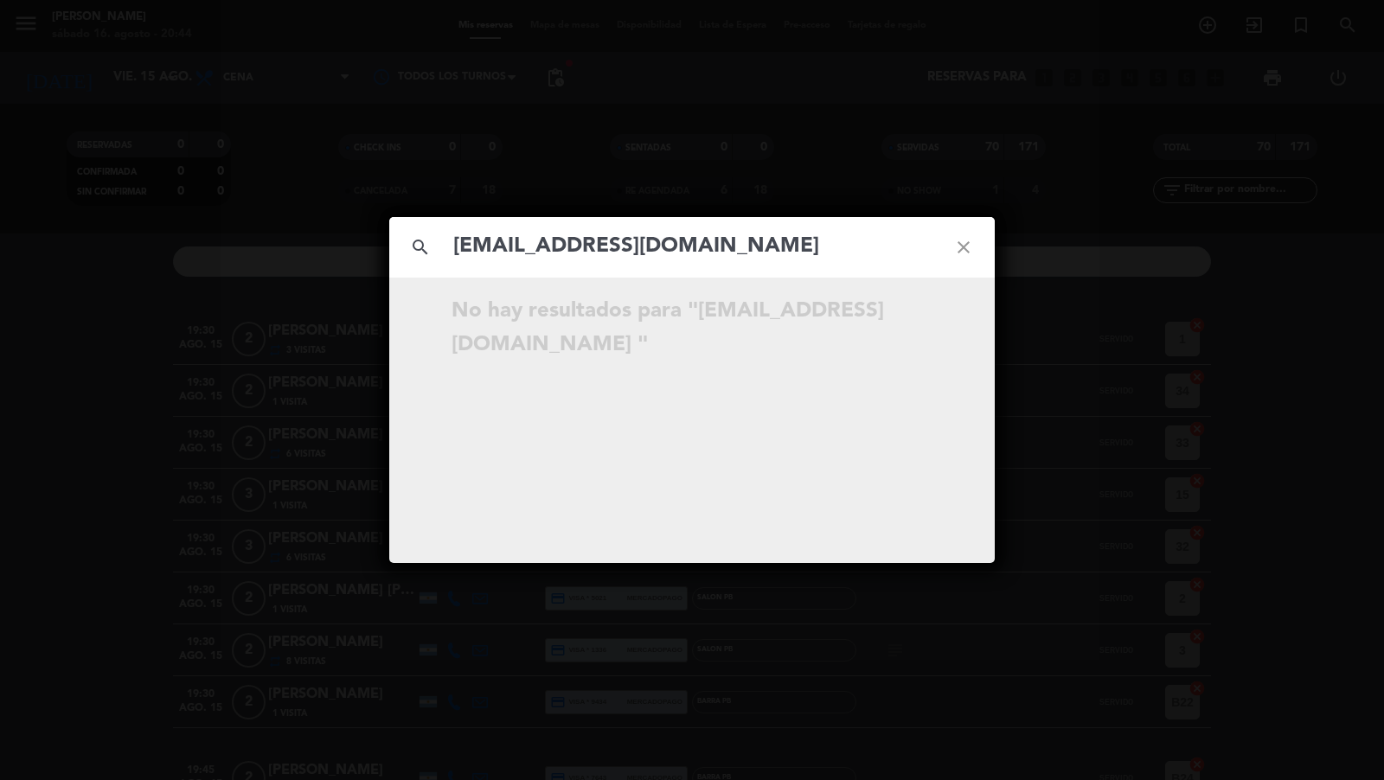
type input "[EMAIL_ADDRESS][DOMAIN_NAME]"
click at [716, 145] on div "search [EMAIL_ADDRESS][DOMAIN_NAME] close No hay resultados para "[EMAIL_ADDRES…" at bounding box center [692, 390] width 1384 height 780
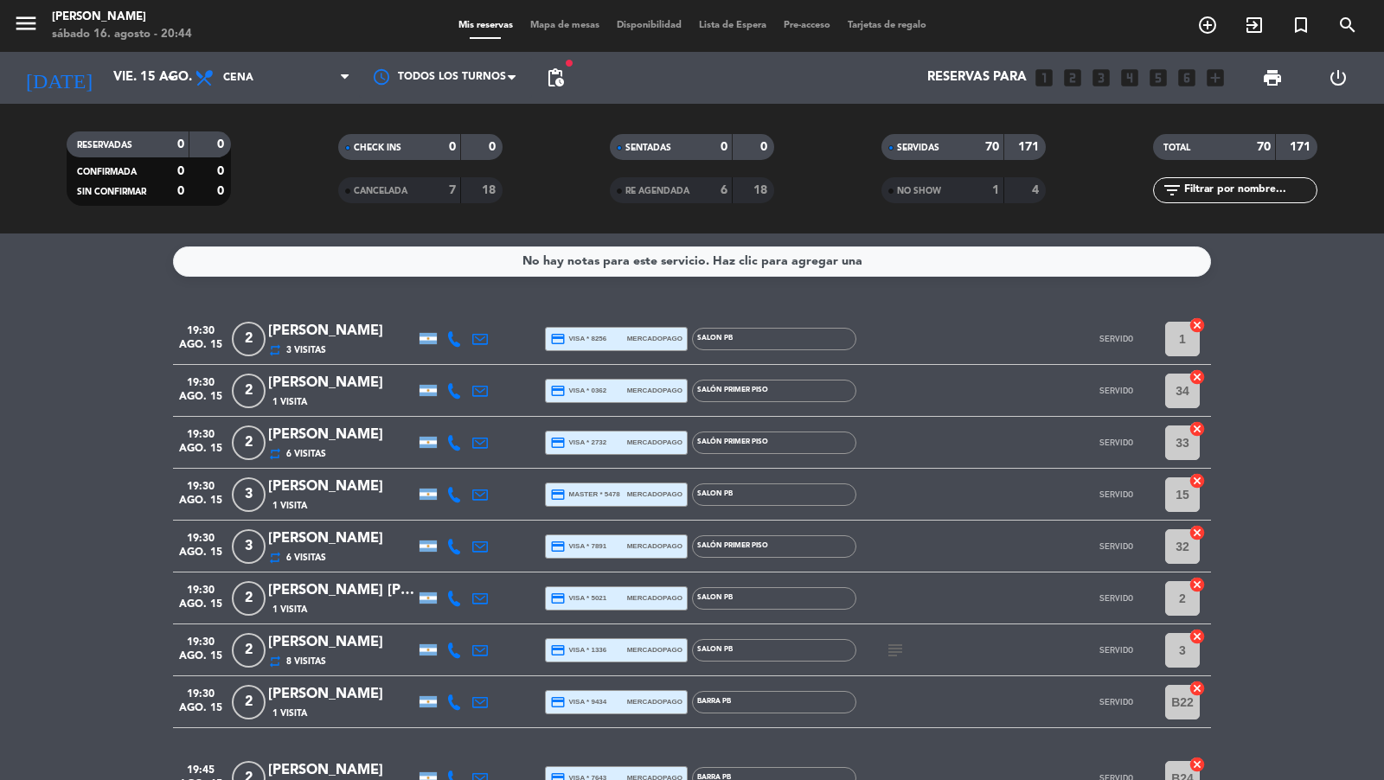
click at [1207, 189] on input "text" at bounding box center [1250, 190] width 134 height 19
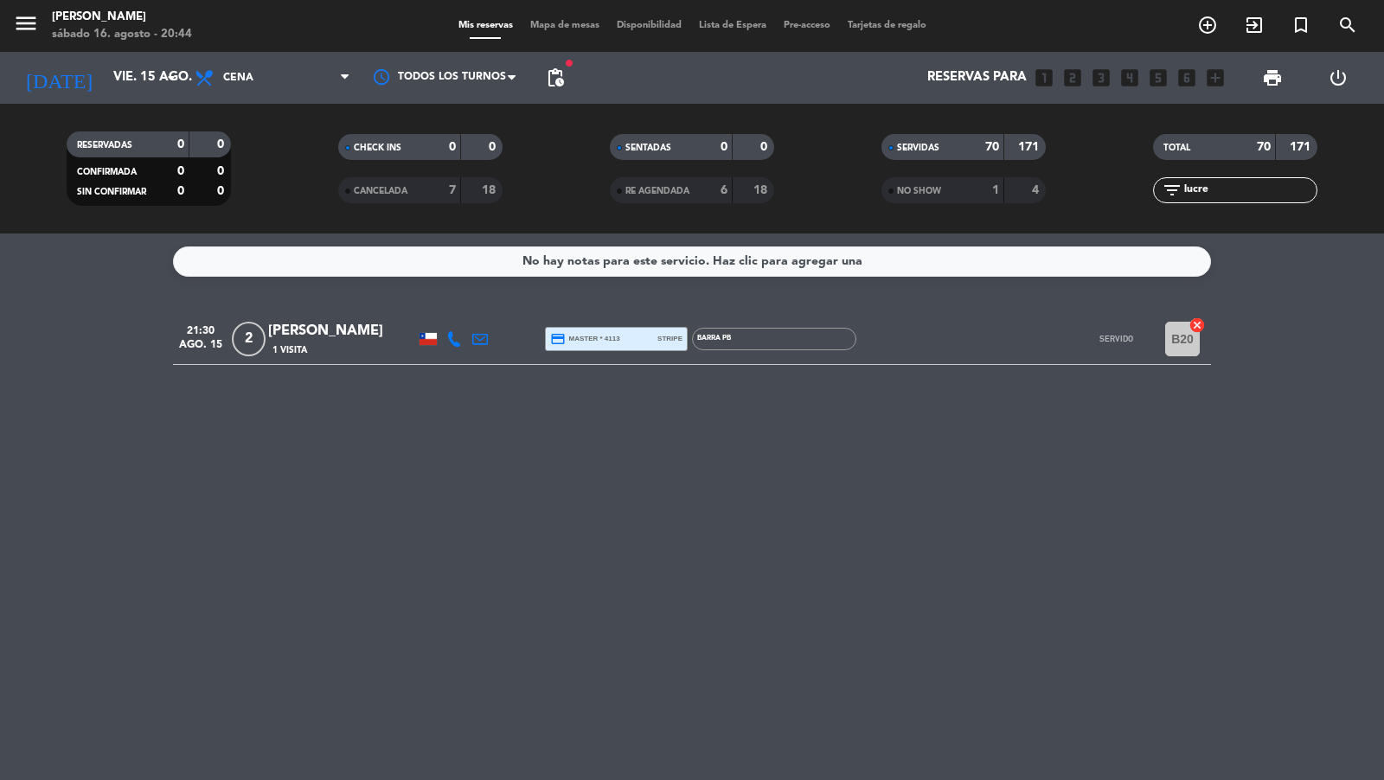
type input "lucre"
click at [485, 335] on icon at bounding box center [480, 339] width 16 height 16
click at [570, 427] on div "No hay notas para este servicio. Haz clic para agregar una 21:30 ago. 15 2 [PER…" at bounding box center [692, 507] width 1384 height 547
click at [22, 40] on button "menu" at bounding box center [26, 26] width 26 height 32
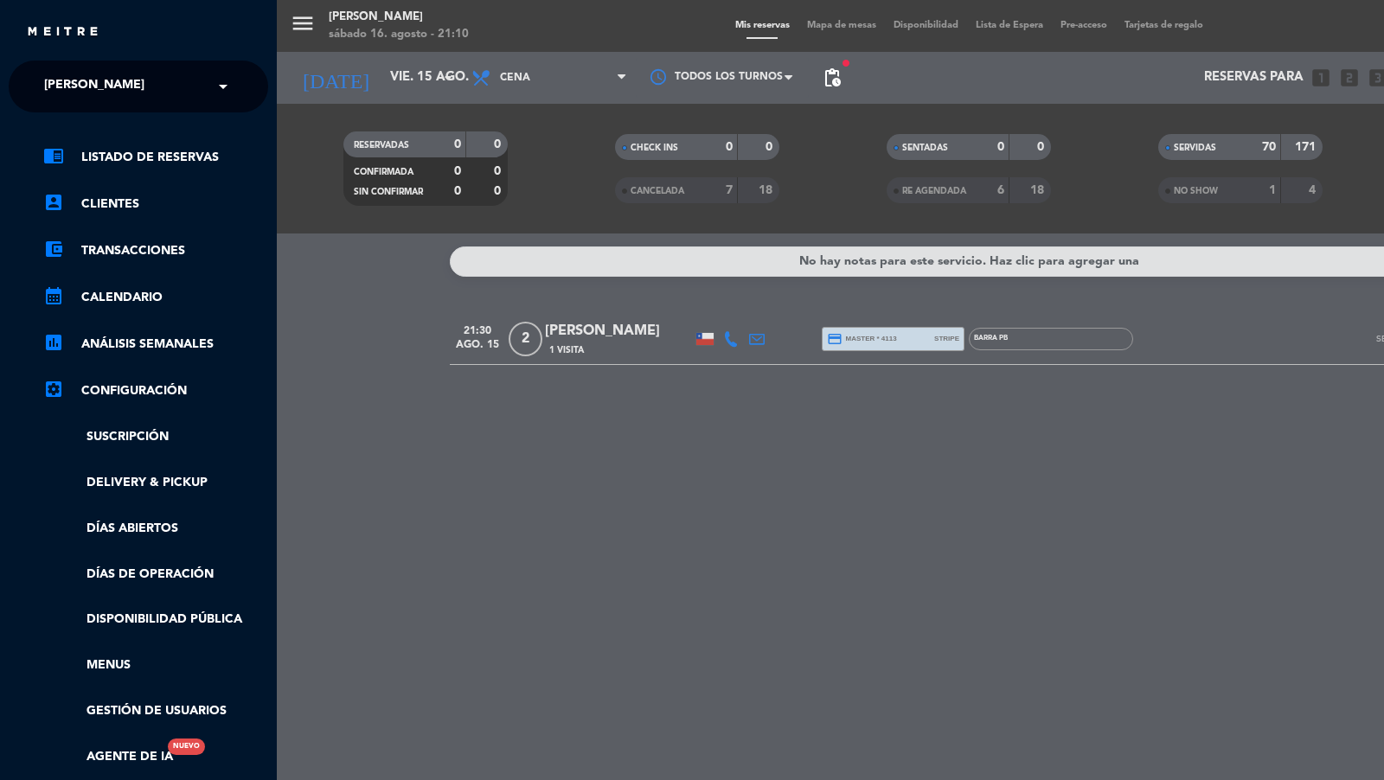
click at [107, 75] on div "× [PERSON_NAME]" at bounding box center [103, 86] width 133 height 36
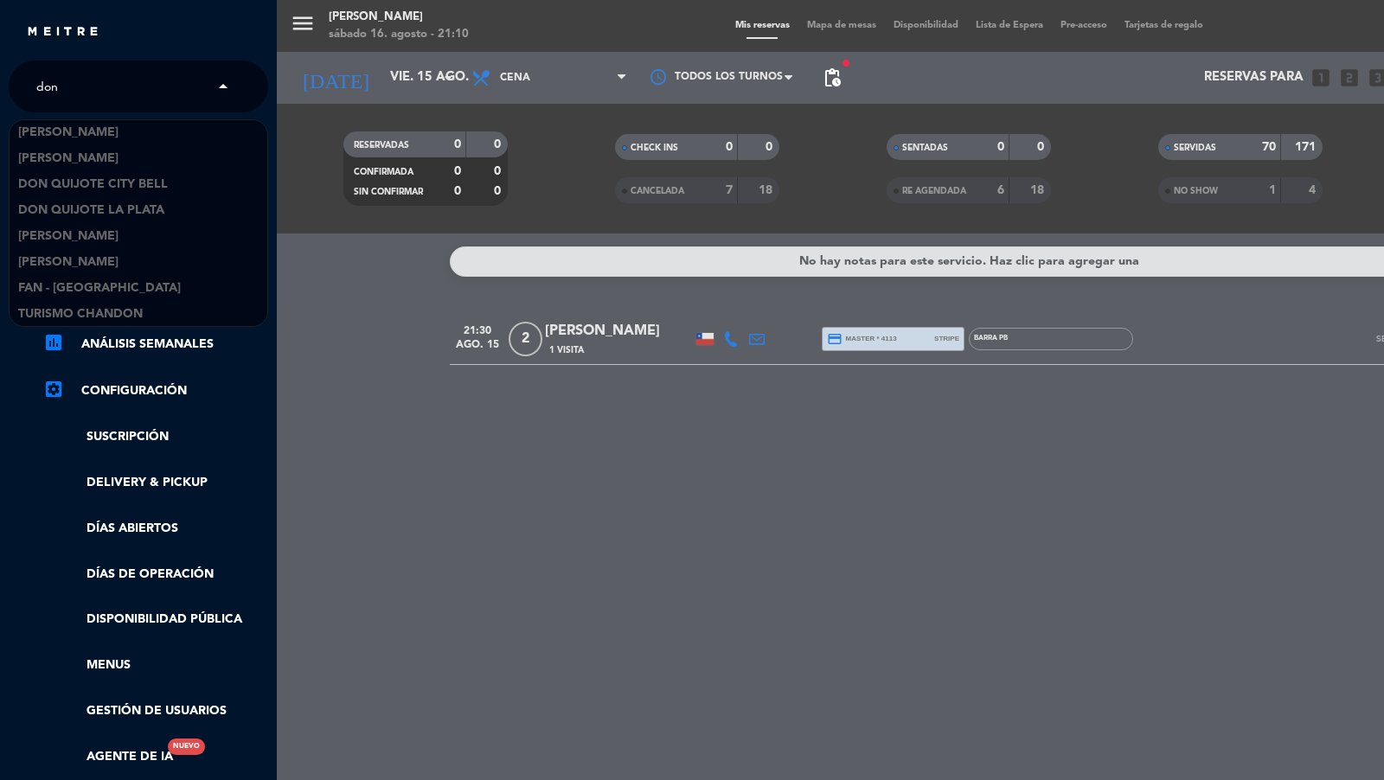
scroll to position [27, 0]
type input "don j"
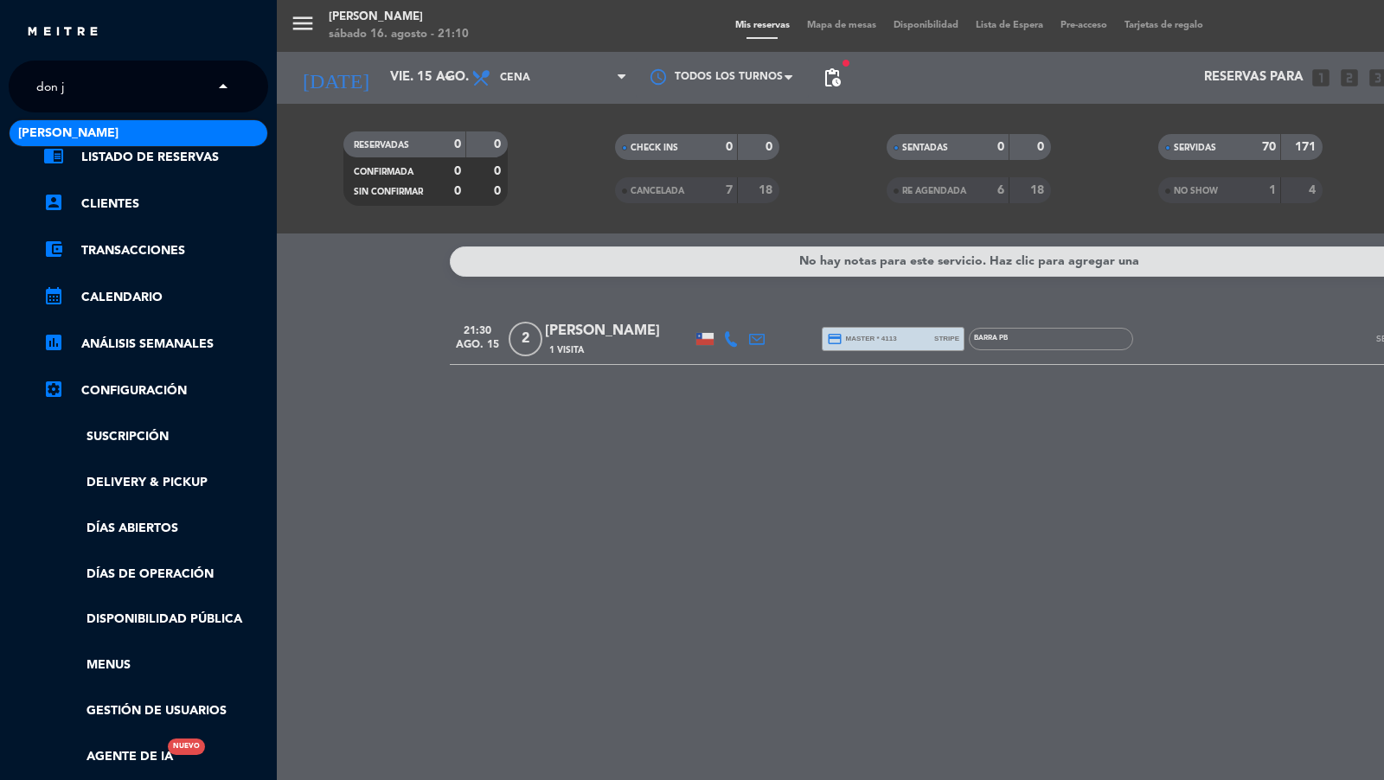
scroll to position [0, 0]
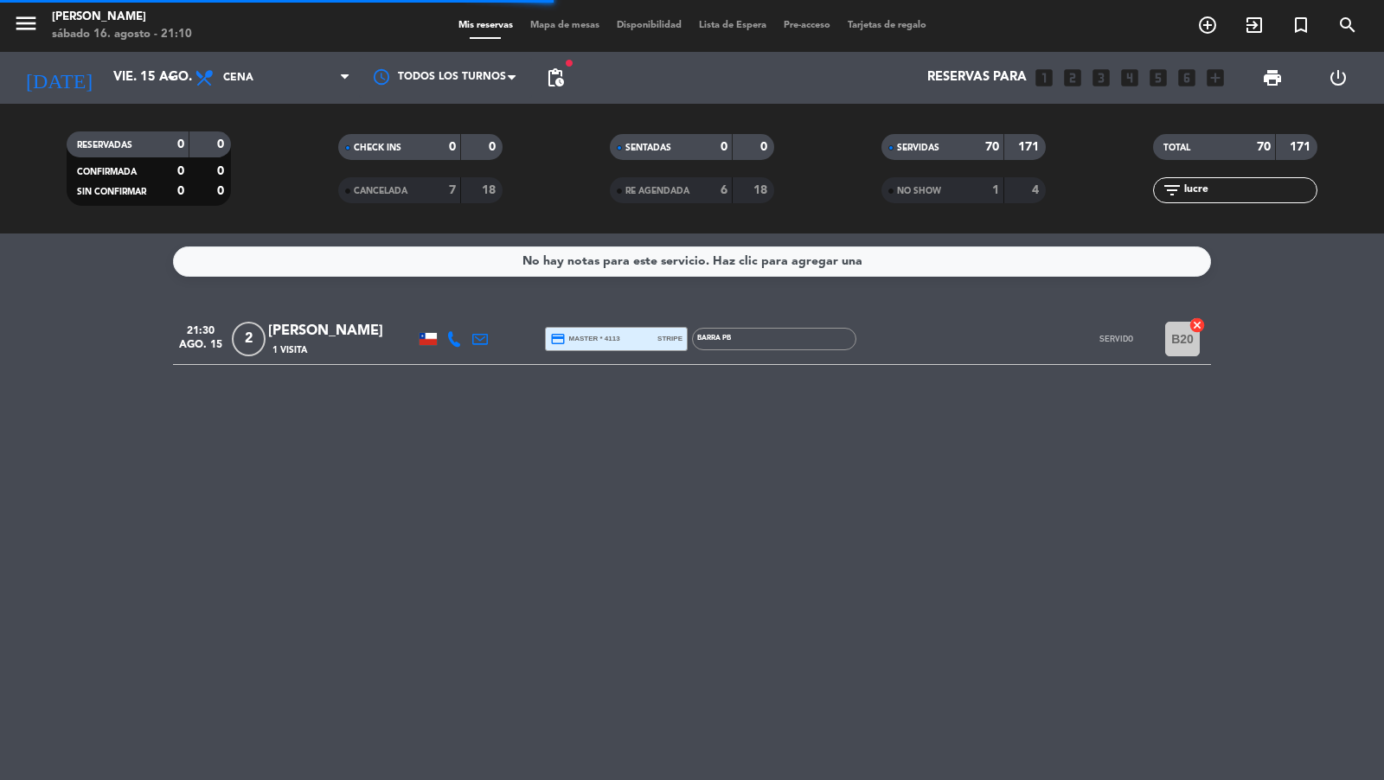
click at [935, 144] on span "SERVIDAS" at bounding box center [918, 148] width 42 height 9
click at [1211, 189] on input "lucre" at bounding box center [1250, 190] width 134 height 19
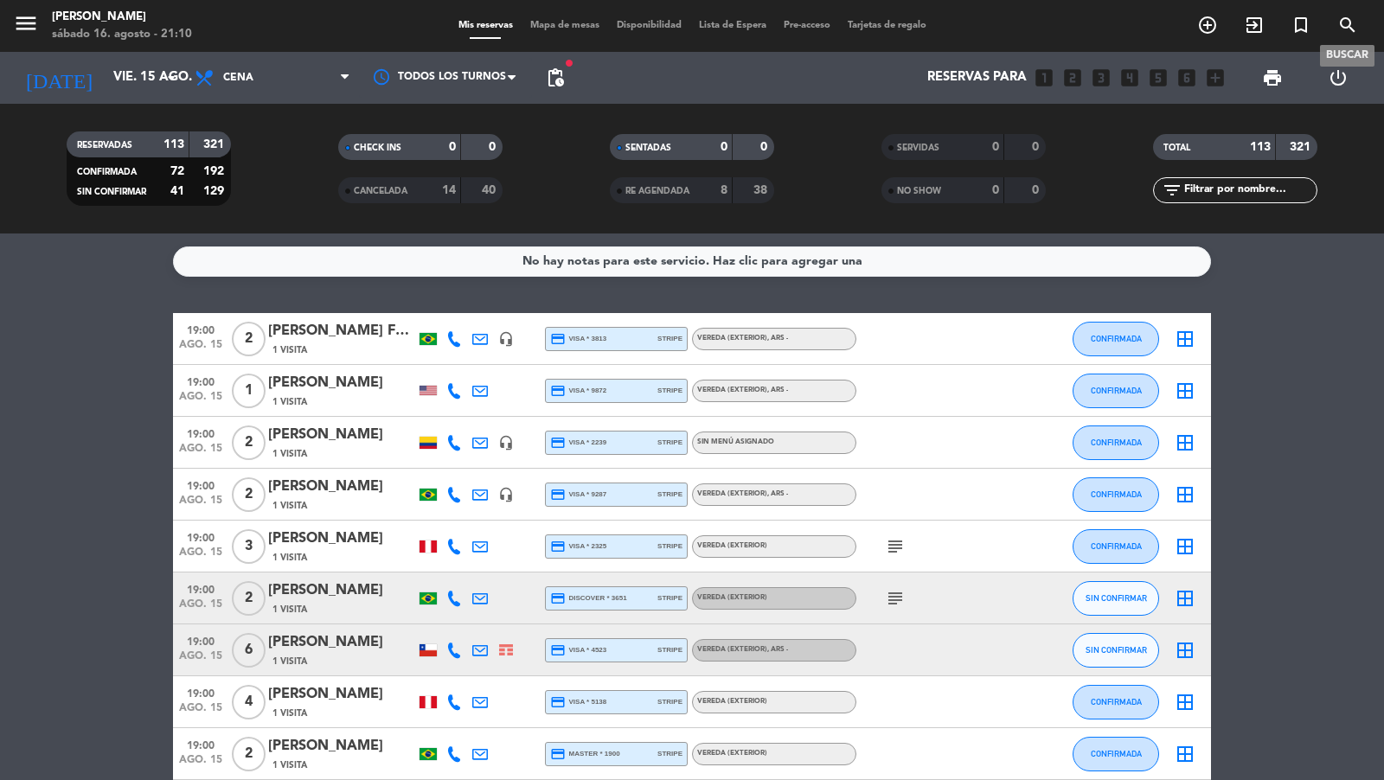
click at [1245, 23] on icon "search" at bounding box center [1348, 25] width 21 height 21
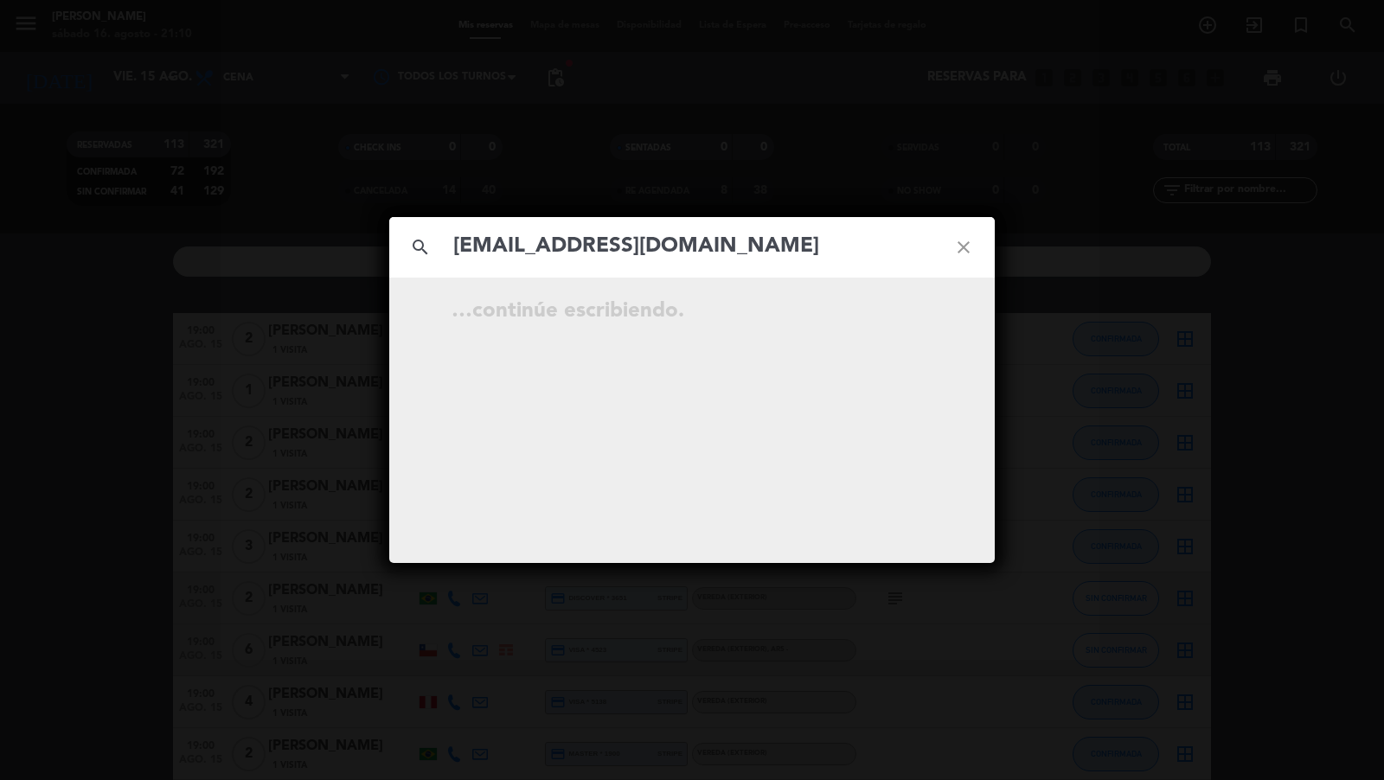
type input "[EMAIL_ADDRESS][DOMAIN_NAME]"
click at [331, 441] on div "search [EMAIL_ADDRESS][DOMAIN_NAME] close …continúe escribiendo." at bounding box center [692, 390] width 1384 height 780
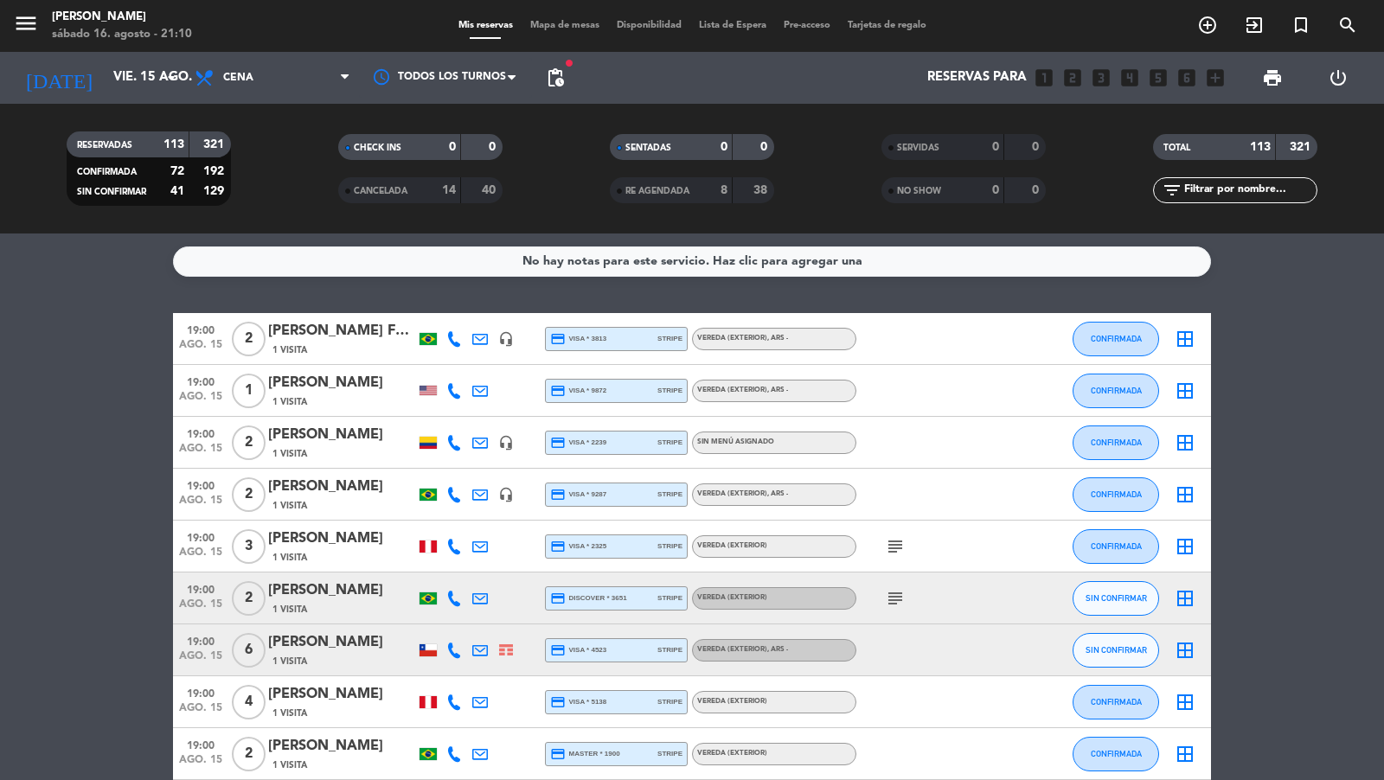
click at [550, 28] on span "Mapa de mesas" at bounding box center [565, 26] width 87 height 10
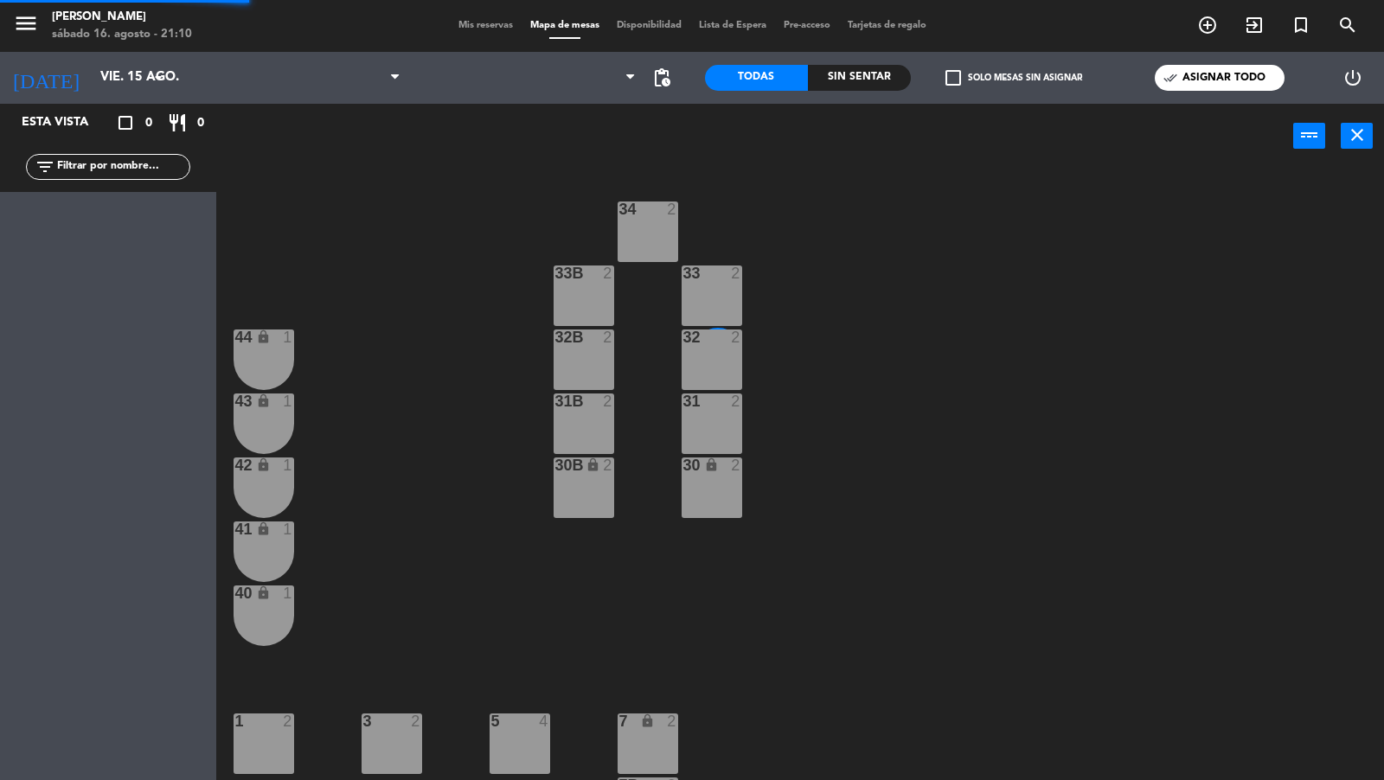
click at [472, 28] on span "Mis reservas" at bounding box center [486, 26] width 72 height 10
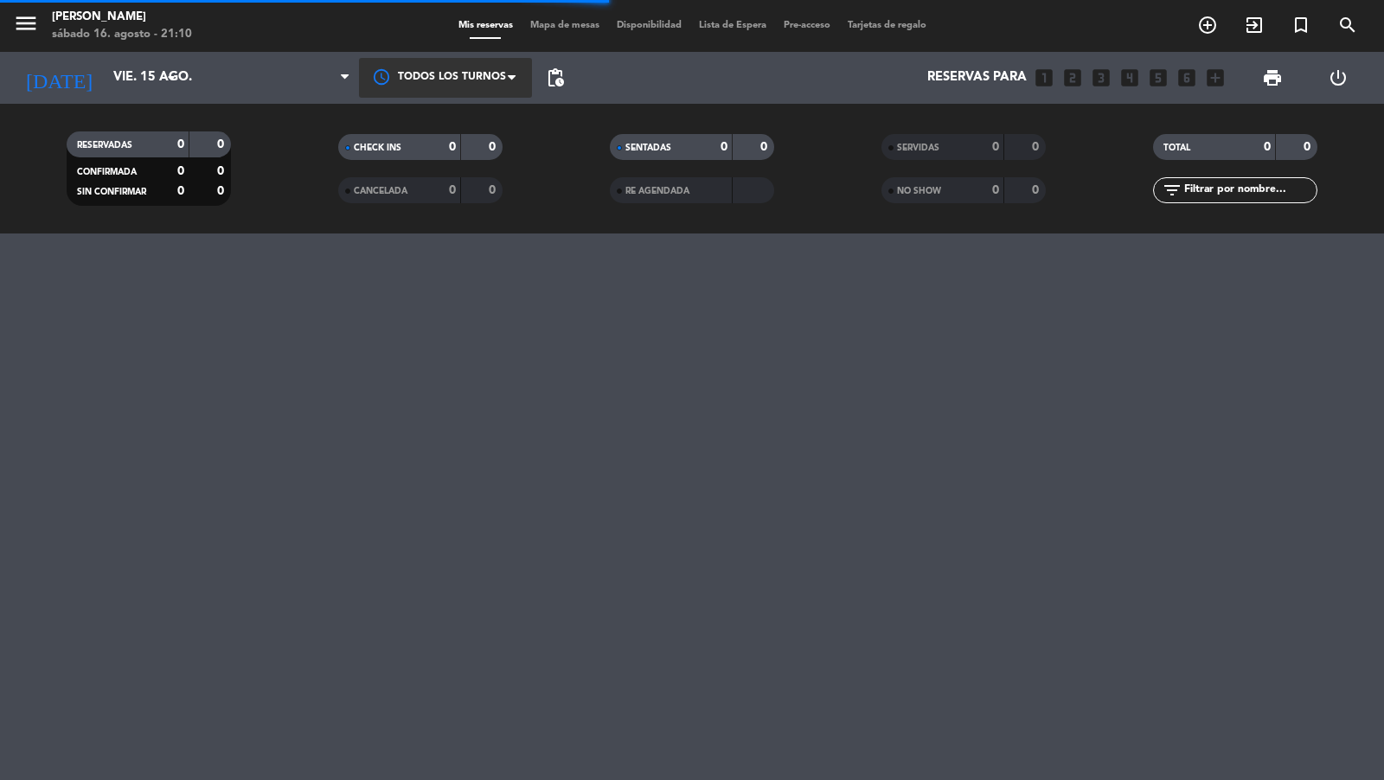
click at [361, 71] on div at bounding box center [445, 77] width 173 height 39
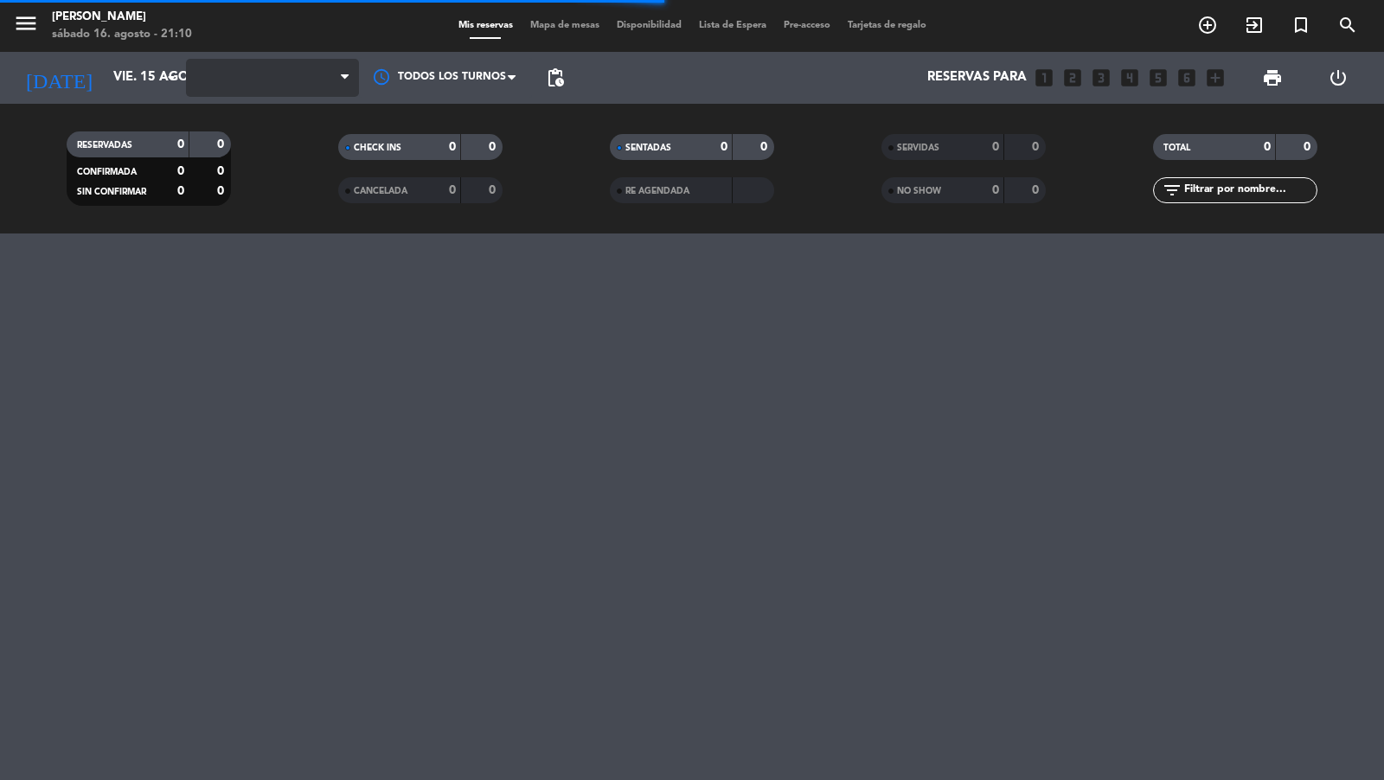
click at [343, 71] on icon at bounding box center [345, 78] width 8 height 14
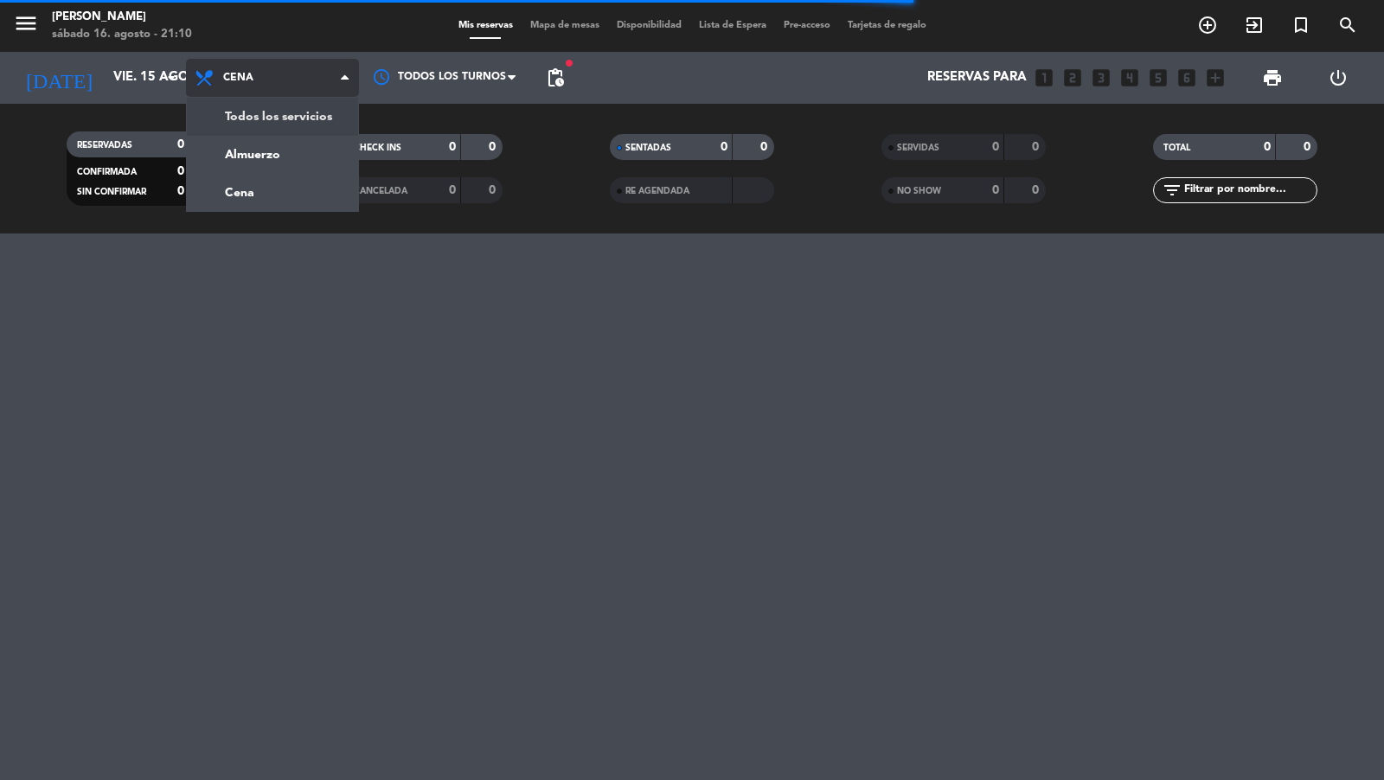
click at [301, 115] on div "menu [PERSON_NAME] 16. [PERSON_NAME] - 21:10 Mis reservas Mapa de mesas Disponi…" at bounding box center [692, 117] width 1384 height 234
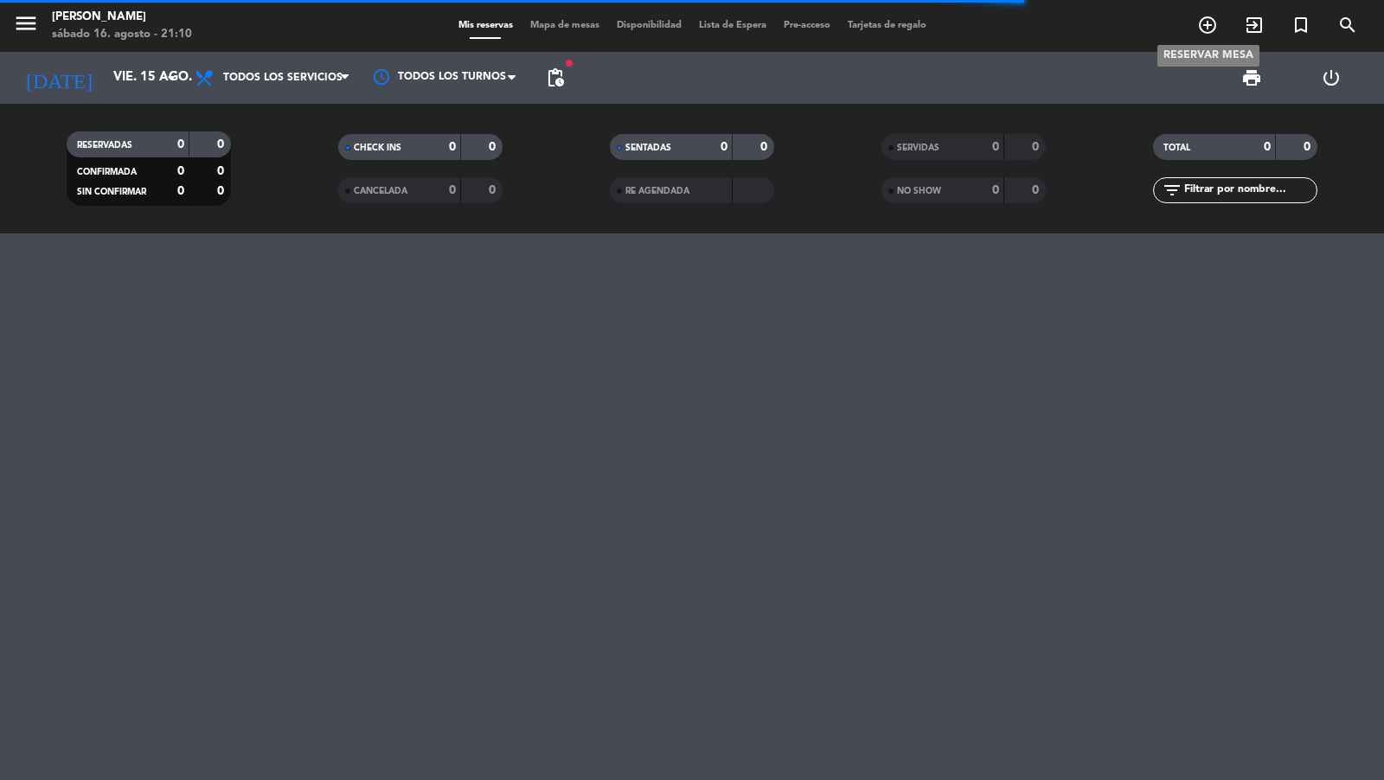
click at [1213, 27] on icon "add_circle_outline" at bounding box center [1208, 25] width 21 height 21
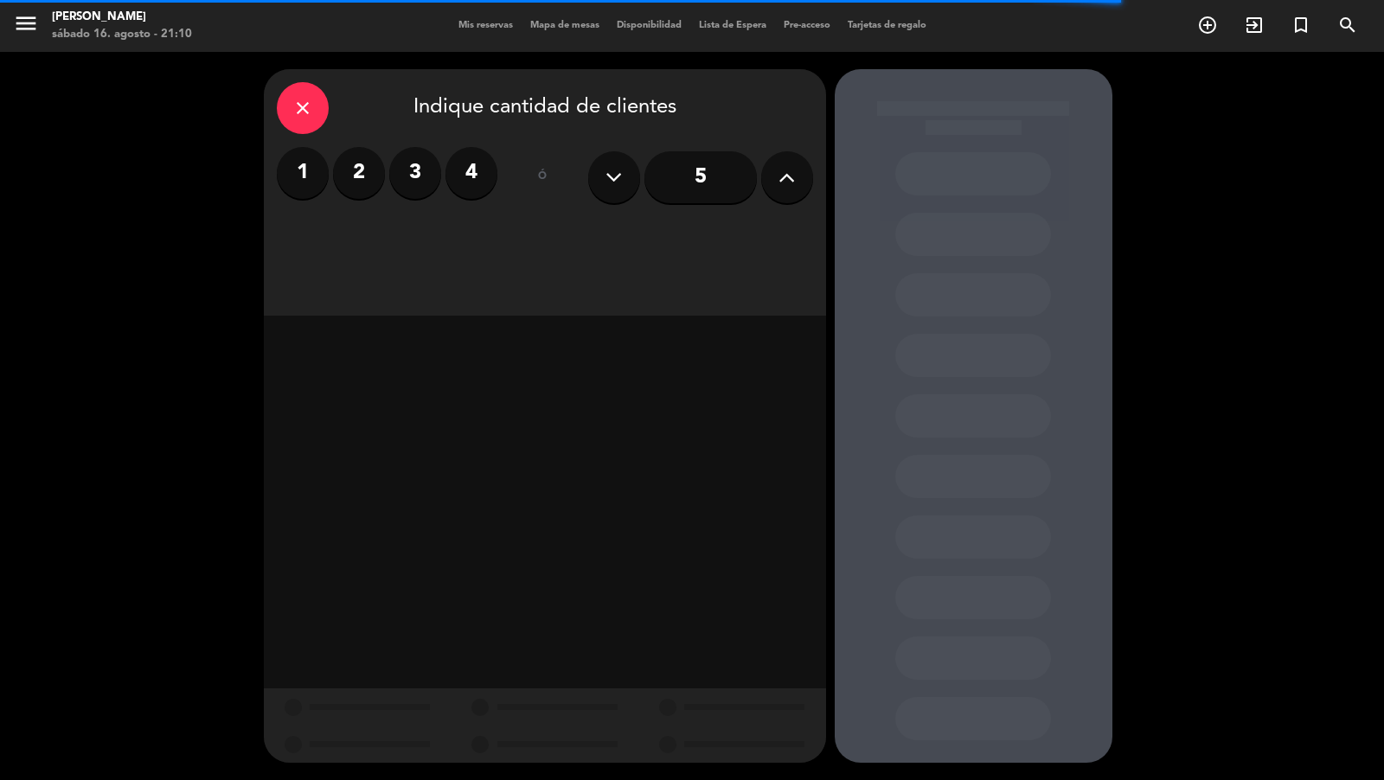
click at [725, 181] on input "5" at bounding box center [701, 177] width 112 height 52
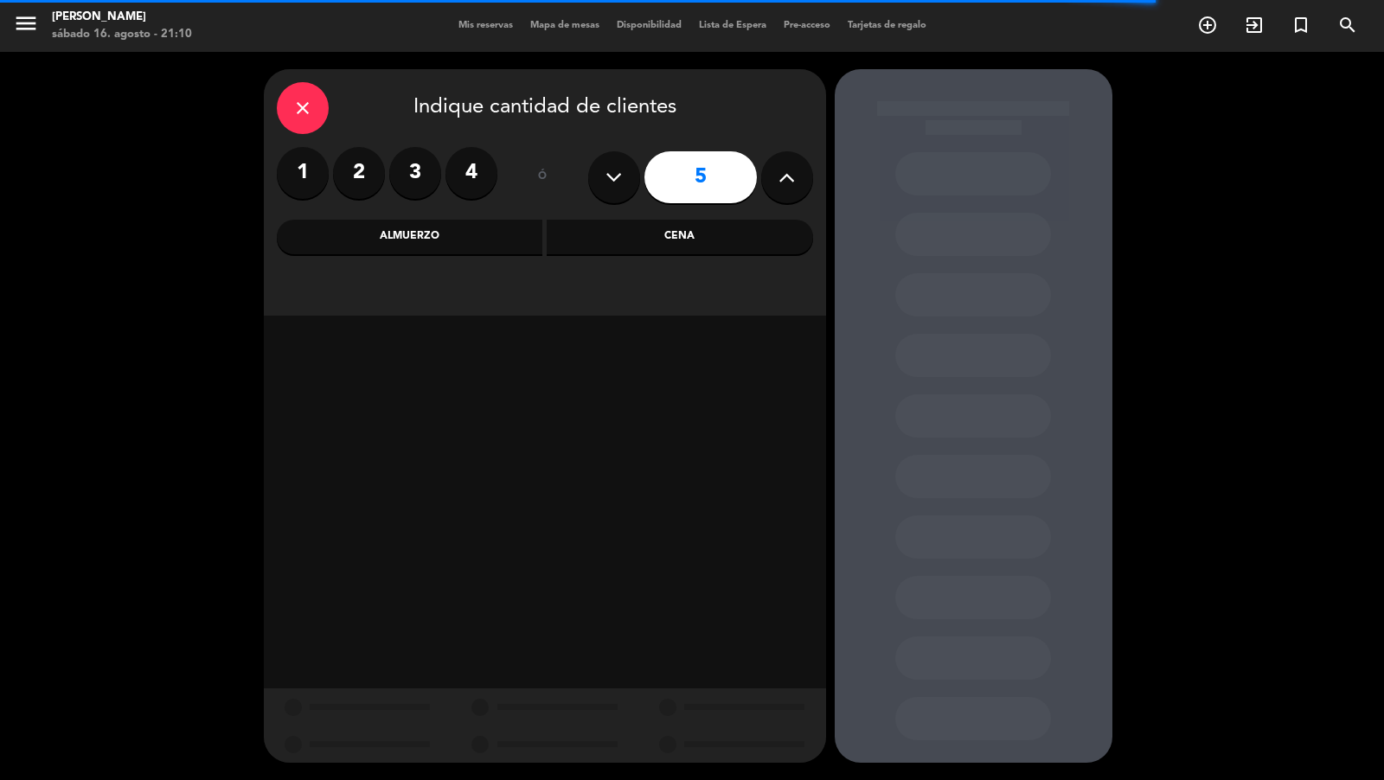
click at [643, 222] on div "Cena" at bounding box center [680, 237] width 267 height 35
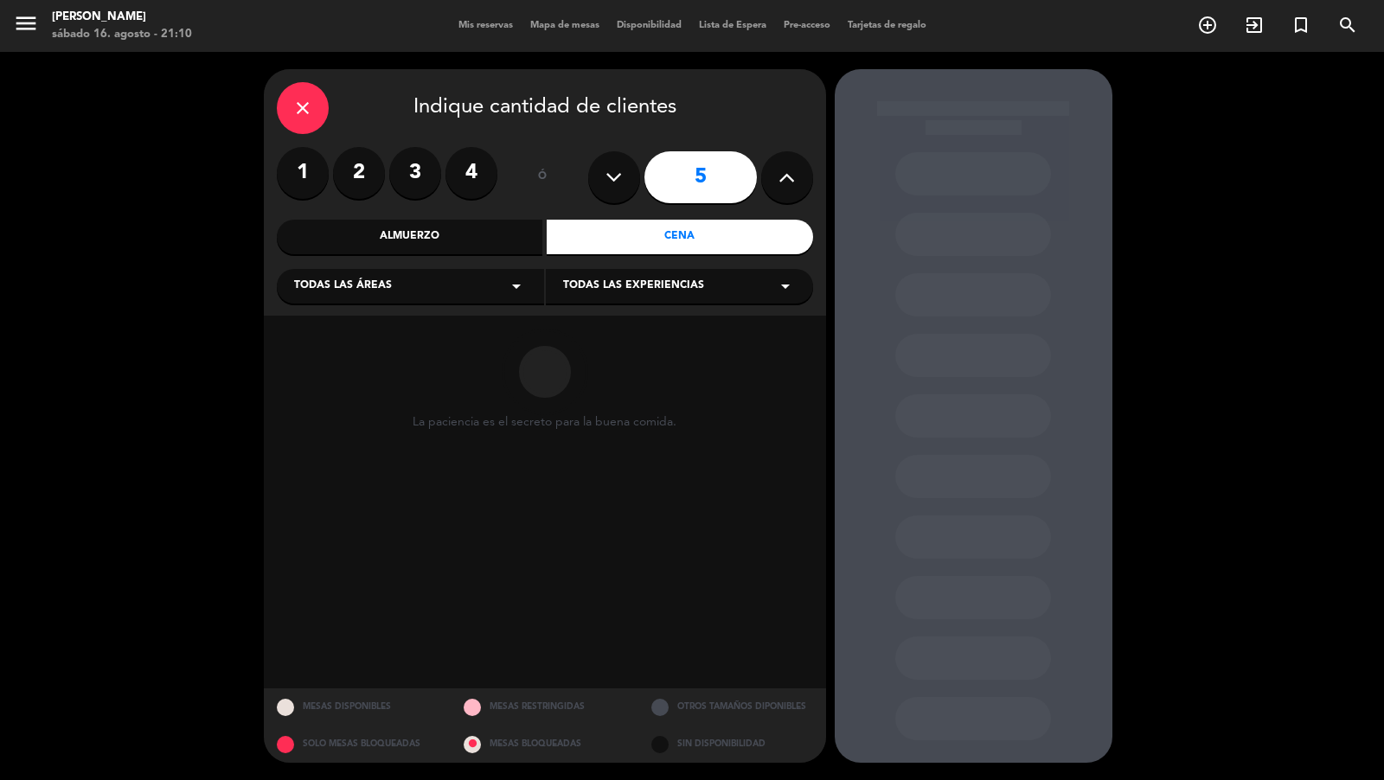
click at [461, 286] on div "Todas las áreas arrow_drop_down" at bounding box center [410, 286] width 267 height 35
click at [331, 453] on div "Vereda" at bounding box center [410, 457] width 233 height 17
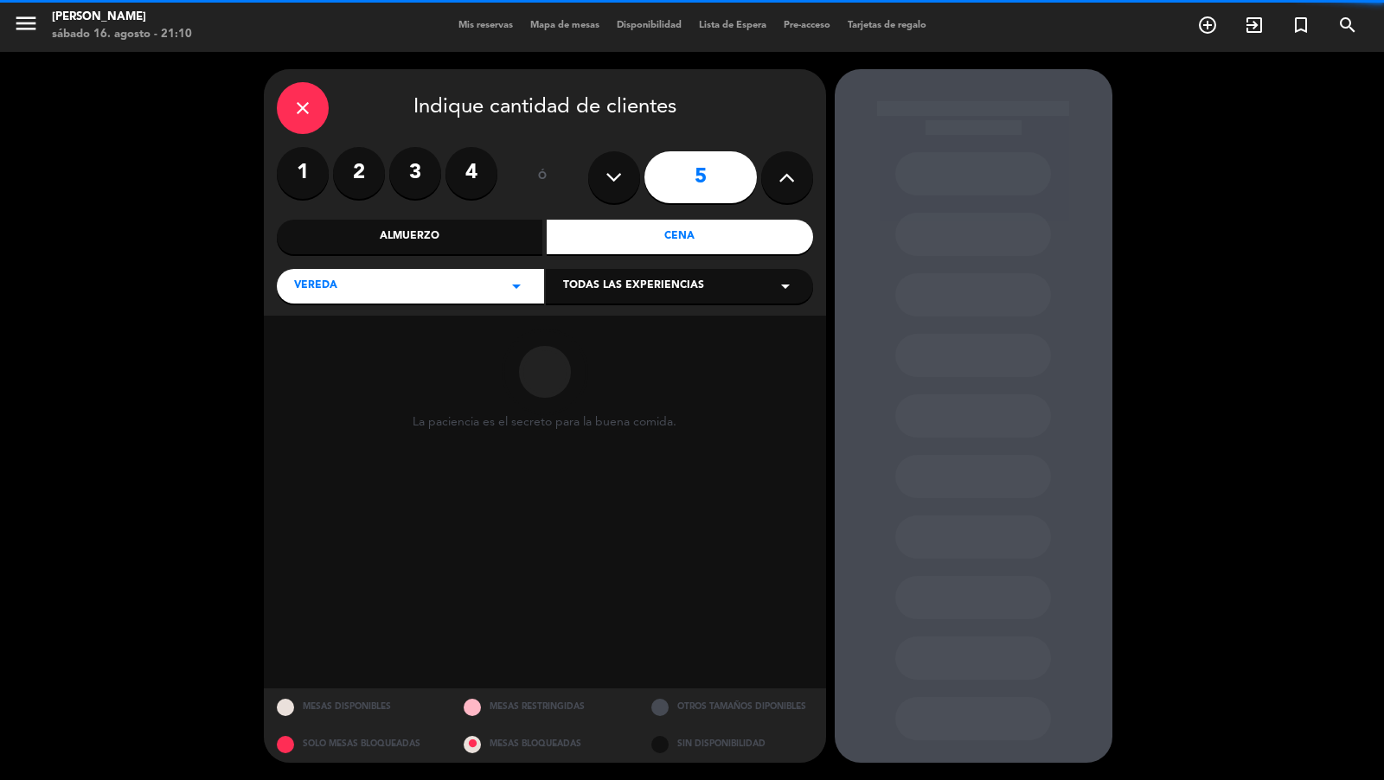
click at [580, 286] on span "Todas las experiencias" at bounding box center [633, 286] width 141 height 17
click at [574, 333] on div "Sidewalk (OUTDOORS)" at bounding box center [679, 329] width 233 height 17
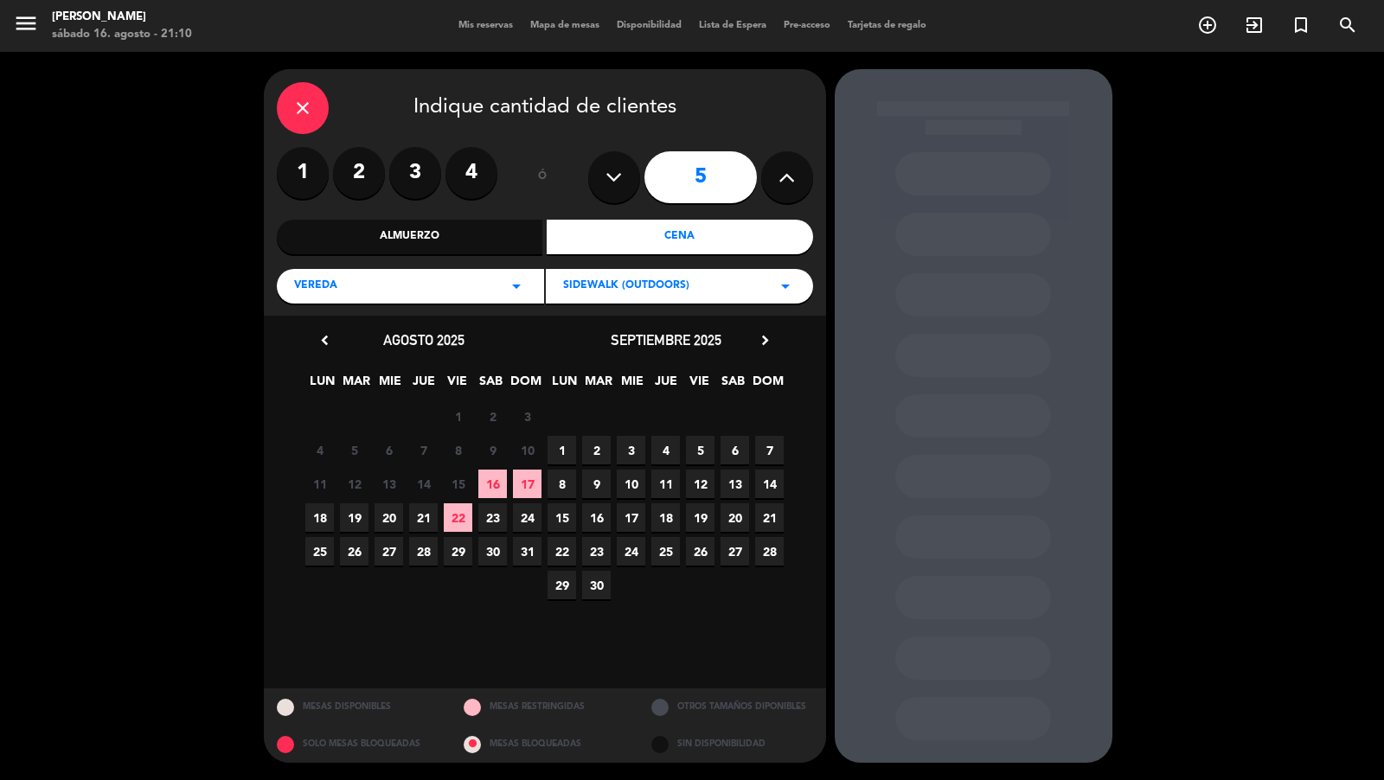
click at [626, 521] on span "17" at bounding box center [631, 518] width 29 height 29
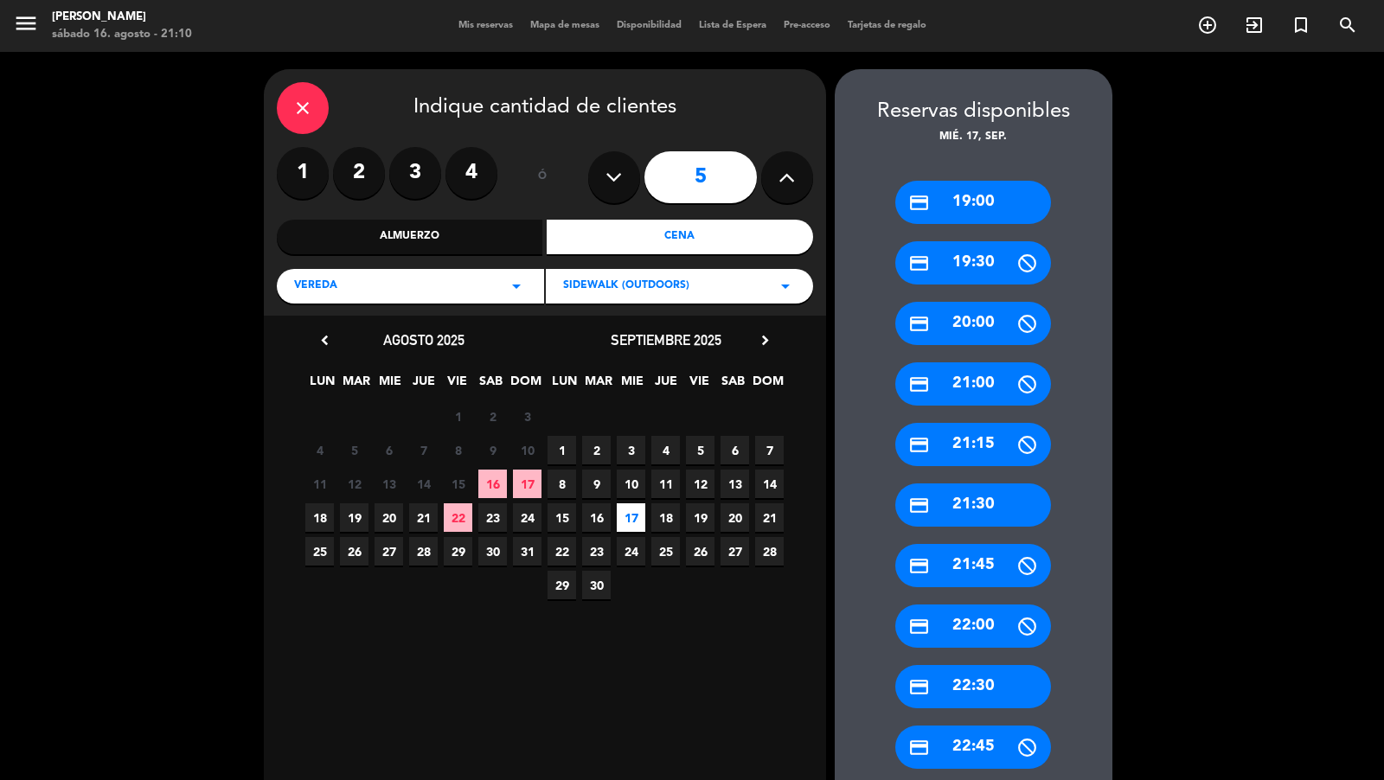
click at [983, 202] on div "credit_card 19:00" at bounding box center [974, 202] width 156 height 43
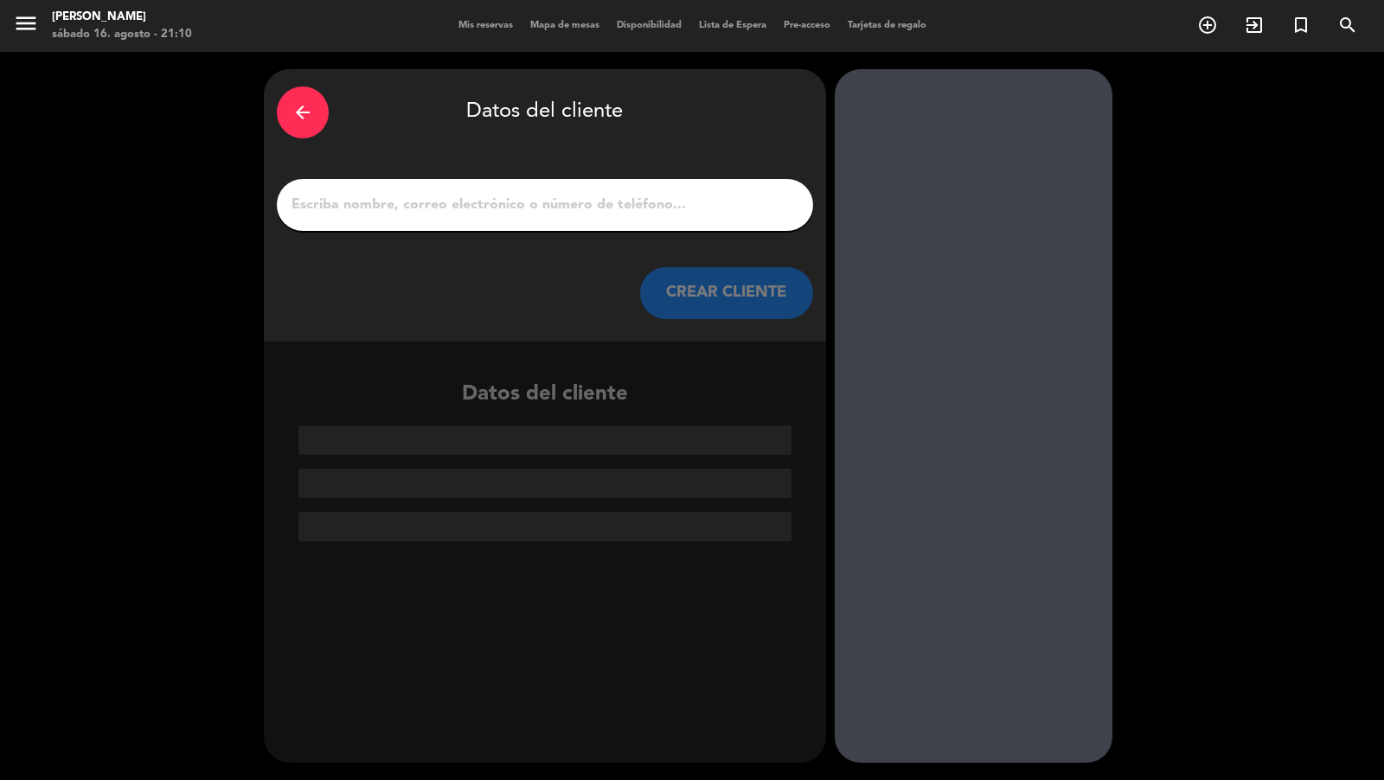
click at [781, 210] on input "1" at bounding box center [545, 205] width 511 height 24
paste input "[EMAIL_ADDRESS][DOMAIN_NAME]"
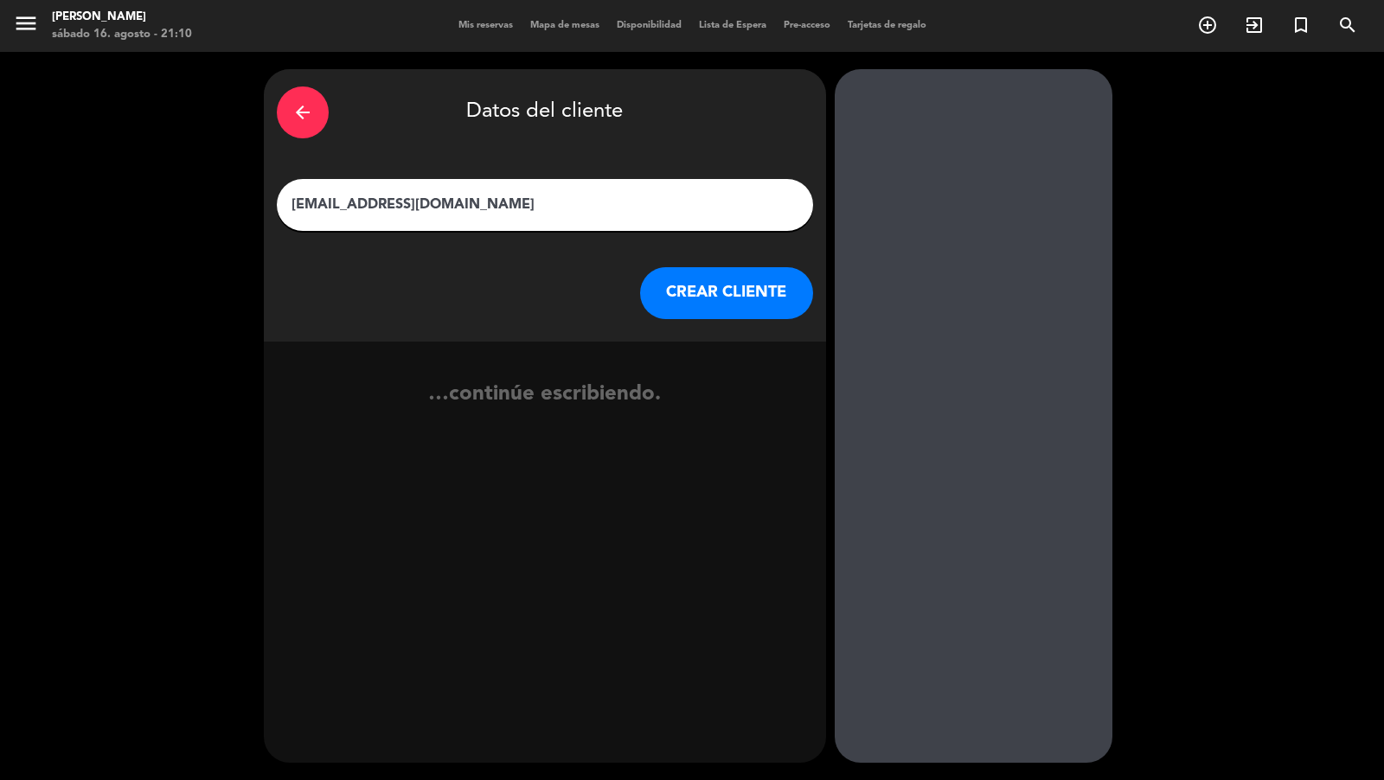
type input "[EMAIL_ADDRESS][DOMAIN_NAME]"
click at [755, 289] on button "CREAR CLIENTE" at bounding box center [726, 293] width 173 height 52
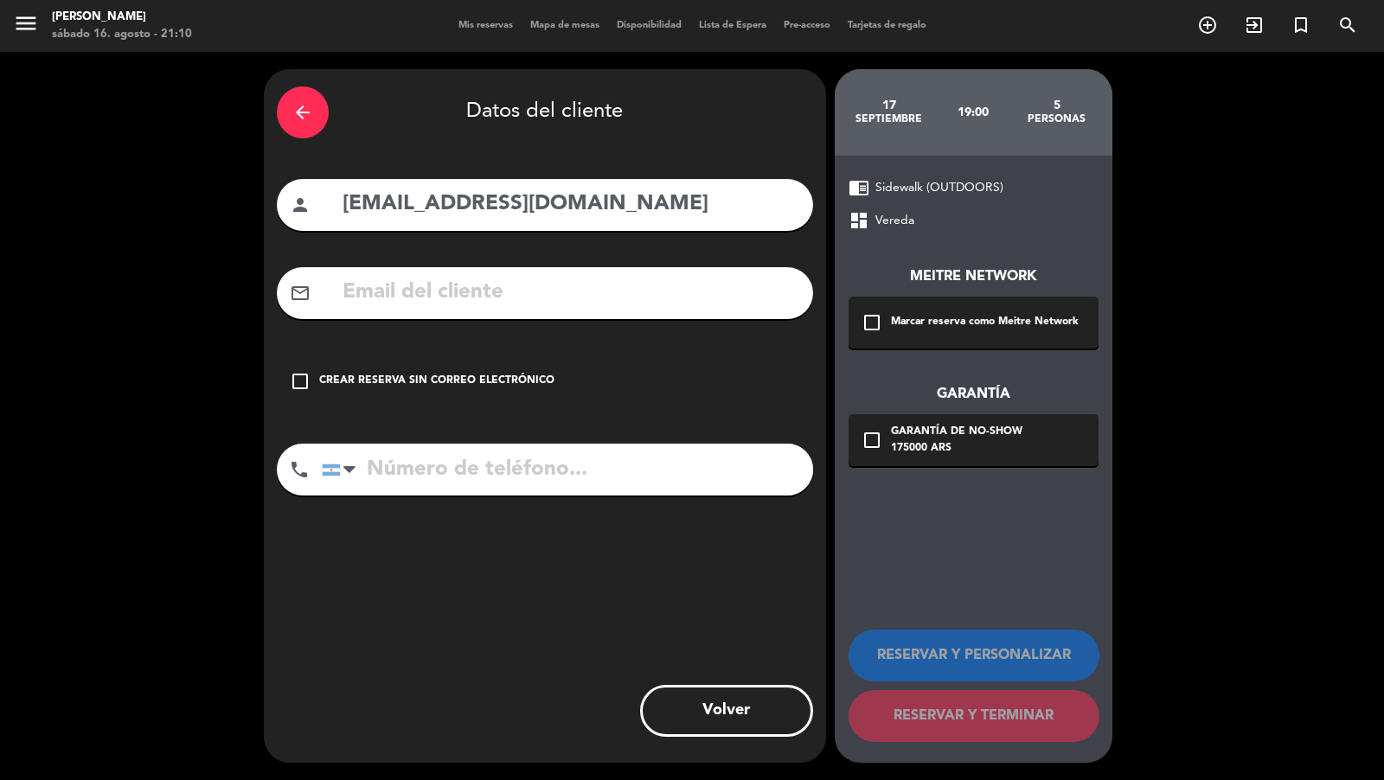
click at [903, 315] on div "Marcar reserva como Meitre Network" at bounding box center [985, 322] width 188 height 17
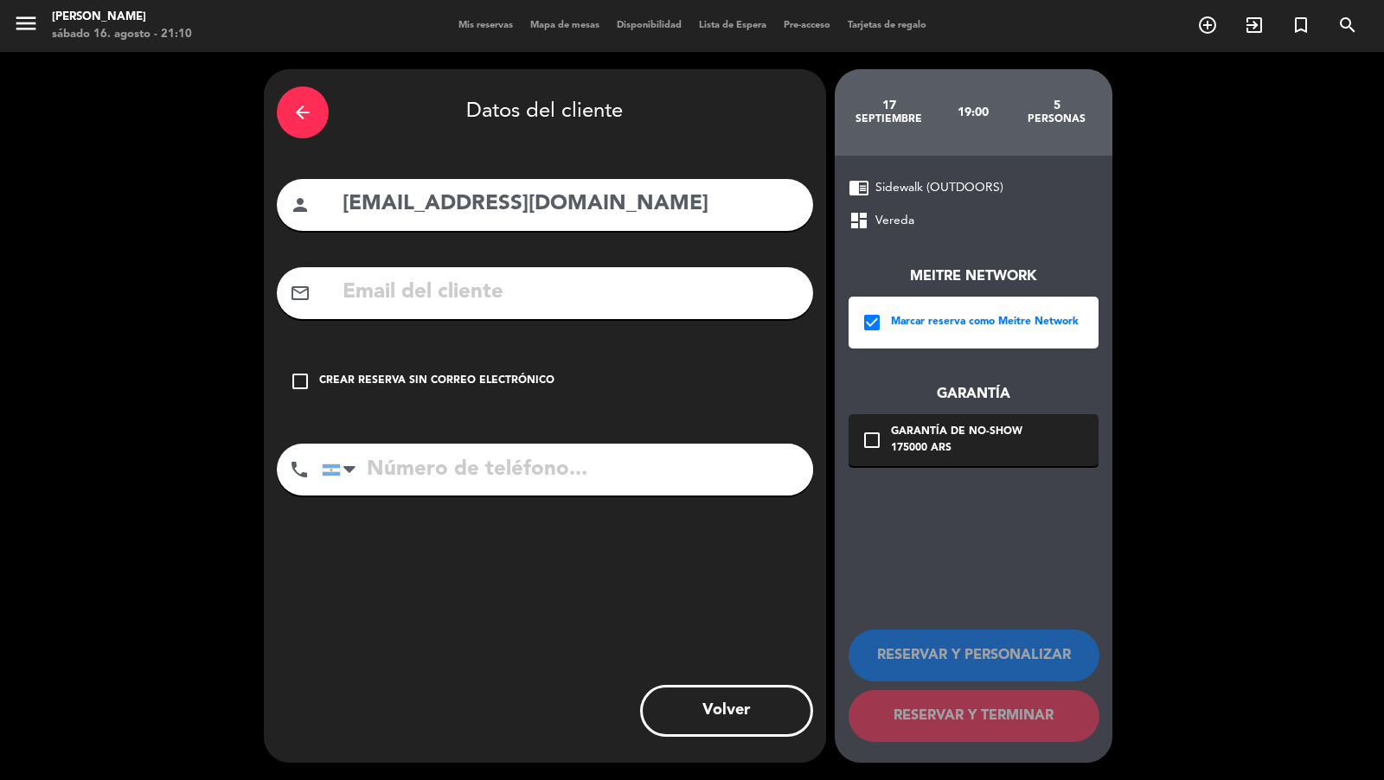
click at [915, 416] on div "check_box_outline_blank Garantía de no-show 175000 ARS" at bounding box center [974, 440] width 250 height 52
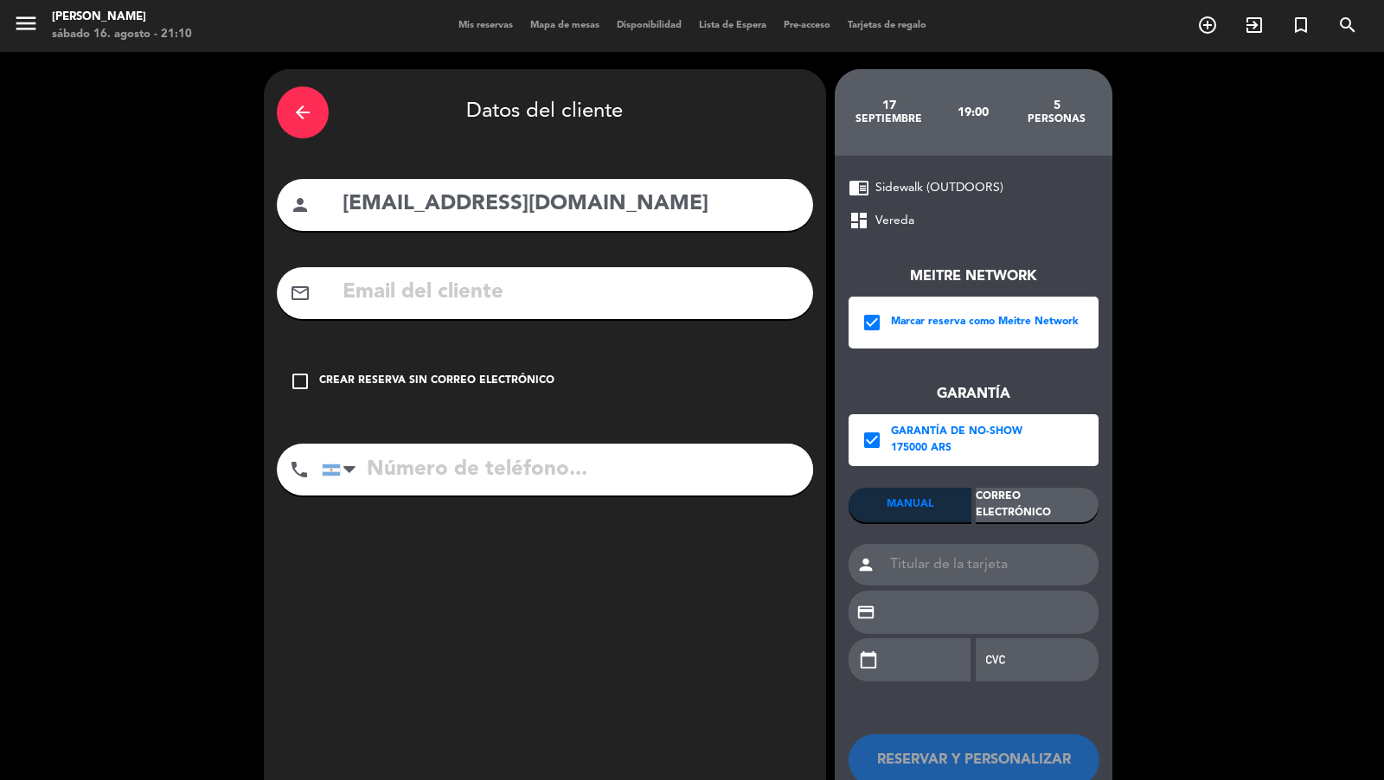
click at [320, 115] on div "arrow_back" at bounding box center [303, 113] width 52 height 52
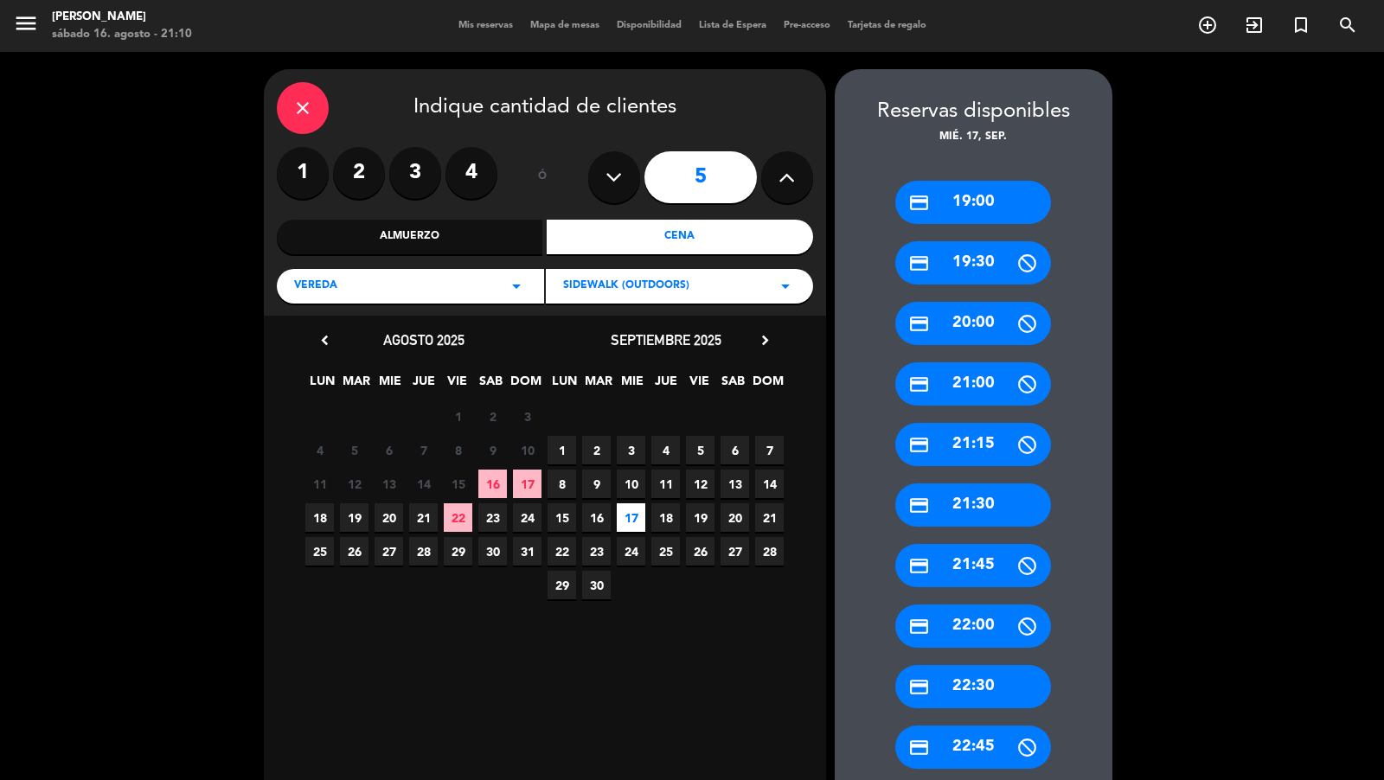
click at [273, 99] on div "close Indique cantidad de clientes 1 2 3 4 ó 5 Almuerzo Cena Vereda arrow_drop_…" at bounding box center [545, 192] width 562 height 247
click at [331, 96] on div "close Indique cantidad de clientes" at bounding box center [545, 108] width 536 height 52
click at [322, 96] on div "close" at bounding box center [303, 108] width 52 height 52
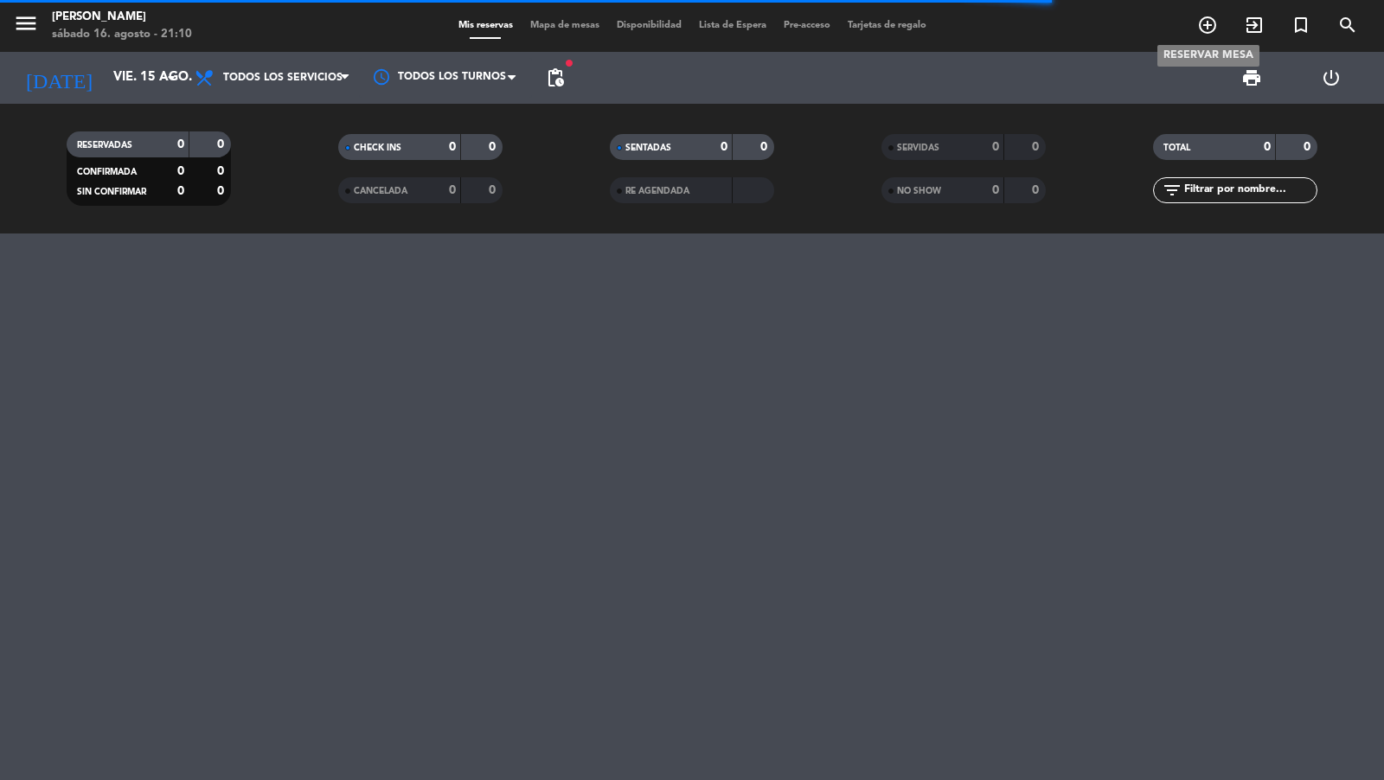
click at [1194, 32] on span "add_circle_outline" at bounding box center [1208, 24] width 47 height 29
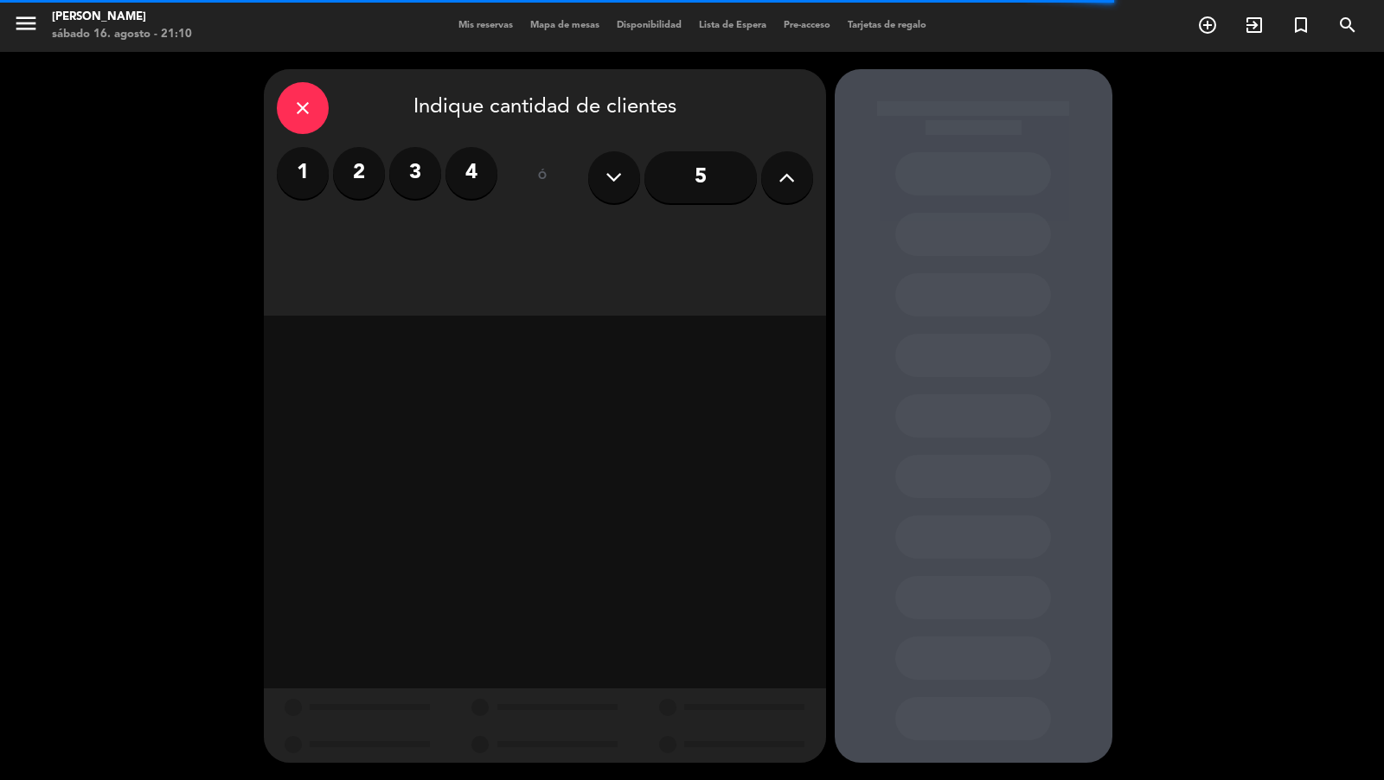
click at [692, 165] on input "5" at bounding box center [701, 177] width 112 height 52
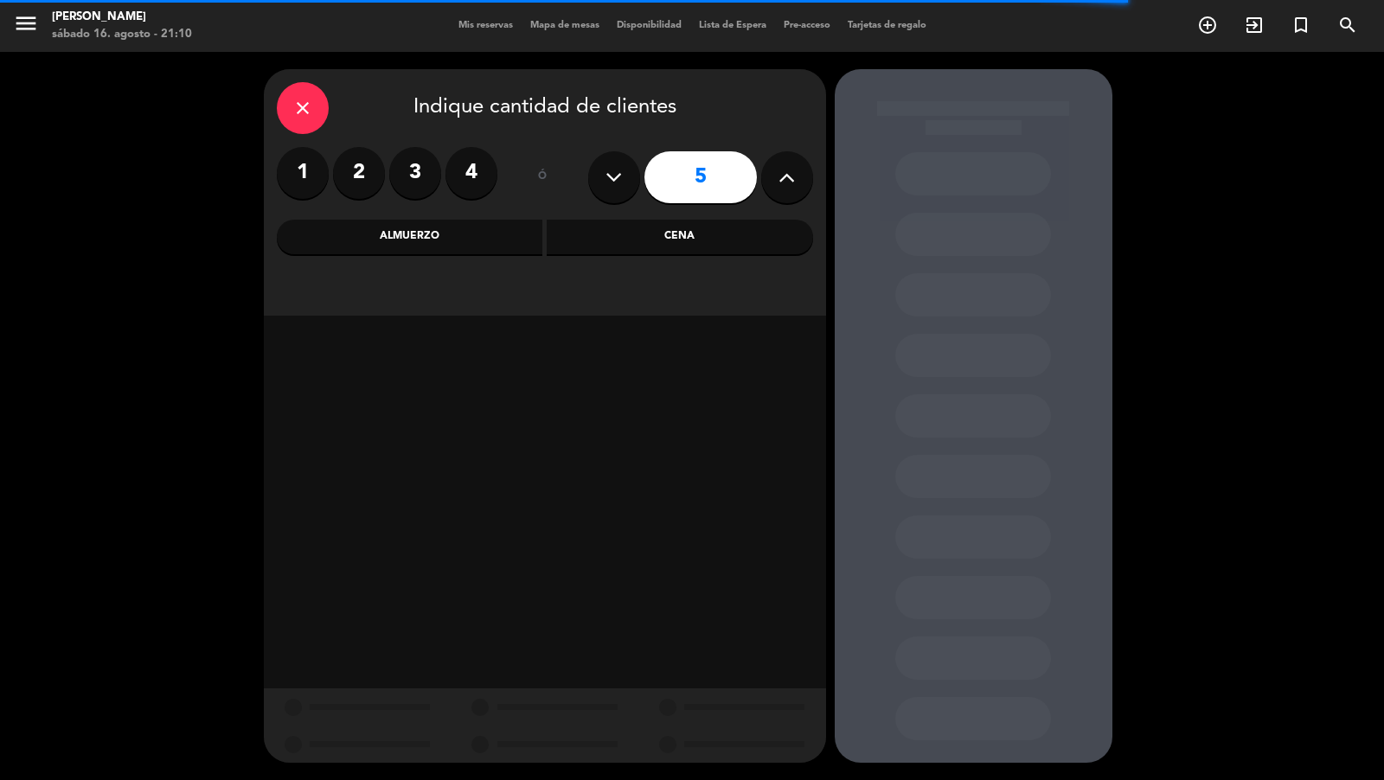
click at [556, 236] on div "Cena" at bounding box center [680, 237] width 267 height 35
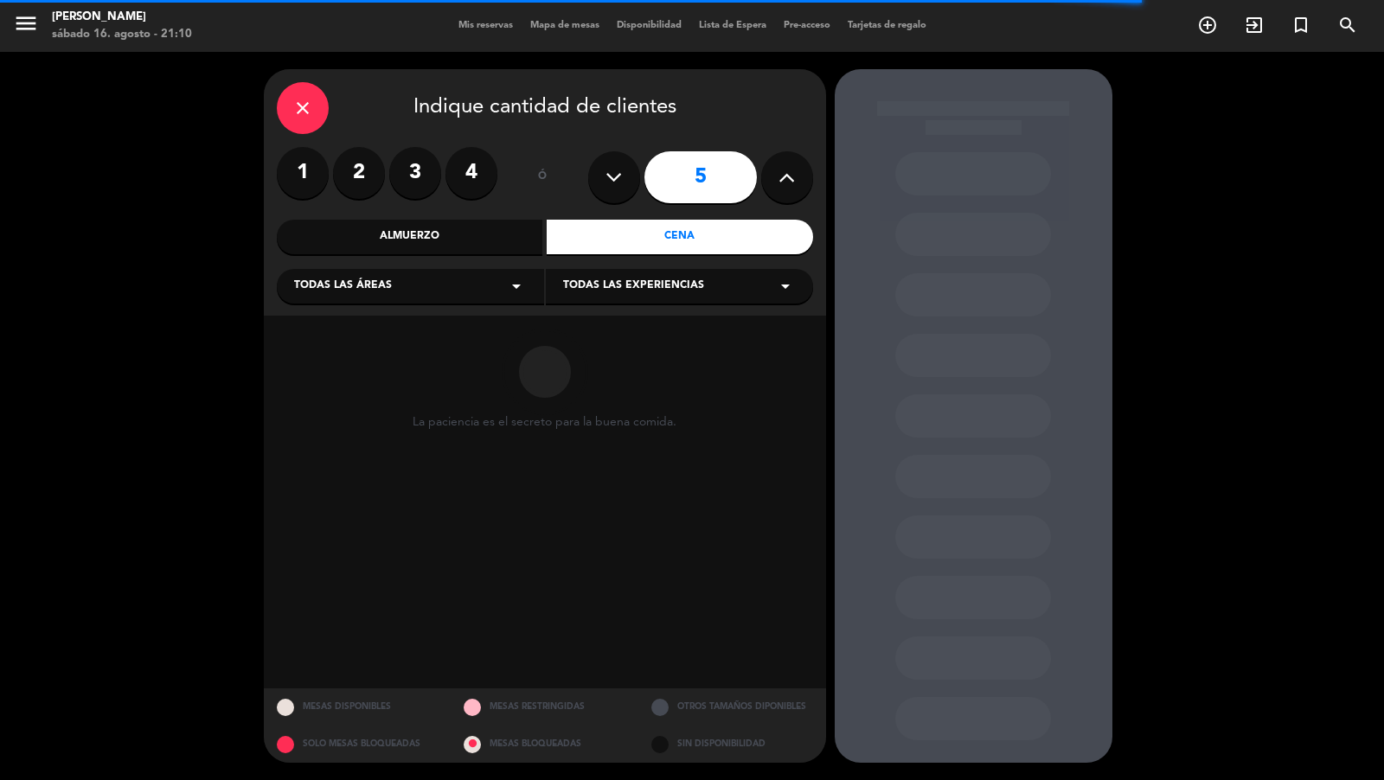
click at [482, 292] on div "Todas las áreas arrow_drop_down" at bounding box center [410, 286] width 267 height 35
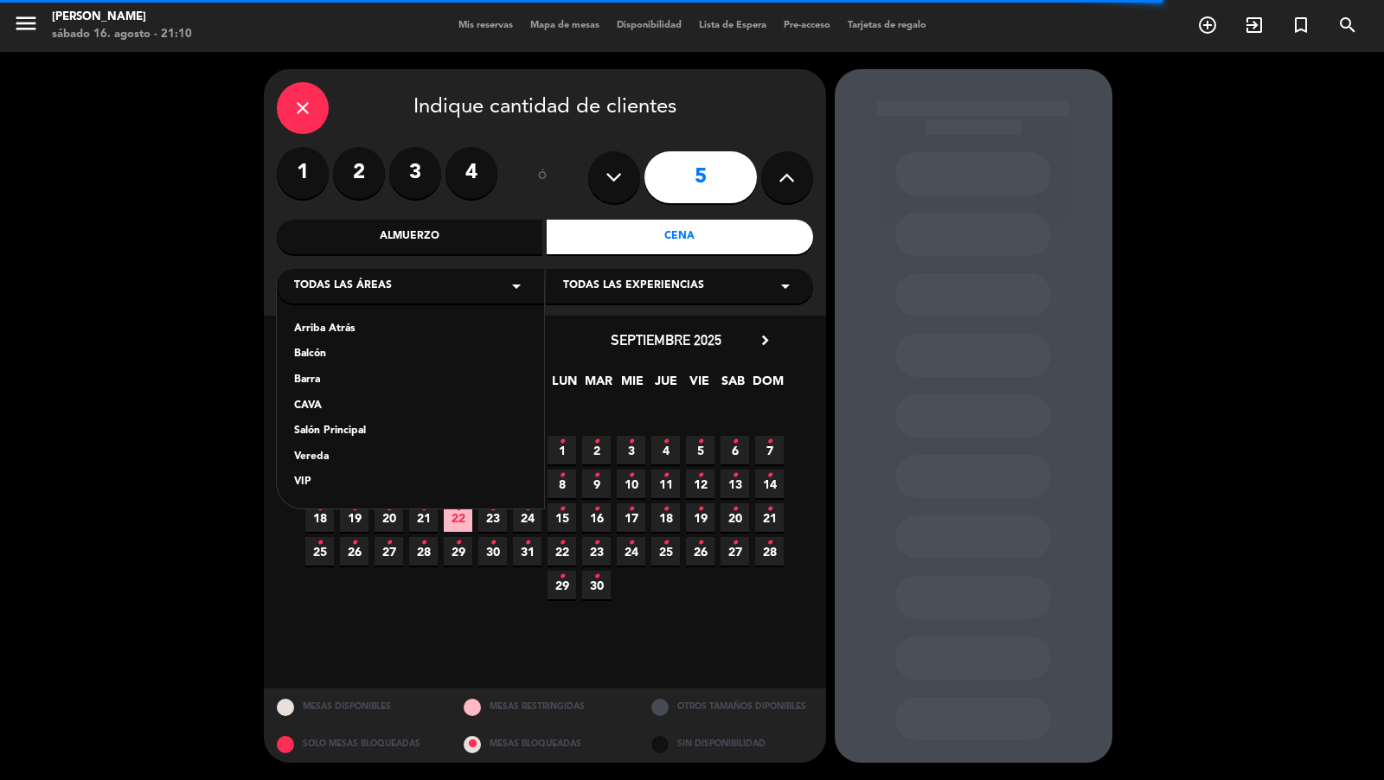
click at [360, 453] on div "Vereda" at bounding box center [410, 457] width 233 height 17
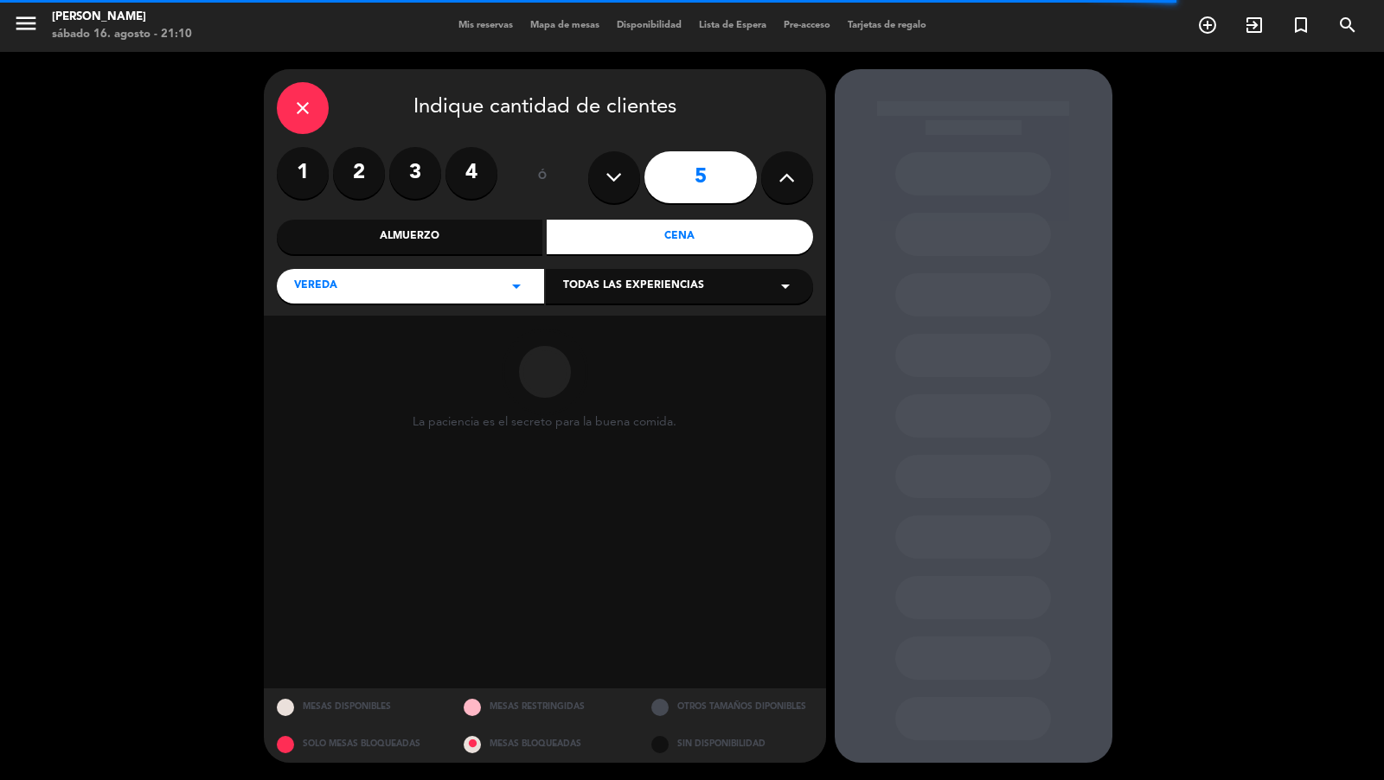
click at [586, 288] on span "Todas las experiencias" at bounding box center [633, 286] width 141 height 17
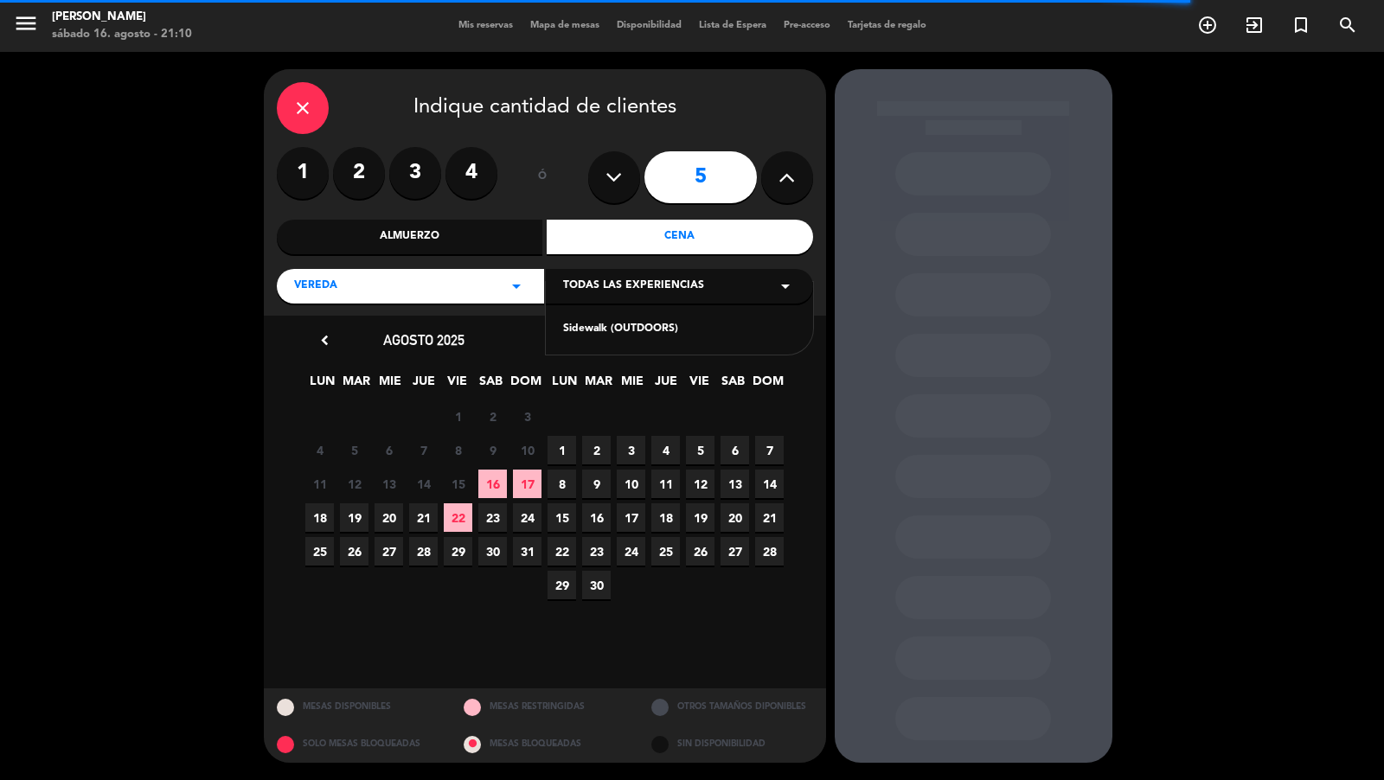
click at [580, 324] on div "Sidewalk (OUTDOORS)" at bounding box center [679, 329] width 233 height 17
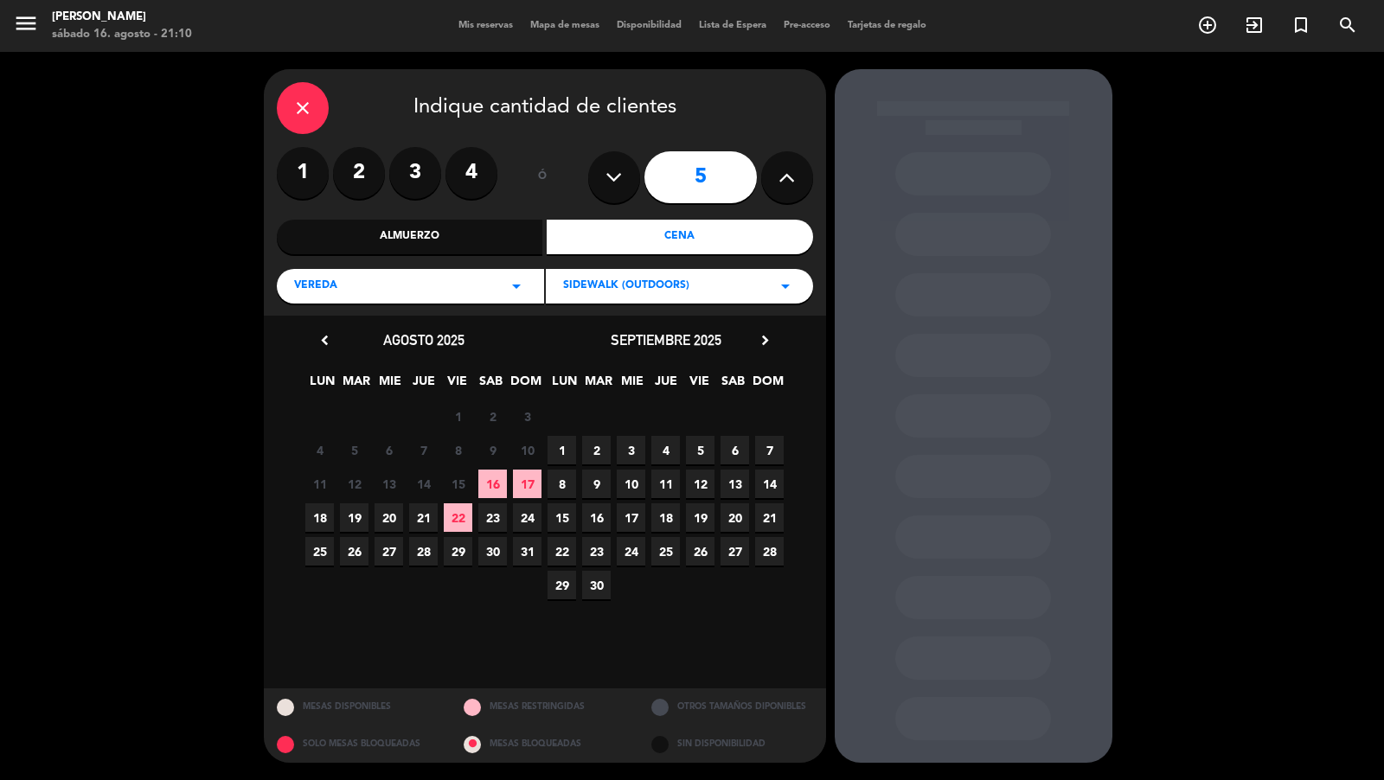
click at [628, 509] on span "17" at bounding box center [631, 518] width 29 height 29
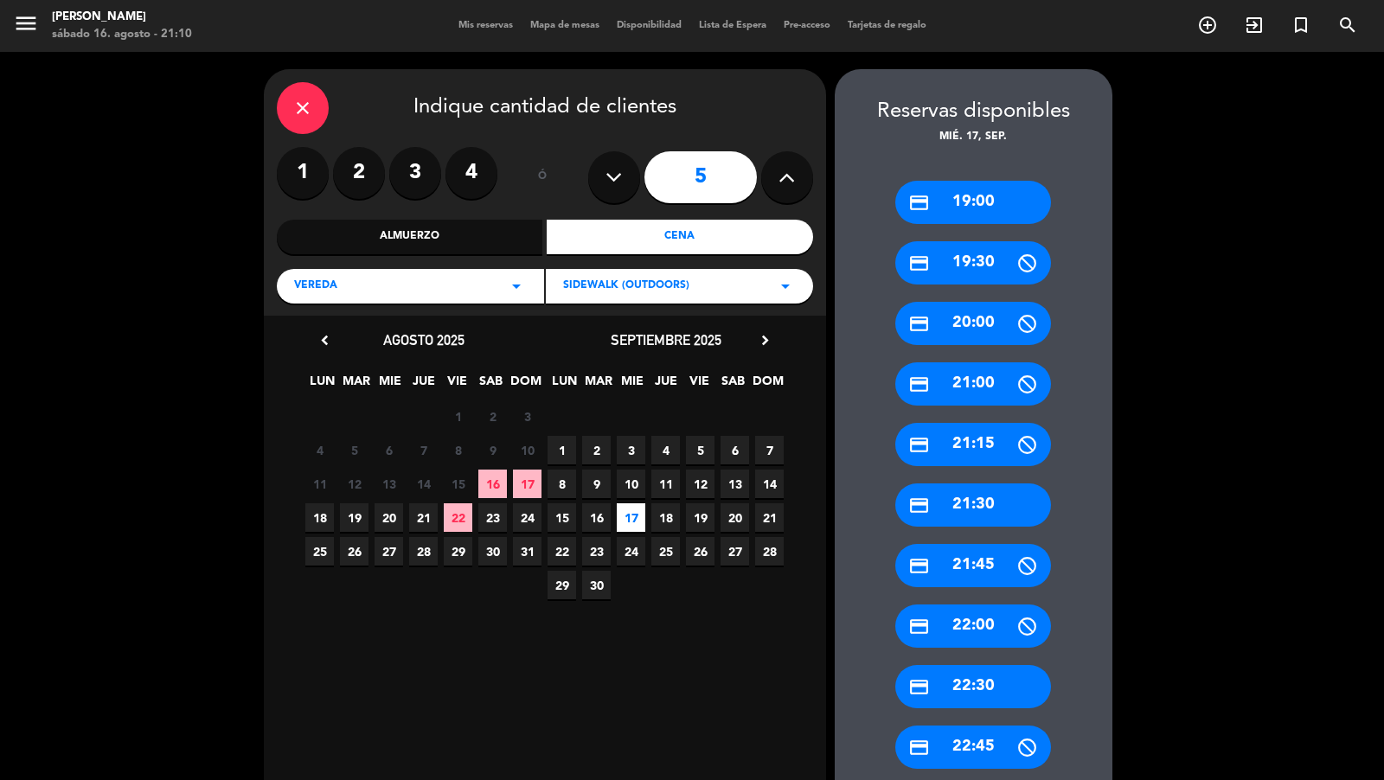
click at [1002, 198] on div "credit_card 19:00" at bounding box center [974, 202] width 156 height 43
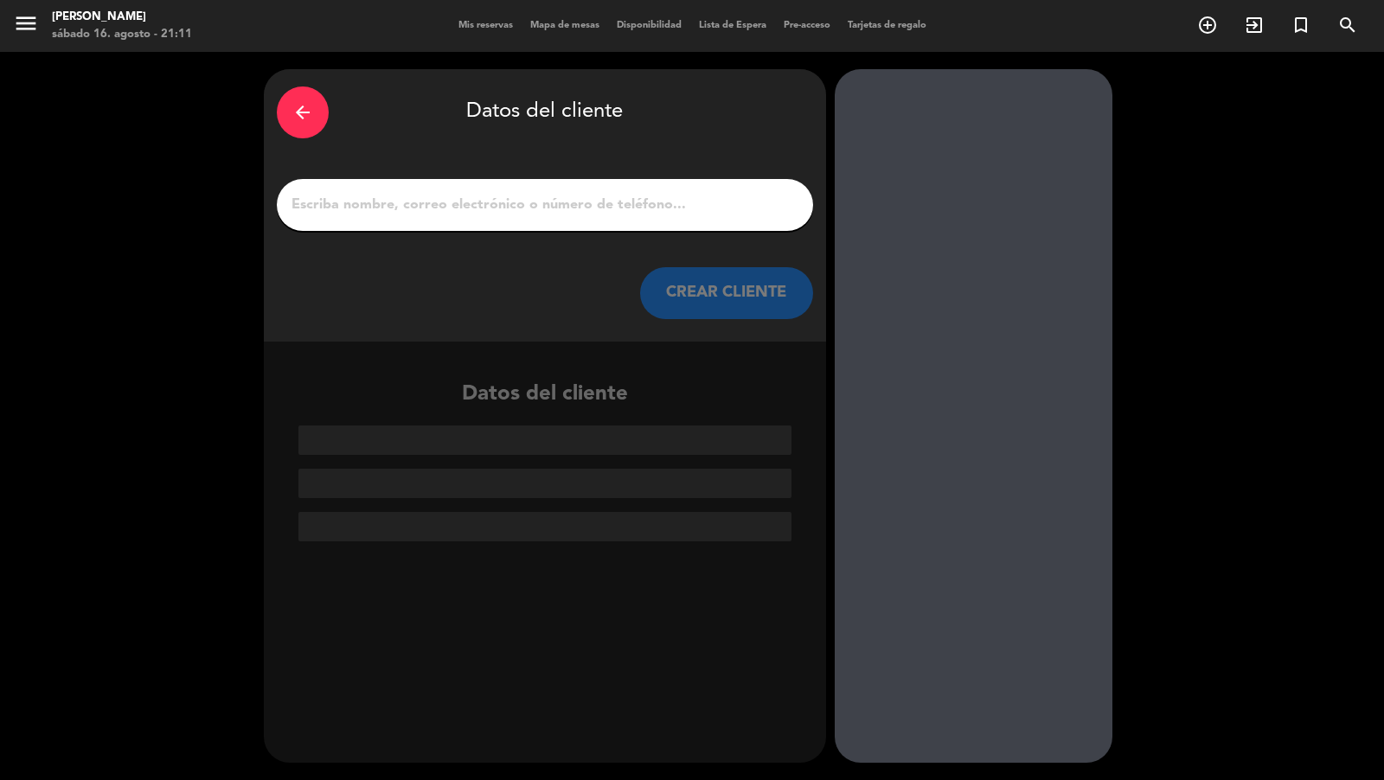
click at [674, 221] on div at bounding box center [545, 205] width 536 height 52
click at [678, 209] on input "1" at bounding box center [545, 205] width 511 height 24
paste input "[EMAIL_ADDRESS][DOMAIN_NAME]"
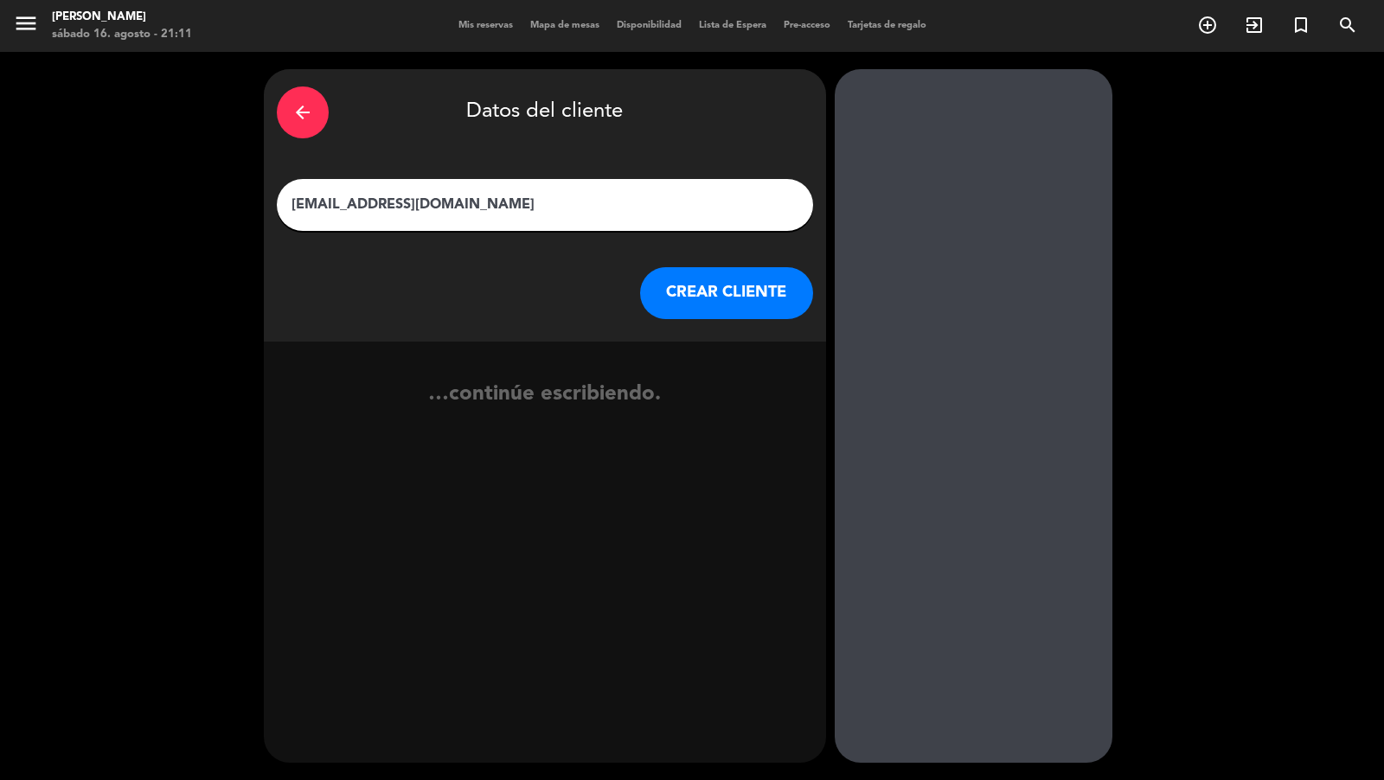
type input "[EMAIL_ADDRESS][DOMAIN_NAME]"
click at [716, 306] on button "CREAR CLIENTE" at bounding box center [726, 293] width 173 height 52
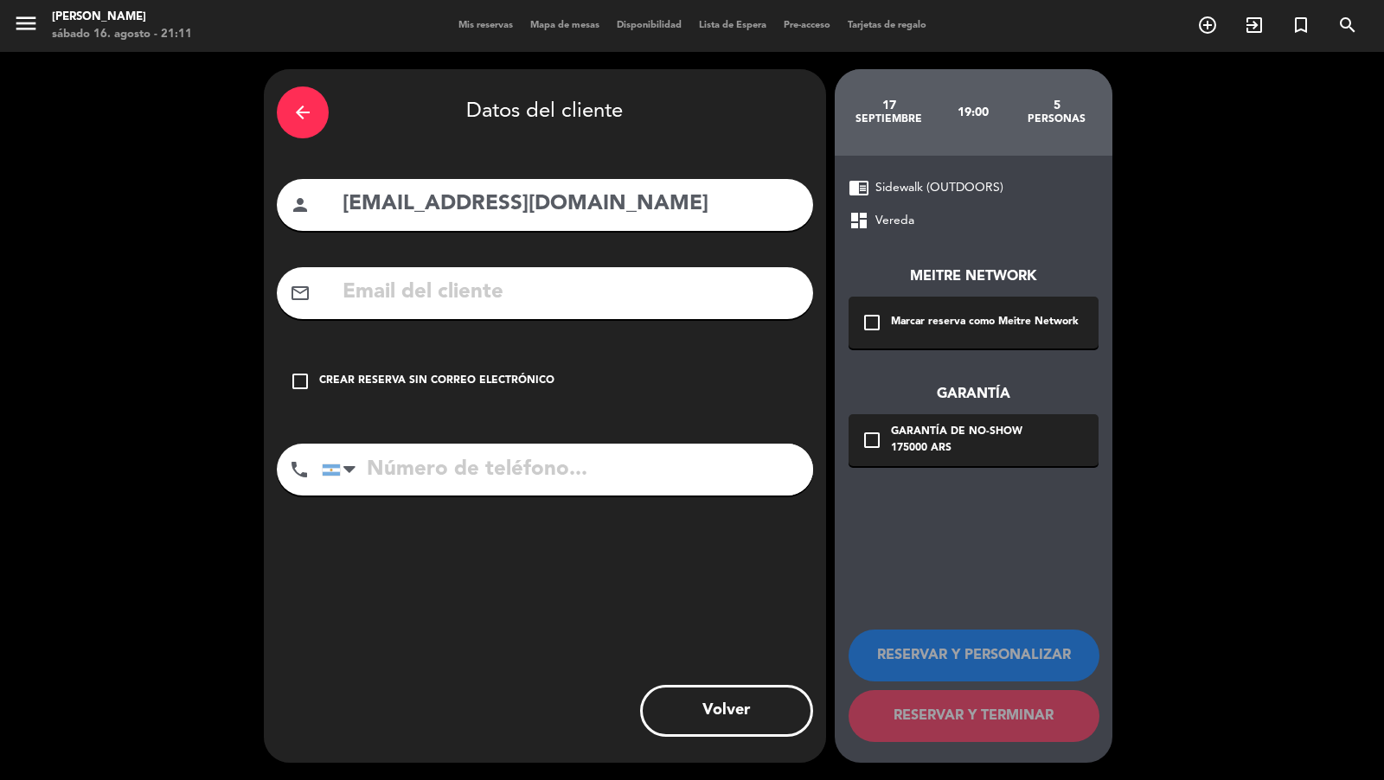
click at [886, 304] on div "check_box_outline_blank Marcar reserva como Meitre Network" at bounding box center [974, 323] width 250 height 52
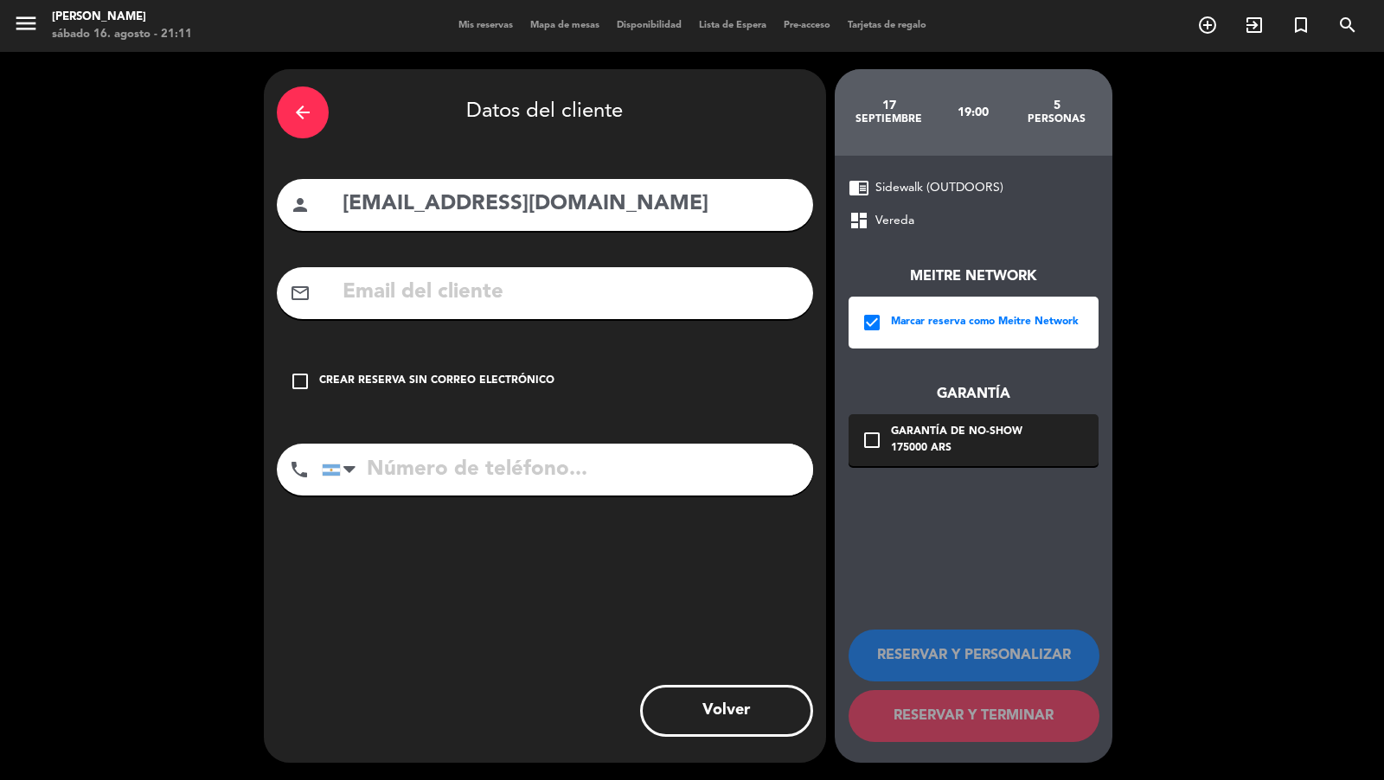
click at [446, 206] on input "[EMAIL_ADDRESS][DOMAIN_NAME]" at bounding box center [570, 204] width 459 height 35
click at [450, 292] on input "text" at bounding box center [570, 292] width 459 height 35
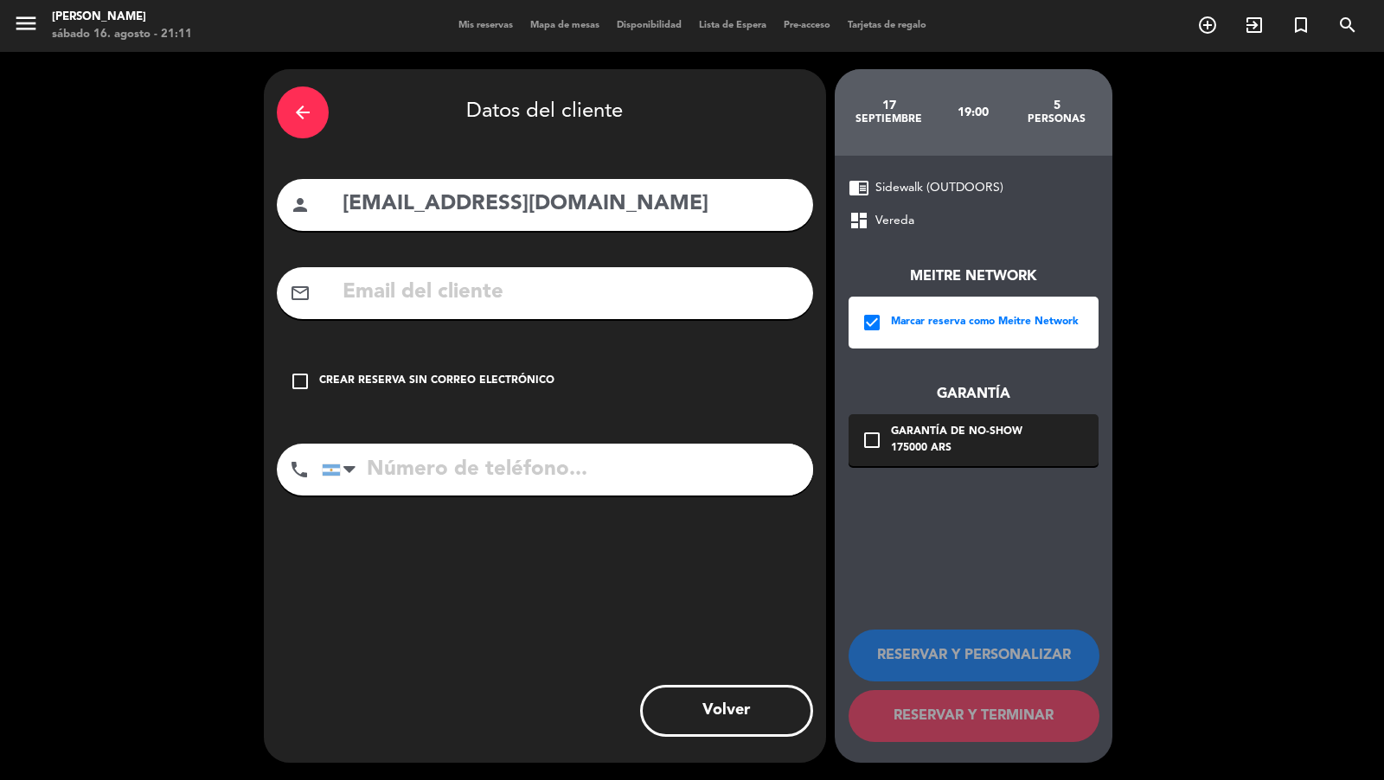
paste input "[EMAIL_ADDRESS][DOMAIN_NAME]"
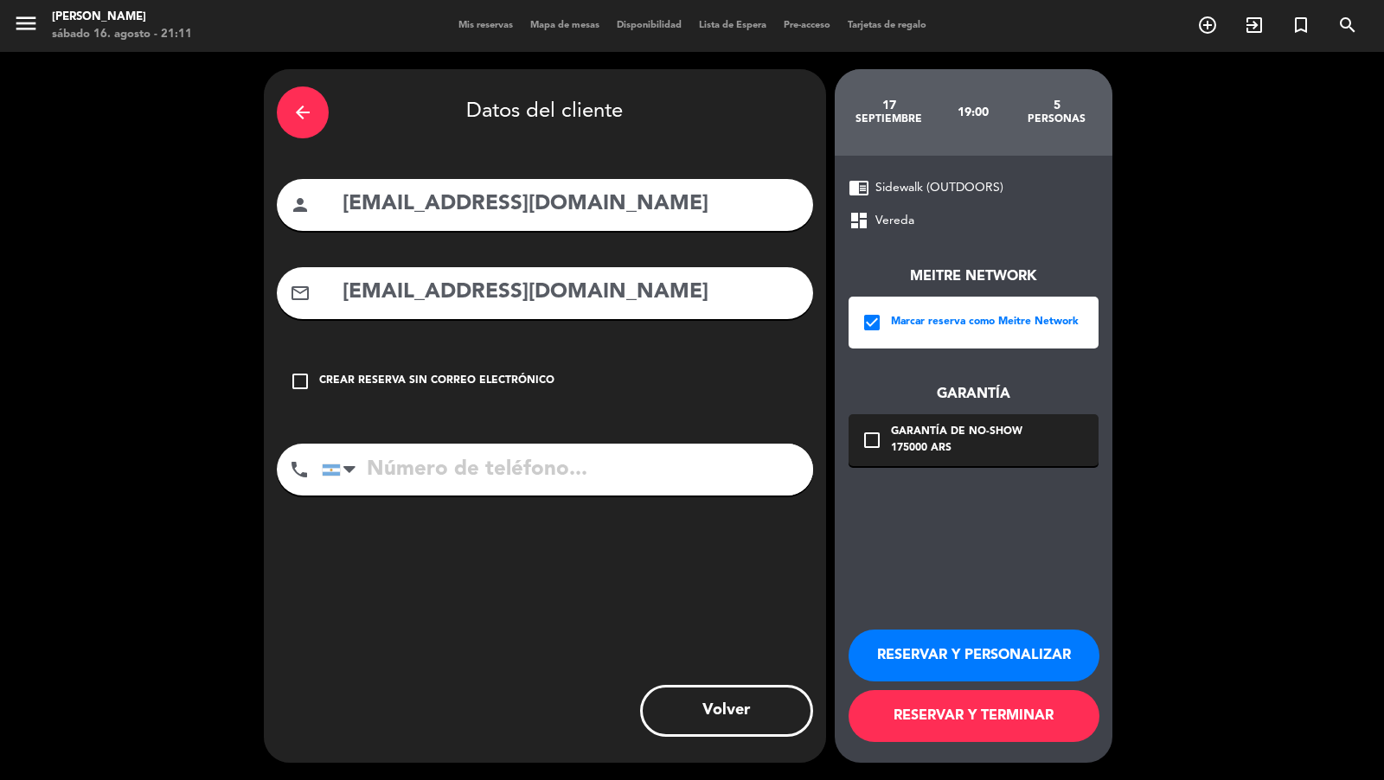
type input "[EMAIL_ADDRESS][DOMAIN_NAME]"
drag, startPoint x: 427, startPoint y: 200, endPoint x: 658, endPoint y: 197, distance: 230.2
click at [655, 197] on input "[EMAIL_ADDRESS][DOMAIN_NAME]" at bounding box center [570, 204] width 459 height 35
drag, startPoint x: 350, startPoint y: 201, endPoint x: 312, endPoint y: 201, distance: 38.1
click at [312, 201] on div "person [PERSON_NAME]" at bounding box center [545, 205] width 536 height 52
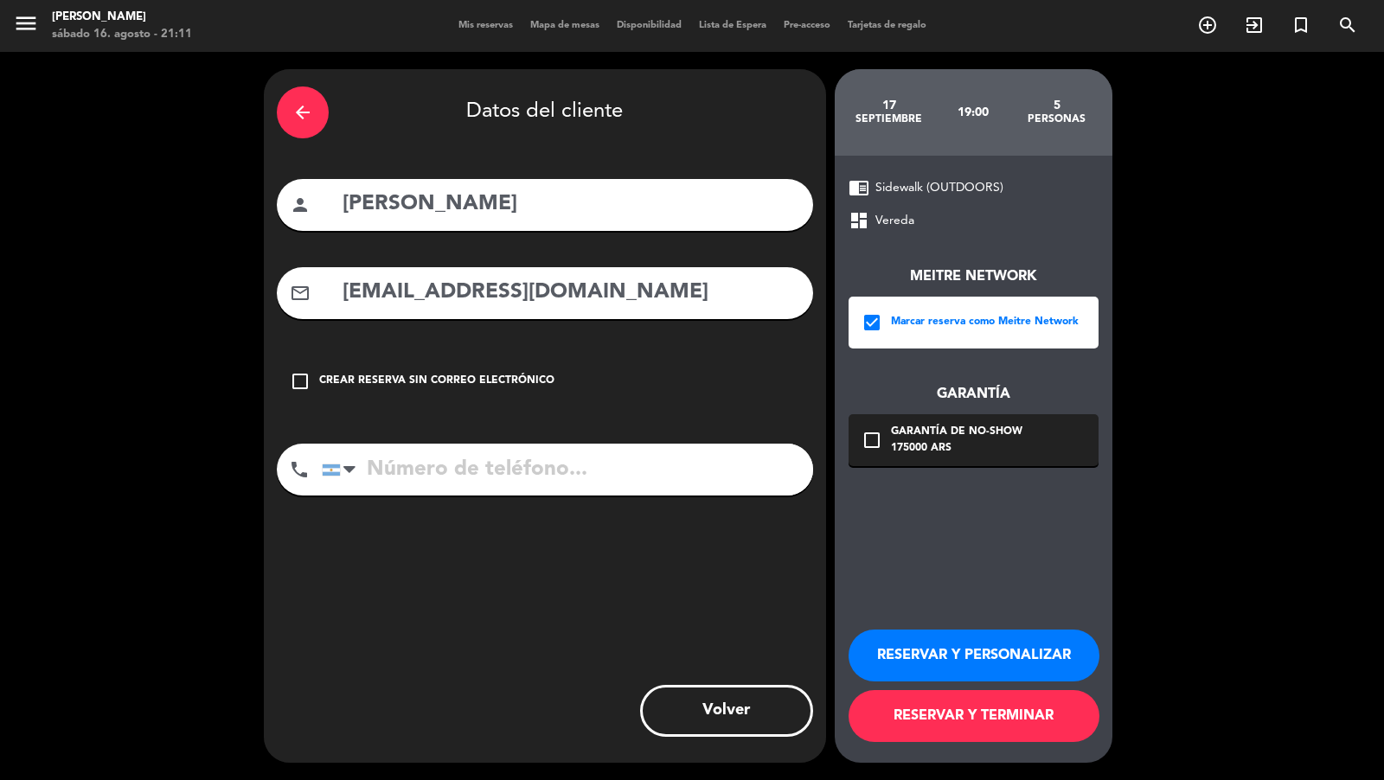
type input "[PERSON_NAME]"
click at [428, 460] on input "tel" at bounding box center [567, 470] width 491 height 52
paste input "[PHONE_NUMBER]"
click at [501, 461] on input "tel" at bounding box center [567, 470] width 491 height 52
type input "[PHONE_NUMBER]"
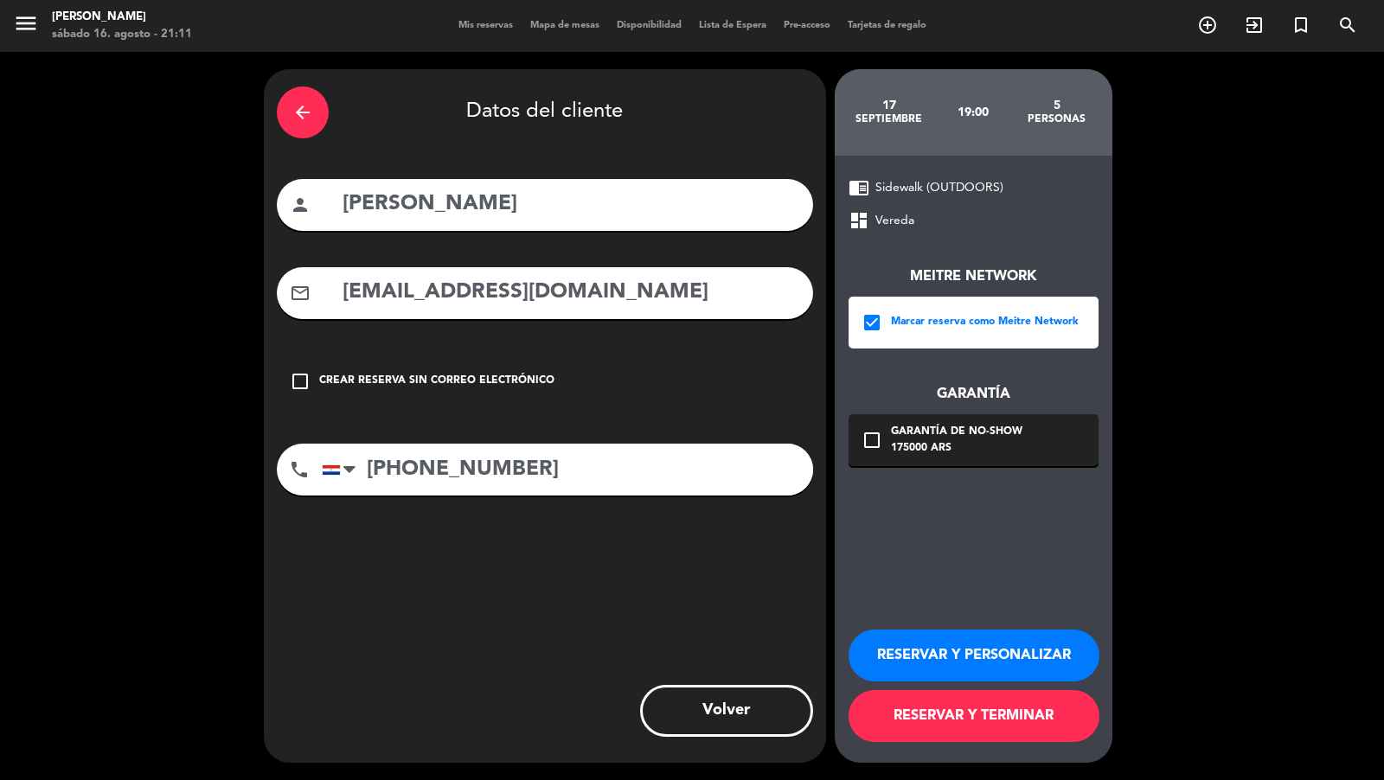
click at [908, 440] on div "175000 ARS" at bounding box center [957, 448] width 132 height 17
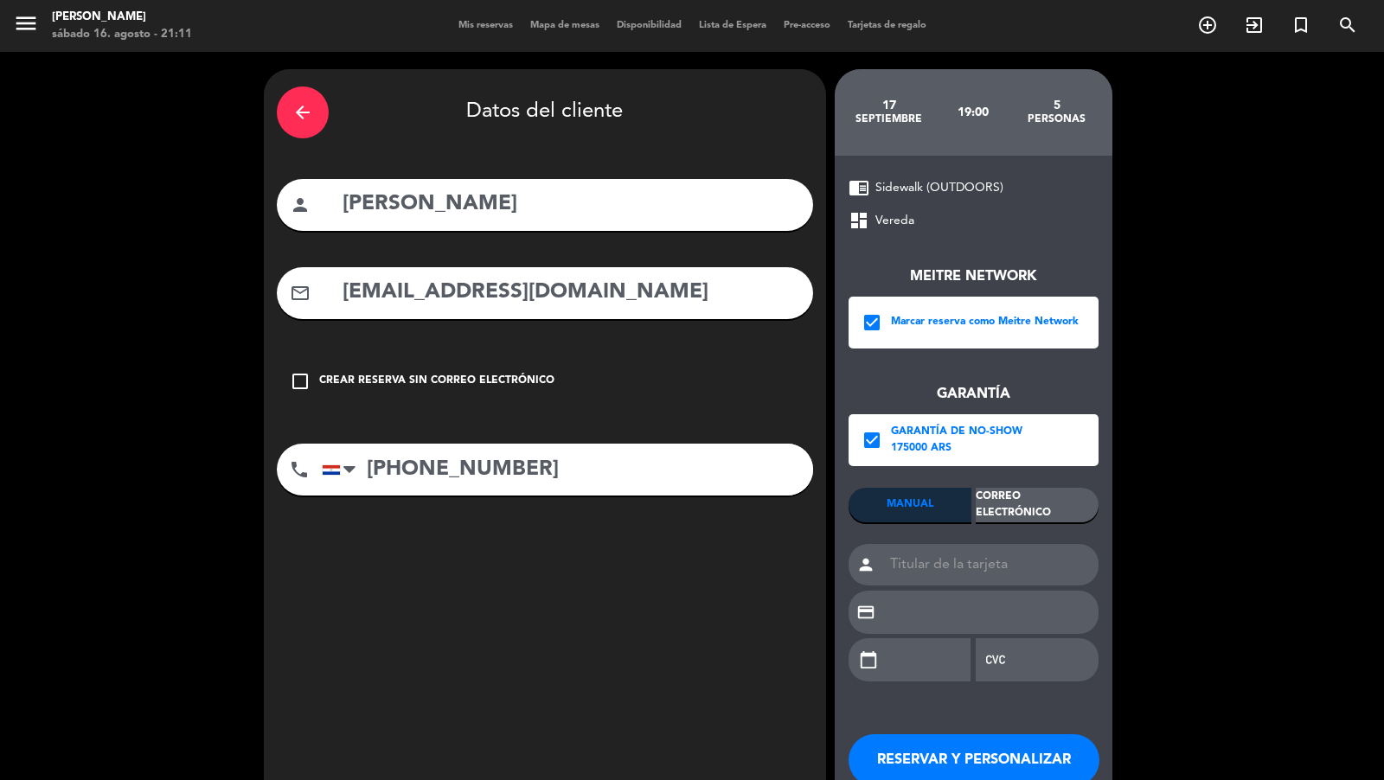
click at [1037, 502] on div "Correo Electrónico" at bounding box center [1037, 505] width 123 height 35
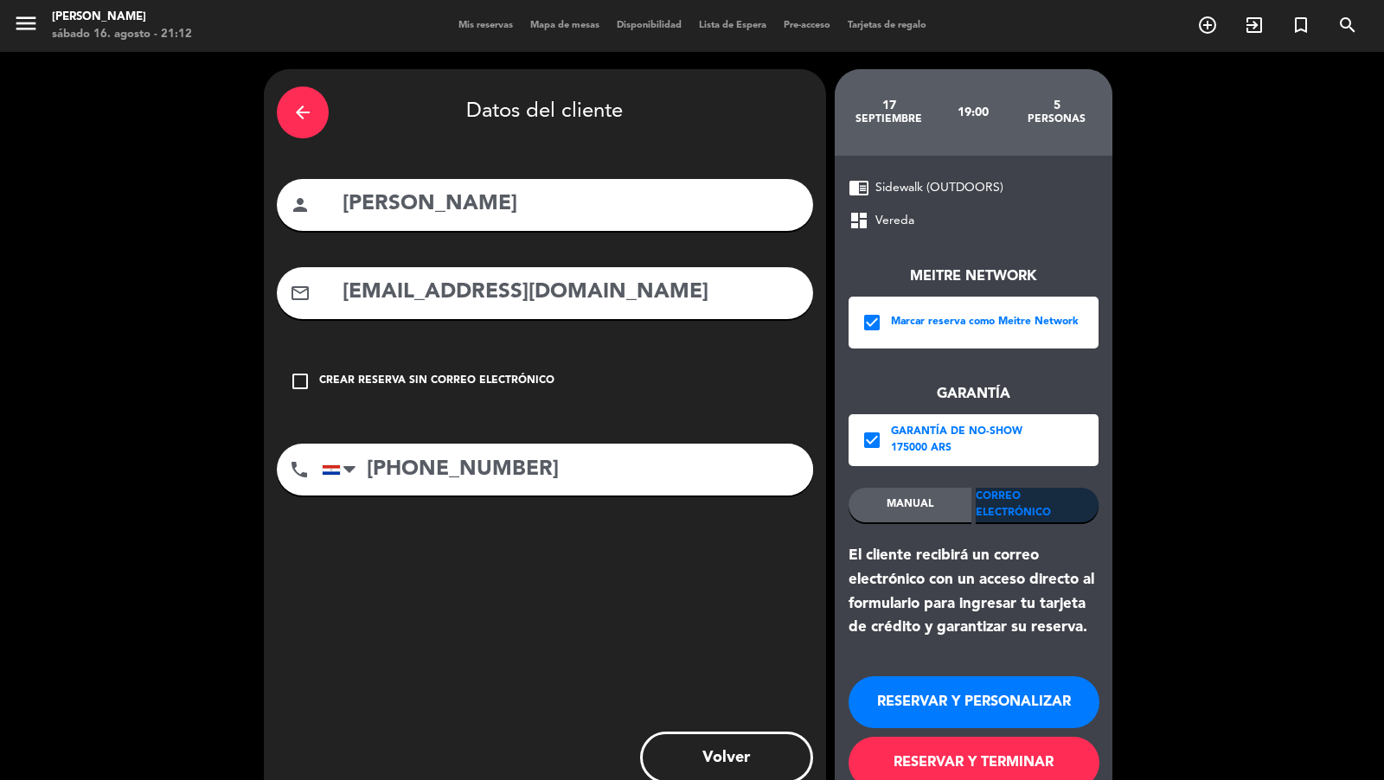
scroll to position [46, 0]
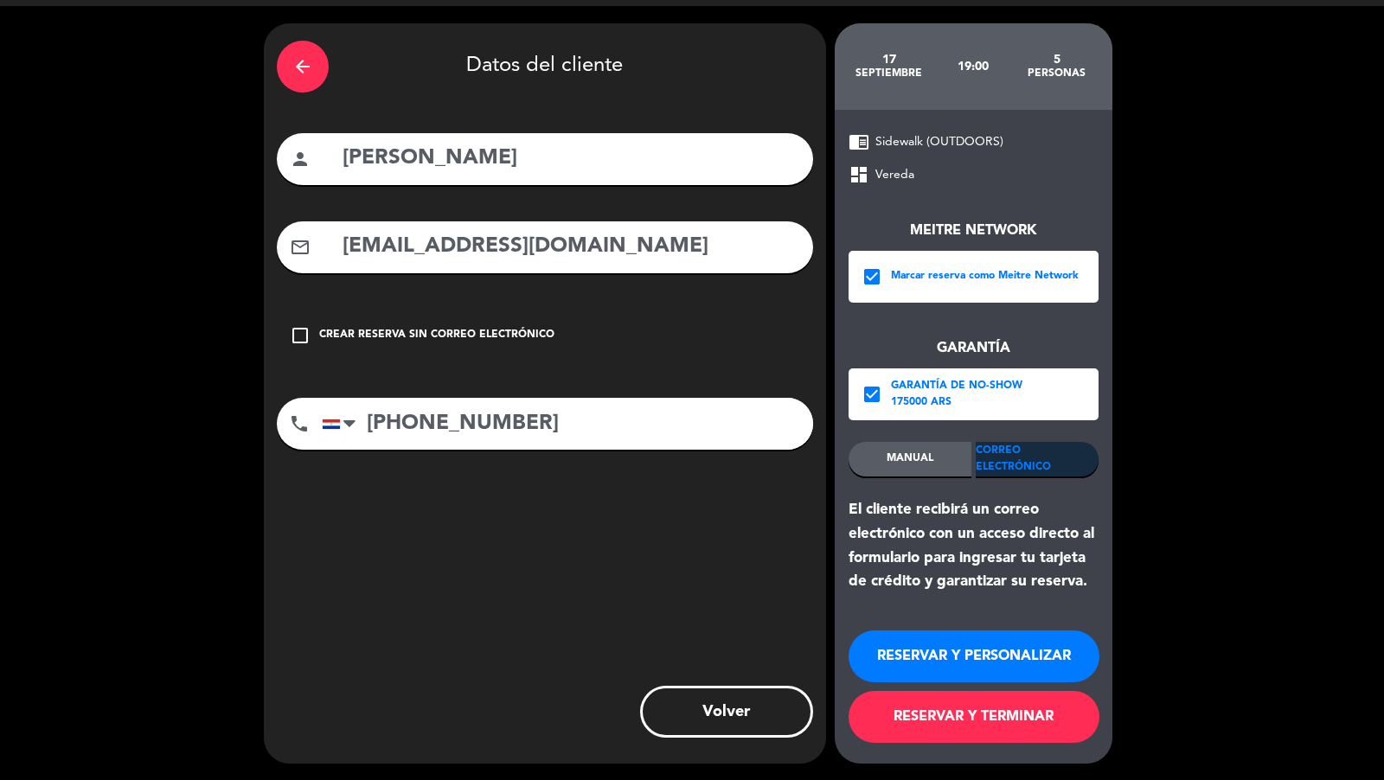
click at [983, 702] on button "RESERVAR Y TERMINAR" at bounding box center [974, 717] width 251 height 52
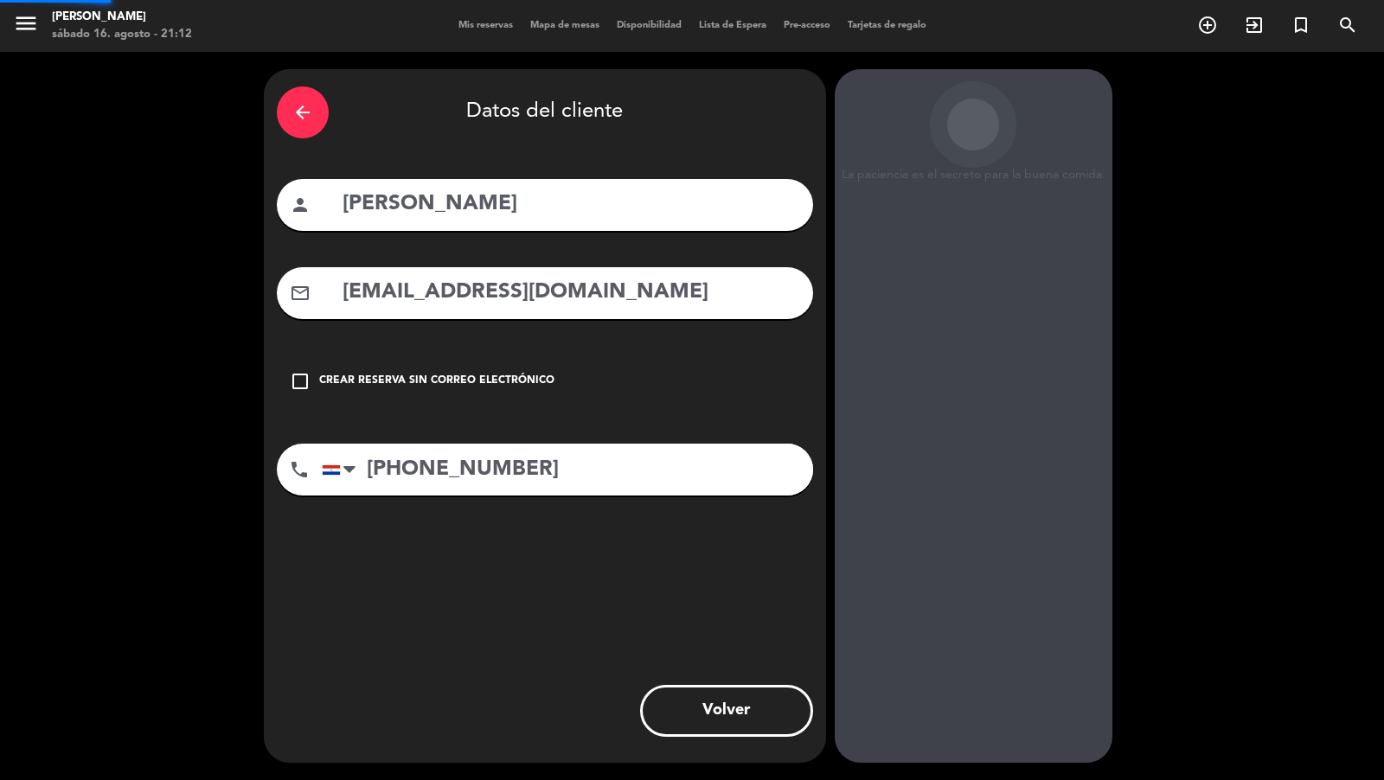
scroll to position [0, 0]
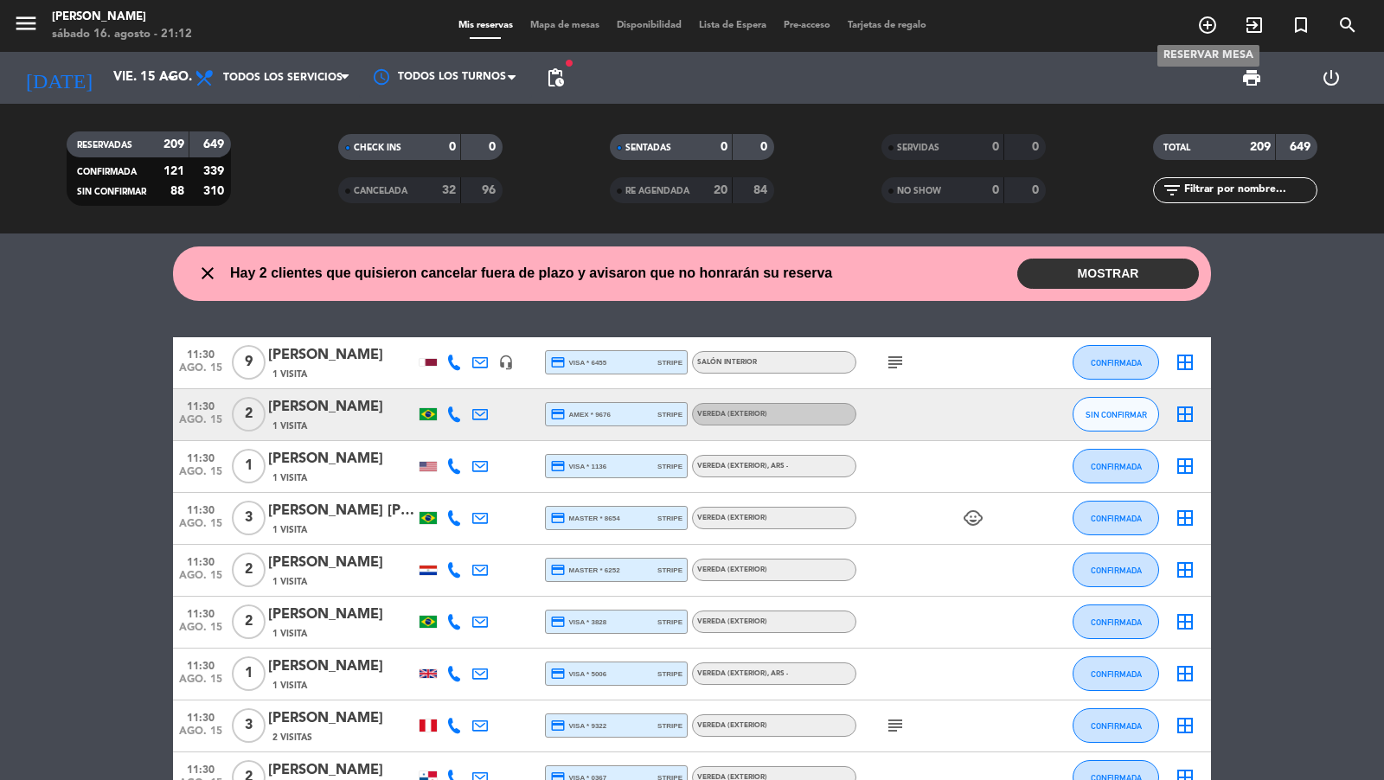
click at [1200, 31] on icon "add_circle_outline" at bounding box center [1208, 25] width 21 height 21
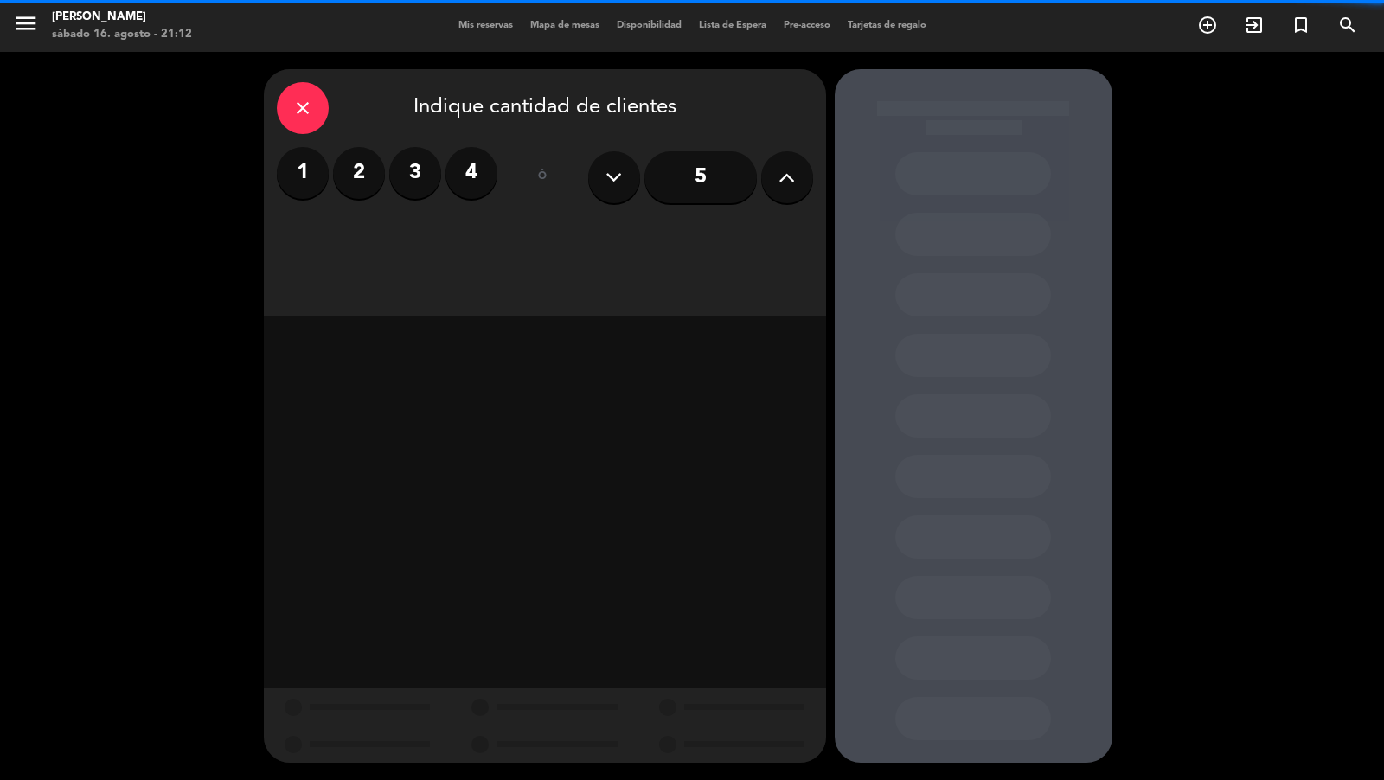
click at [809, 173] on button at bounding box center [787, 177] width 52 height 52
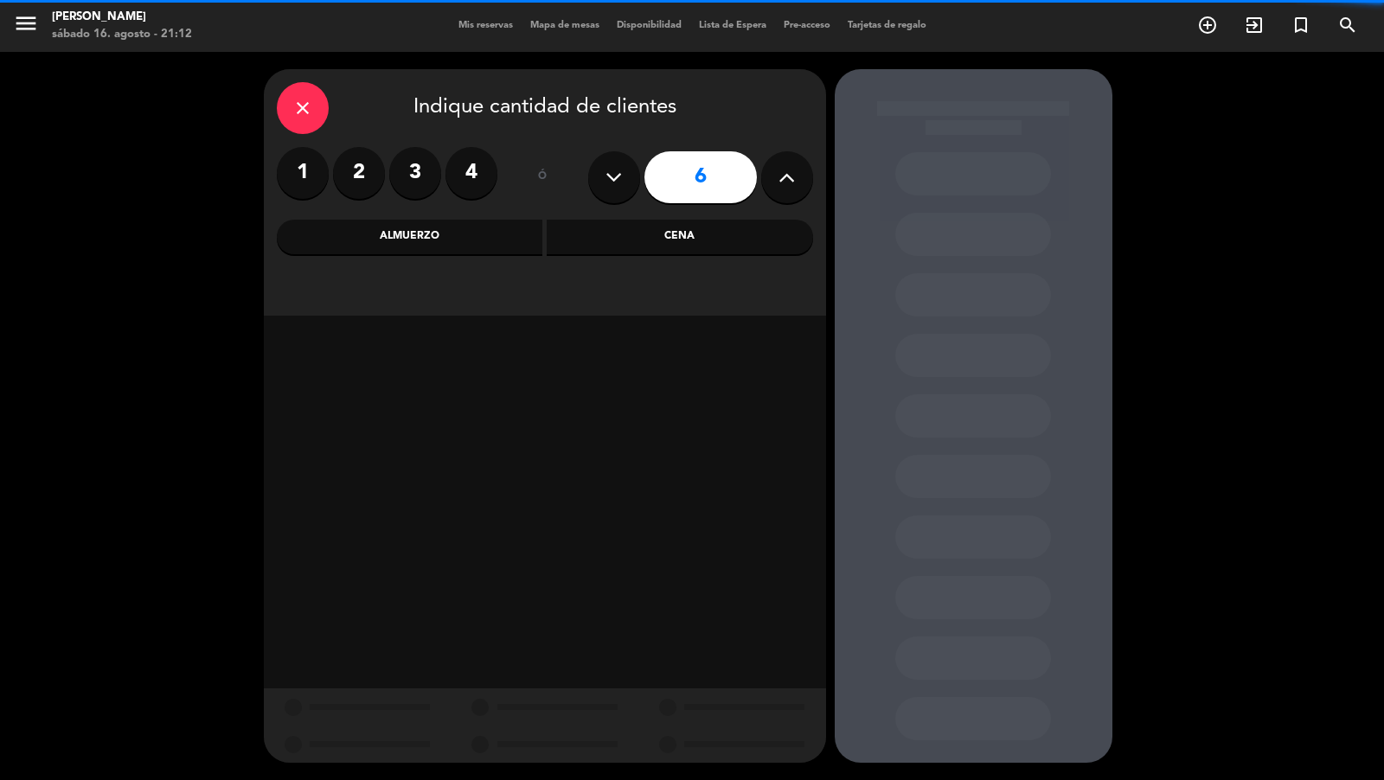
click at [809, 173] on button at bounding box center [787, 177] width 52 height 52
type input "7"
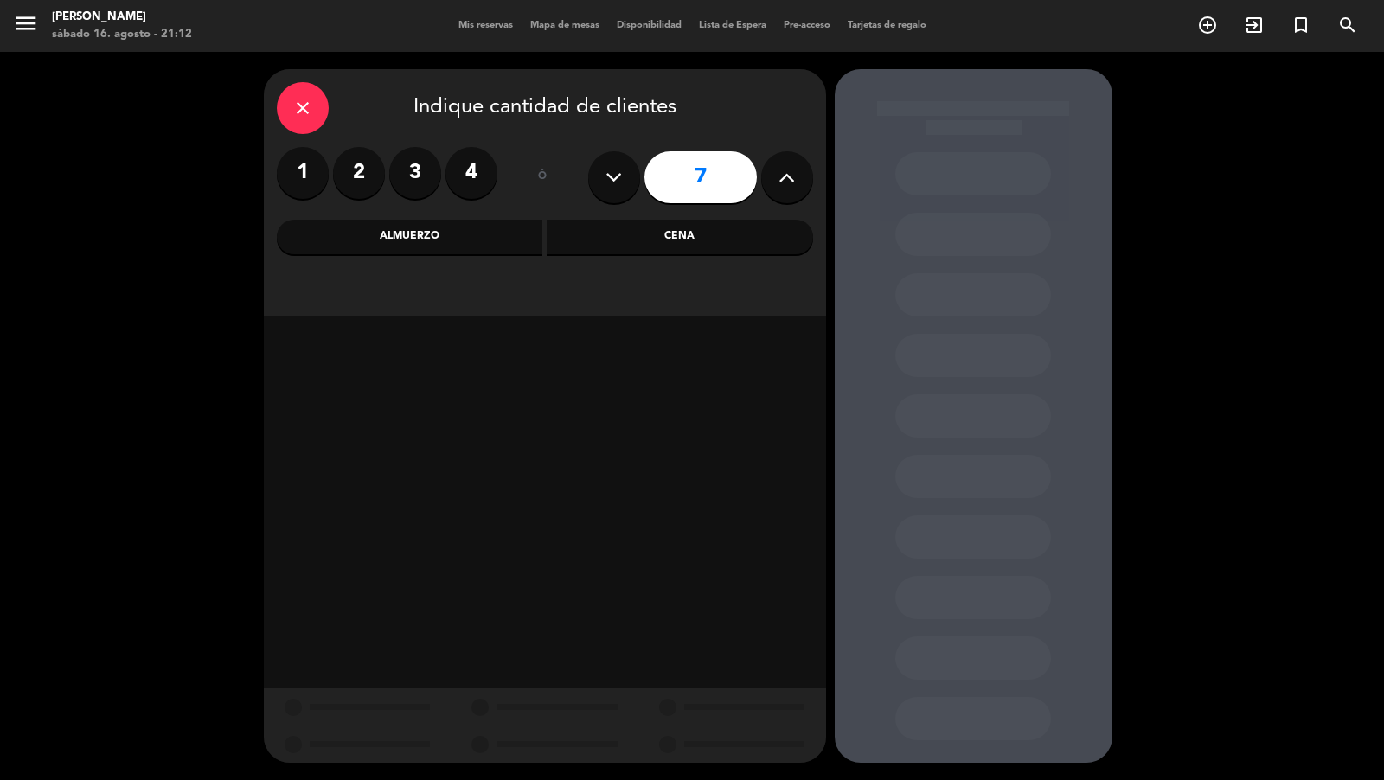
click at [575, 234] on div "Cena" at bounding box center [680, 237] width 267 height 35
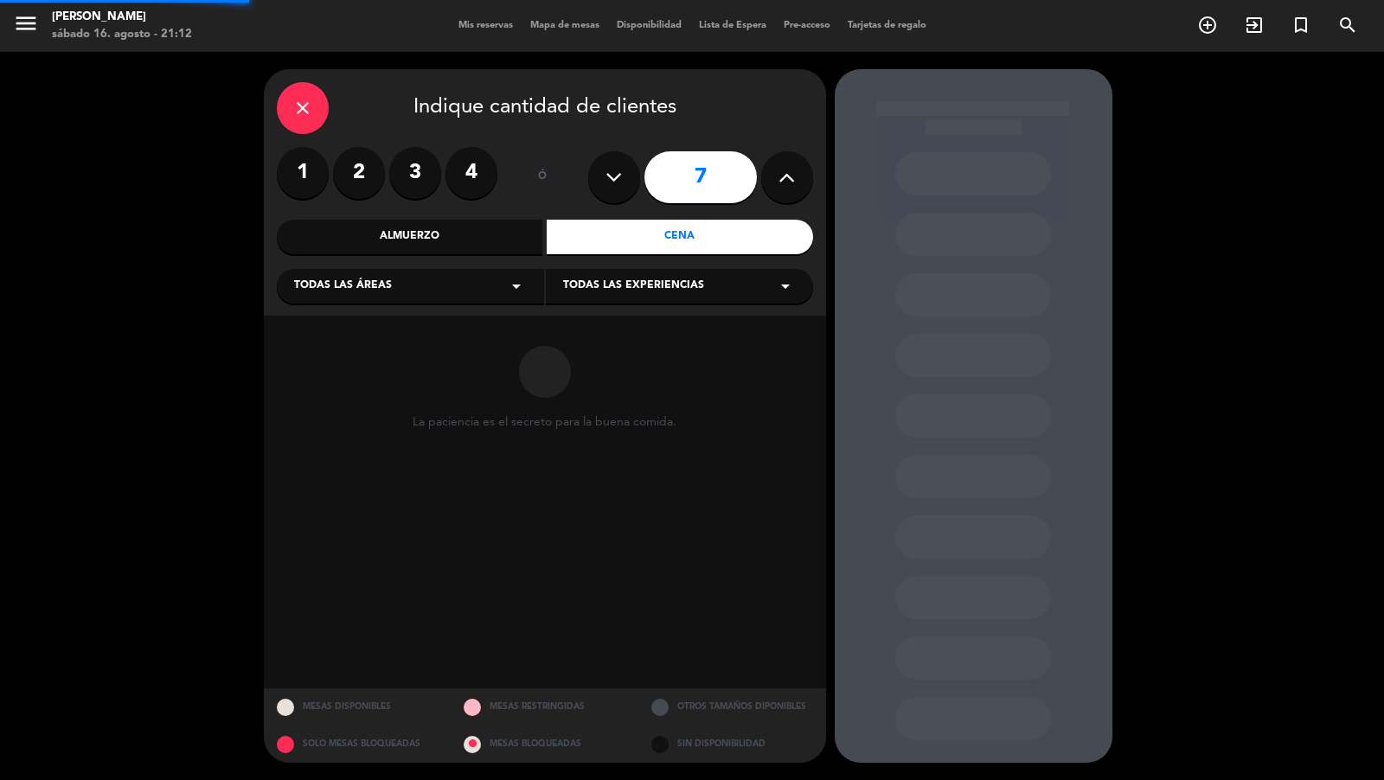
click at [514, 241] on div "Almuerzo" at bounding box center [410, 237] width 267 height 35
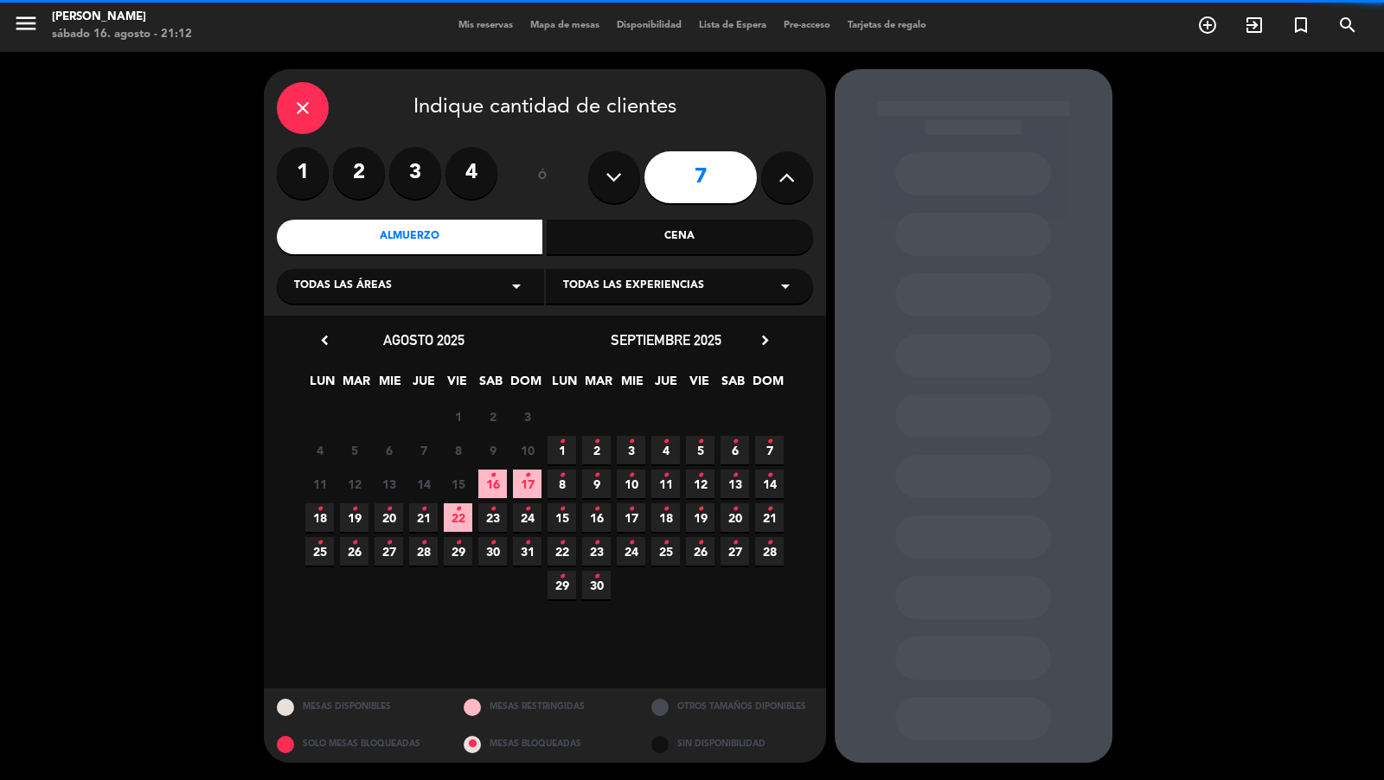
click at [470, 296] on div "Todas las áreas arrow_drop_down" at bounding box center [410, 286] width 267 height 35
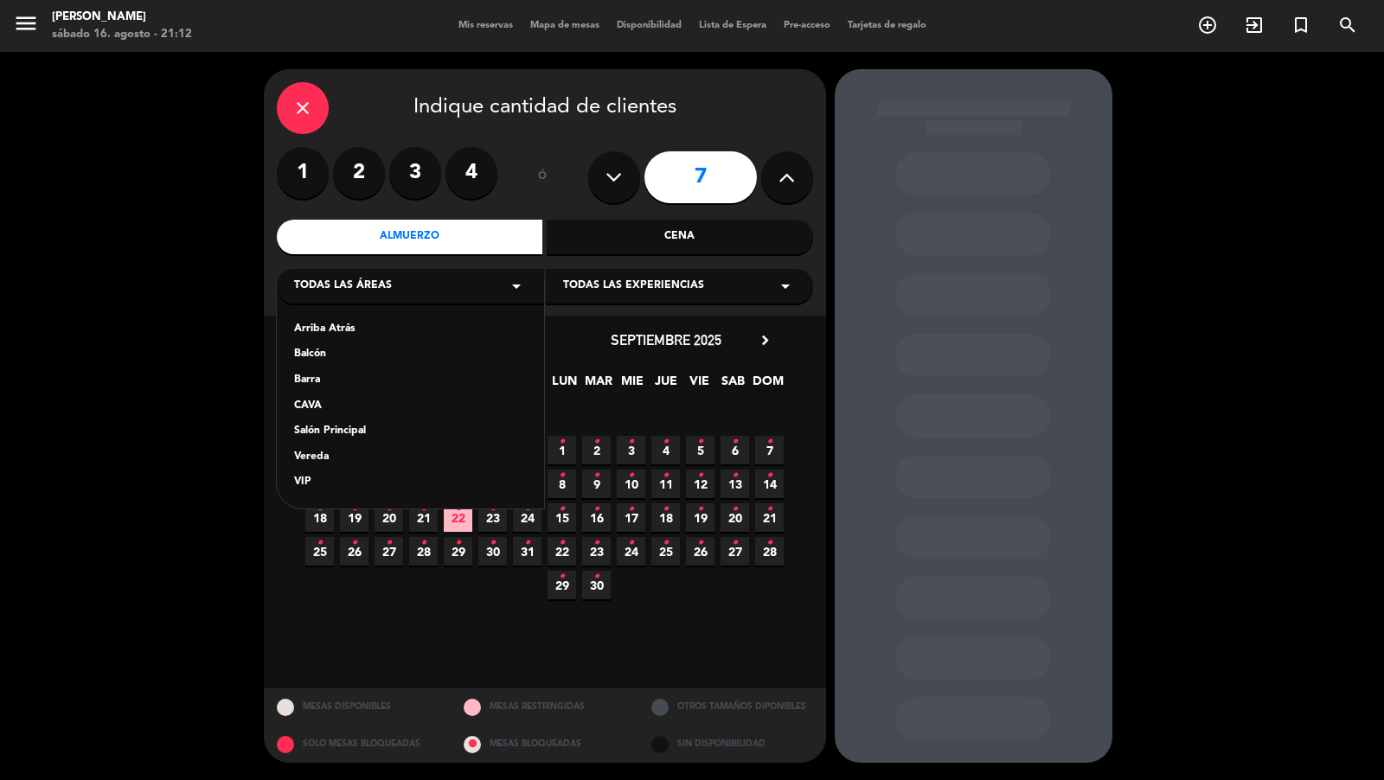
click at [350, 435] on div "Salón Principal" at bounding box center [410, 431] width 233 height 17
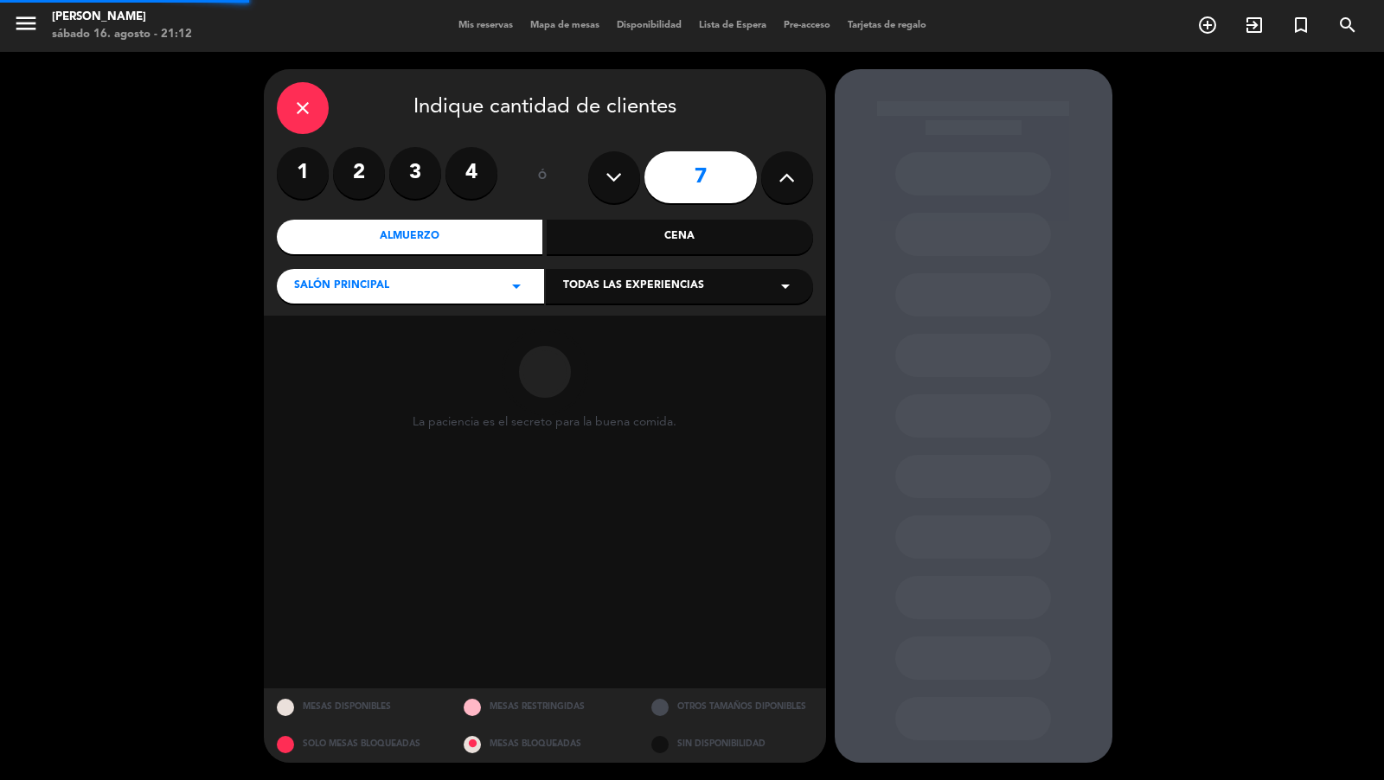
click at [360, 412] on div "La paciencia es el secreto para la buena comida." at bounding box center [545, 502] width 562 height 373
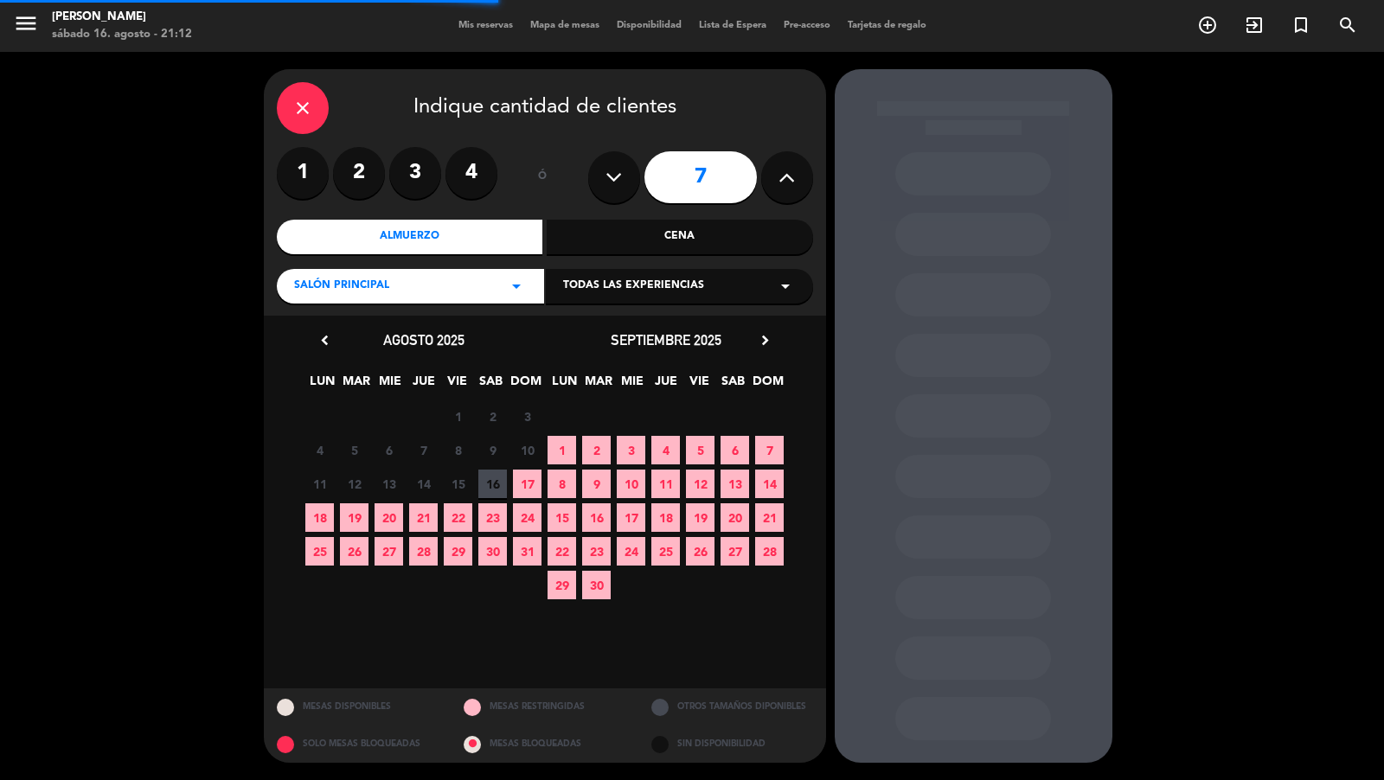
click at [598, 292] on span "Todas las experiencias" at bounding box center [633, 286] width 141 height 17
click at [588, 329] on div "Dining room" at bounding box center [679, 329] width 233 height 17
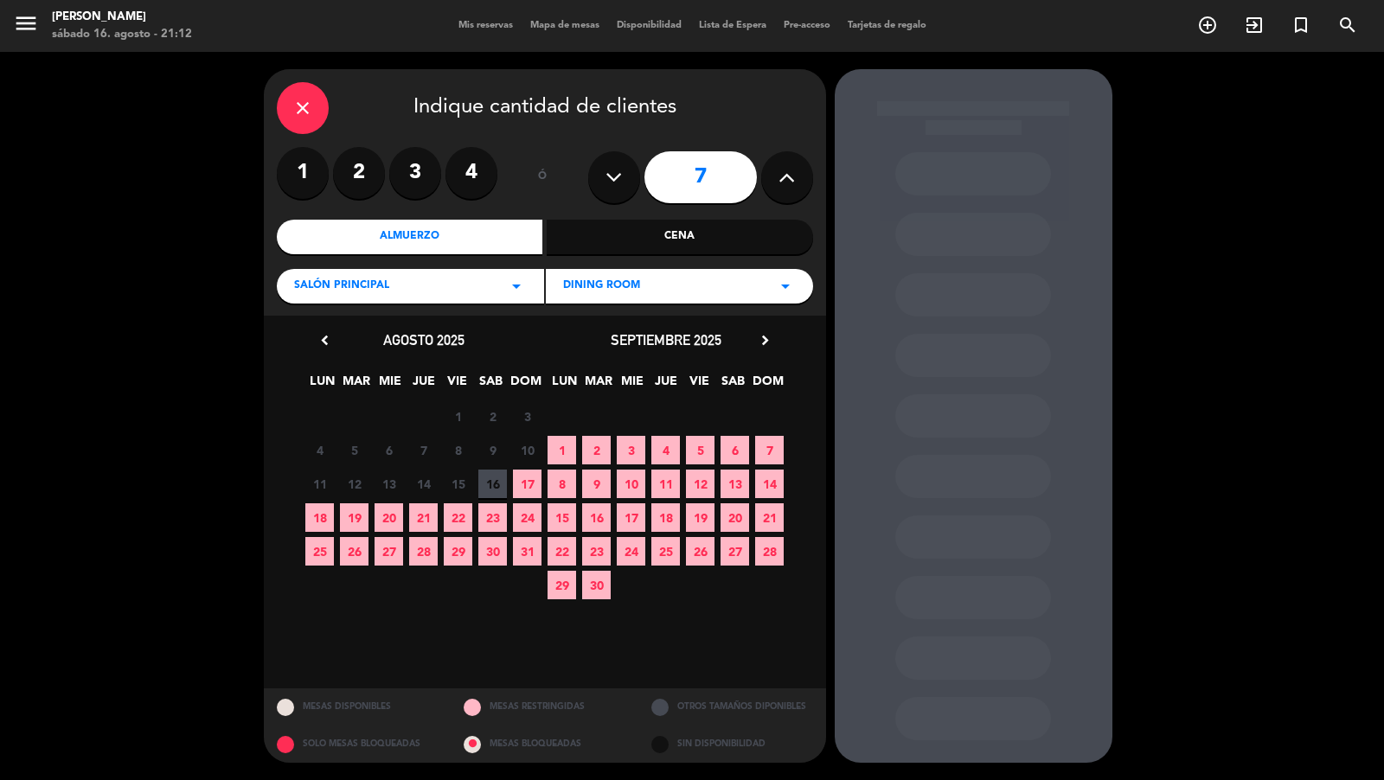
click at [666, 513] on span "18" at bounding box center [666, 518] width 29 height 29
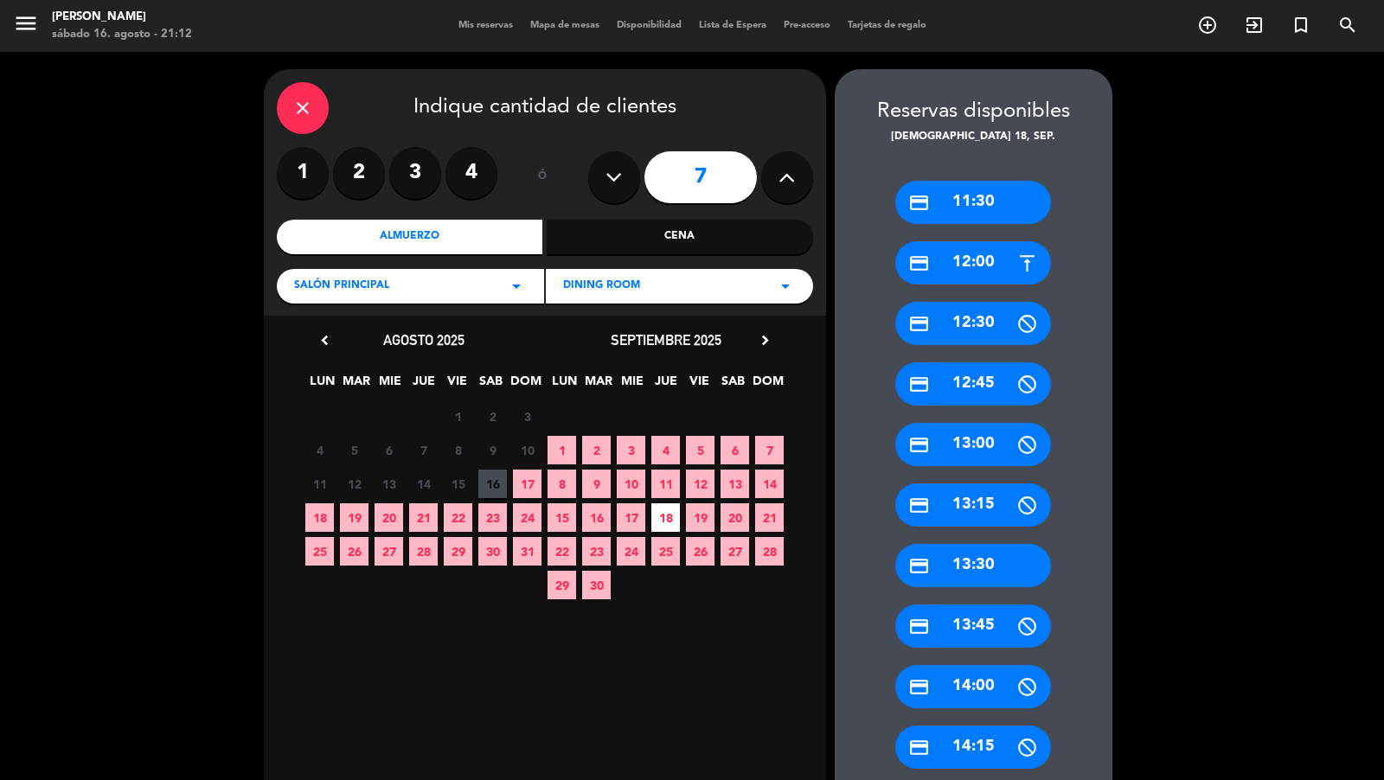
click at [988, 281] on div "credit_card 12:00" at bounding box center [974, 262] width 156 height 43
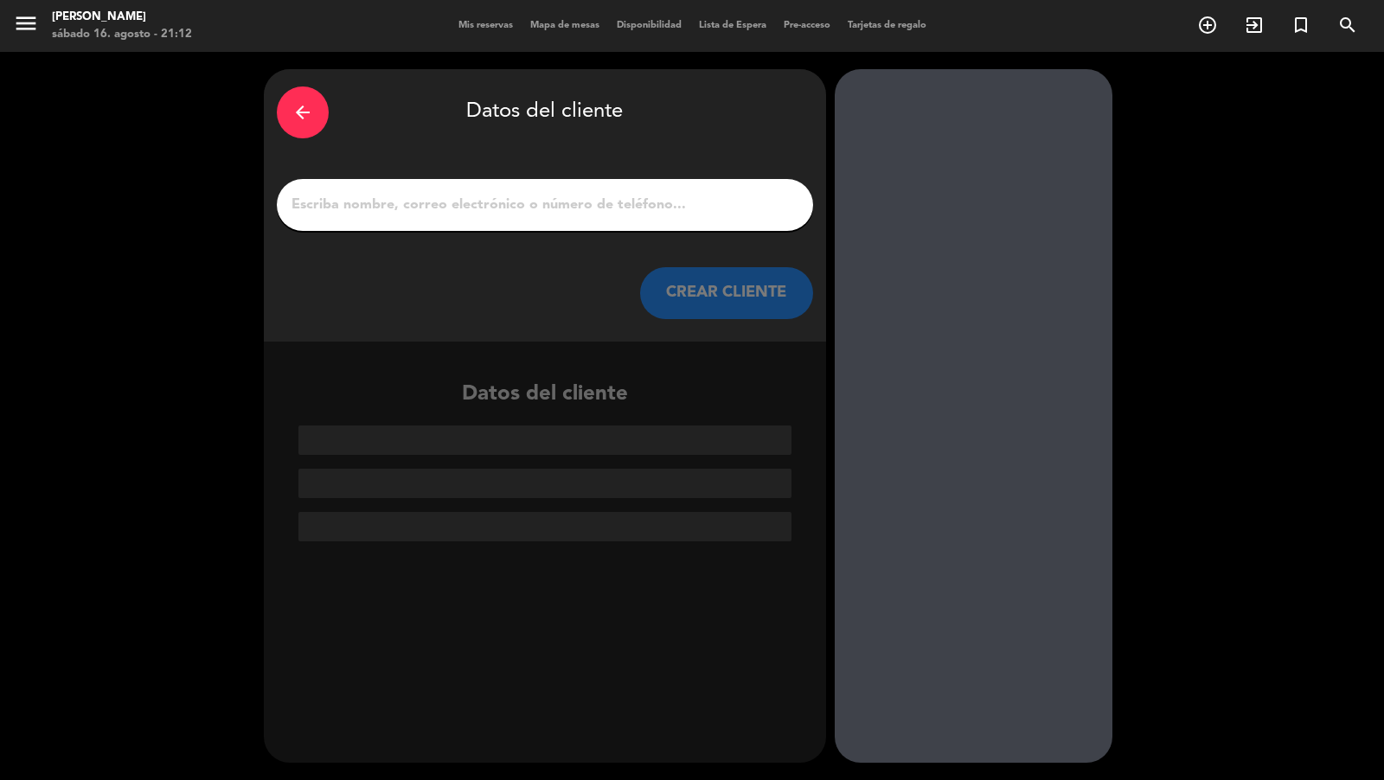
click at [697, 215] on input "1" at bounding box center [545, 205] width 511 height 24
paste input "Su reserva fue creada. Por favor, complete los datos de garantía que le solicit…"
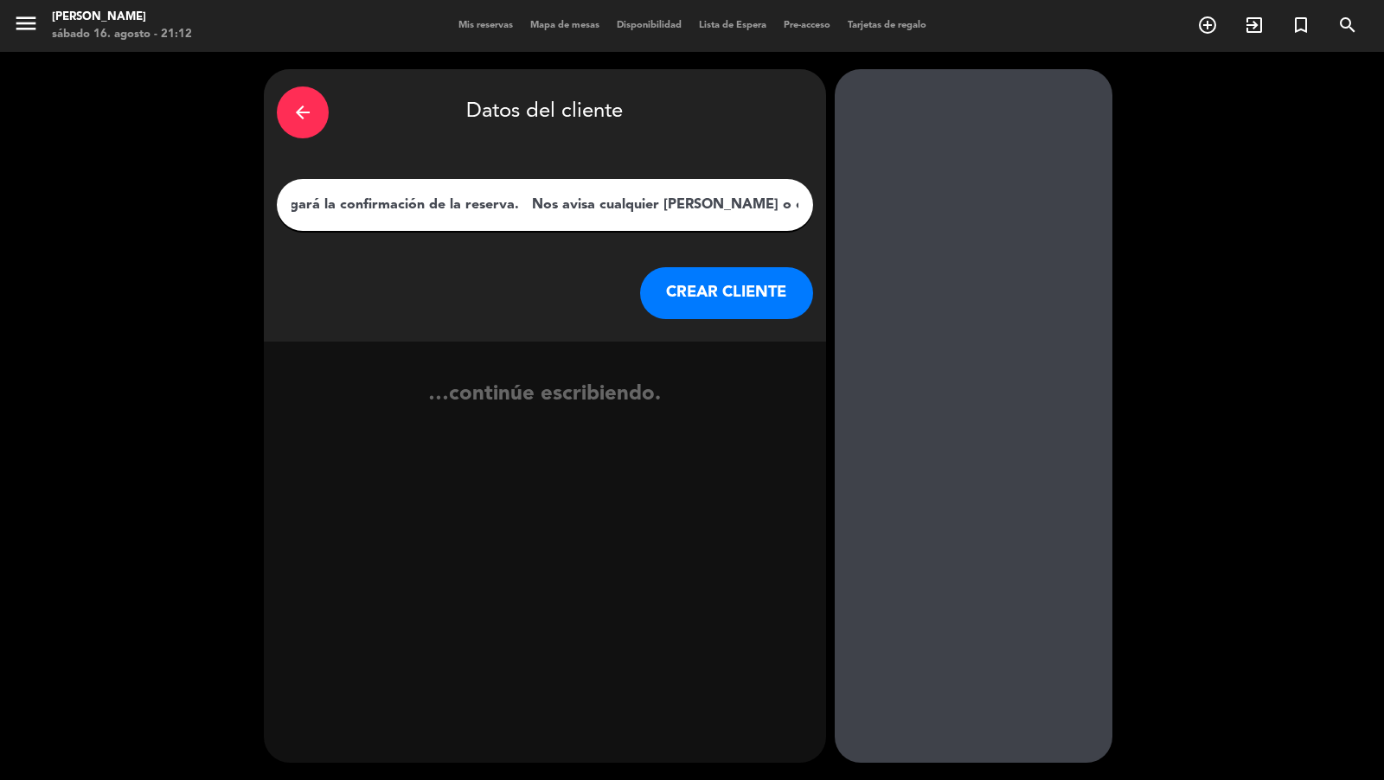
type input "Su reserva fue creada. Por favor, complete los datos de garantía que le solicit…"
click at [688, 279] on button "CREAR CLIENTE" at bounding box center [726, 293] width 173 height 52
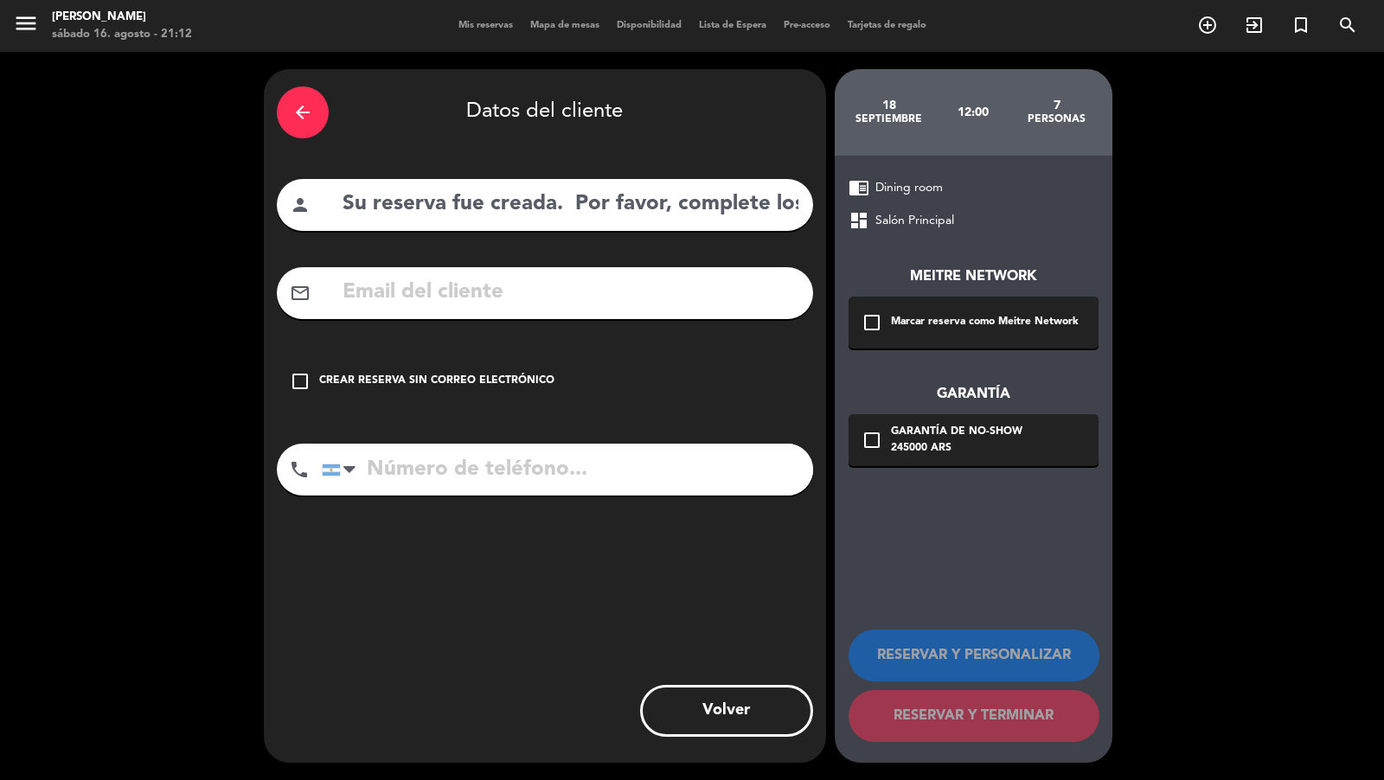
click at [958, 311] on div "check_box_outline_blank Marcar reserva como Meitre Network" at bounding box center [974, 323] width 250 height 52
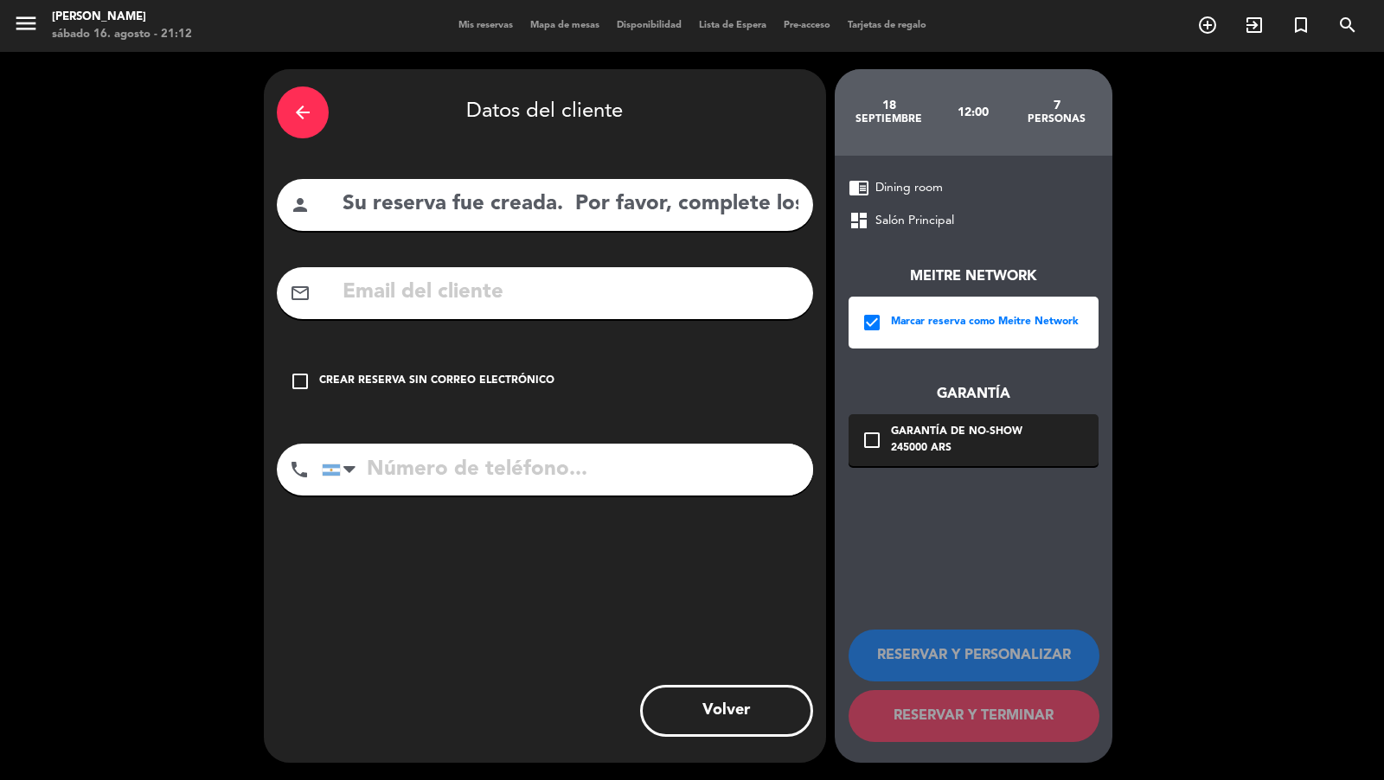
click at [937, 426] on div "Garantía de no-show" at bounding box center [957, 432] width 132 height 17
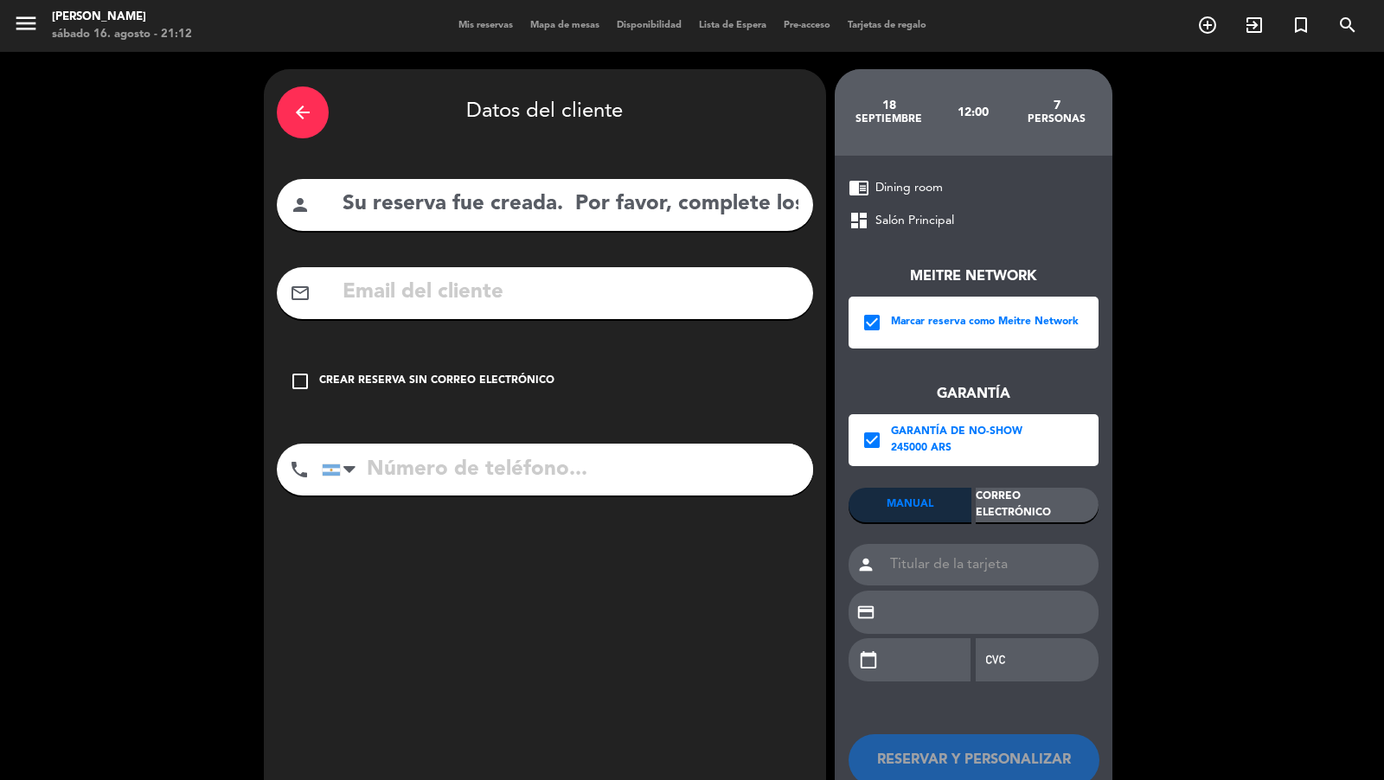
click at [1022, 491] on div "Correo Electrónico" at bounding box center [1037, 505] width 123 height 35
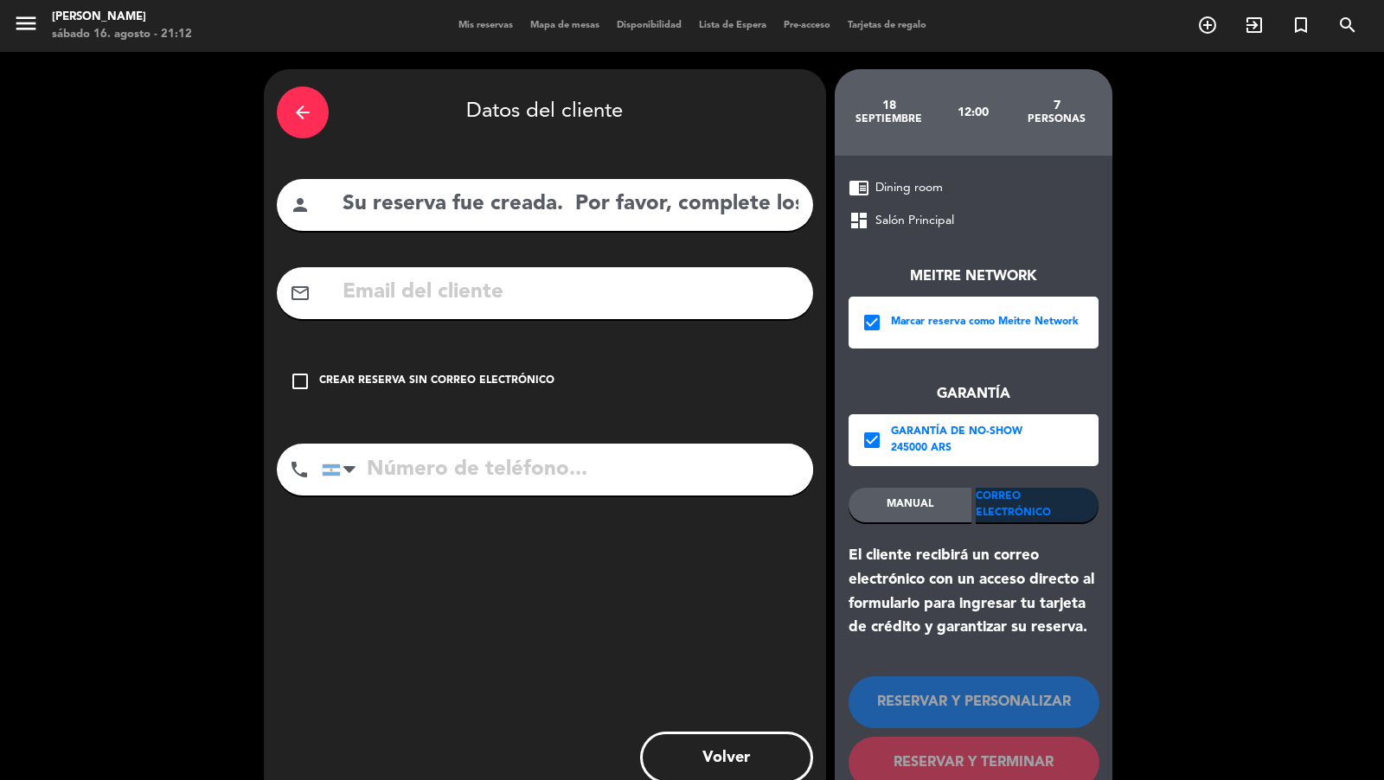
click at [703, 286] on input "text" at bounding box center [570, 292] width 459 height 35
click at [613, 216] on input "Su reserva fue creada. Por favor, complete los datos de garantía que le solicit…" at bounding box center [570, 204] width 459 height 35
paste input "[PERSON_NAME]"
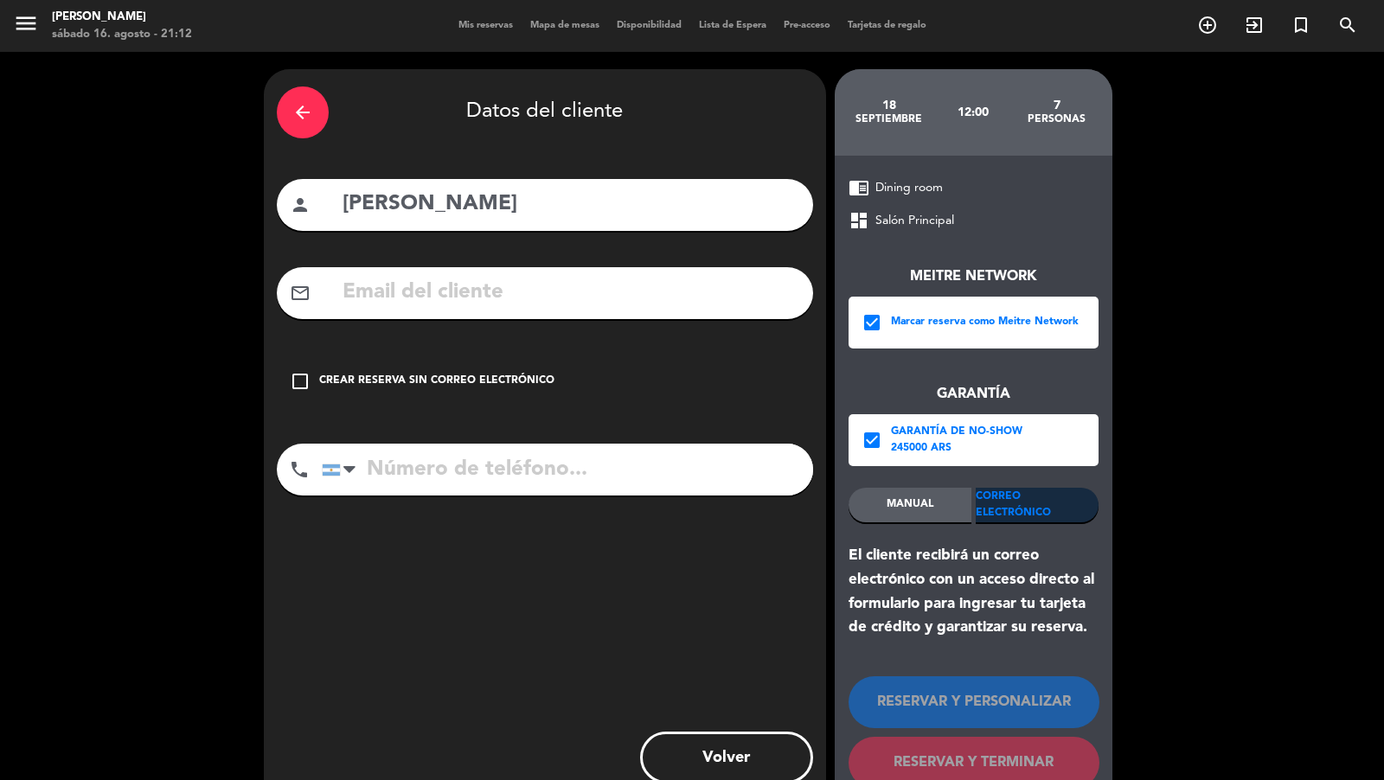
type input "[PERSON_NAME]"
click at [589, 289] on input "text" at bounding box center [570, 292] width 459 height 35
click at [616, 303] on input "text" at bounding box center [570, 292] width 459 height 35
paste input "[PERSON_NAME][EMAIL_ADDRESS][PERSON_NAME][DOMAIN_NAME]"
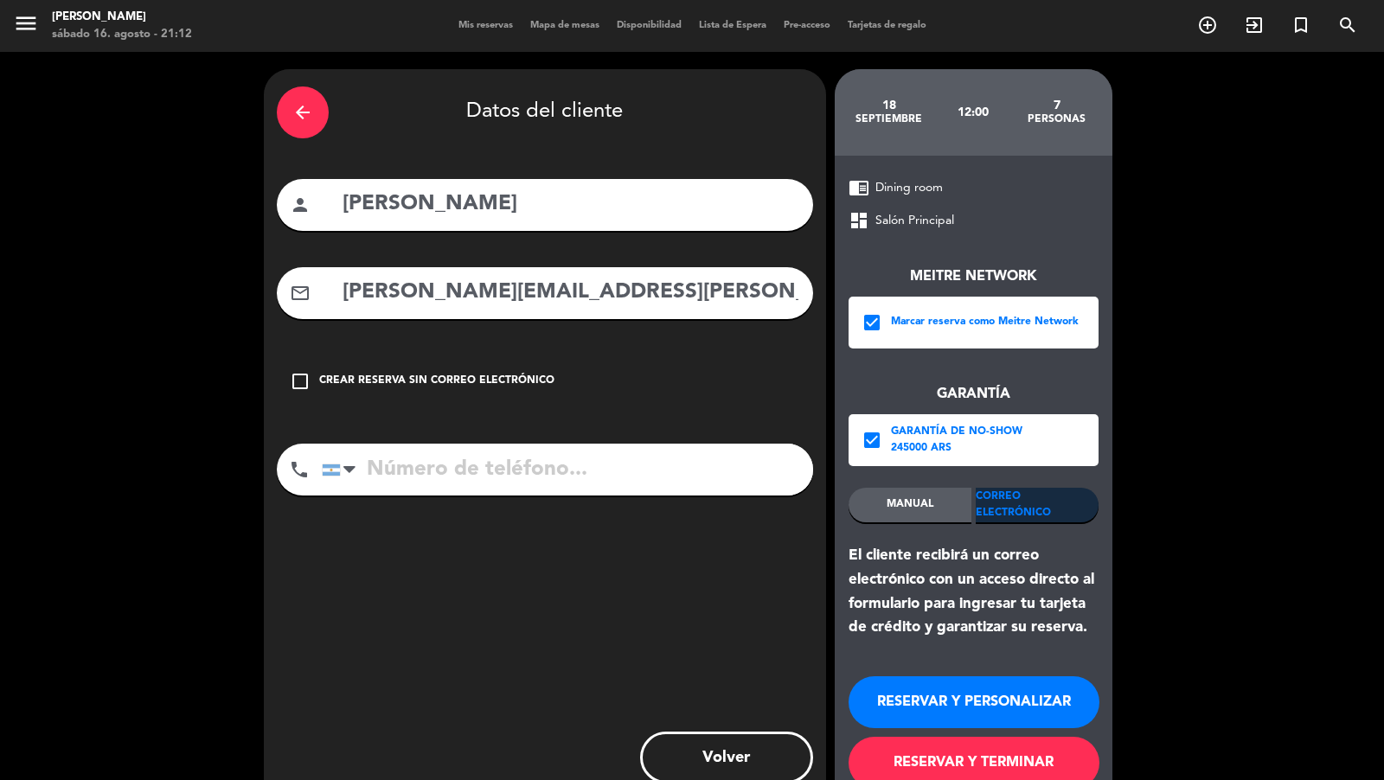
type input "[PERSON_NAME][EMAIL_ADDRESS][PERSON_NAME][DOMAIN_NAME]"
click at [562, 463] on input "tel" at bounding box center [567, 470] width 491 height 52
click at [620, 471] on input "tel" at bounding box center [567, 470] width 491 height 52
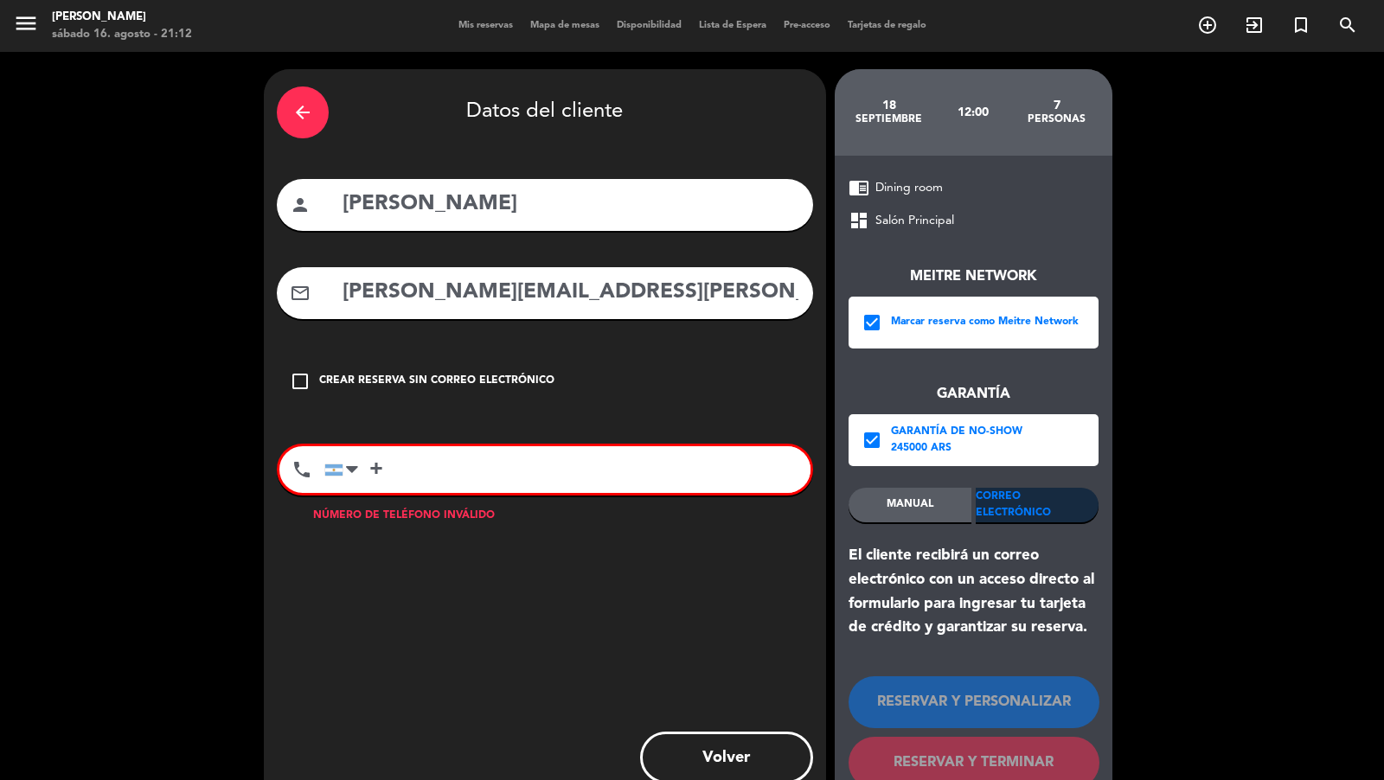
paste input "51945045497"
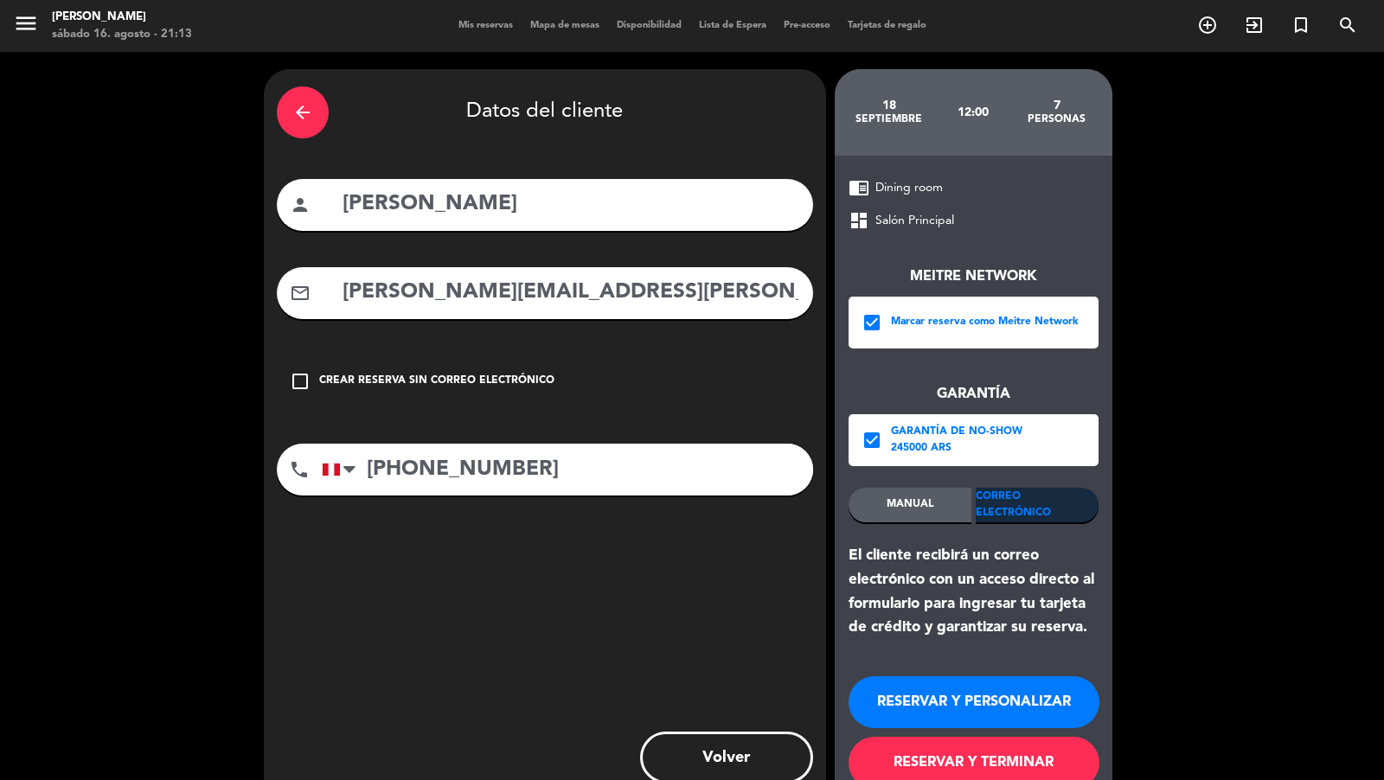
type input "[PHONE_NUMBER]"
click at [928, 702] on button "RESERVAR Y TERMINAR" at bounding box center [974, 763] width 251 height 52
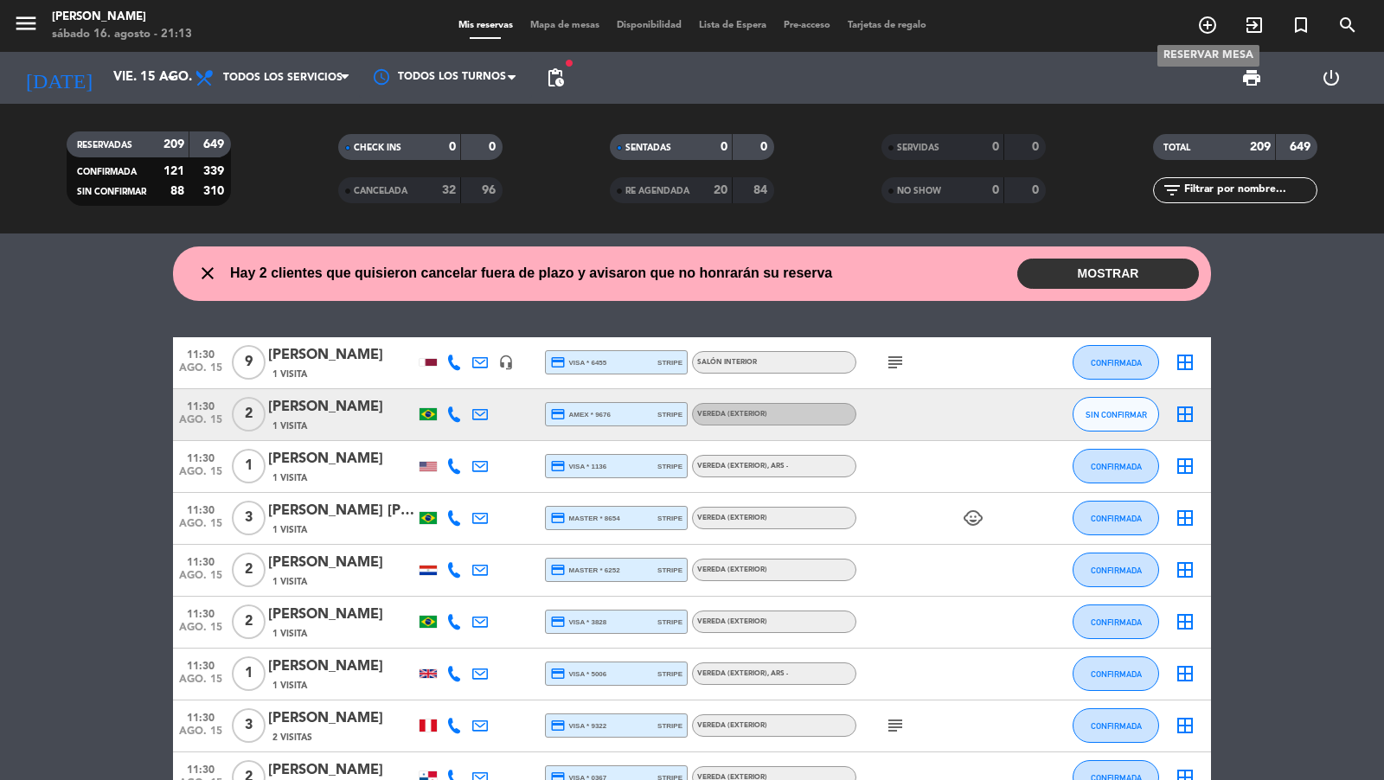
click at [1208, 35] on icon "add_circle_outline" at bounding box center [1208, 25] width 21 height 21
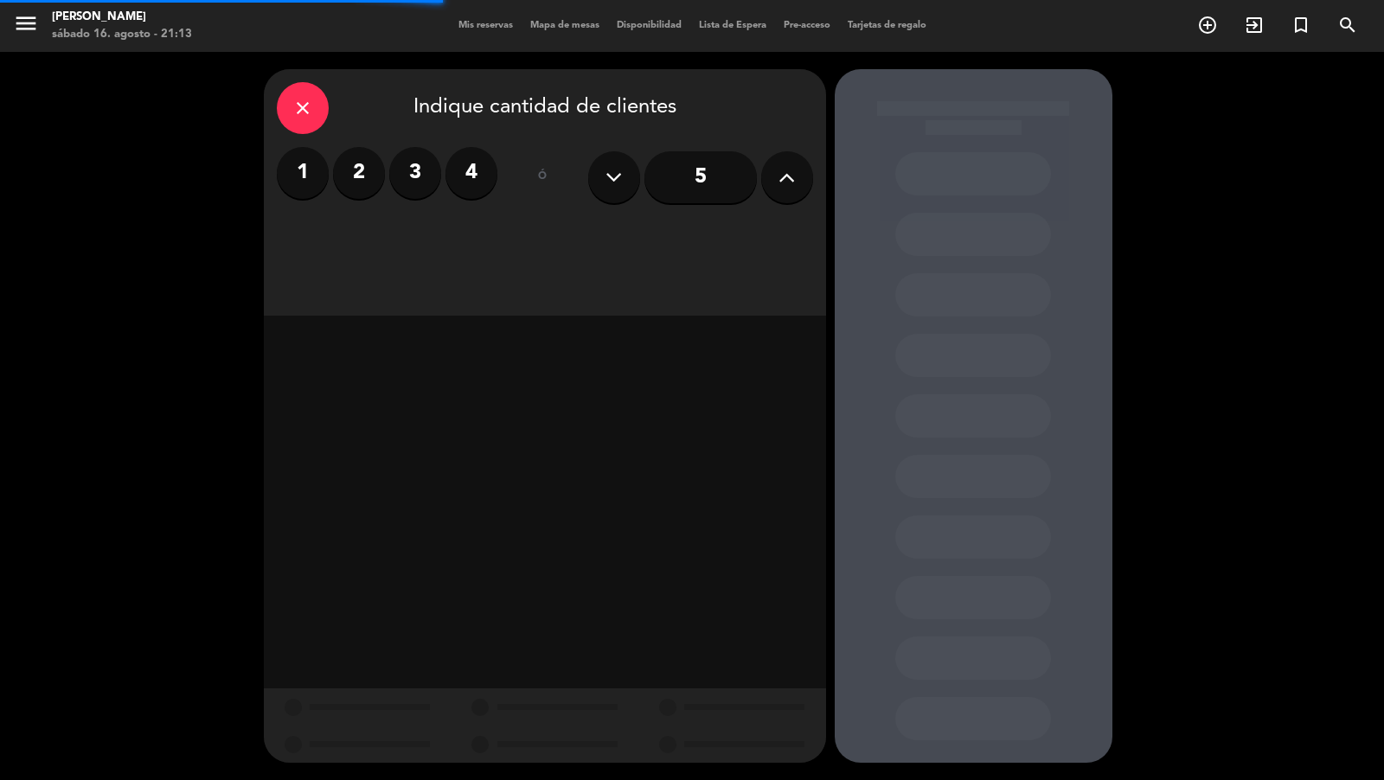
click at [703, 201] on input "5" at bounding box center [701, 177] width 112 height 52
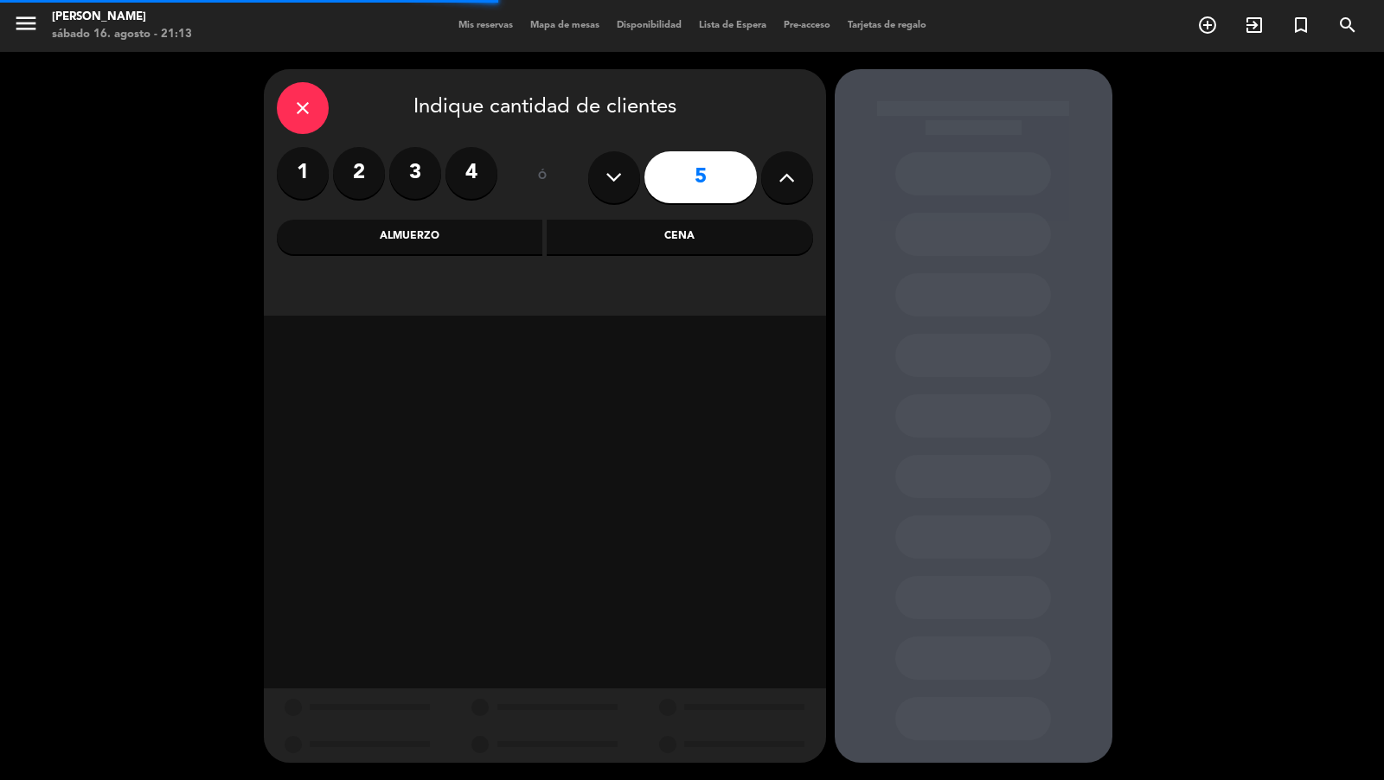
click at [635, 236] on div "Cena" at bounding box center [680, 237] width 267 height 35
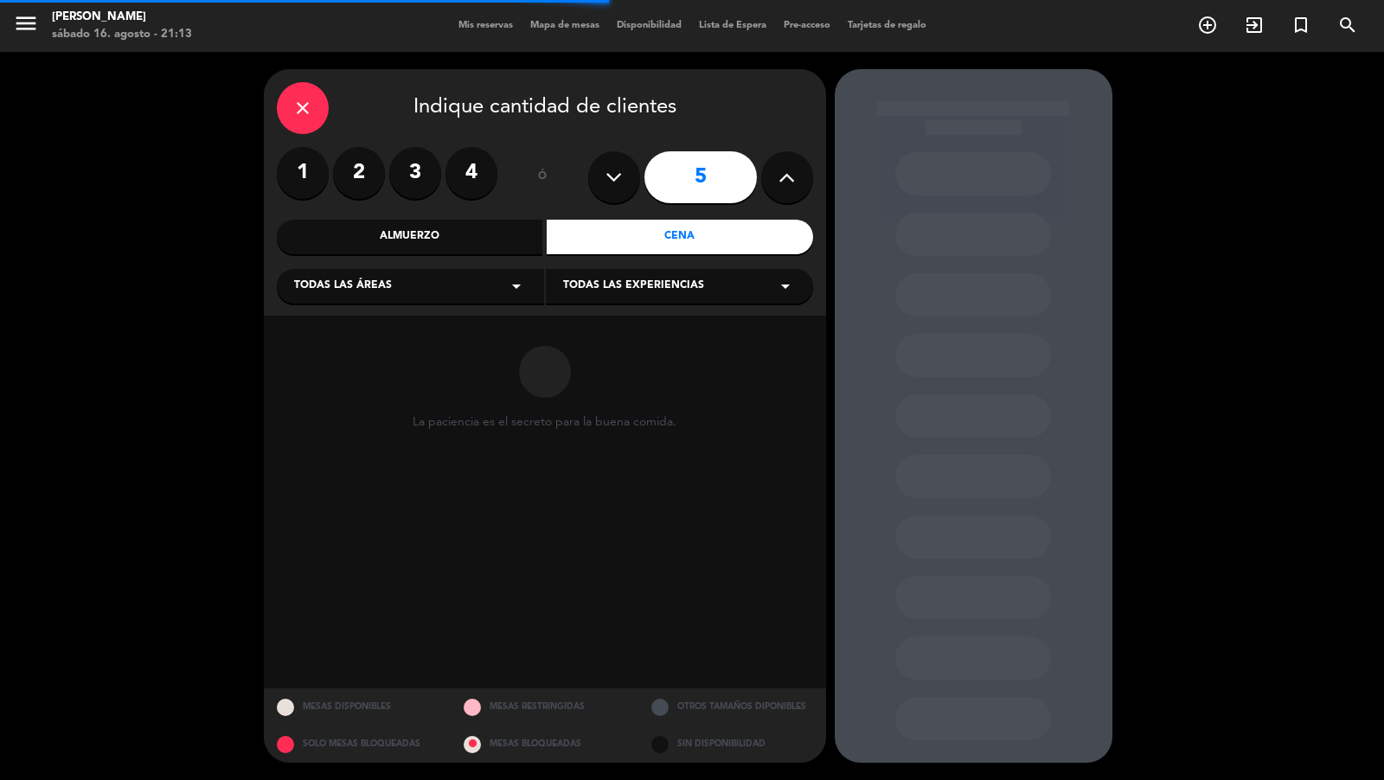
click at [486, 295] on div "Todas las áreas arrow_drop_down" at bounding box center [410, 286] width 267 height 35
drag, startPoint x: 350, startPoint y: 467, endPoint x: 395, endPoint y: 436, distance: 54.7
click at [351, 466] on div "Arriba Atrás Balcón Barra CAVA Salón Principal Vereda VIP" at bounding box center [410, 395] width 267 height 227
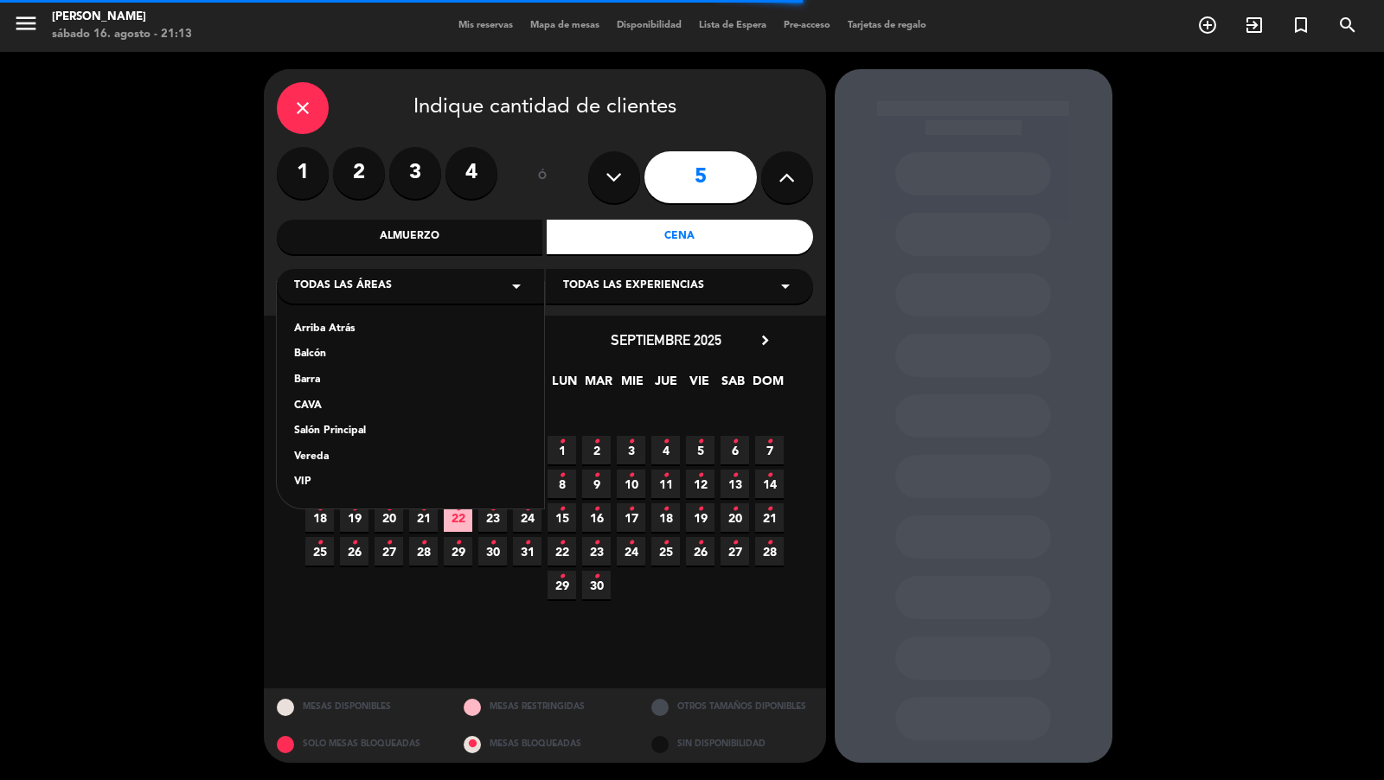
click at [338, 450] on div "Vereda" at bounding box center [410, 457] width 233 height 17
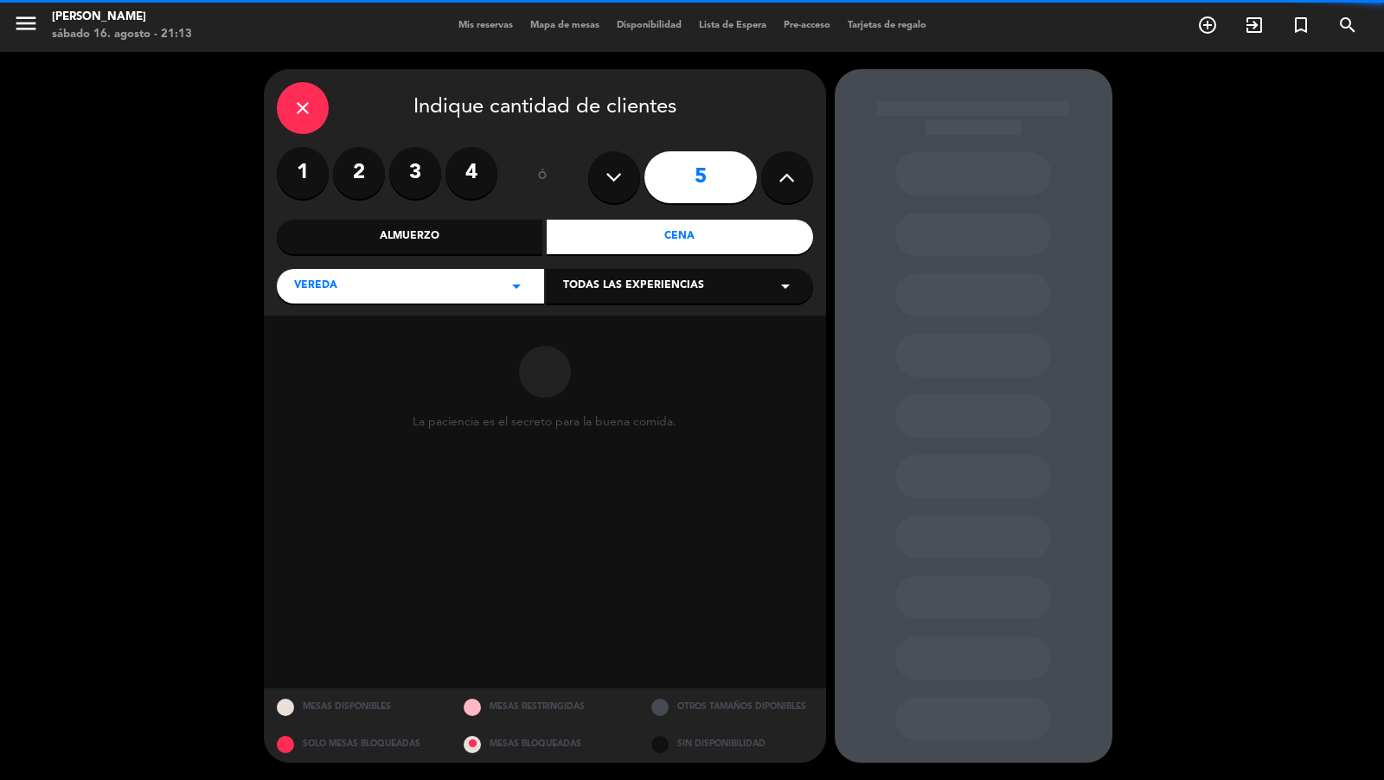
click at [562, 293] on div "Todas las experiencias arrow_drop_down" at bounding box center [679, 286] width 267 height 35
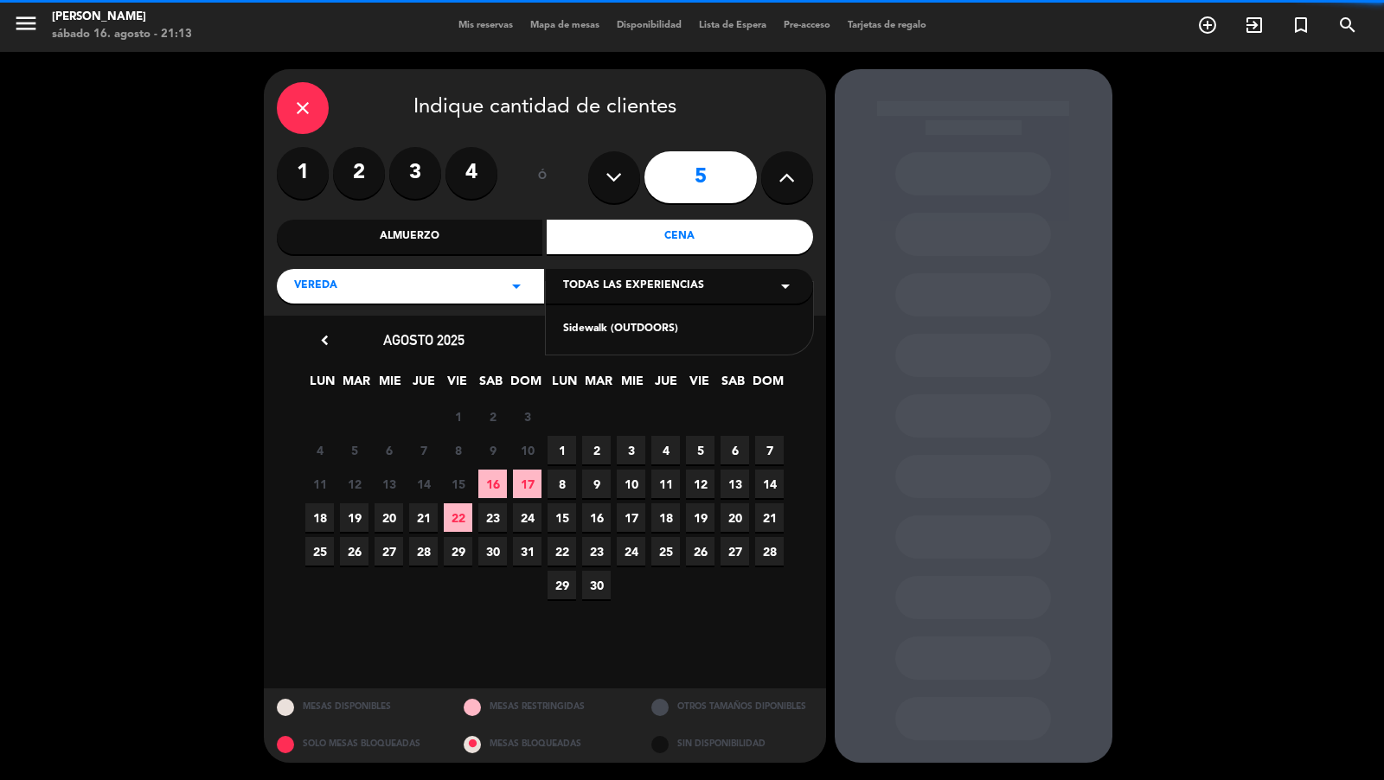
click at [562, 326] on div "Sidewalk (OUTDOORS)" at bounding box center [679, 319] width 267 height 74
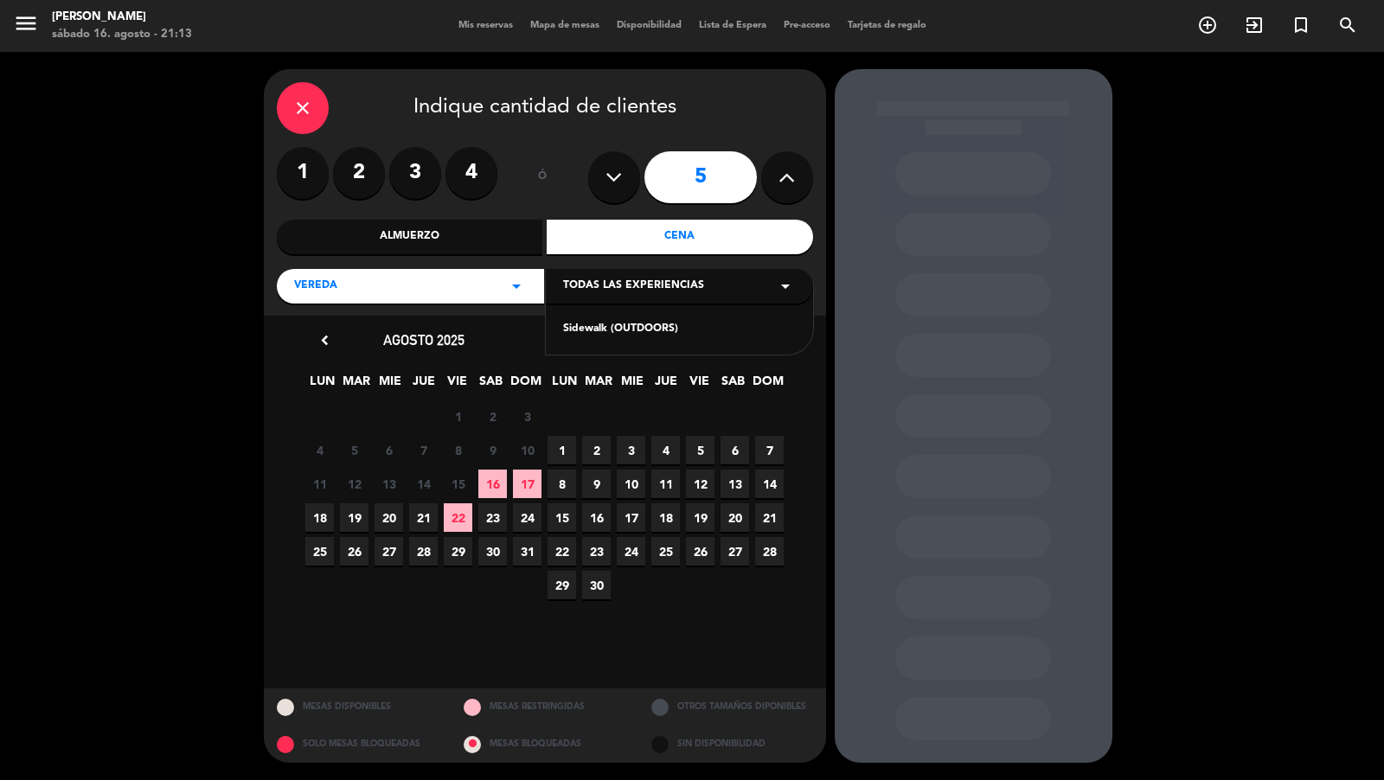
click at [585, 329] on div "Sidewalk (OUTDOORS)" at bounding box center [679, 329] width 233 height 17
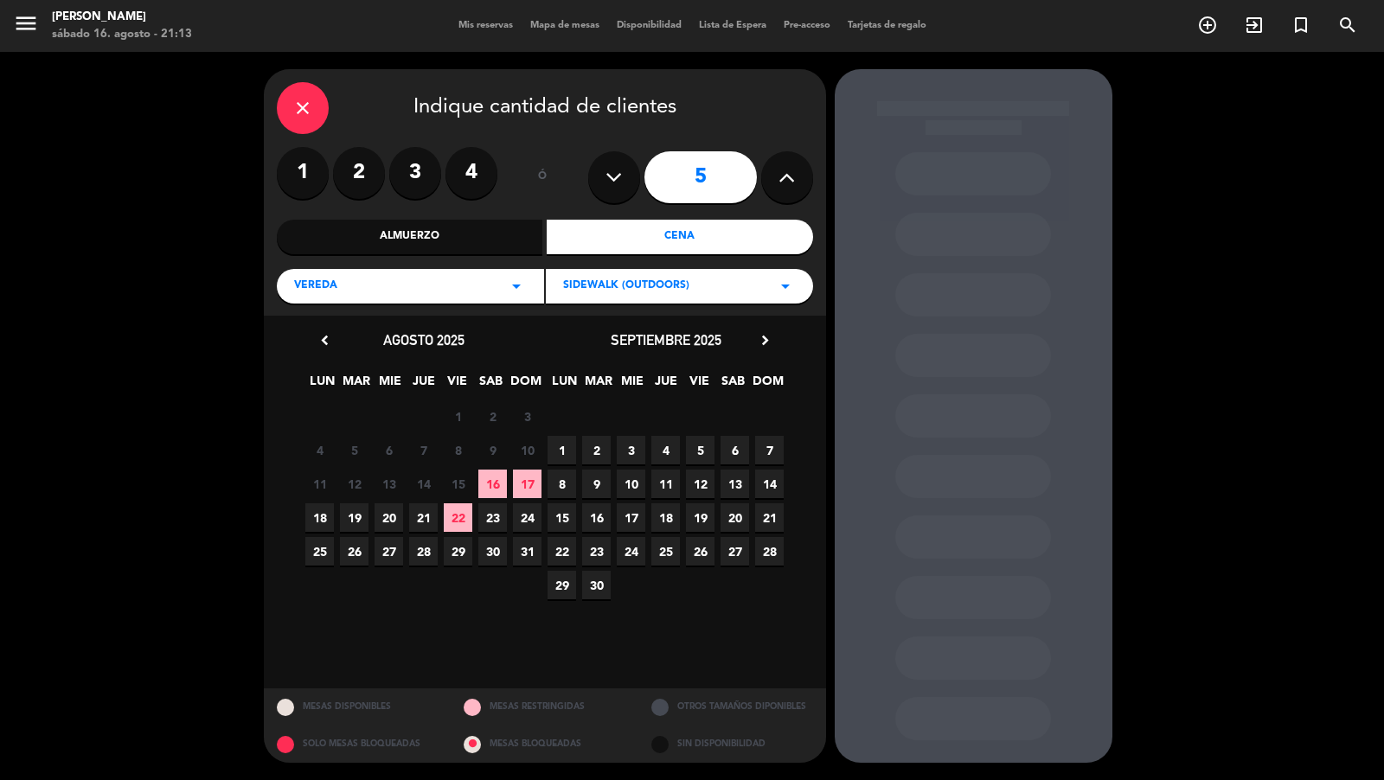
click at [636, 551] on span "24" at bounding box center [631, 551] width 29 height 29
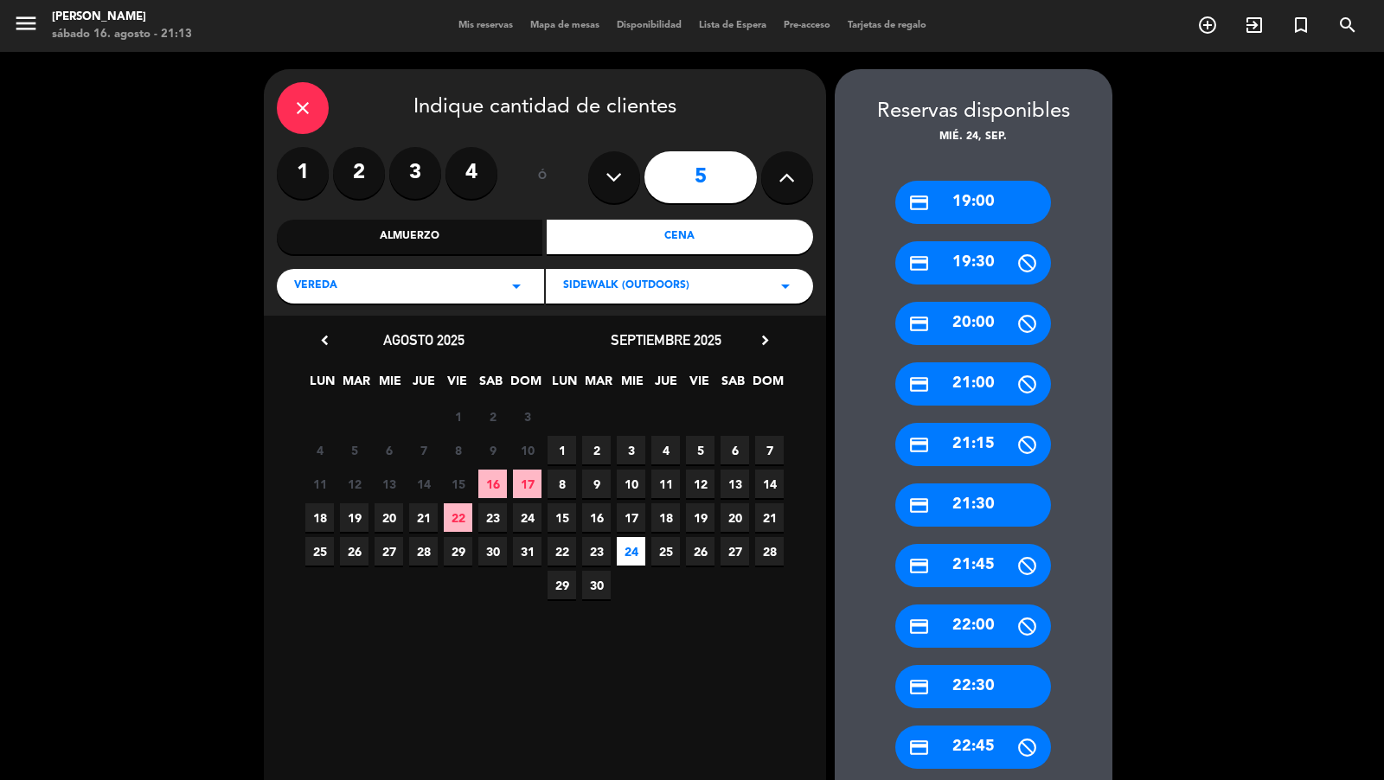
click at [1022, 200] on div "credit_card 19:00" at bounding box center [974, 202] width 156 height 43
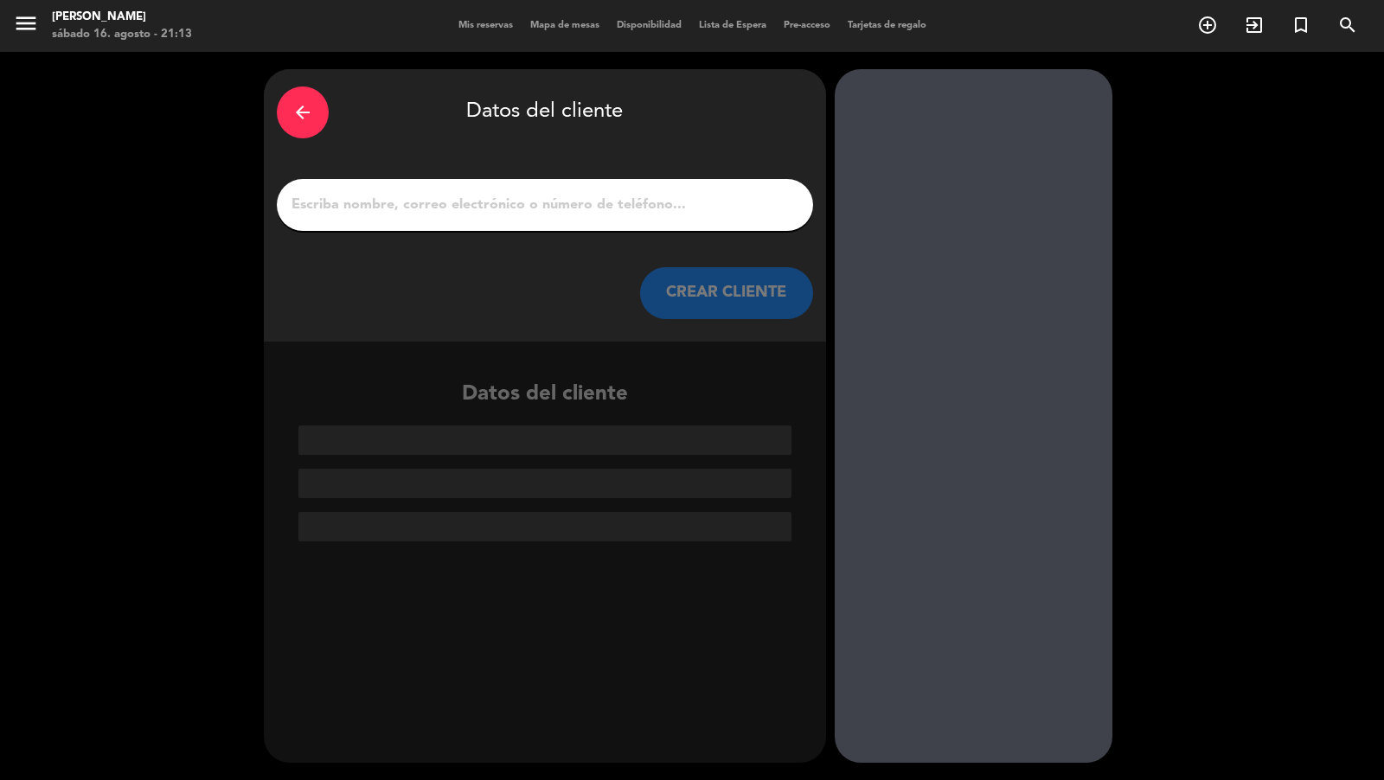
click at [739, 211] on input "1" at bounding box center [545, 205] width 511 height 24
paste input "[PERSON_NAME]"
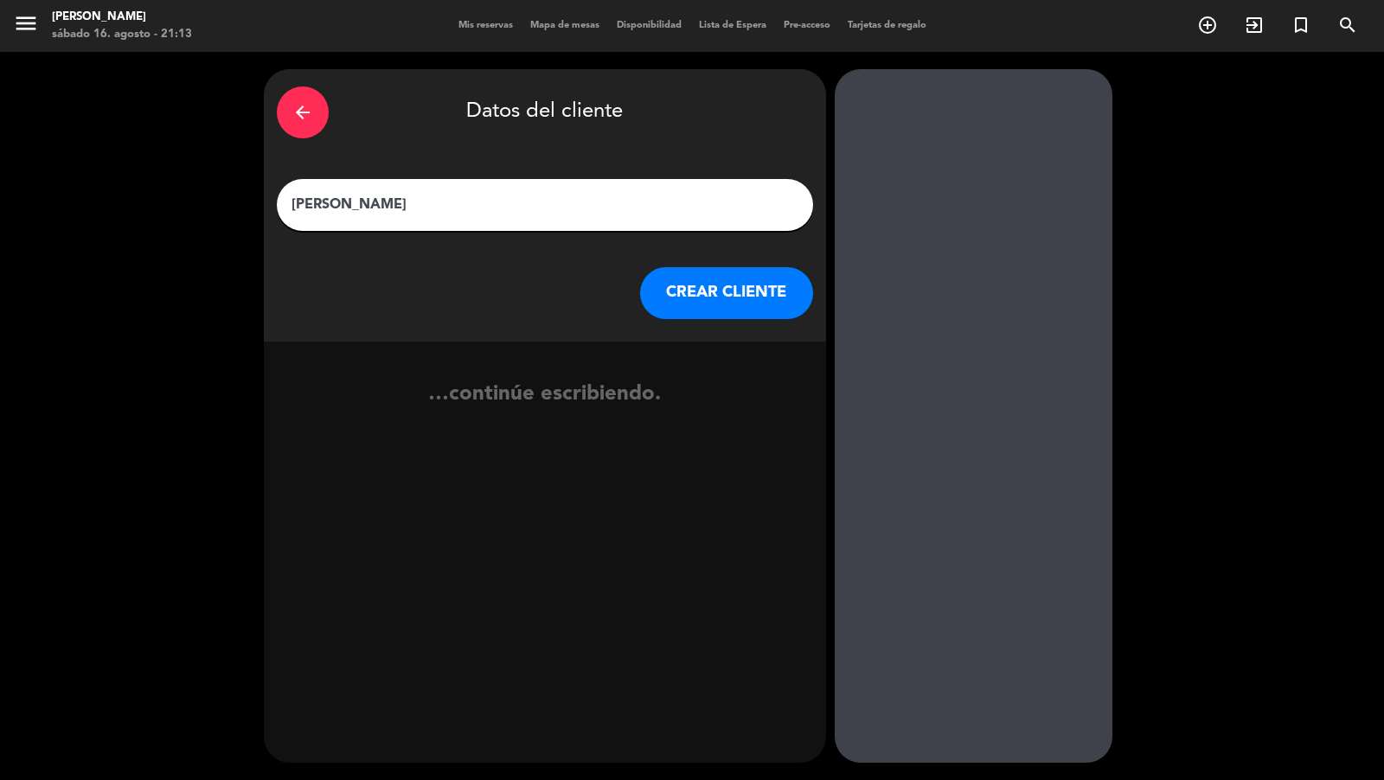
type input "[PERSON_NAME]"
click at [731, 312] on button "CREAR CLIENTE" at bounding box center [726, 293] width 173 height 52
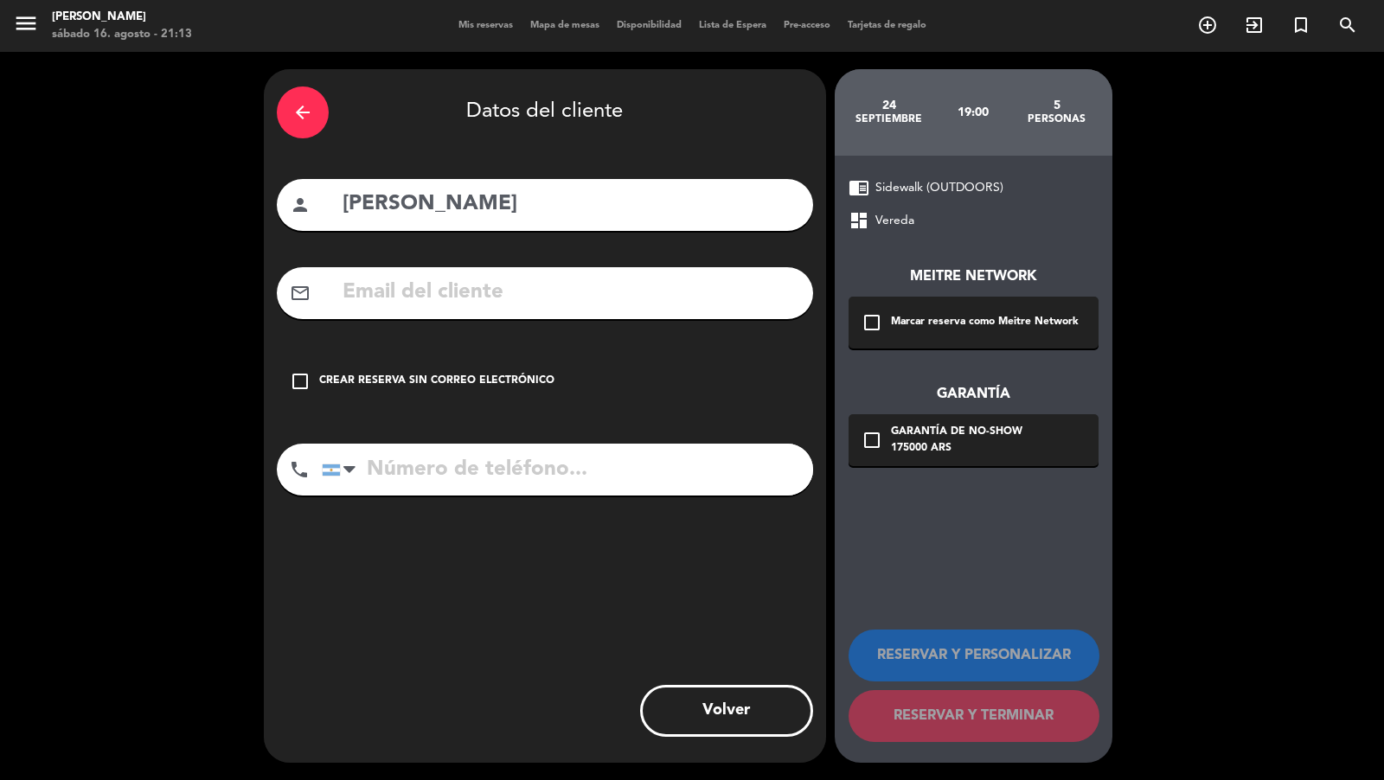
click at [896, 325] on div "Marcar reserva como Meitre Network" at bounding box center [985, 322] width 188 height 17
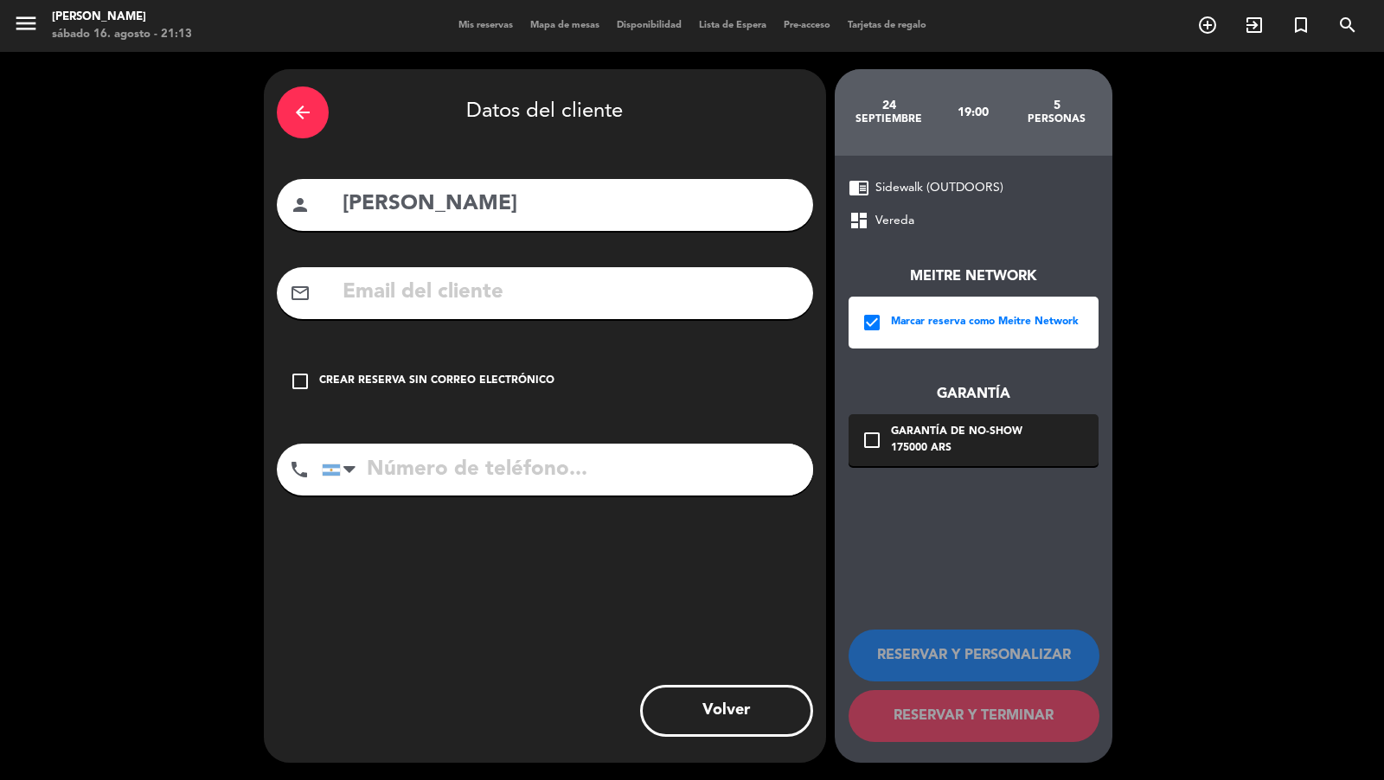
click at [913, 427] on div "Garantía de no-show" at bounding box center [957, 432] width 132 height 17
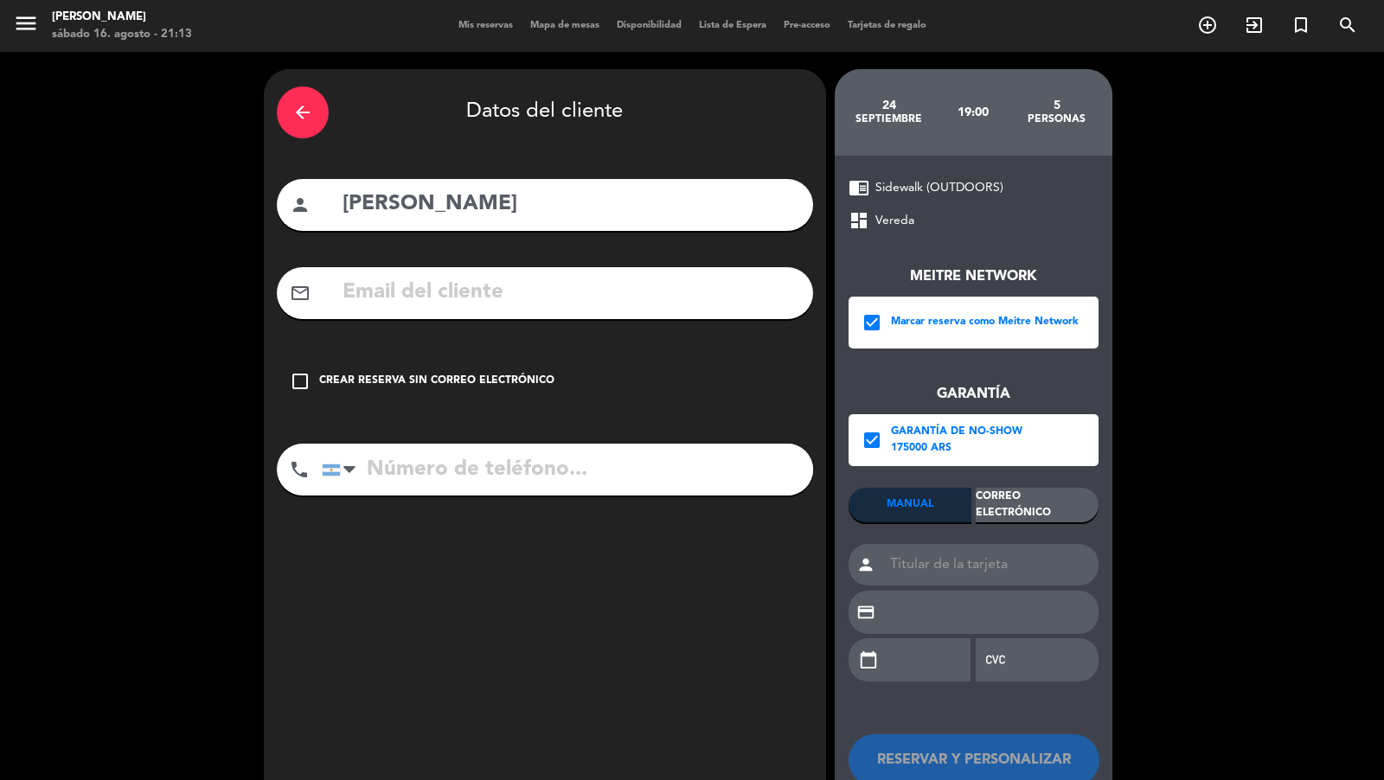
click at [995, 515] on div "Correo Electrónico" at bounding box center [1037, 505] width 123 height 35
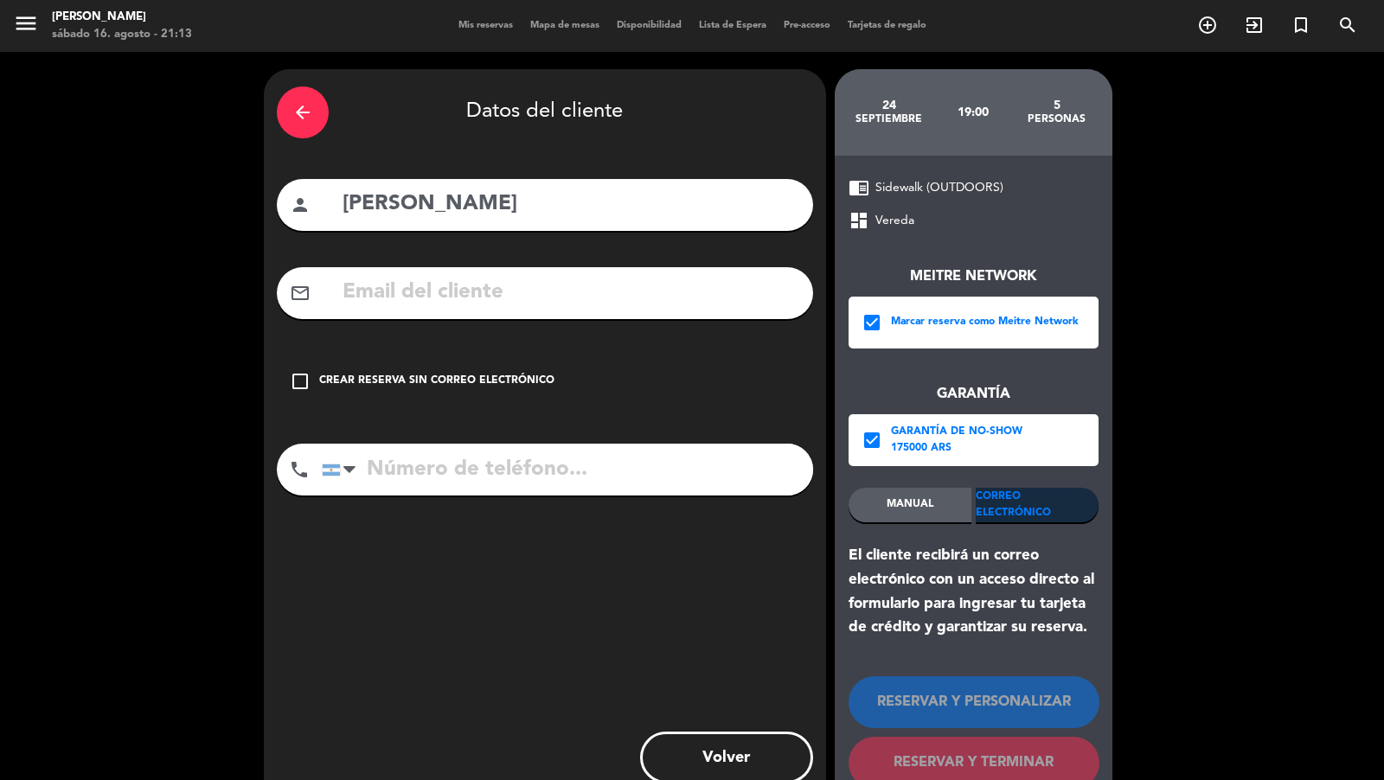
click at [648, 298] on input "text" at bounding box center [570, 292] width 459 height 35
click at [598, 291] on input "text" at bounding box center [570, 292] width 459 height 35
paste input "[PERSON_NAME][EMAIL_ADDRESS][DOMAIN_NAME]"
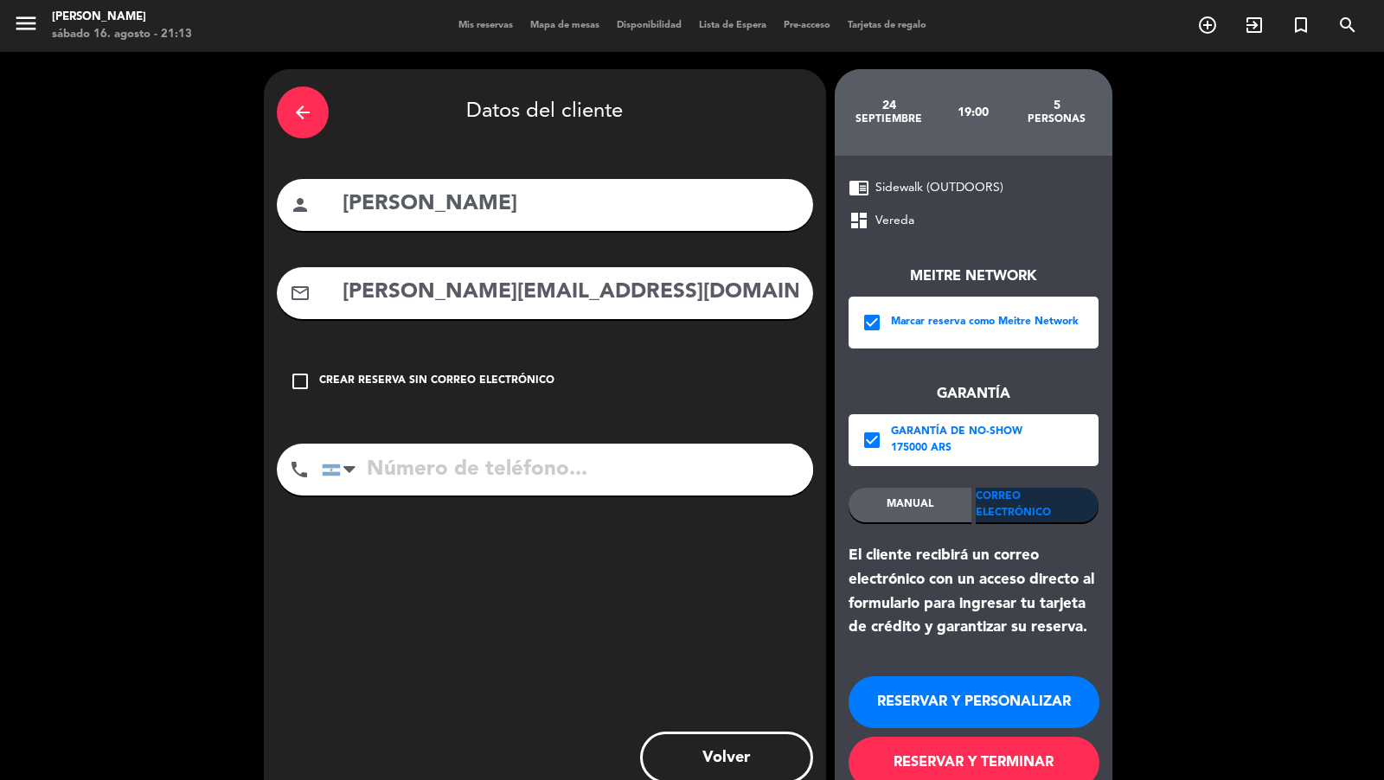
type input "[PERSON_NAME][EMAIL_ADDRESS][DOMAIN_NAME]"
click at [539, 470] on input "tel" at bounding box center [567, 470] width 491 height 52
paste input "[PHONE_NUMBER]."
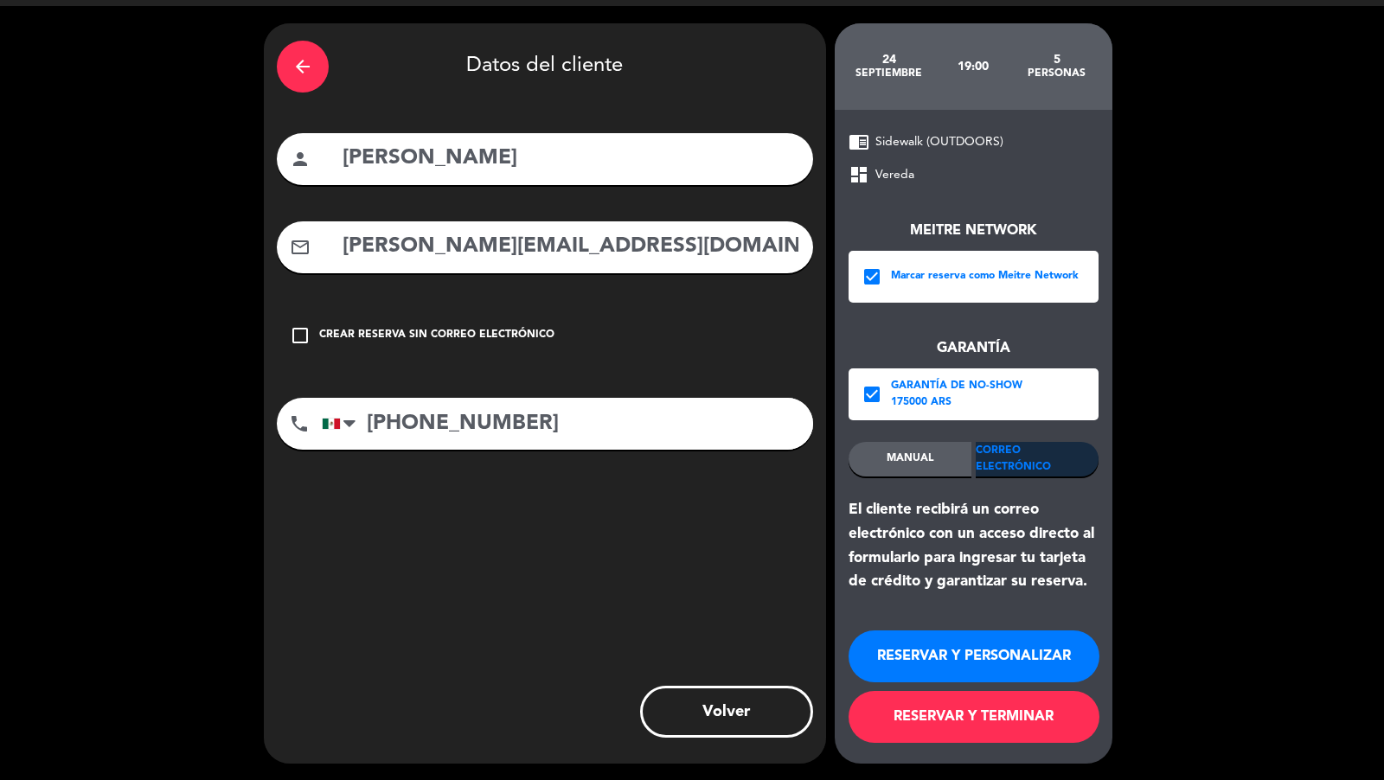
type input "[PHONE_NUMBER]"
click at [1055, 702] on button "RESERVAR Y TERMINAR" at bounding box center [974, 717] width 251 height 52
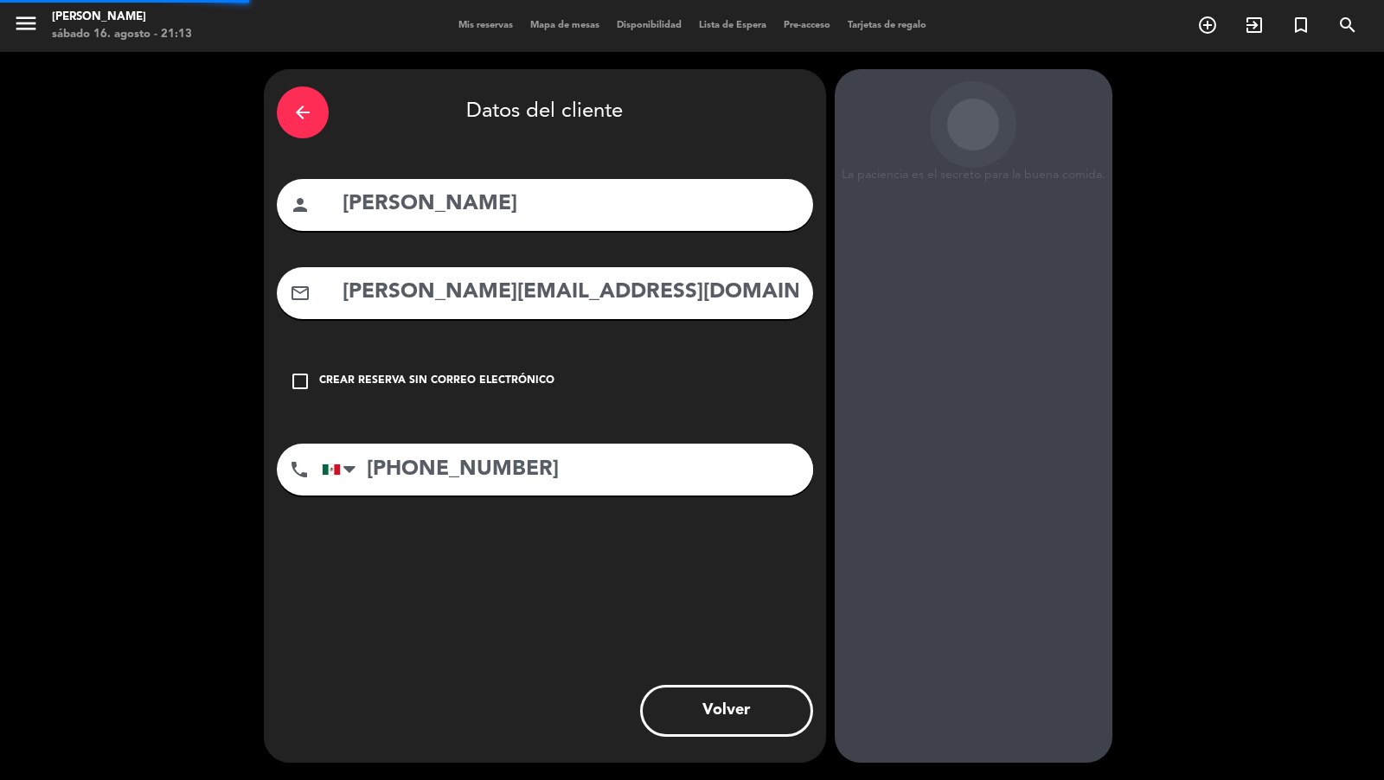
scroll to position [0, 0]
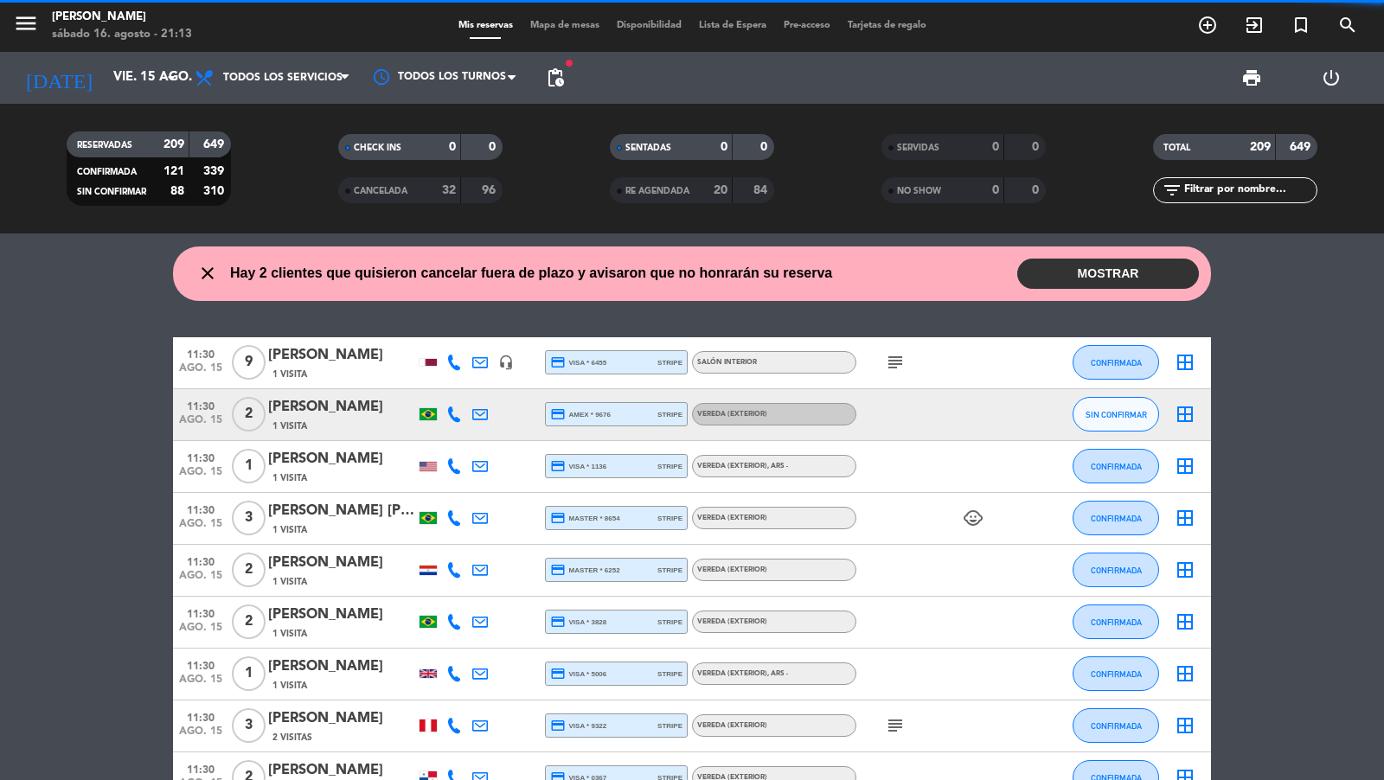
click at [1214, 20] on icon "add_circle_outline" at bounding box center [1208, 25] width 21 height 21
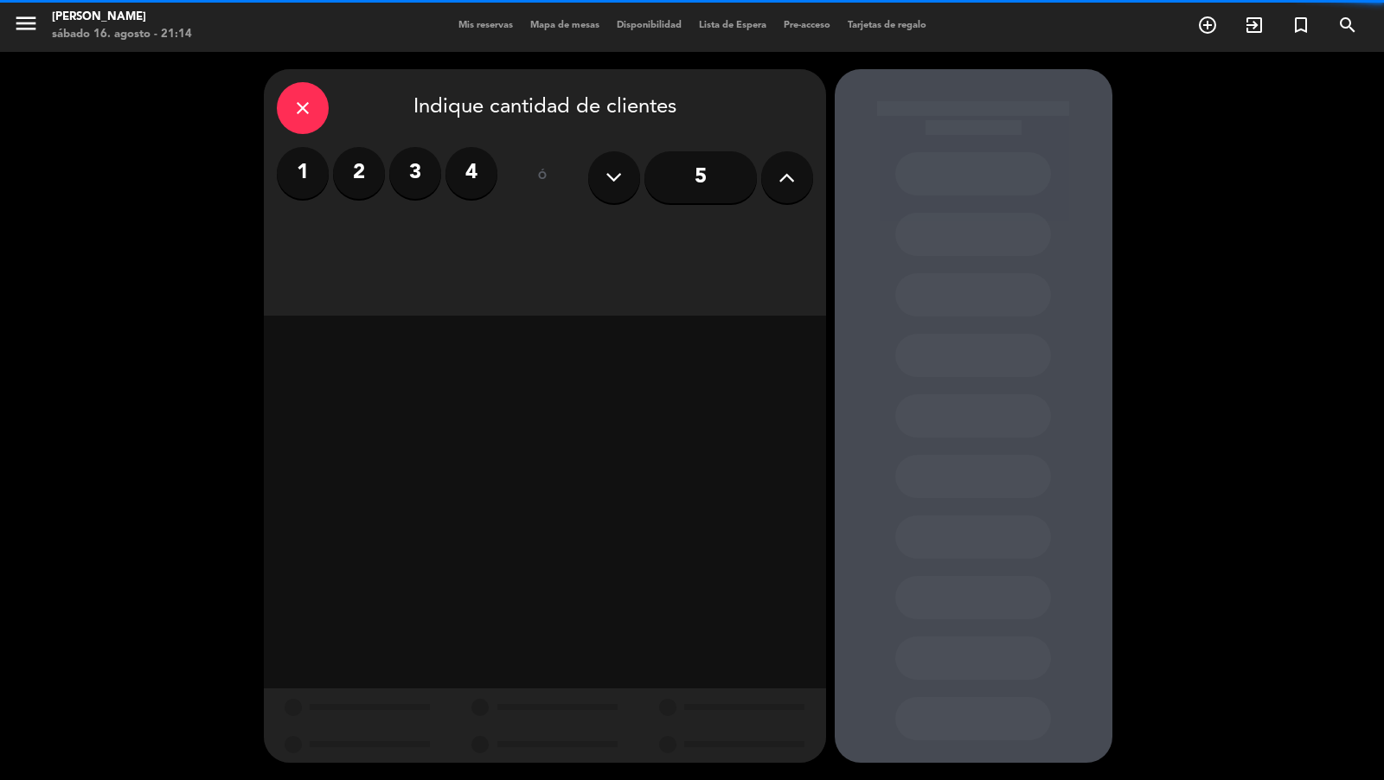
click at [781, 202] on div "close Indique cantidad de clientes 1 2 3 4 ó 5" at bounding box center [545, 192] width 562 height 247
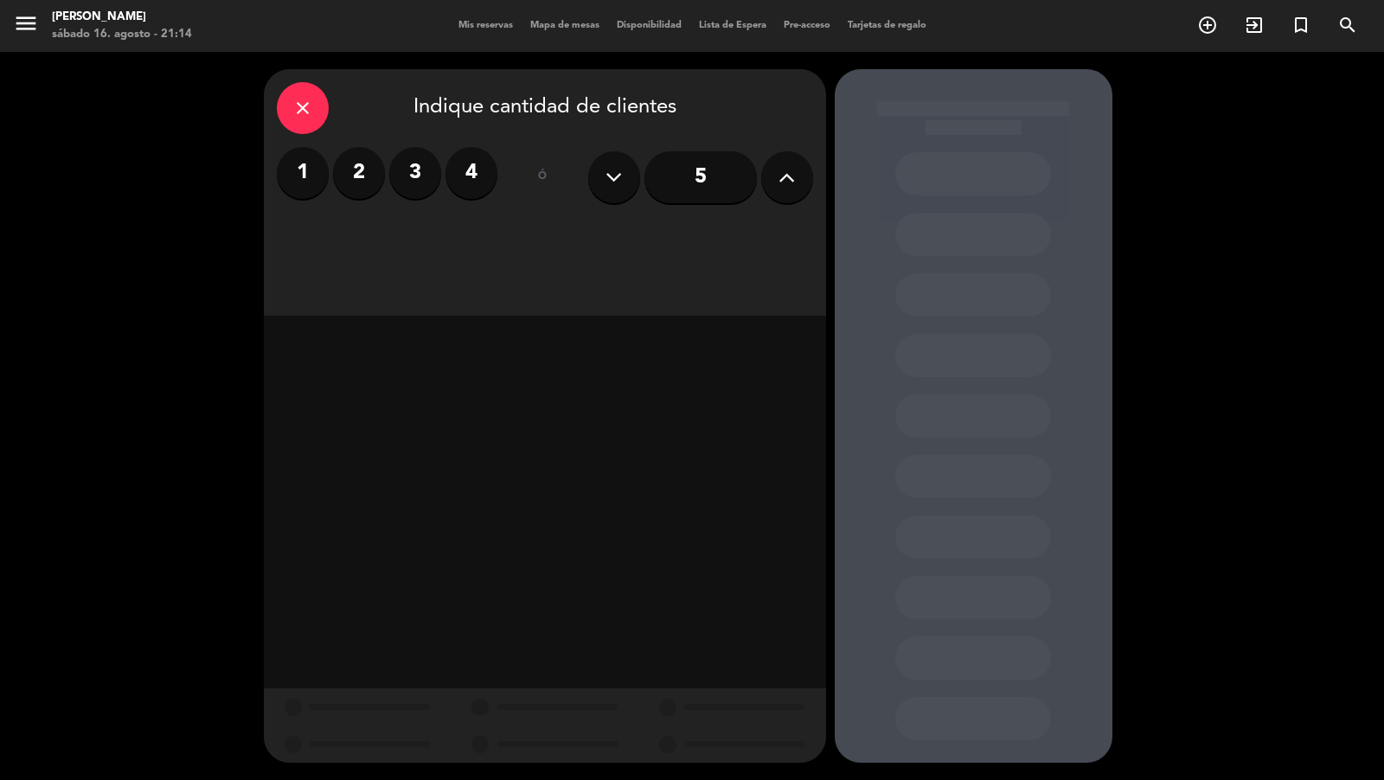
click at [781, 200] on button at bounding box center [787, 177] width 52 height 52
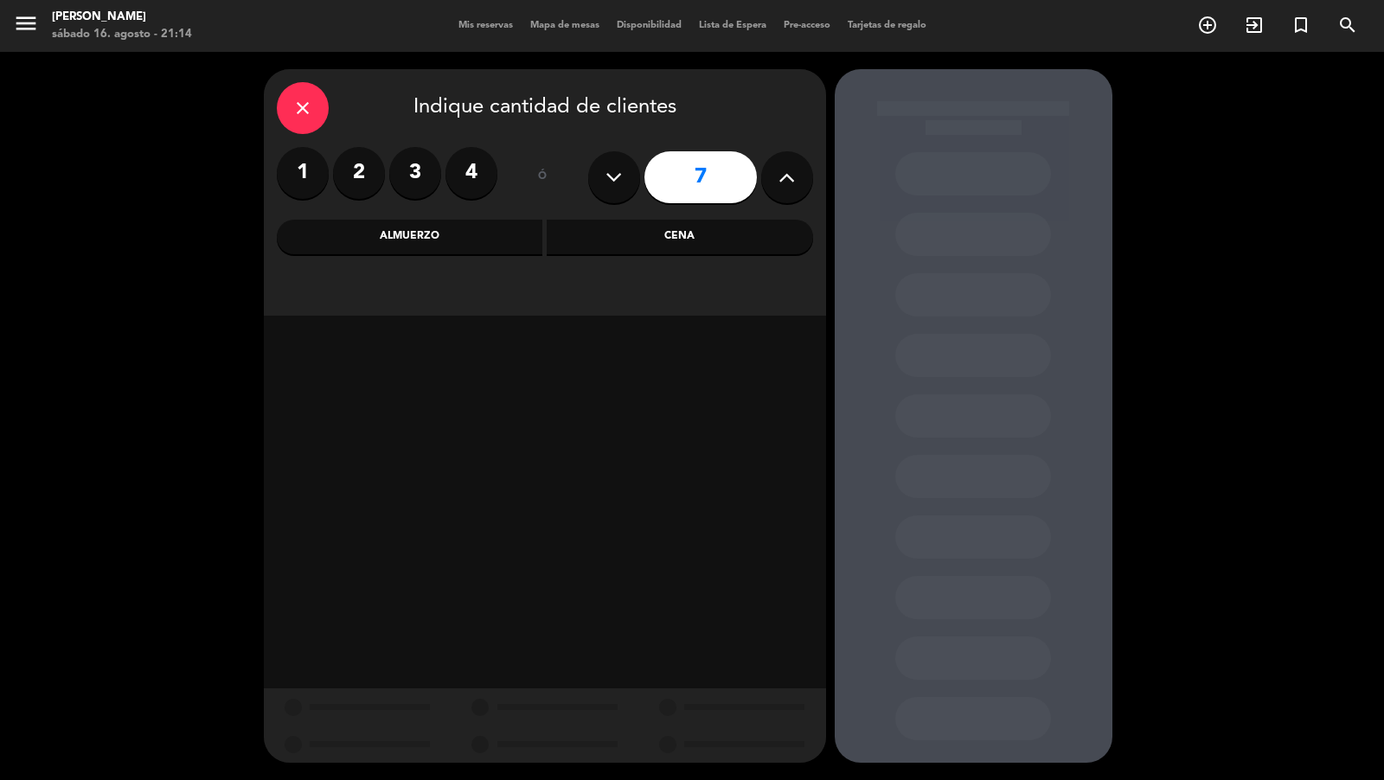
click at [781, 200] on button at bounding box center [787, 177] width 52 height 52
type input "10"
click at [500, 244] on div "Almuerzo" at bounding box center [410, 237] width 267 height 35
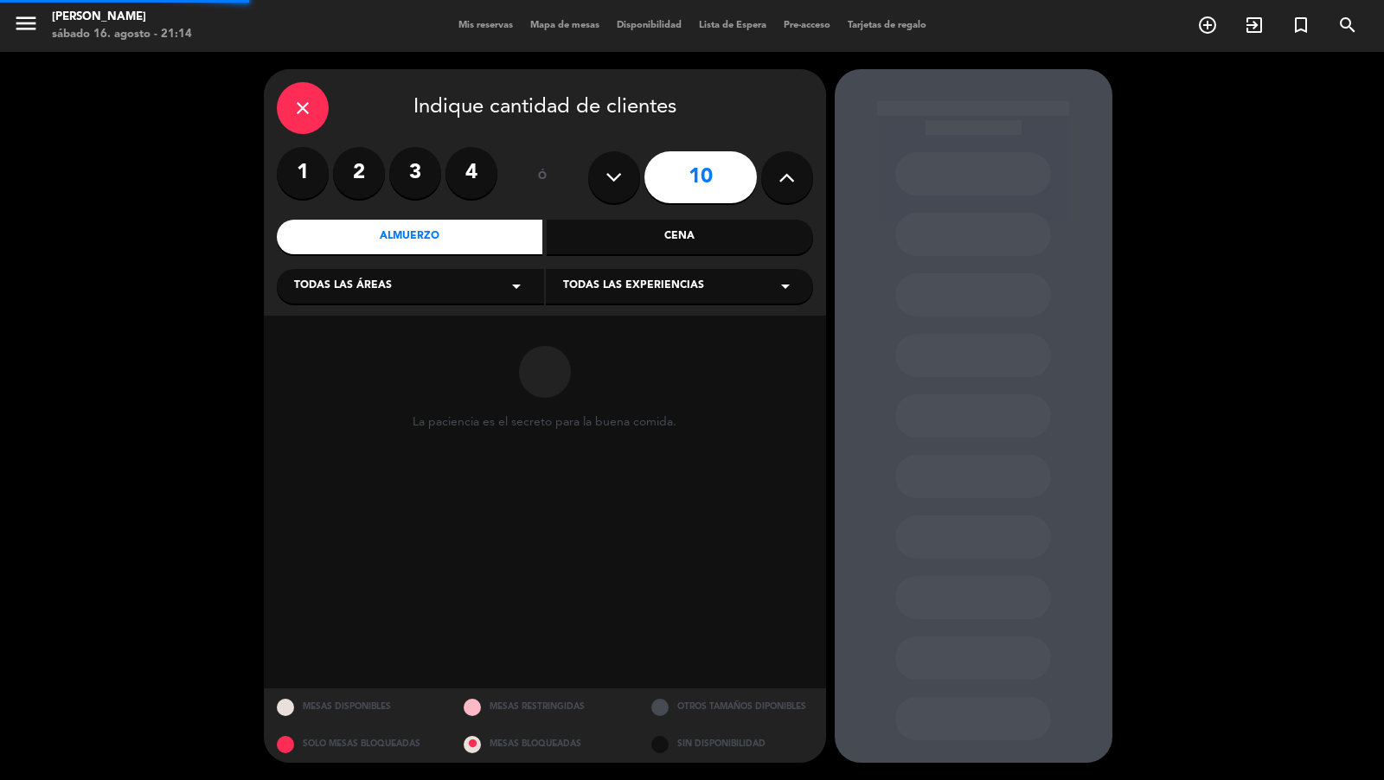
click at [450, 294] on div "Todas las áreas arrow_drop_down" at bounding box center [410, 286] width 267 height 35
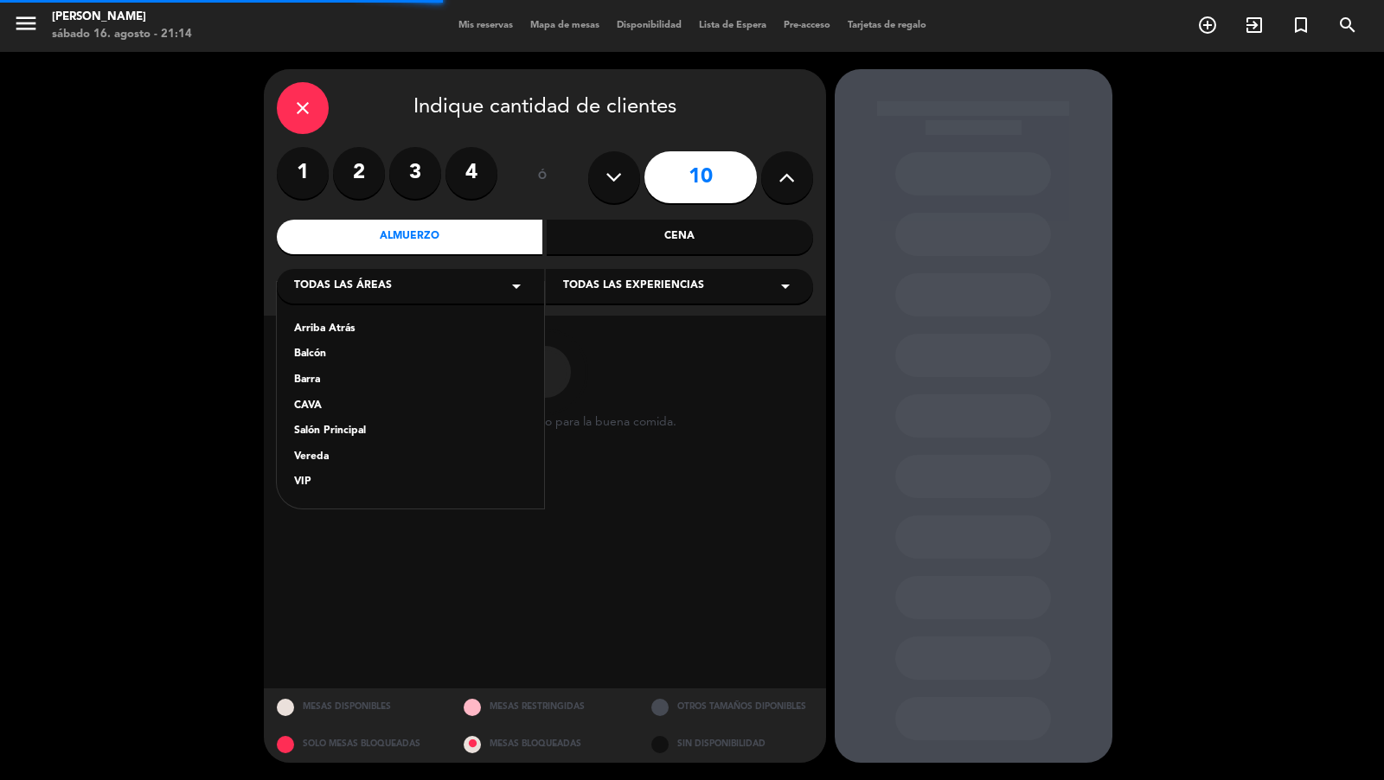
click at [324, 469] on div "Arriba Atrás Balcón Barra CAVA Salón Principal Vereda VIP" at bounding box center [410, 395] width 267 height 227
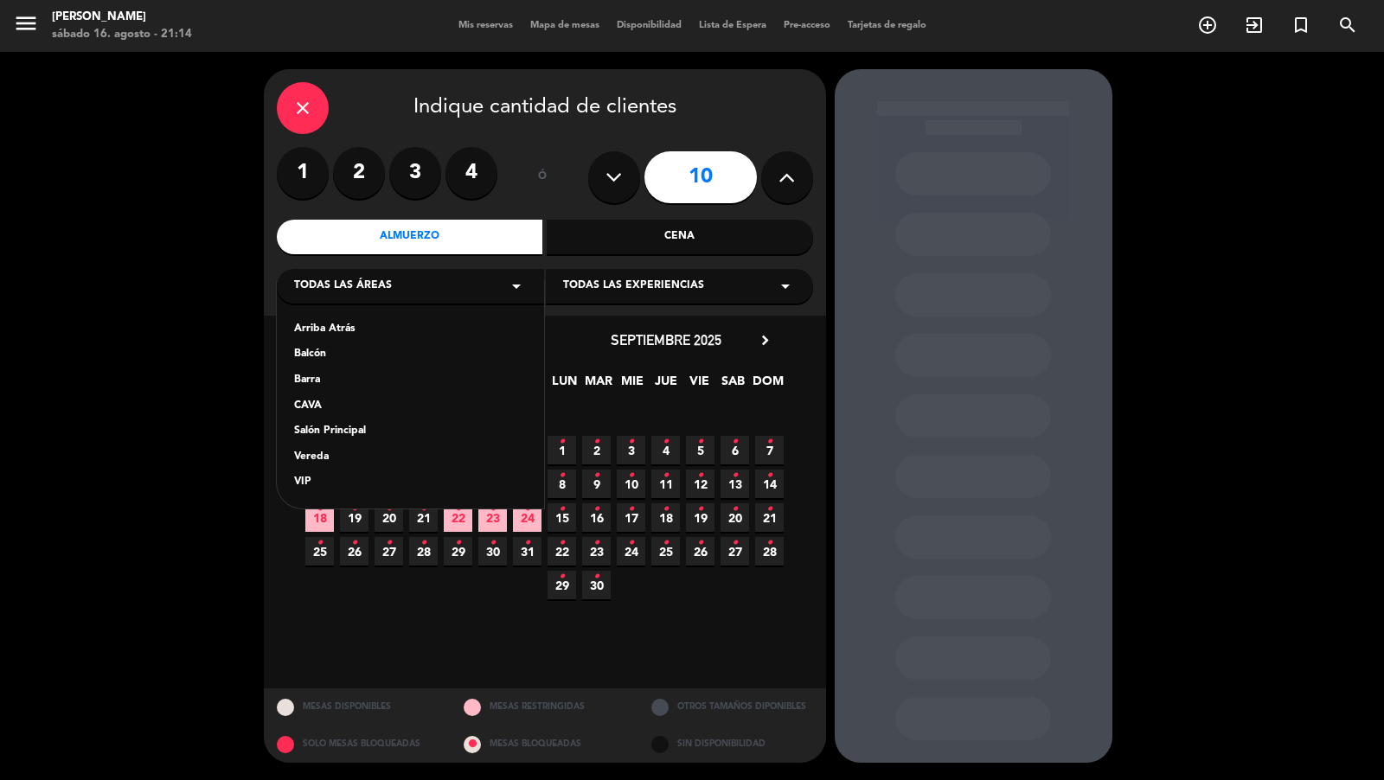
click at [324, 460] on div "Vereda" at bounding box center [410, 457] width 233 height 17
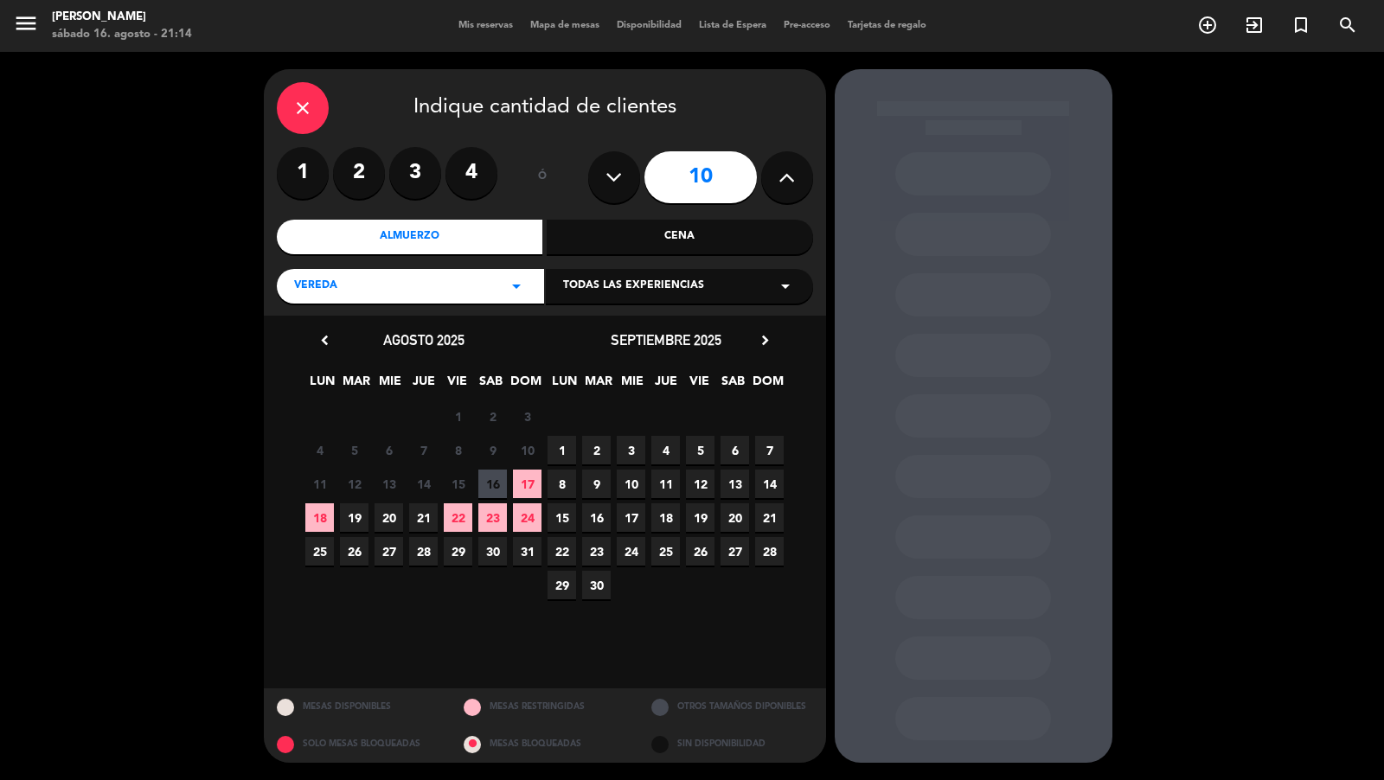
click at [460, 285] on div "Vereda arrow_drop_down" at bounding box center [410, 286] width 267 height 35
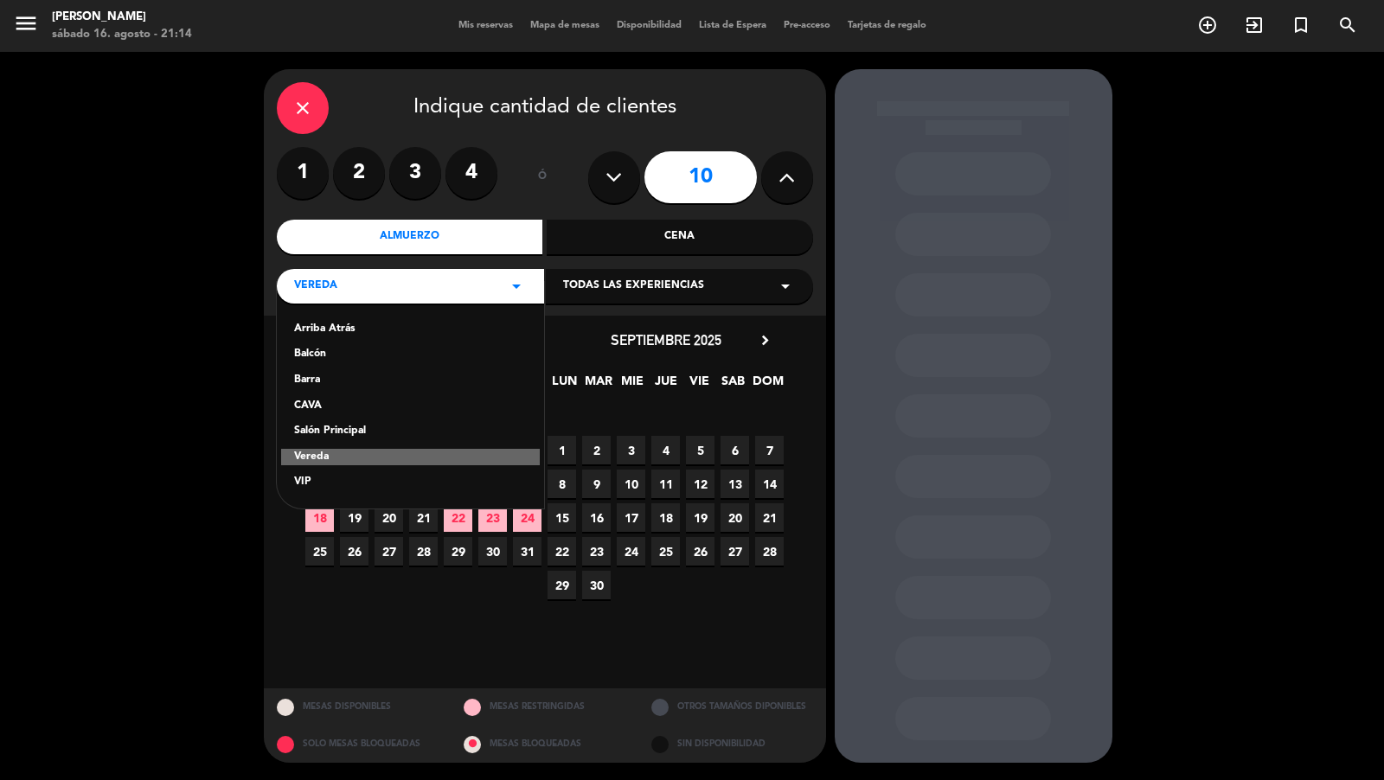
click at [354, 438] on div "Salón Principal" at bounding box center [410, 431] width 233 height 17
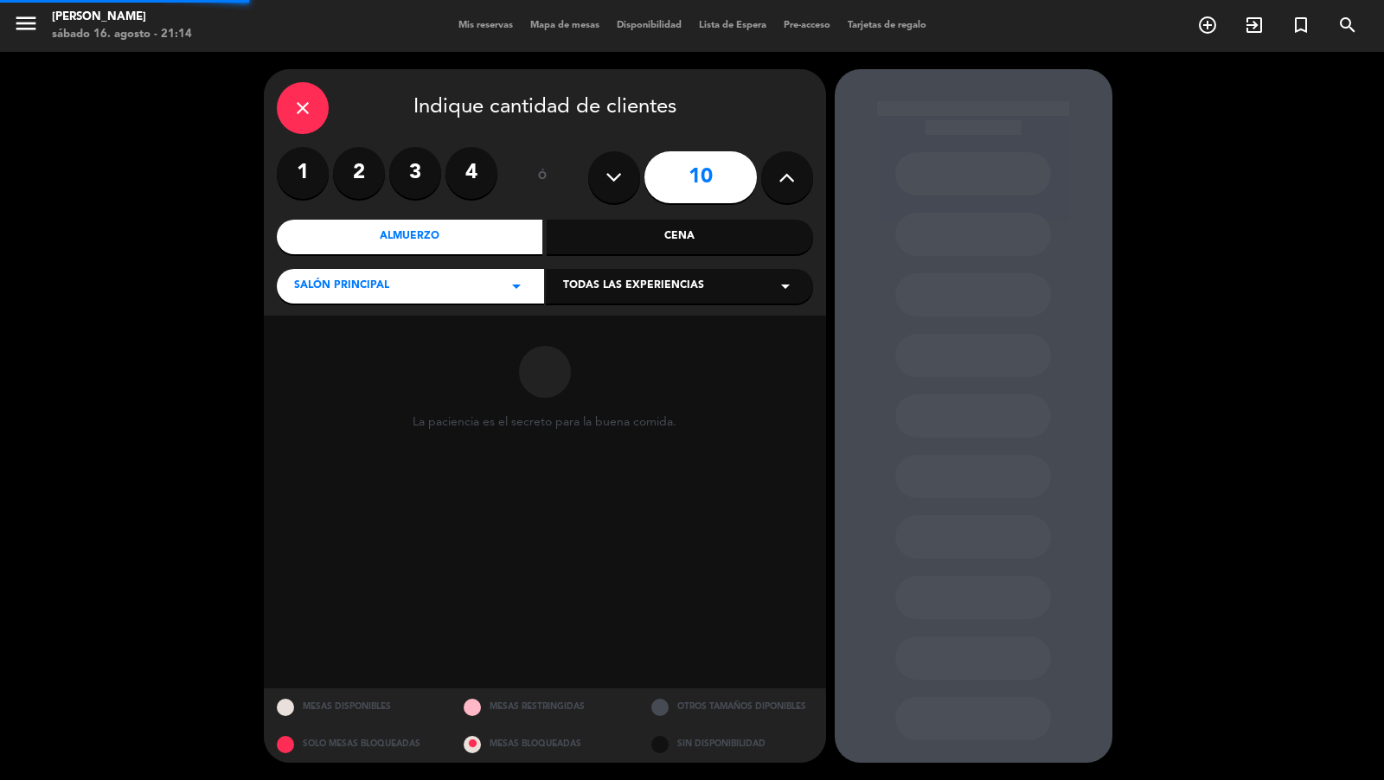
click at [603, 289] on span "Todas las experiencias" at bounding box center [633, 286] width 141 height 17
click at [603, 323] on div "Dining room" at bounding box center [679, 329] width 233 height 17
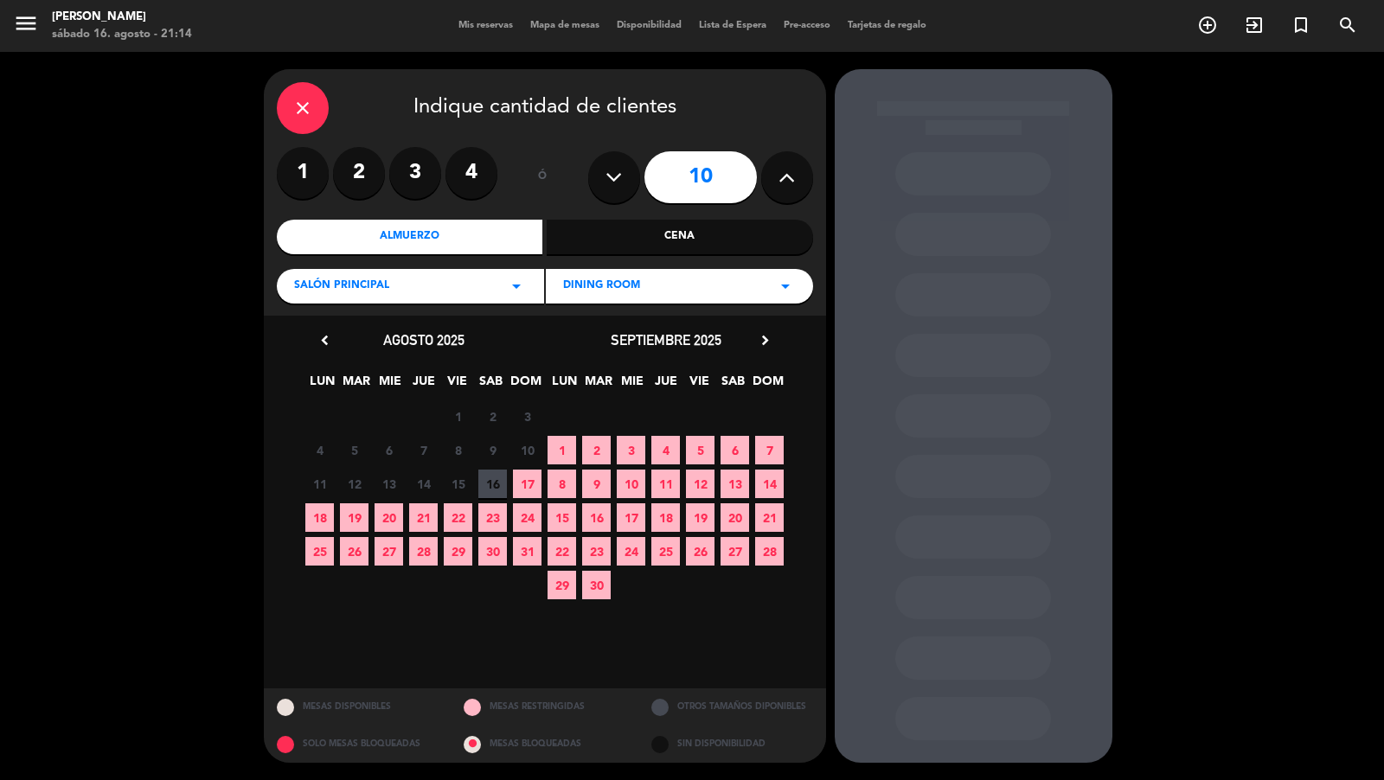
click at [520, 513] on span "24" at bounding box center [527, 518] width 29 height 29
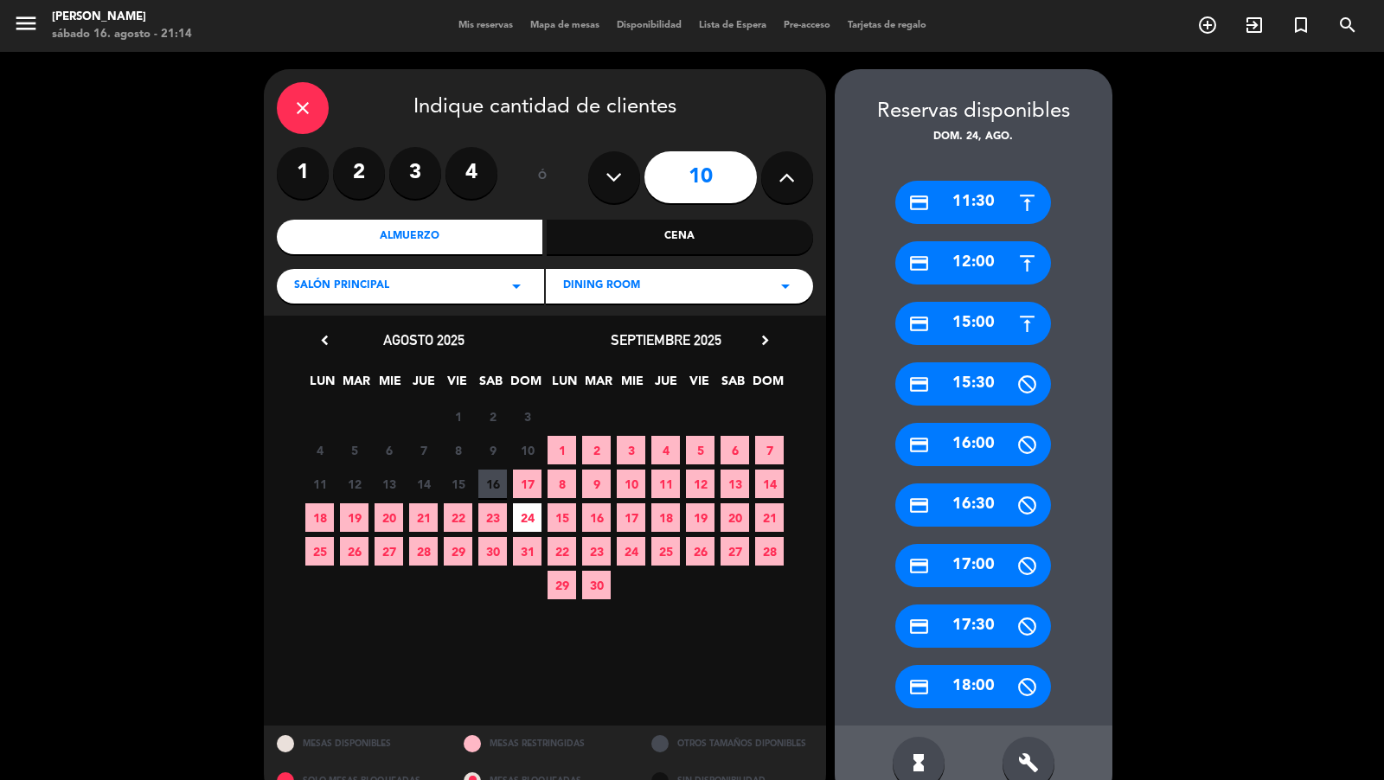
click at [971, 197] on div "credit_card 11:30" at bounding box center [974, 202] width 156 height 43
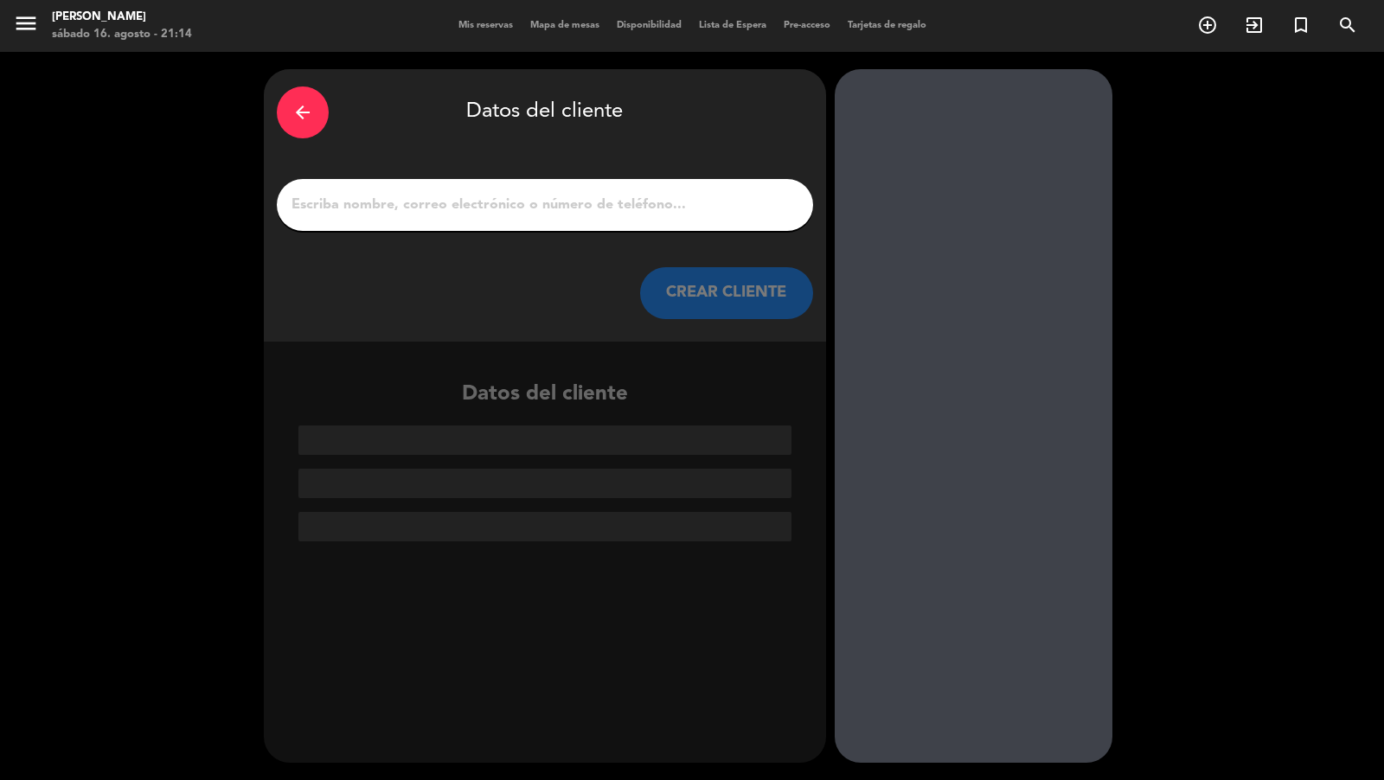
click at [735, 190] on div at bounding box center [545, 205] width 536 height 52
drag, startPoint x: 708, startPoint y: 234, endPoint x: 704, endPoint y: 220, distance: 14.3
click at [704, 220] on div "arrow_back Datos del cliente CREAR CLIENTE" at bounding box center [545, 205] width 562 height 273
click at [703, 205] on input "1" at bounding box center [545, 205] width 511 height 24
paste input "[PERSON_NAME] [PERSON_NAME]"
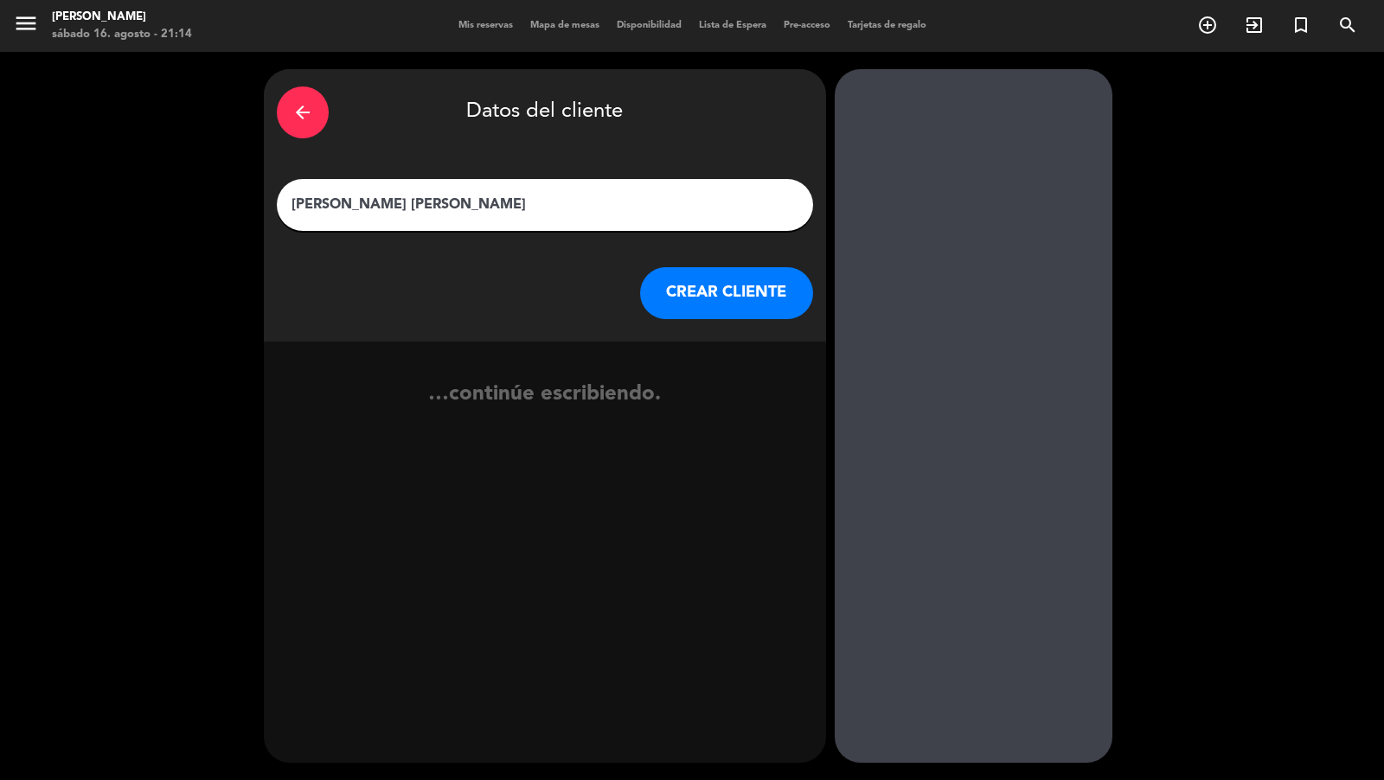
type input "[PERSON_NAME] [PERSON_NAME]"
click at [715, 286] on button "CREAR CLIENTE" at bounding box center [726, 293] width 173 height 52
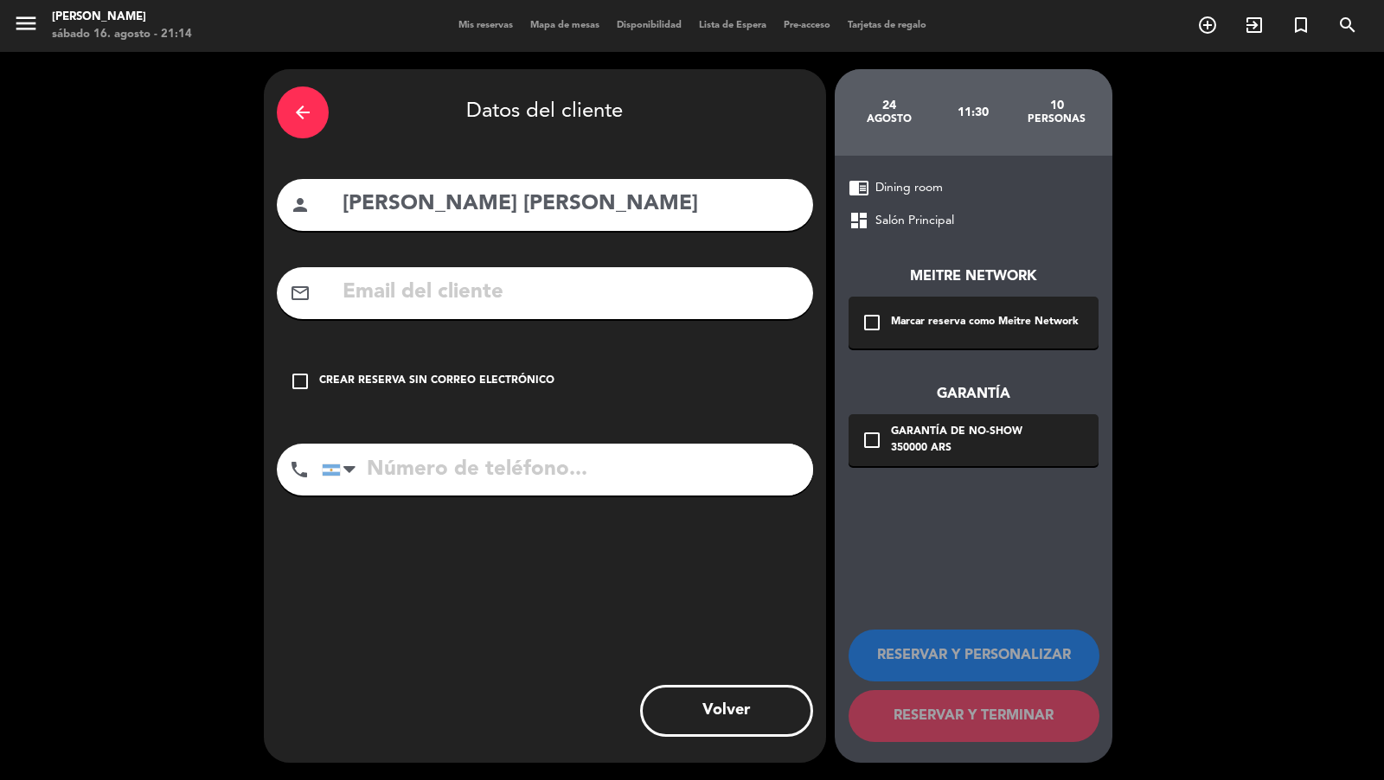
click at [916, 316] on div "Marcar reserva como Meitre Network" at bounding box center [985, 322] width 188 height 17
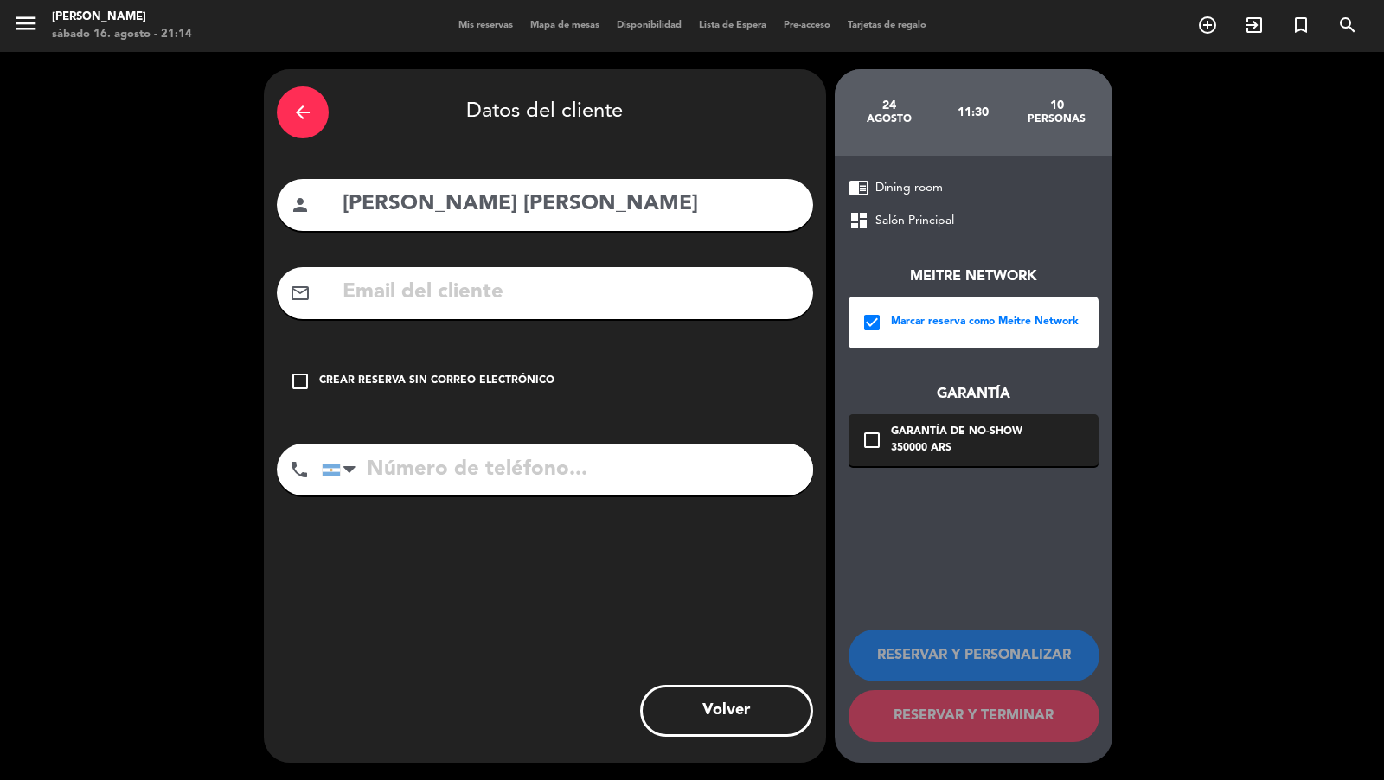
click at [929, 427] on div "Garantía de no-show" at bounding box center [957, 432] width 132 height 17
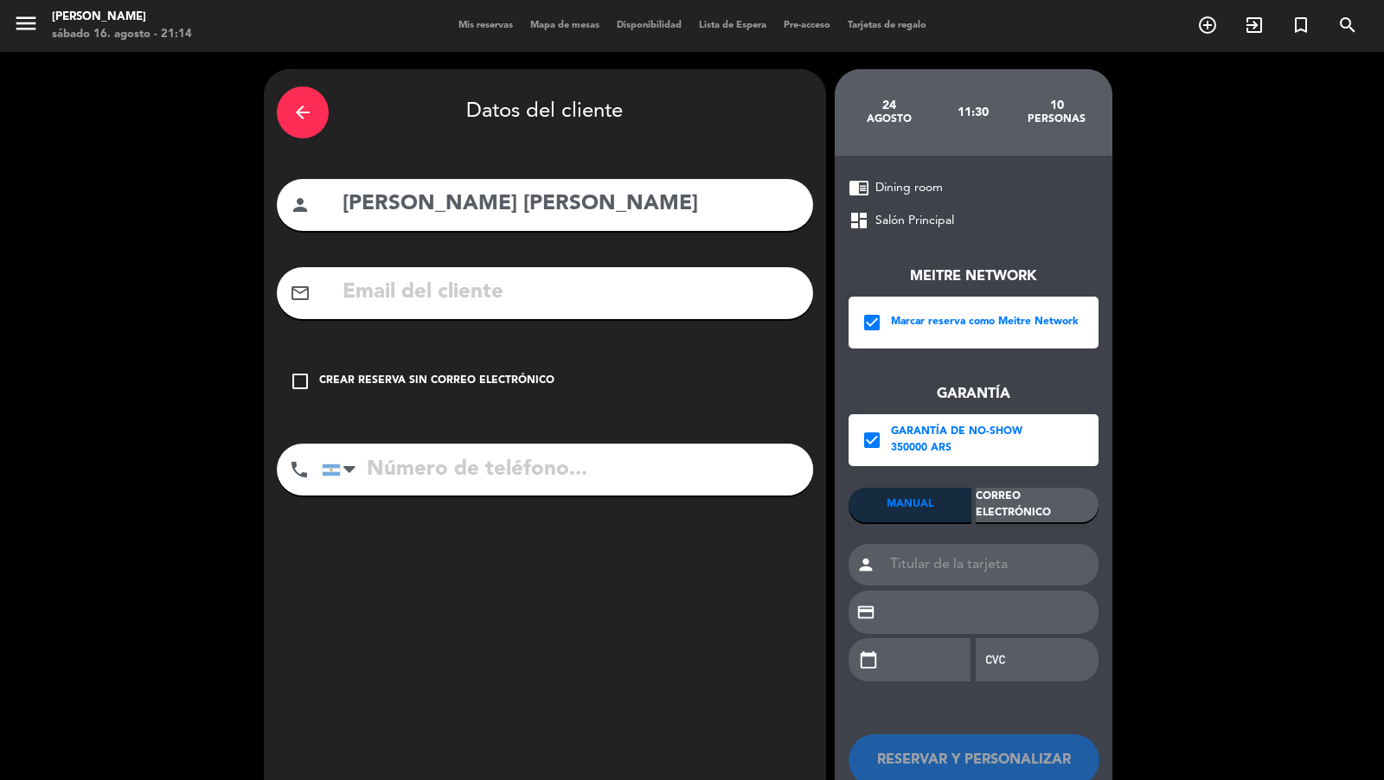
click at [1007, 517] on div "Correo Electrónico" at bounding box center [1037, 505] width 123 height 35
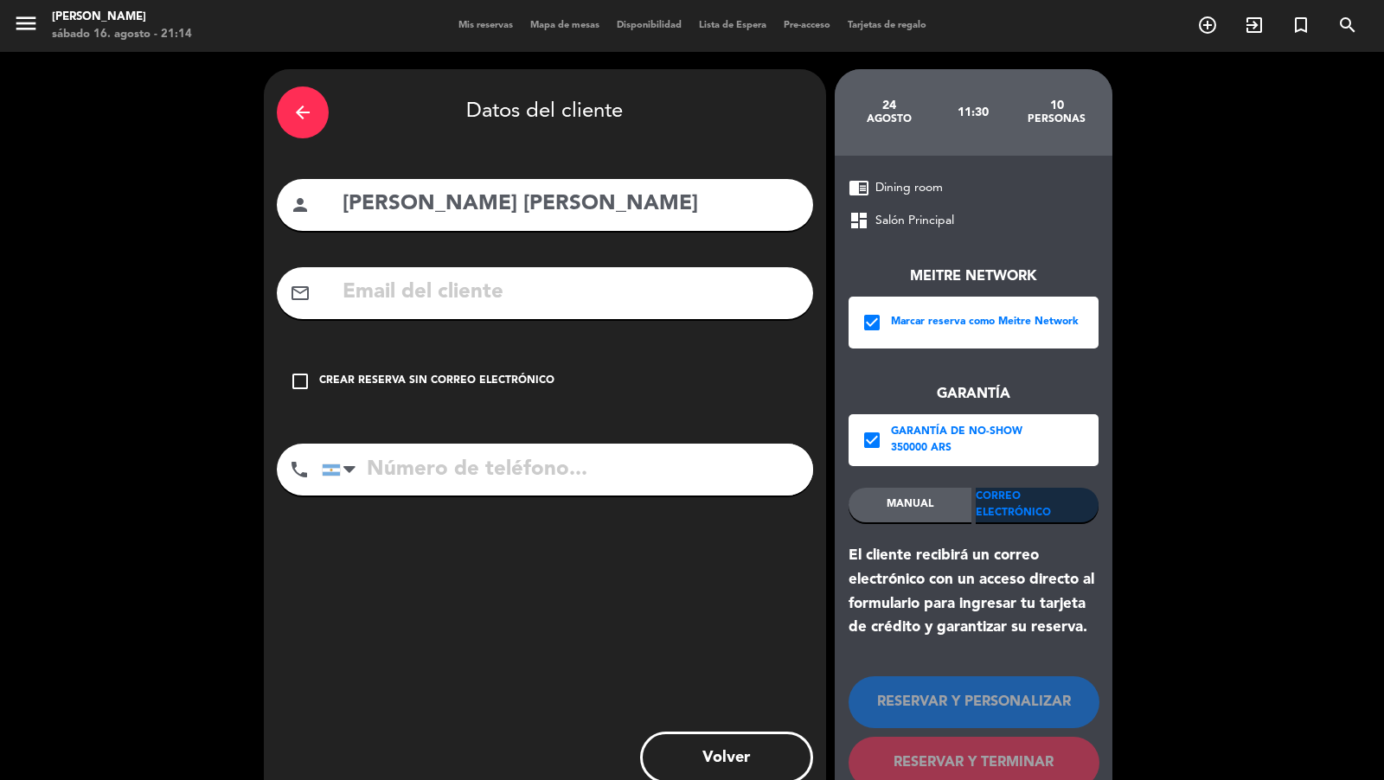
click at [694, 291] on input "text" at bounding box center [570, 292] width 459 height 35
click at [619, 289] on input "text" at bounding box center [570, 292] width 459 height 35
paste input "[PERSON_NAME][EMAIL_ADDRESS][DOMAIN_NAME]"
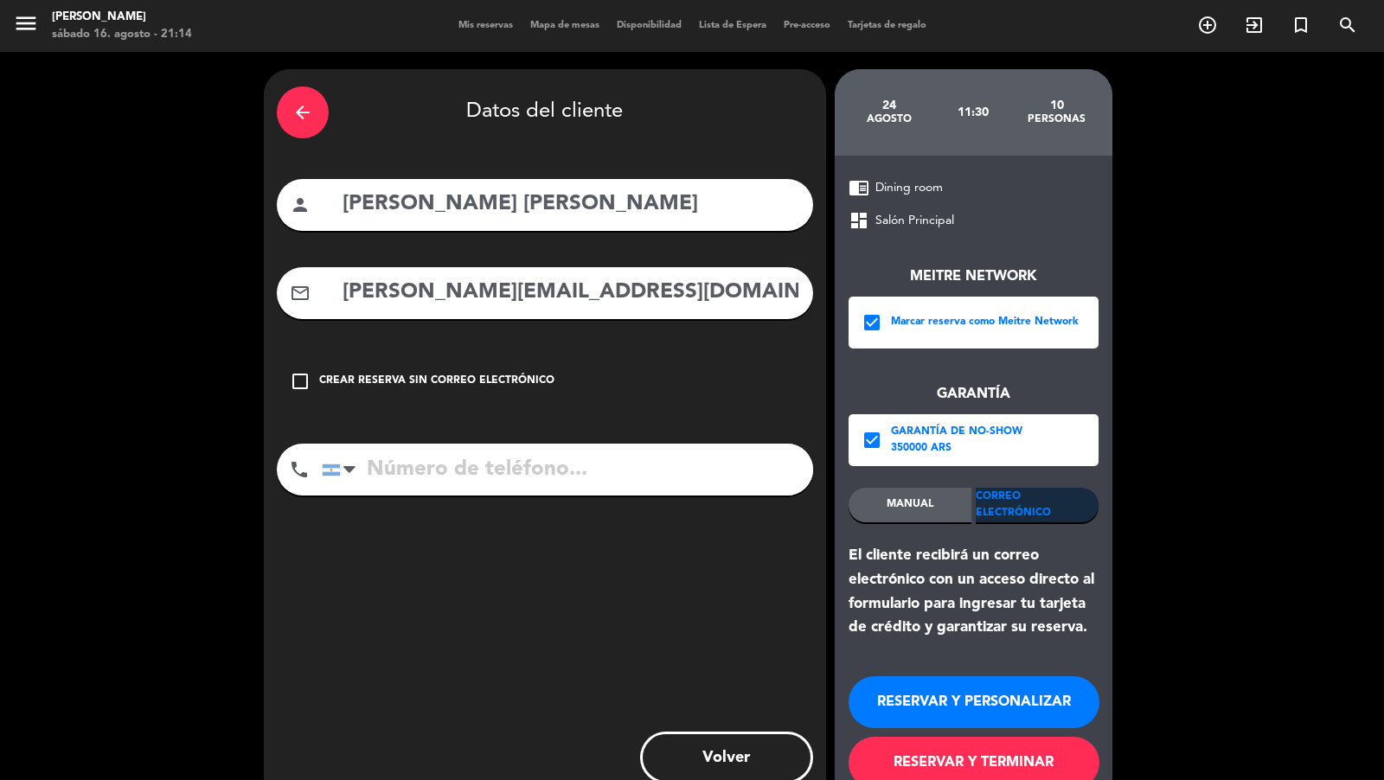
type input "[PERSON_NAME][EMAIL_ADDRESS][DOMAIN_NAME]"
click at [543, 485] on input "tel" at bounding box center [567, 470] width 491 height 52
paste input "[PHONE_NUMBER]"
type input "[PHONE_NUMBER]"
drag, startPoint x: 933, startPoint y: 759, endPoint x: 950, endPoint y: 697, distance: 63.8
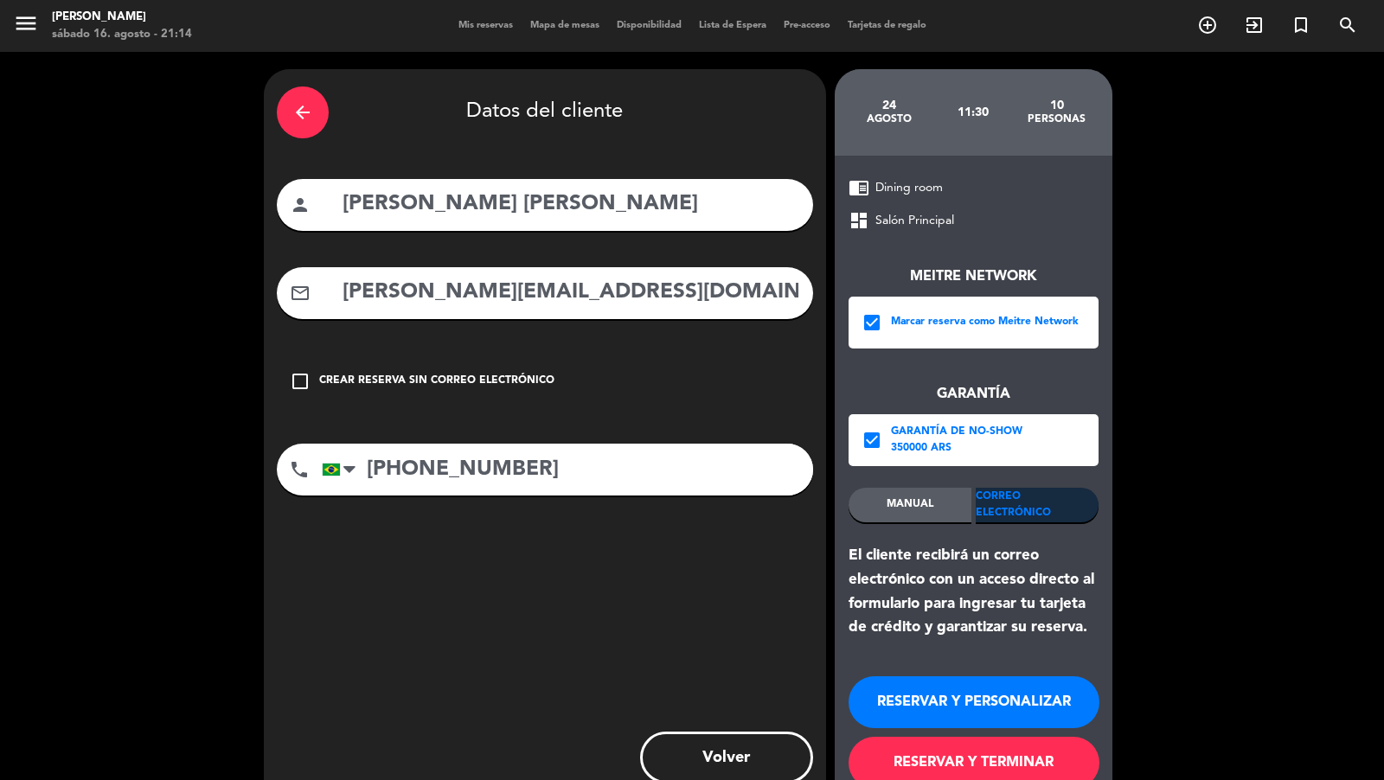
click at [933, 702] on button "RESERVAR Y TERMINAR" at bounding box center [974, 763] width 251 height 52
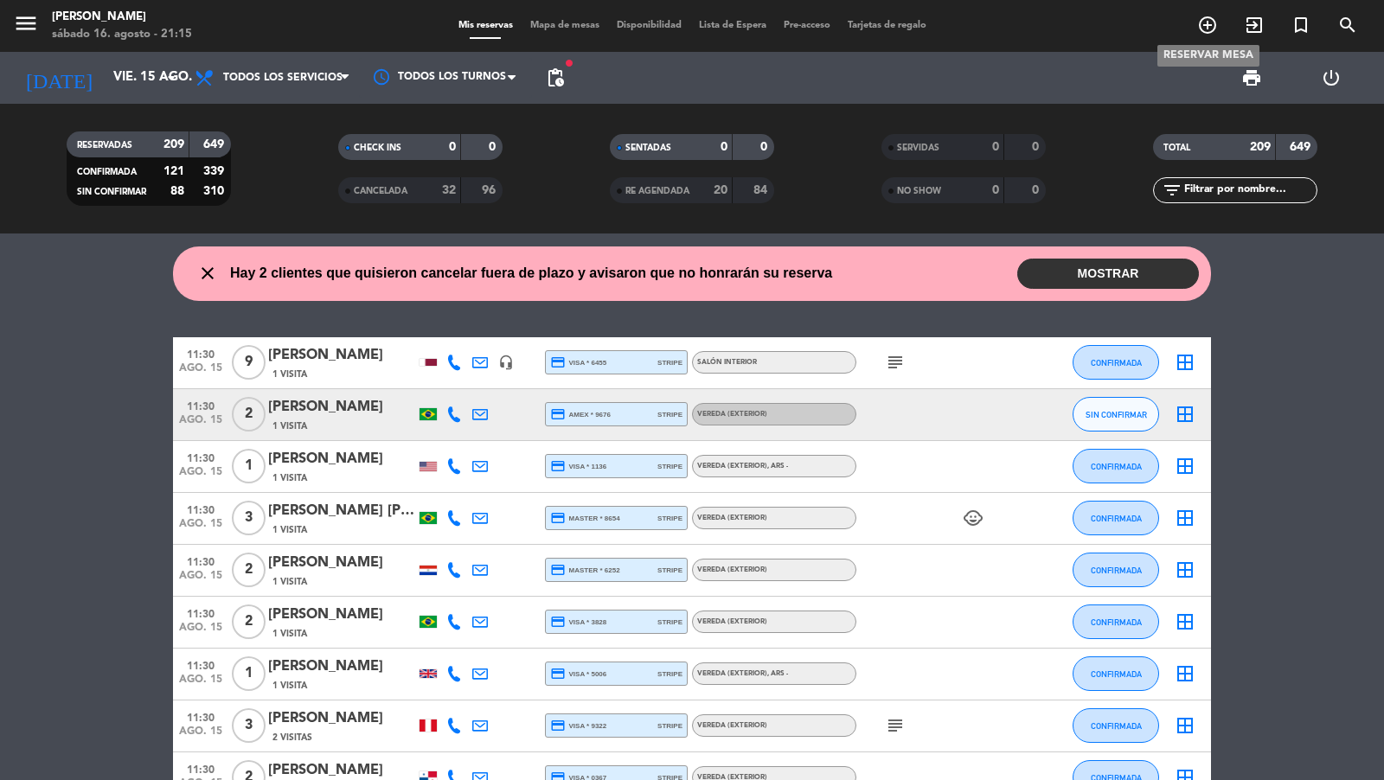
click at [1202, 19] on icon "add_circle_outline" at bounding box center [1208, 25] width 21 height 21
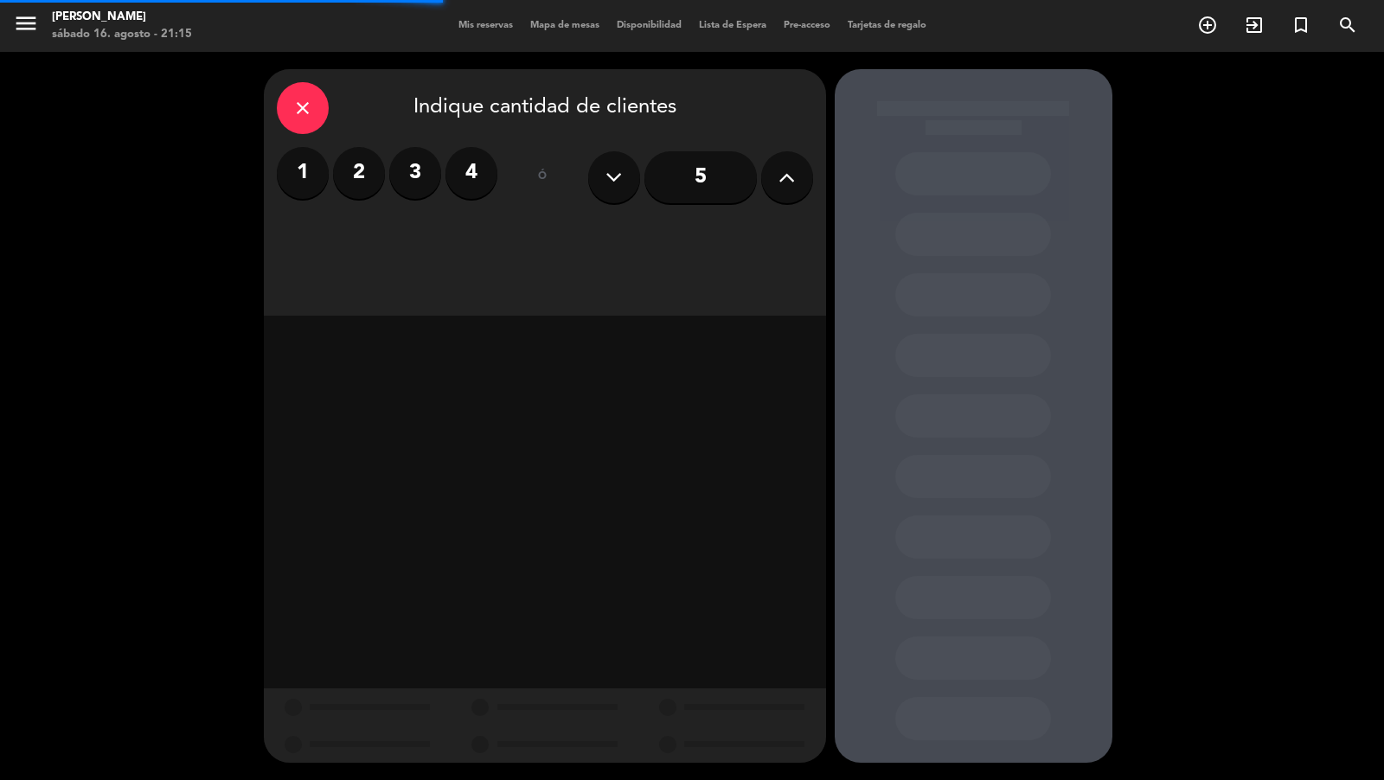
click at [787, 183] on icon at bounding box center [787, 177] width 16 height 26
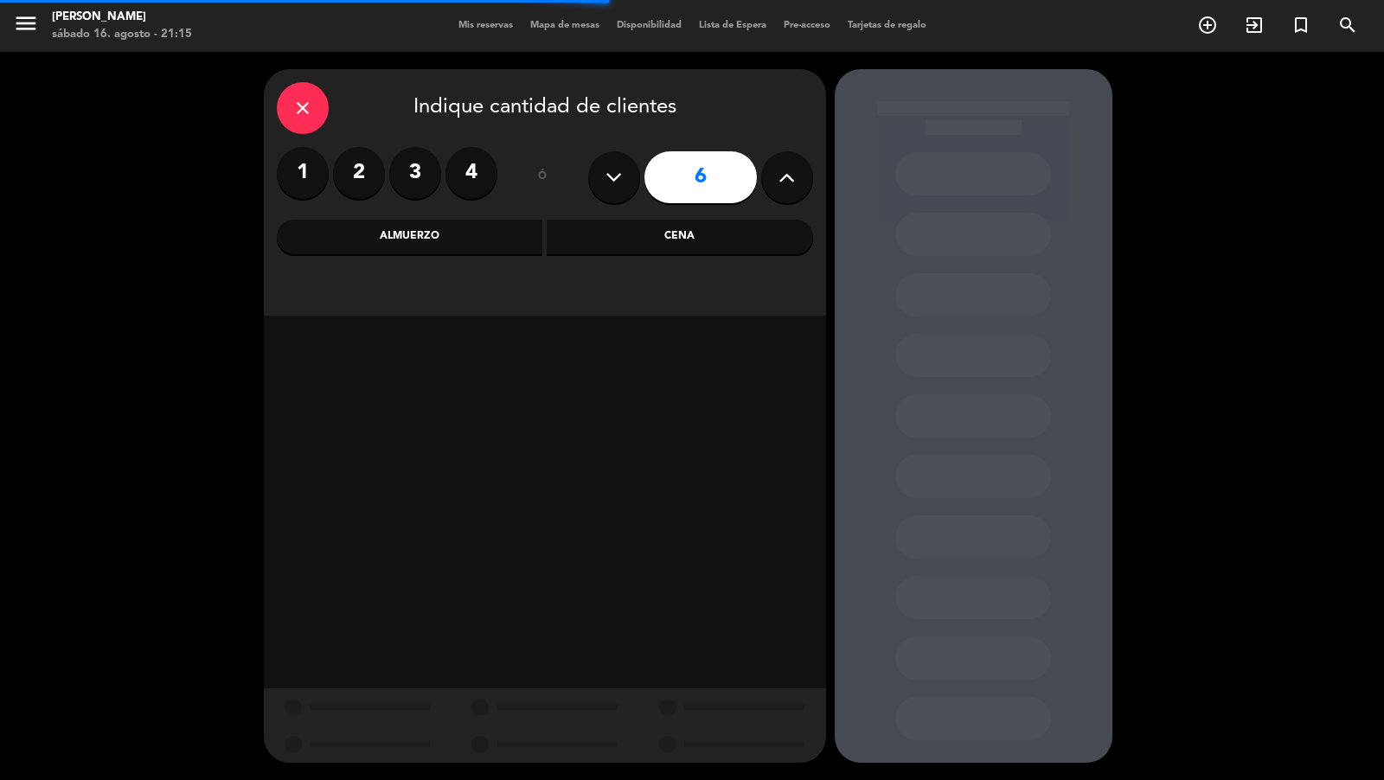
click at [467, 243] on div "Almuerzo" at bounding box center [410, 237] width 267 height 35
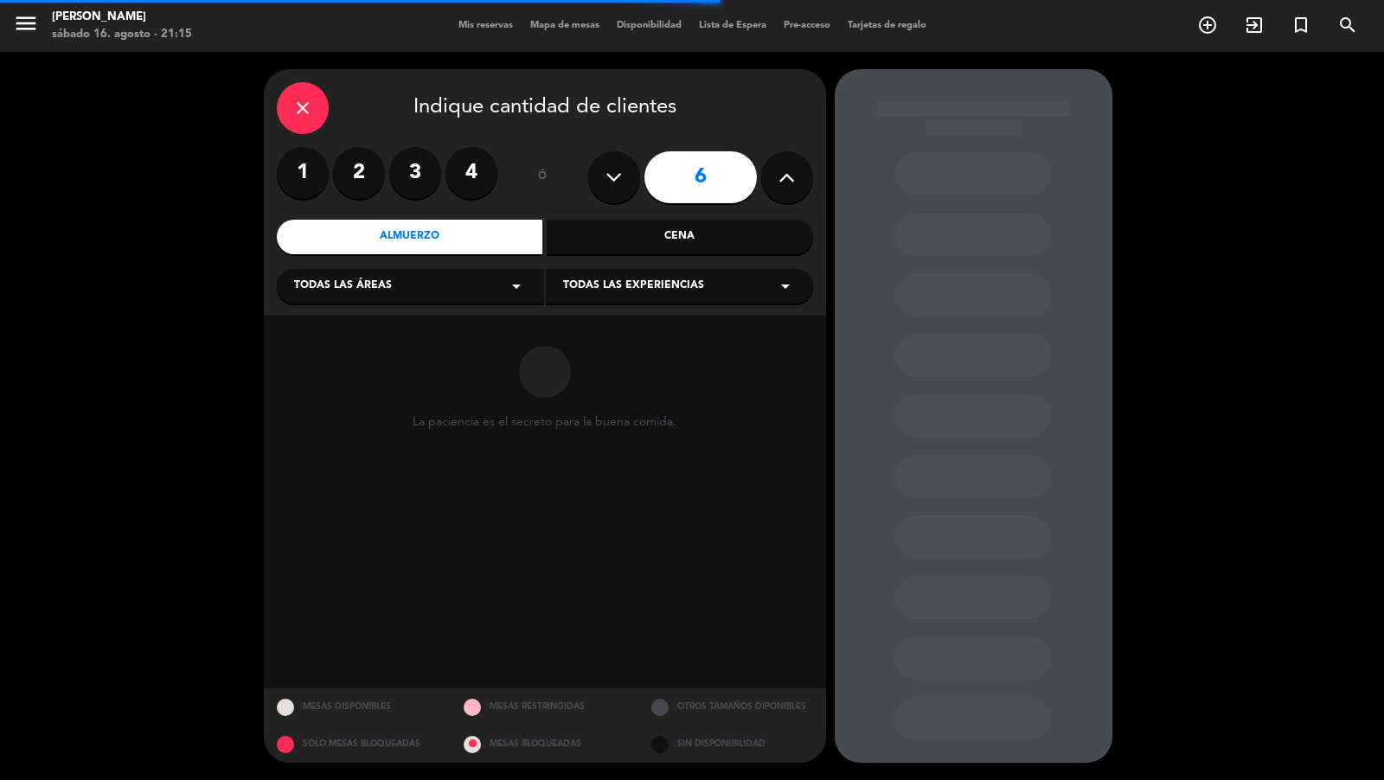
click at [509, 287] on icon "arrow_drop_down" at bounding box center [516, 286] width 21 height 21
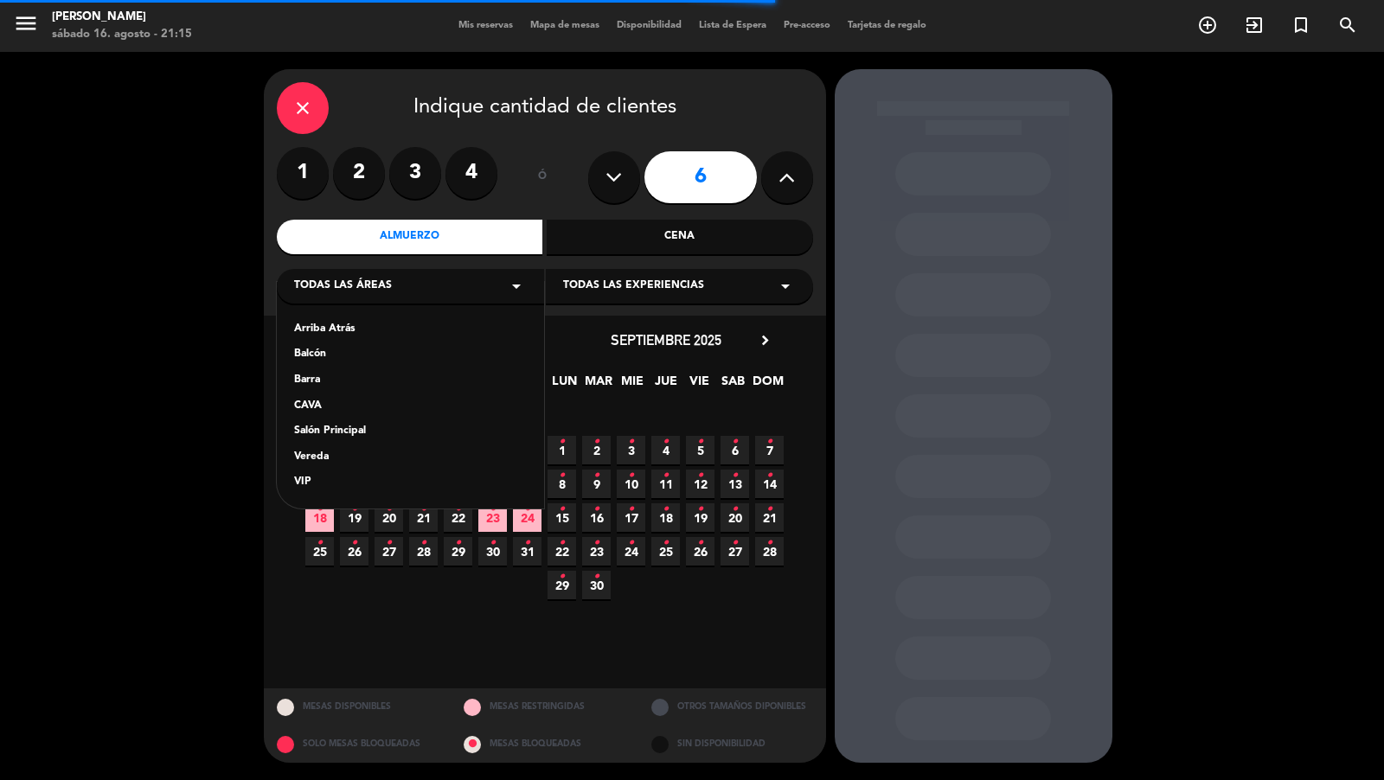
click at [363, 452] on div "Vereda" at bounding box center [410, 457] width 233 height 17
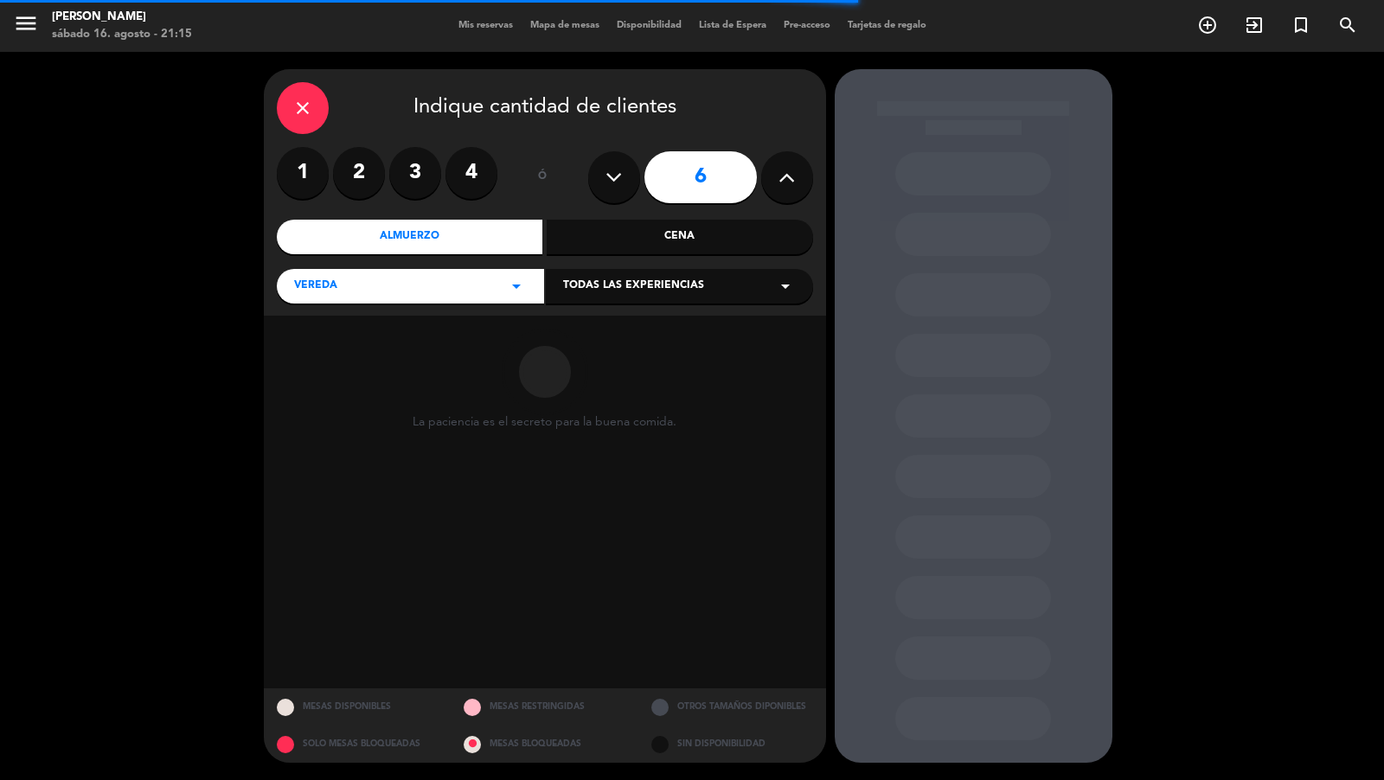
click at [568, 286] on span "Todas las experiencias" at bounding box center [633, 286] width 141 height 17
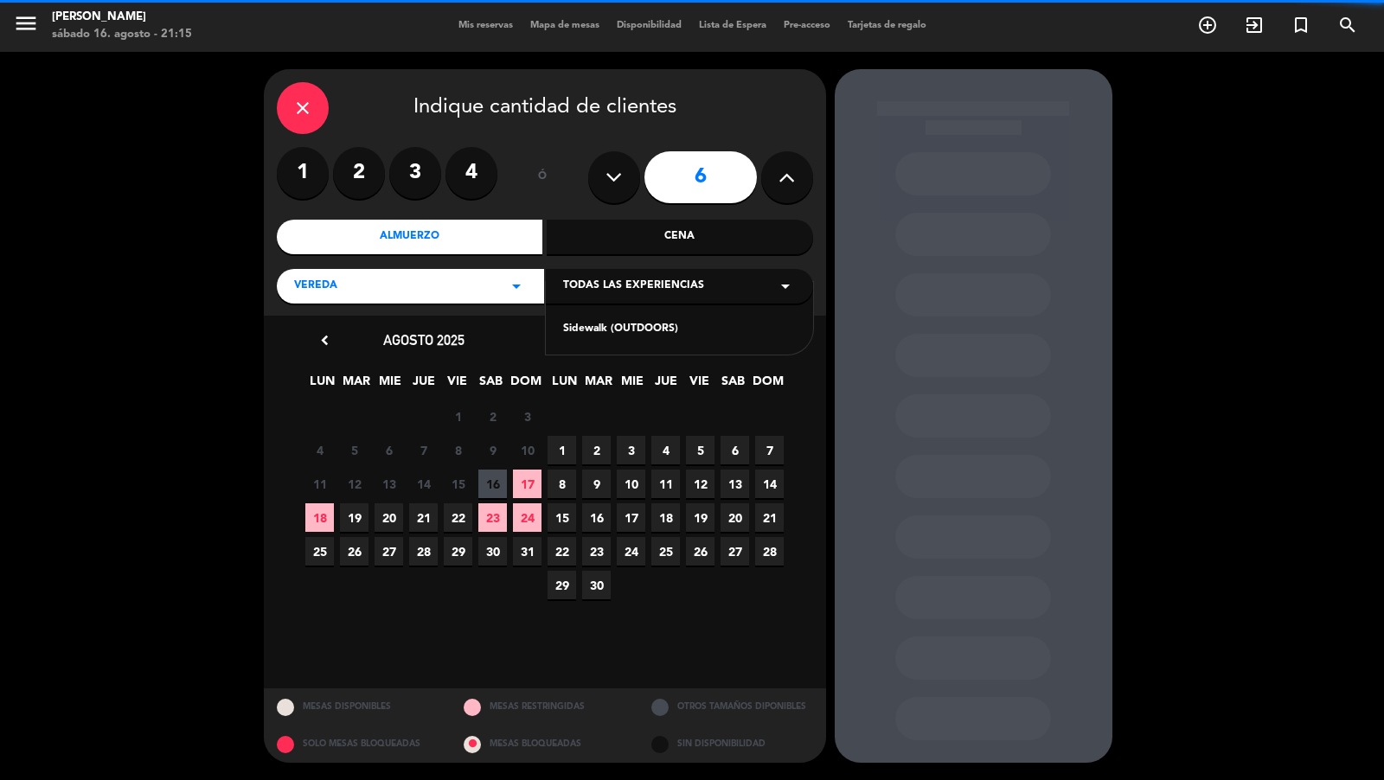
click at [570, 332] on div "Sidewalk (OUTDOORS)" at bounding box center [679, 329] width 233 height 17
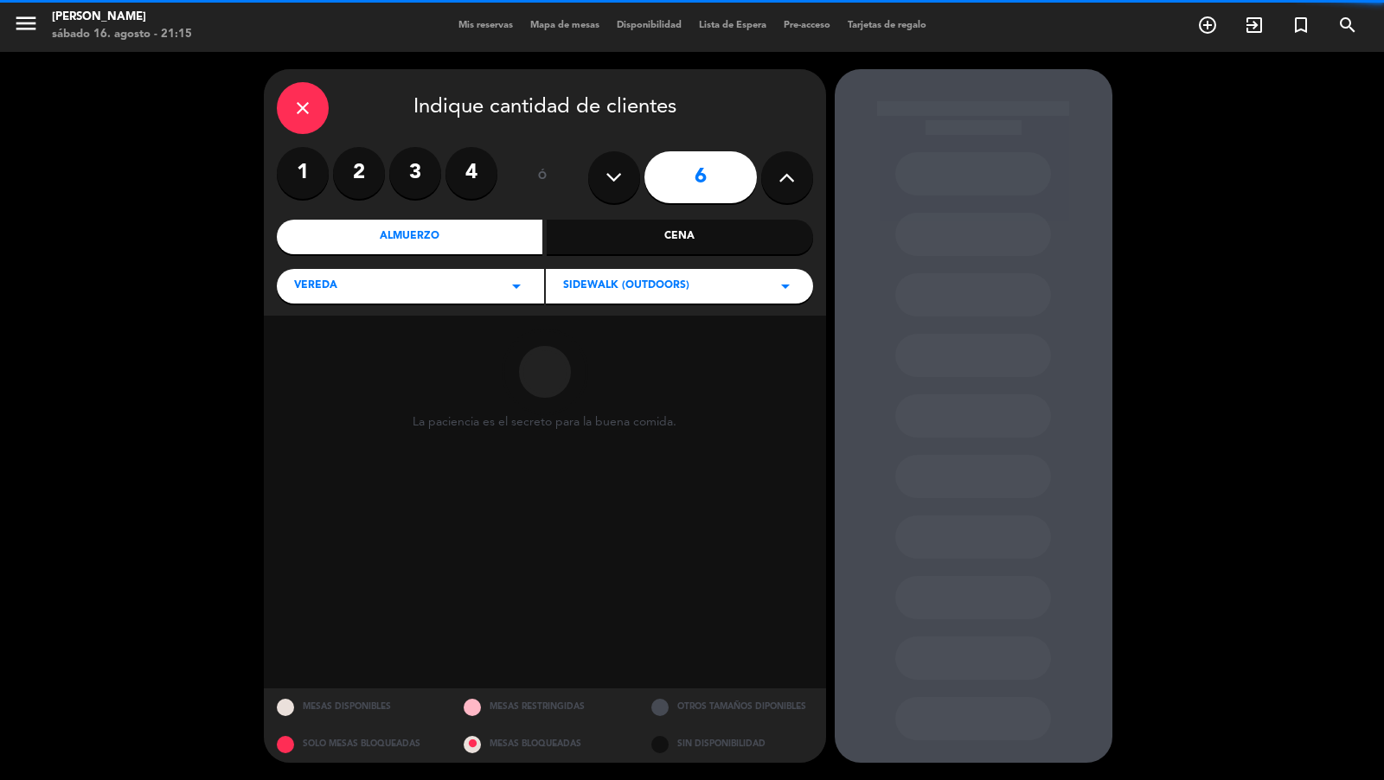
click at [526, 300] on div "Vereda arrow_drop_down" at bounding box center [410, 286] width 267 height 35
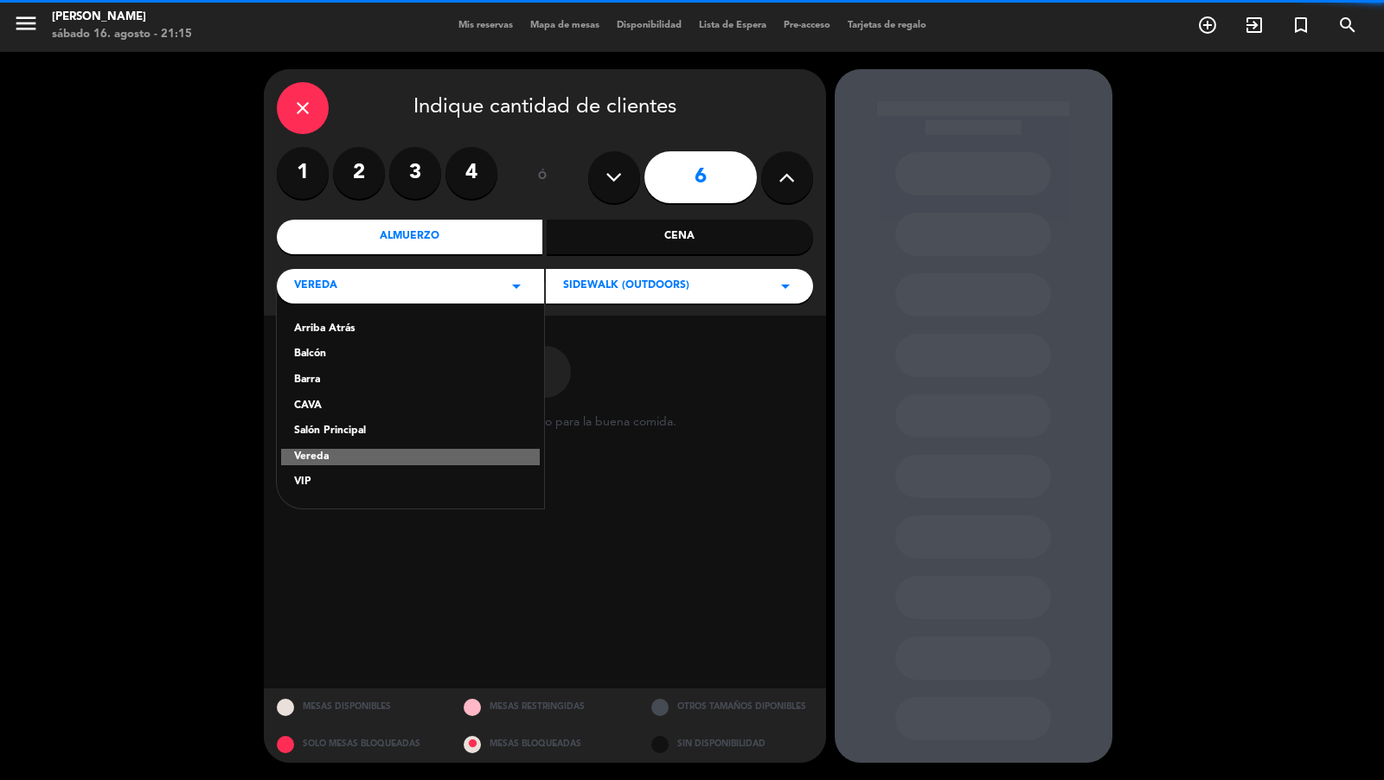
click at [395, 430] on div "Salón Principal" at bounding box center [410, 431] width 233 height 17
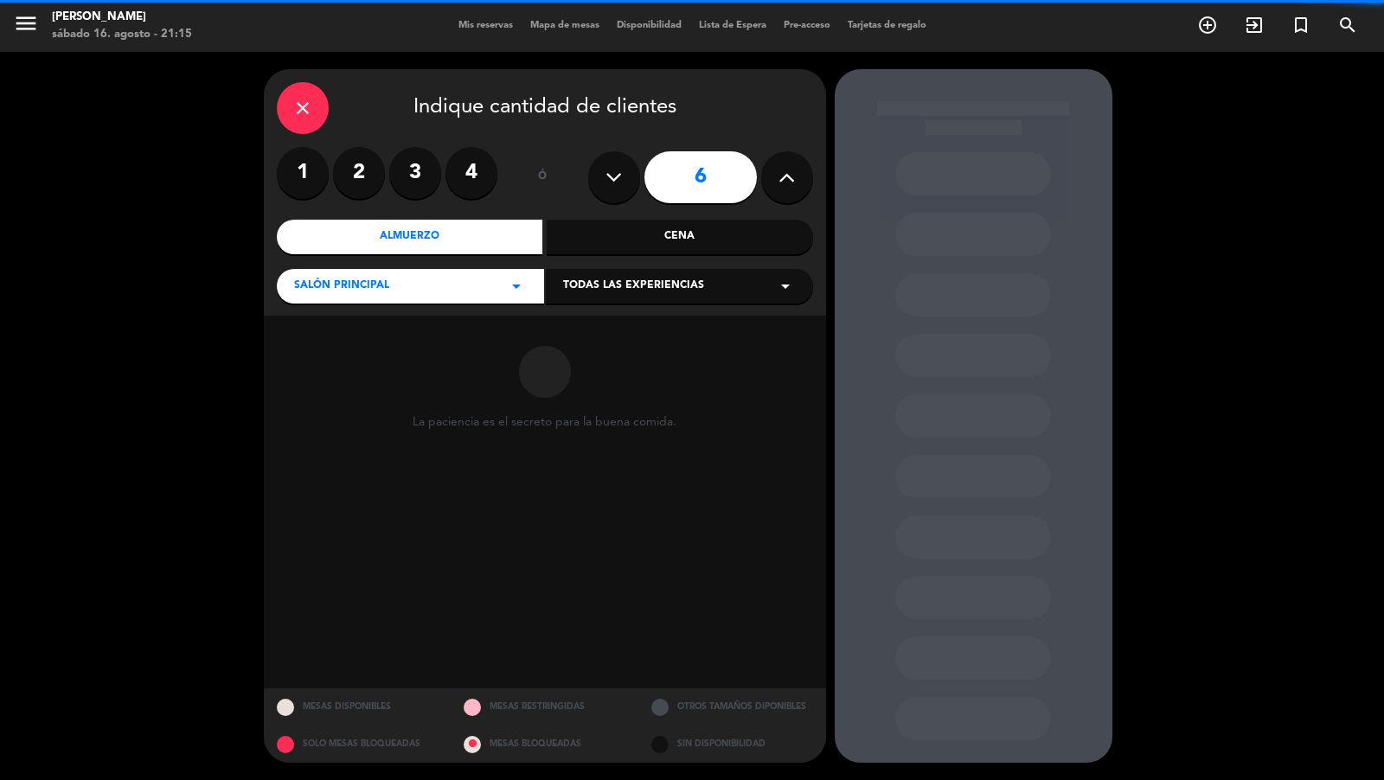
click at [591, 298] on div "Todas las experiencias arrow_drop_down" at bounding box center [679, 286] width 267 height 35
click at [591, 338] on div "Dining room" at bounding box center [679, 319] width 267 height 74
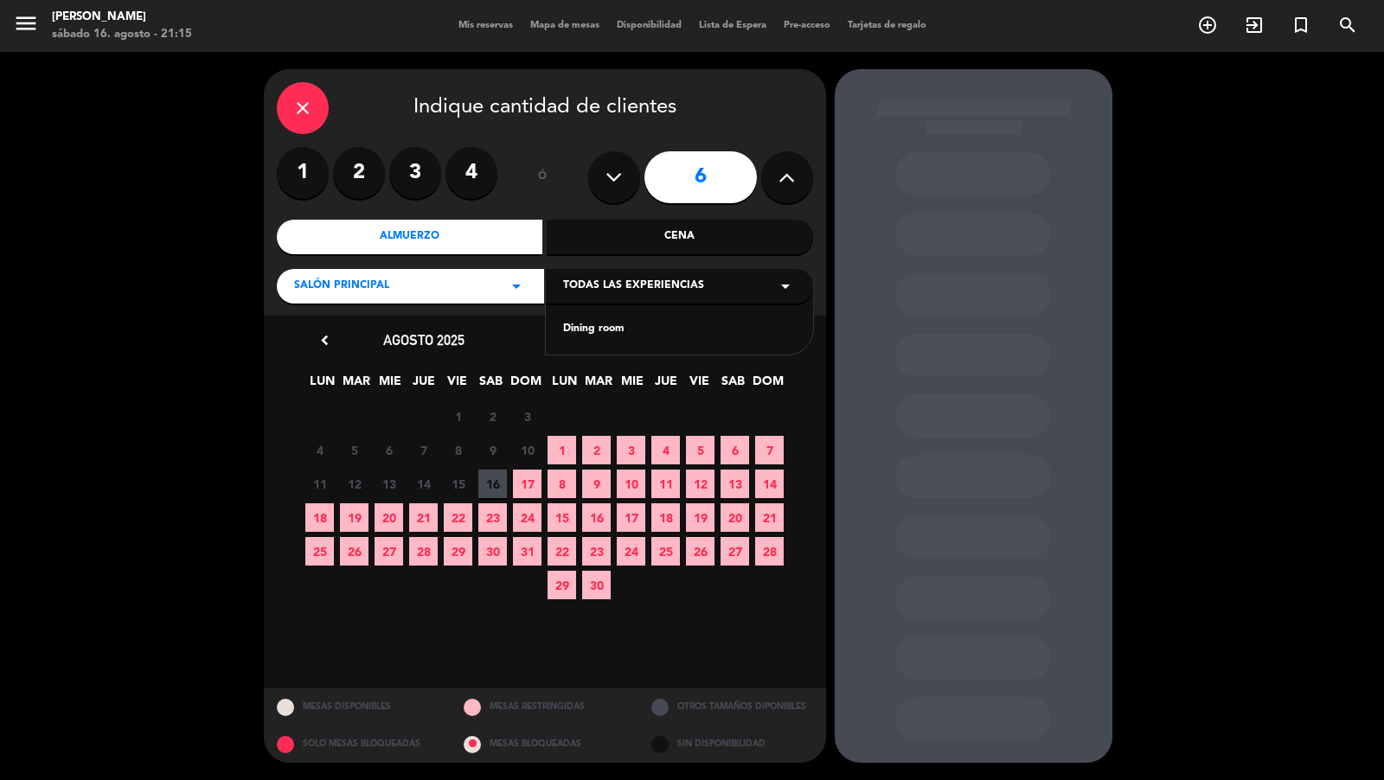
click at [591, 334] on div "Dining room" at bounding box center [679, 329] width 233 height 17
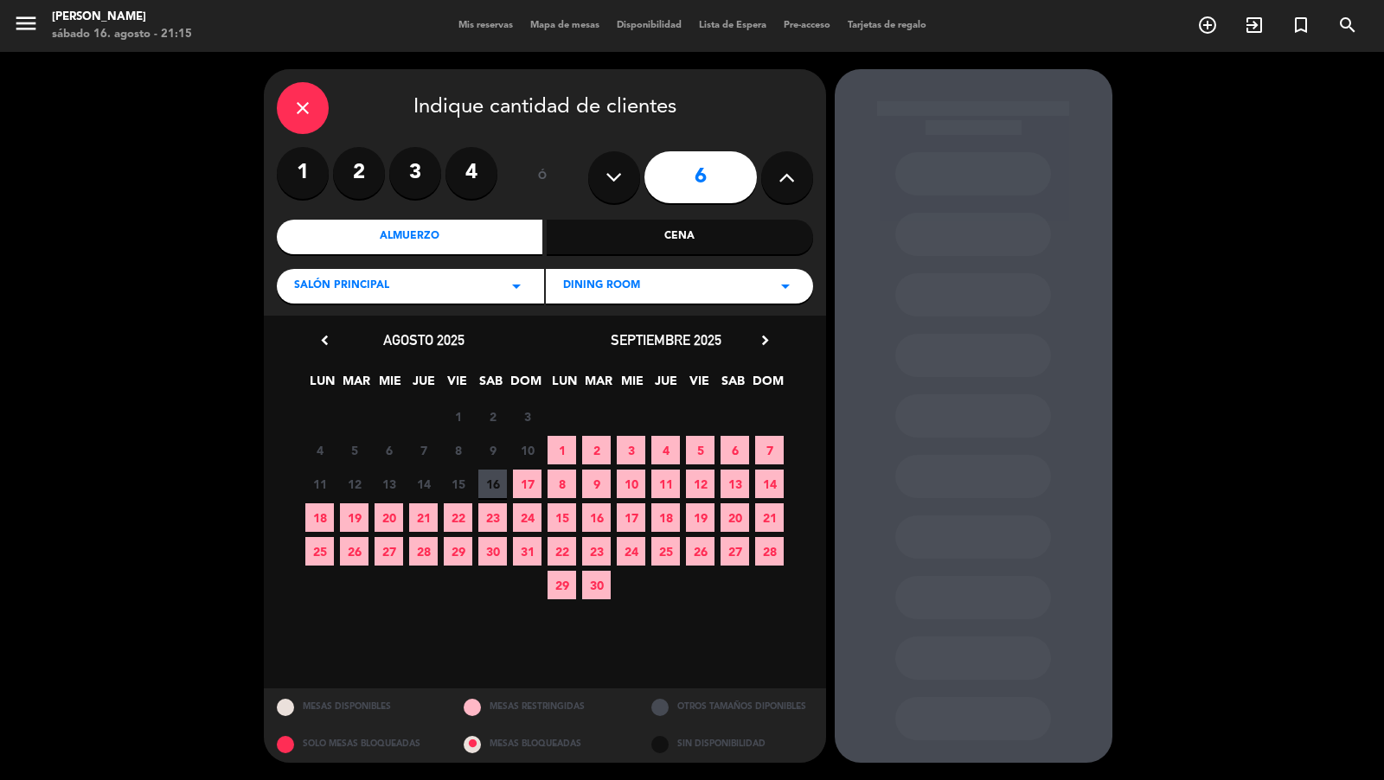
click at [696, 556] on span "26" at bounding box center [700, 551] width 29 height 29
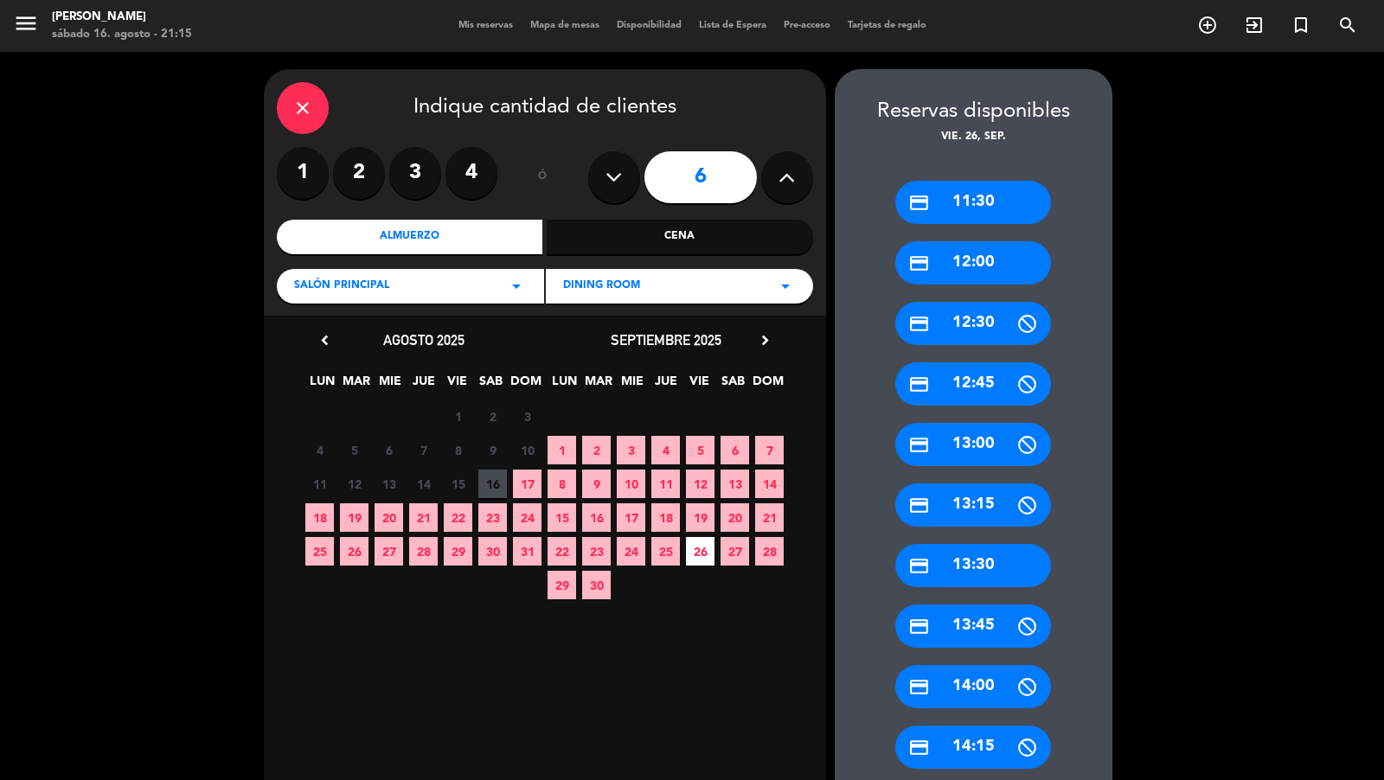
click at [948, 567] on div "credit_card 13:30" at bounding box center [974, 565] width 156 height 43
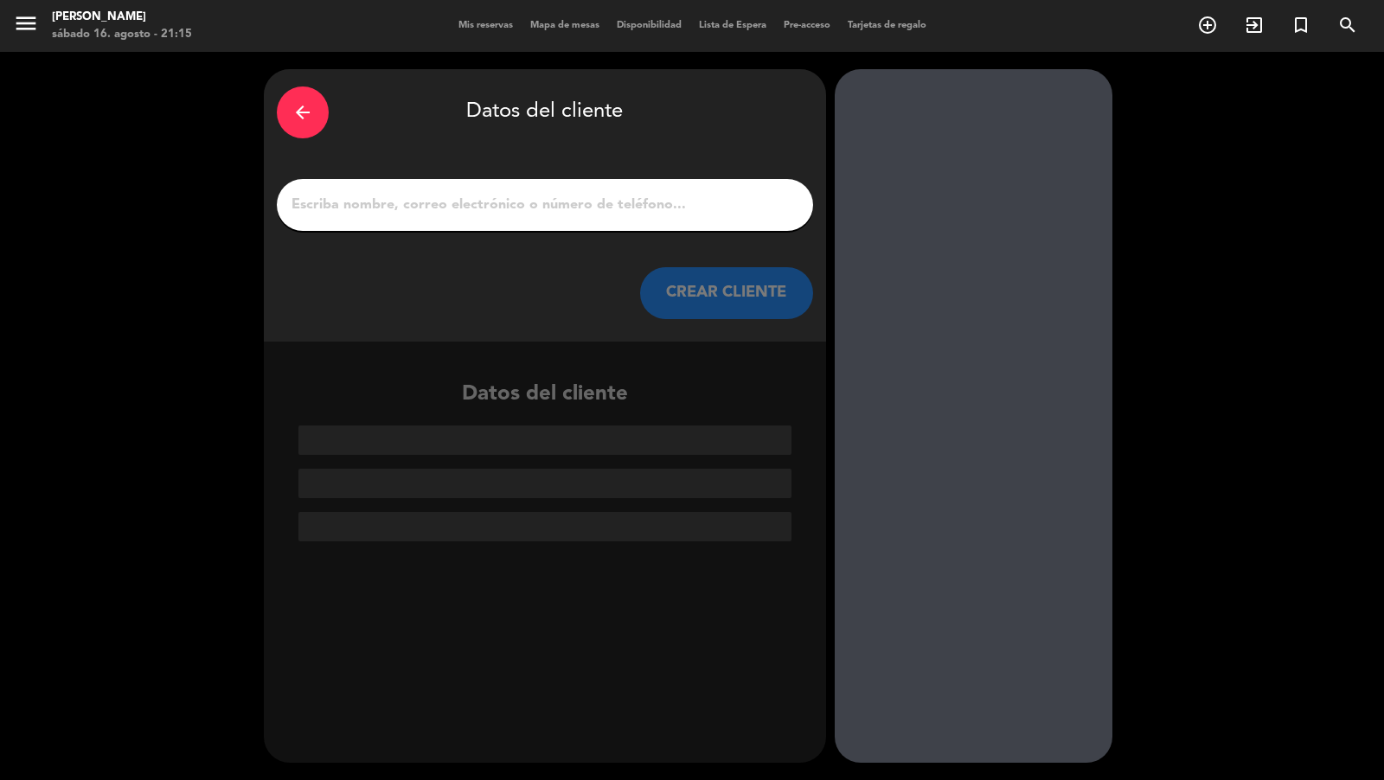
paste input "[PERSON_NAME] [PERSON_NAME] [PERSON_NAME]"
click at [718, 194] on input "1" at bounding box center [545, 205] width 511 height 24
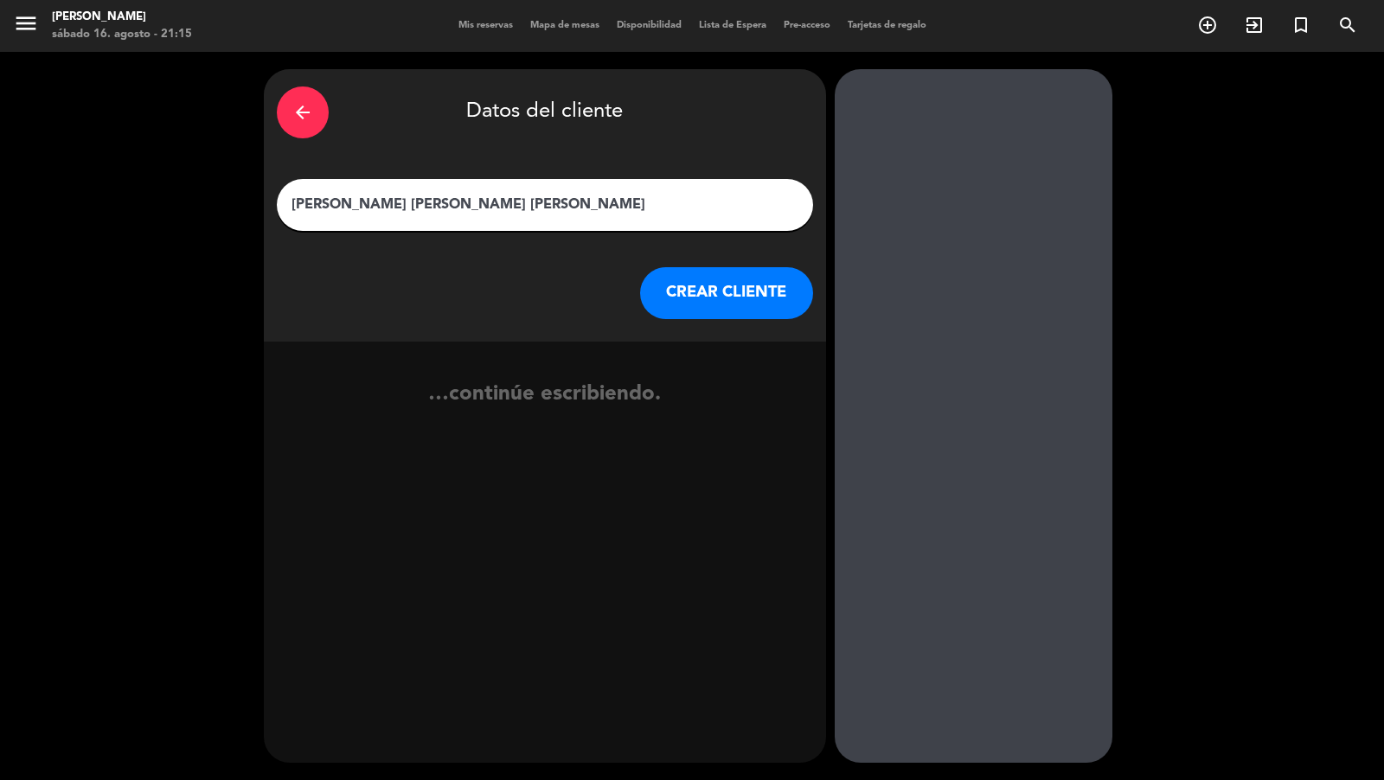
type input "[PERSON_NAME] [PERSON_NAME] [PERSON_NAME]"
click at [730, 298] on button "CREAR CLIENTE" at bounding box center [726, 293] width 173 height 52
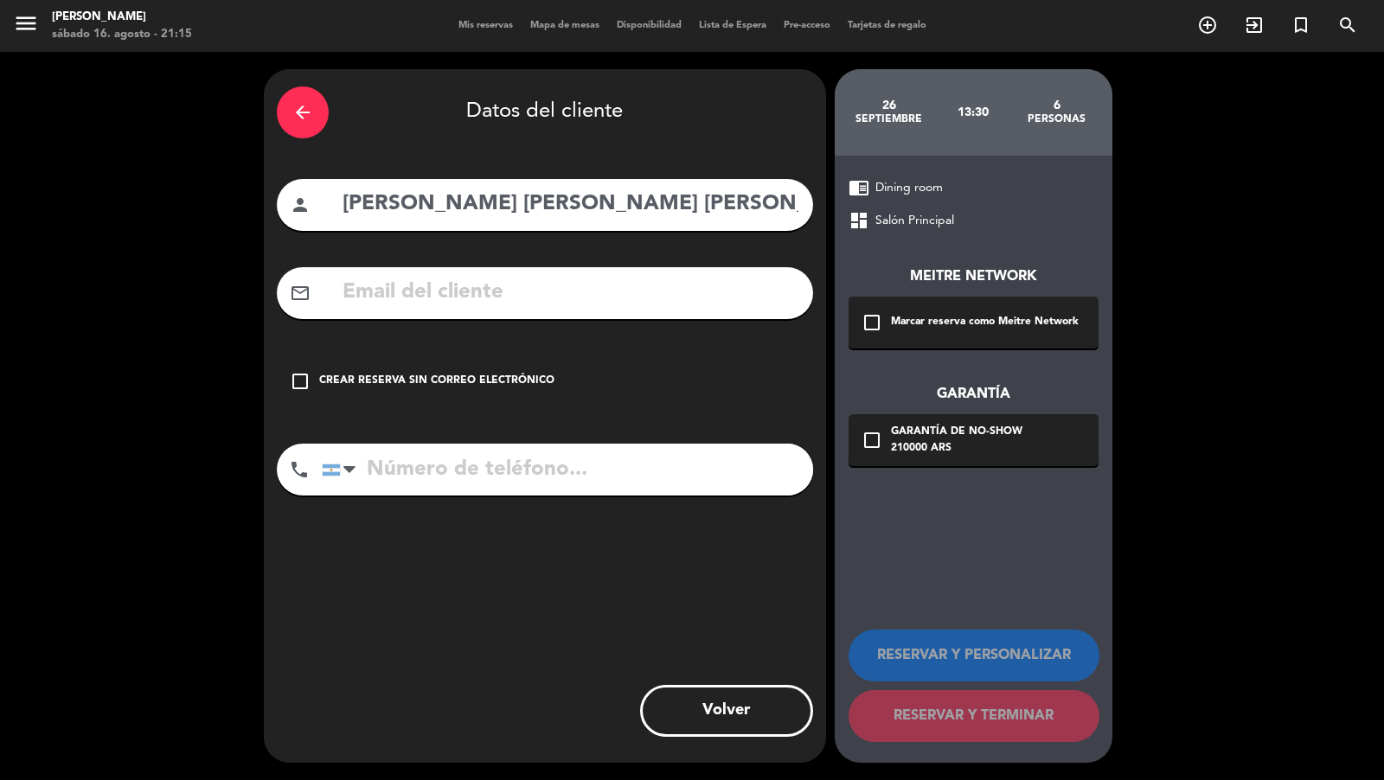
click at [901, 307] on div "check_box_outline_blank Marcar reserva como Meitre Network" at bounding box center [974, 323] width 250 height 52
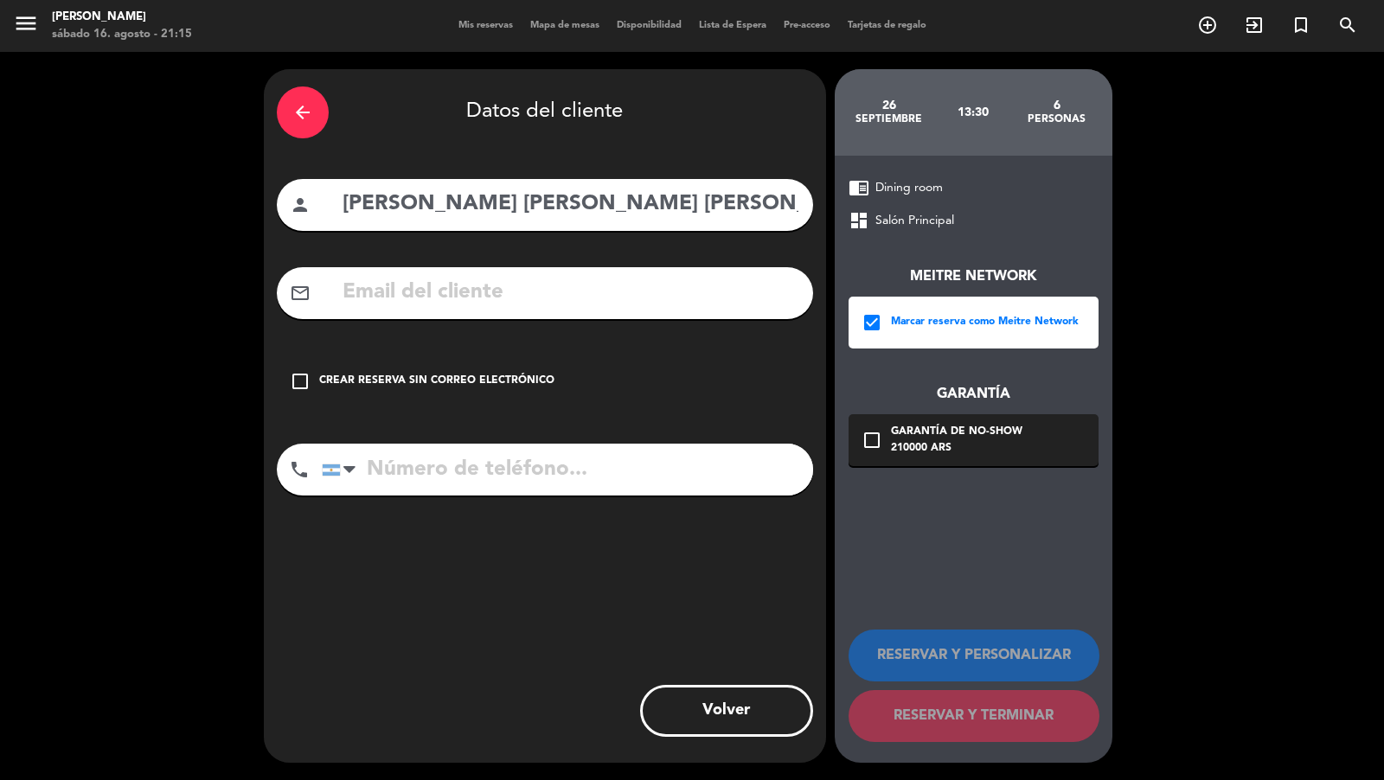
click at [906, 447] on div "210000 ARS" at bounding box center [957, 448] width 132 height 17
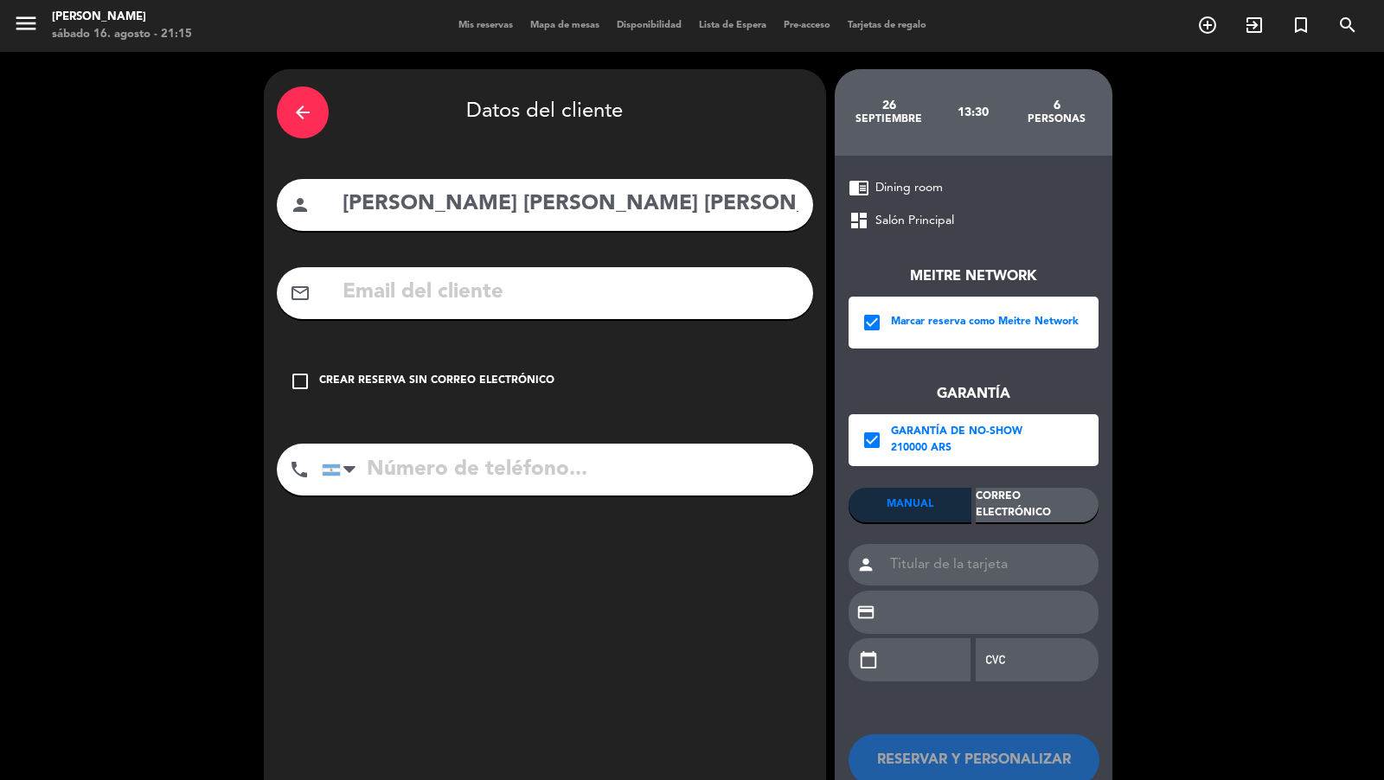
click at [986, 504] on div "Correo Electrónico" at bounding box center [1037, 505] width 123 height 35
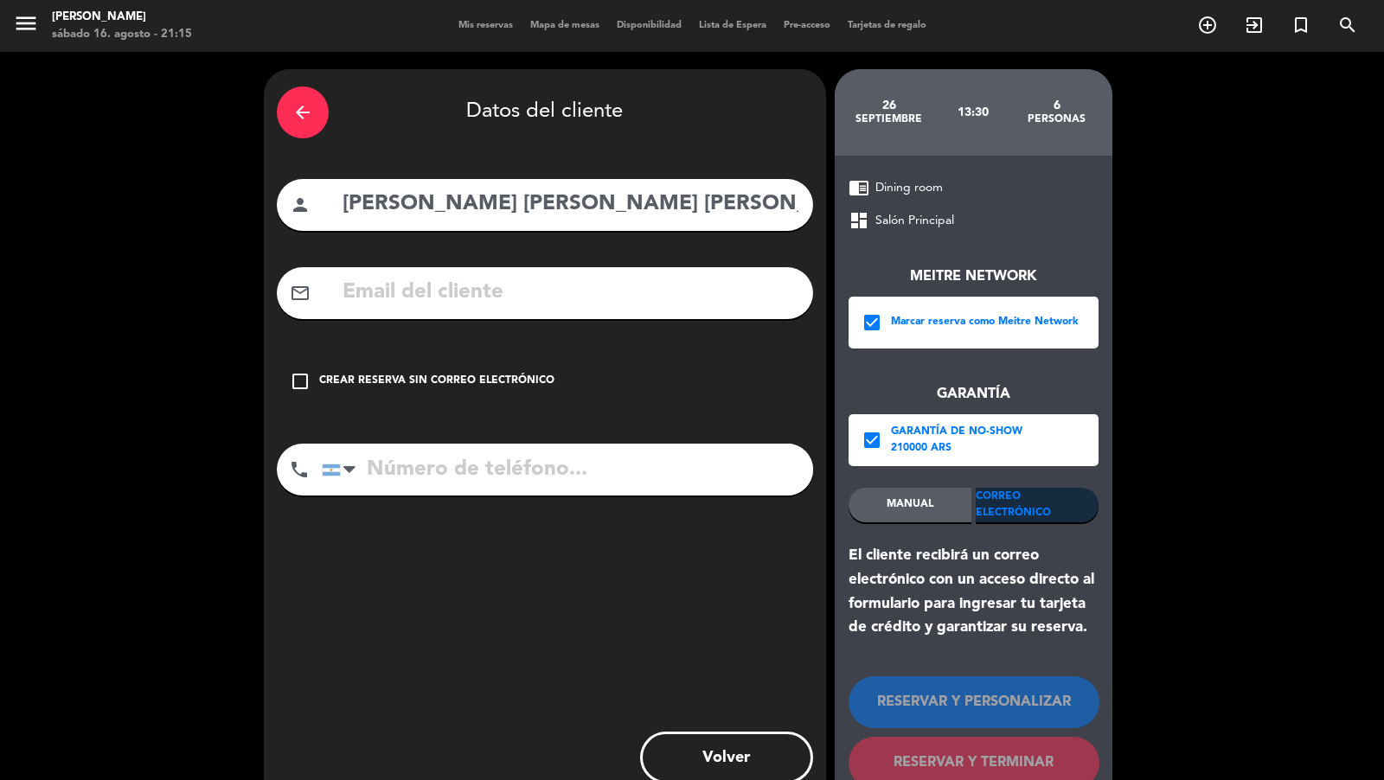
click at [723, 305] on input "text" at bounding box center [570, 292] width 459 height 35
click at [617, 297] on input "text" at bounding box center [570, 292] width 459 height 35
paste input "[PERSON_NAME][EMAIL_ADDRESS][DOMAIN_NAME]"
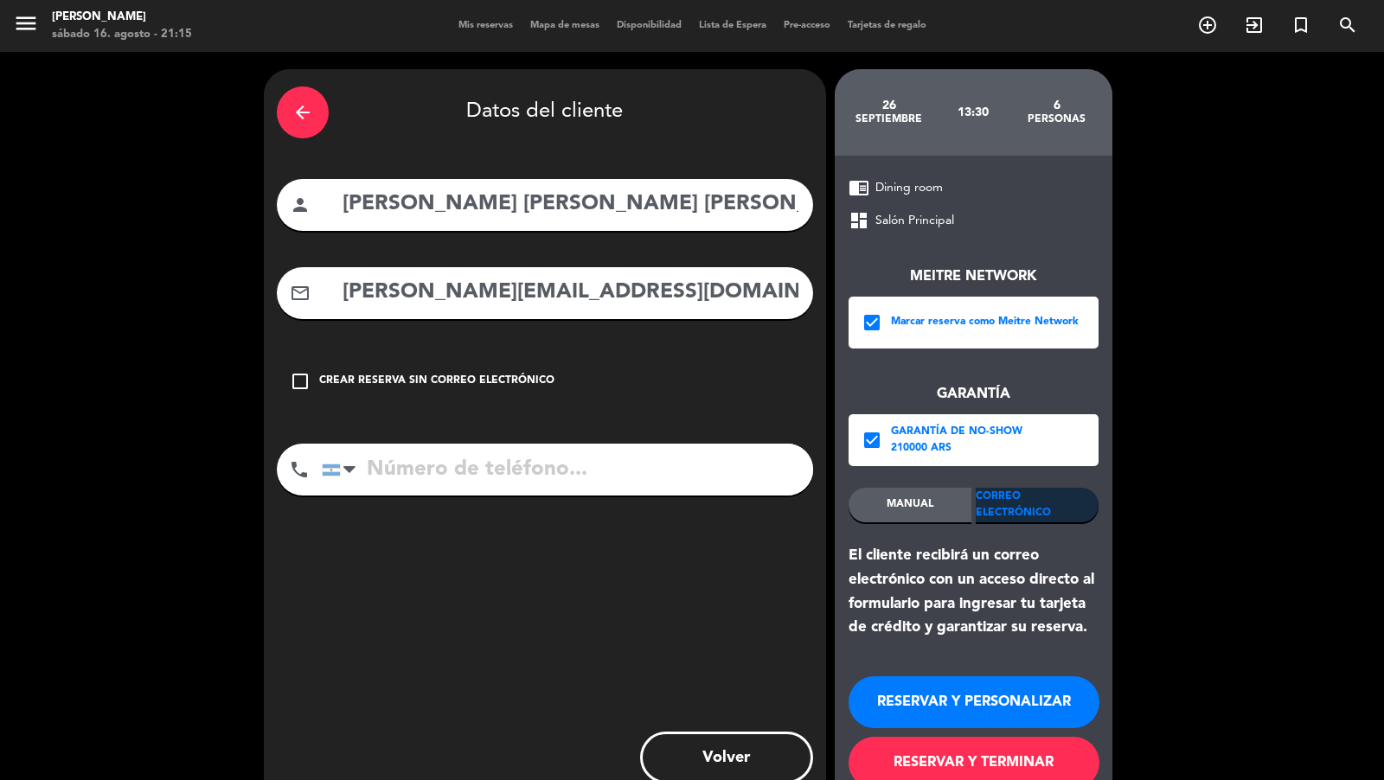
type input "[PERSON_NAME][EMAIL_ADDRESS][DOMAIN_NAME]"
click at [528, 486] on input "tel" at bounding box center [567, 470] width 491 height 52
click at [658, 450] on input "tel" at bounding box center [567, 470] width 491 height 52
paste input "[PHONE_NUMBER]"
type input "[PHONE_NUMBER]"
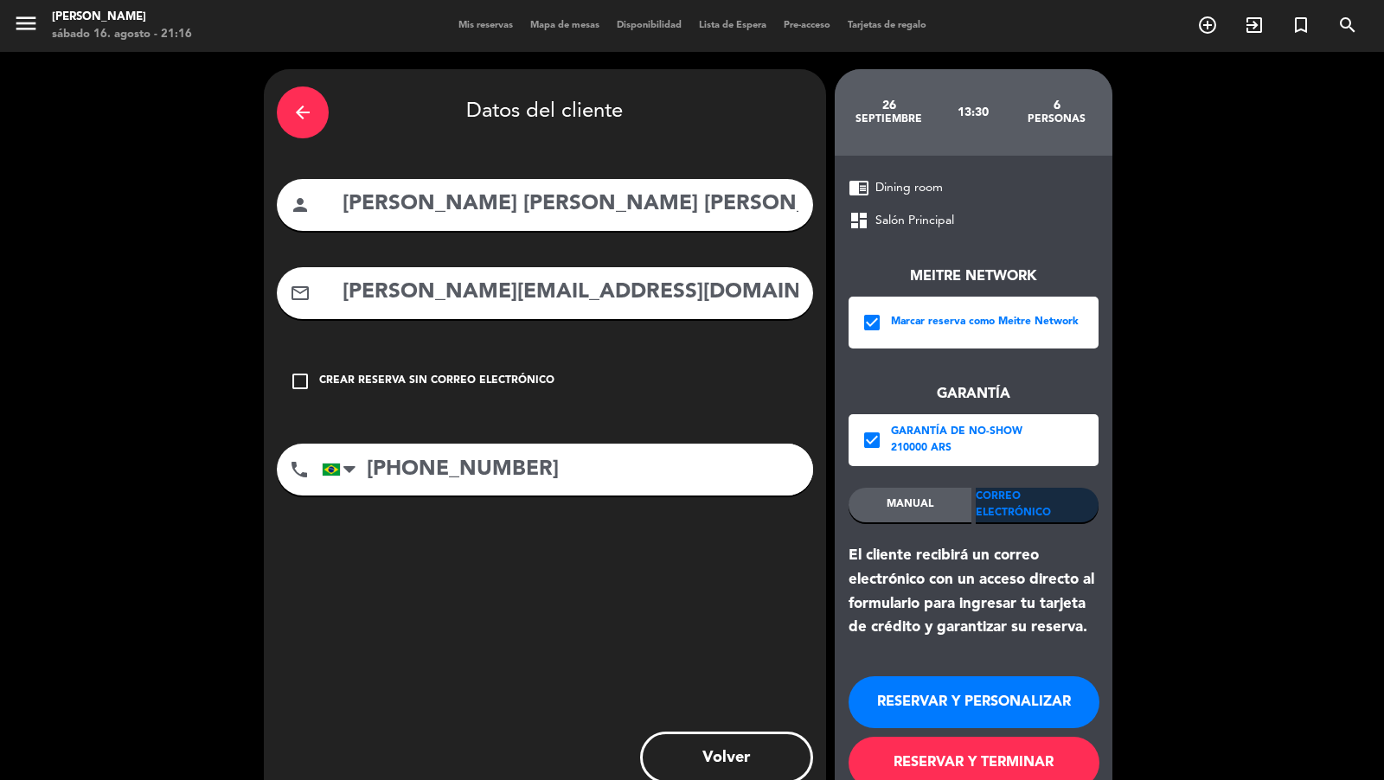
click at [942, 702] on button "RESERVAR Y TERMINAR" at bounding box center [974, 763] width 251 height 52
